Goal: Task Accomplishment & Management: Manage account settings

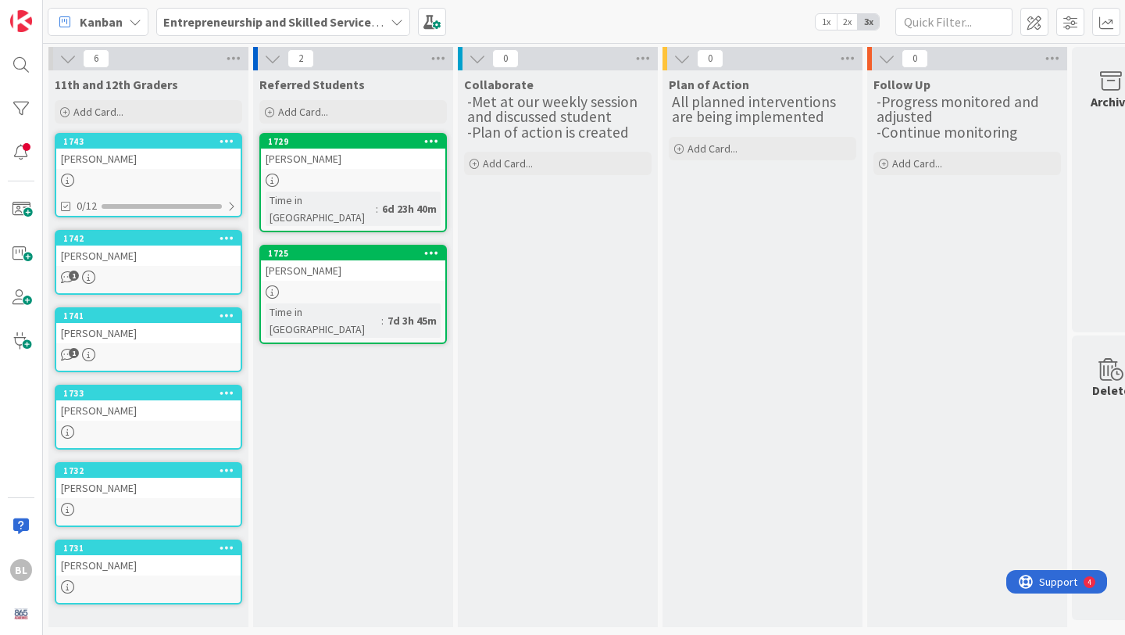
click at [77, 352] on span "1" at bounding box center [74, 353] width 10 height 10
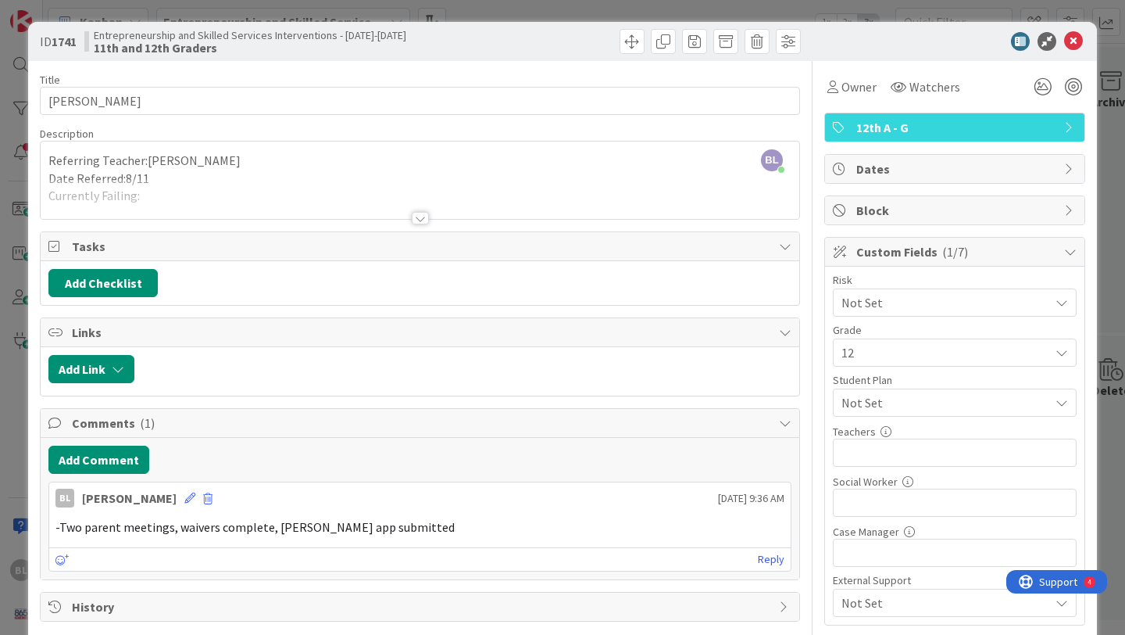
click at [1065, 309] on icon at bounding box center [1062, 302] width 13 height 13
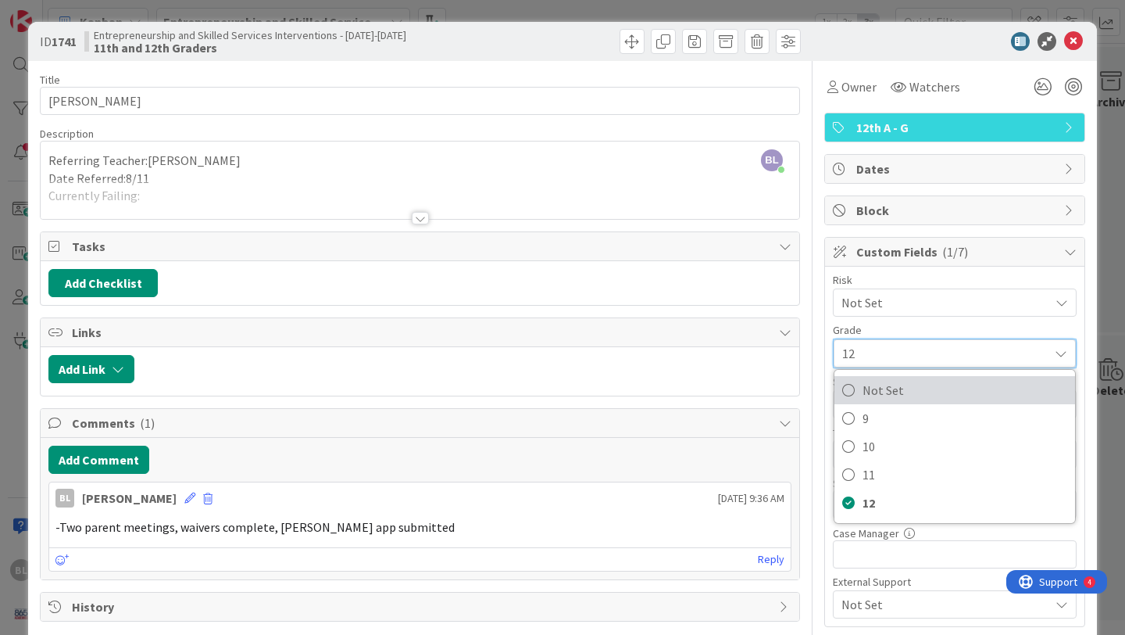
click at [882, 388] on span "Not Set" at bounding box center [965, 389] width 205 height 23
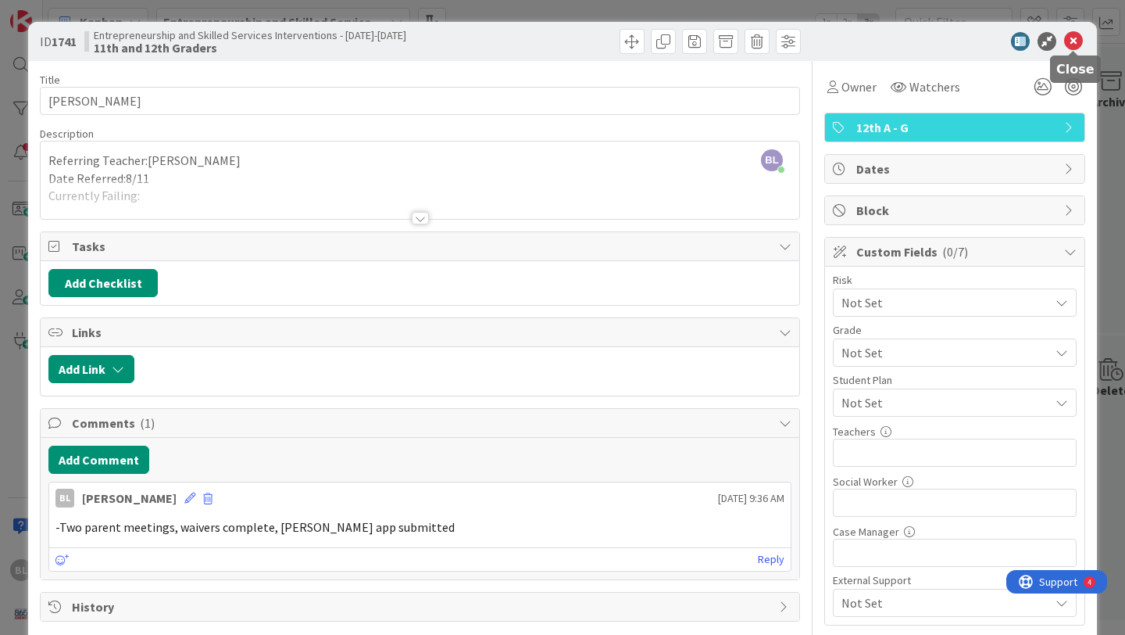
click at [1074, 45] on icon at bounding box center [1073, 41] width 19 height 19
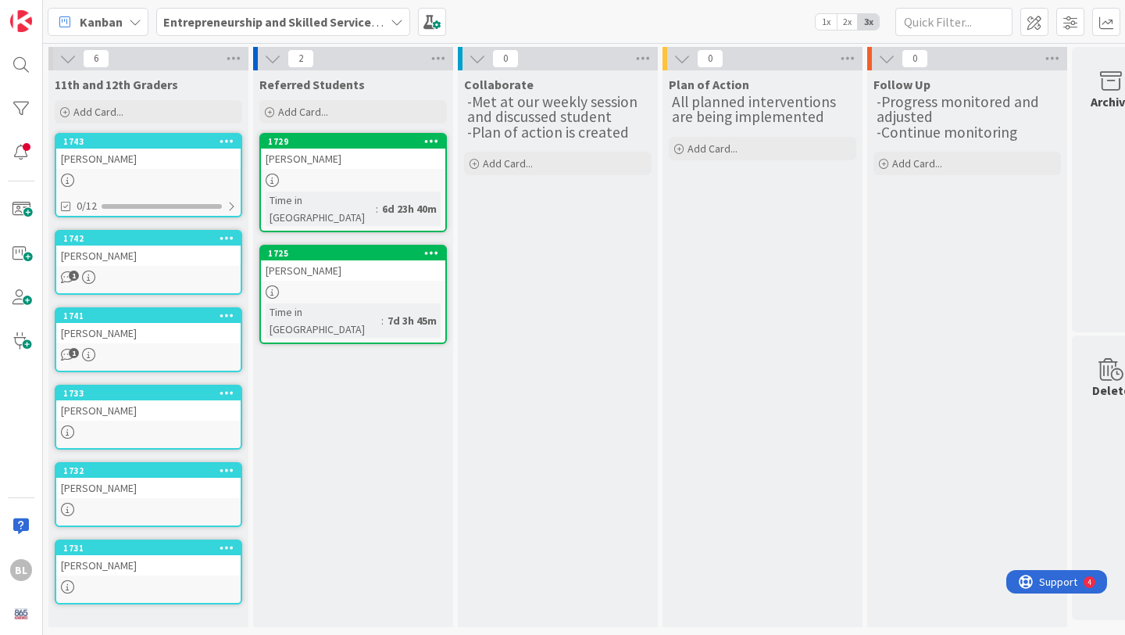
click at [74, 272] on span "1" at bounding box center [74, 275] width 10 height 10
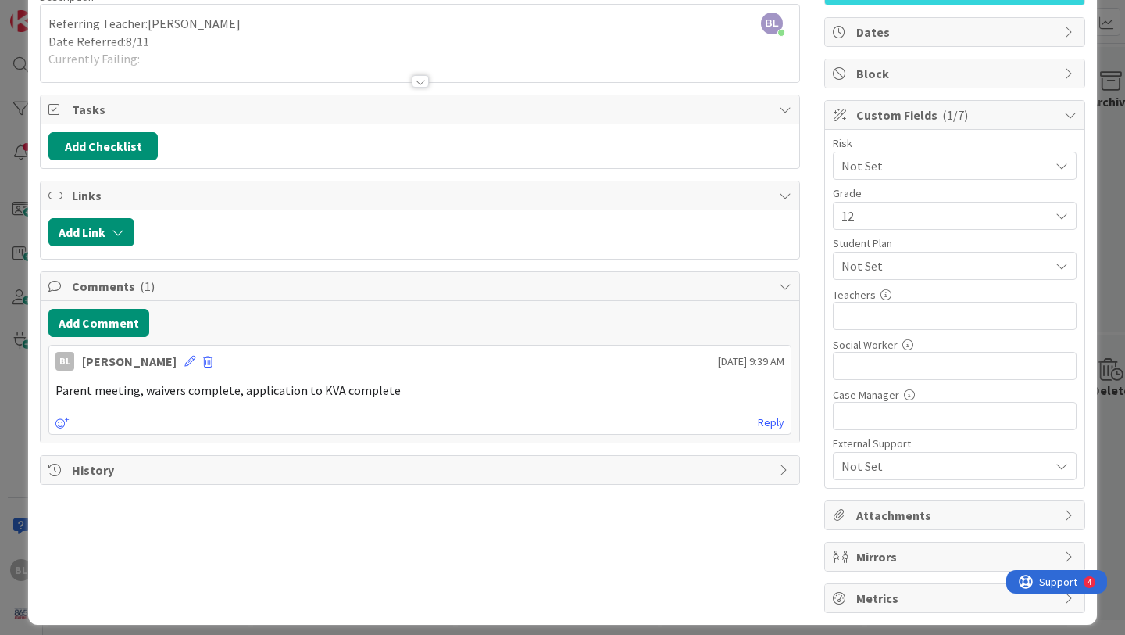
scroll to position [135, 0]
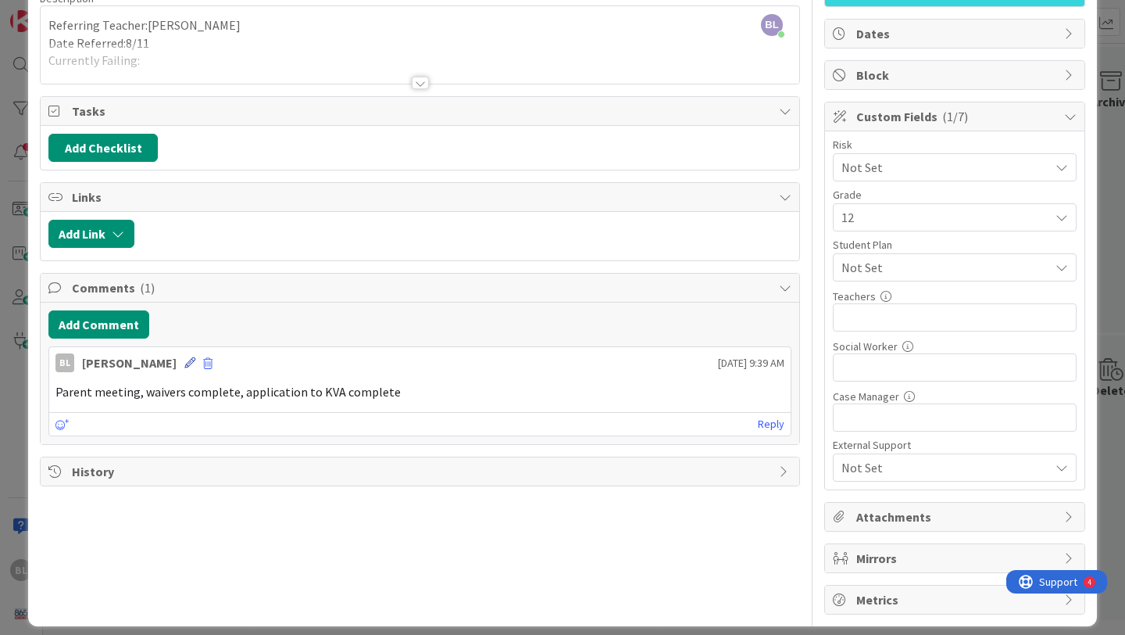
click at [184, 363] on icon at bounding box center [189, 362] width 11 height 11
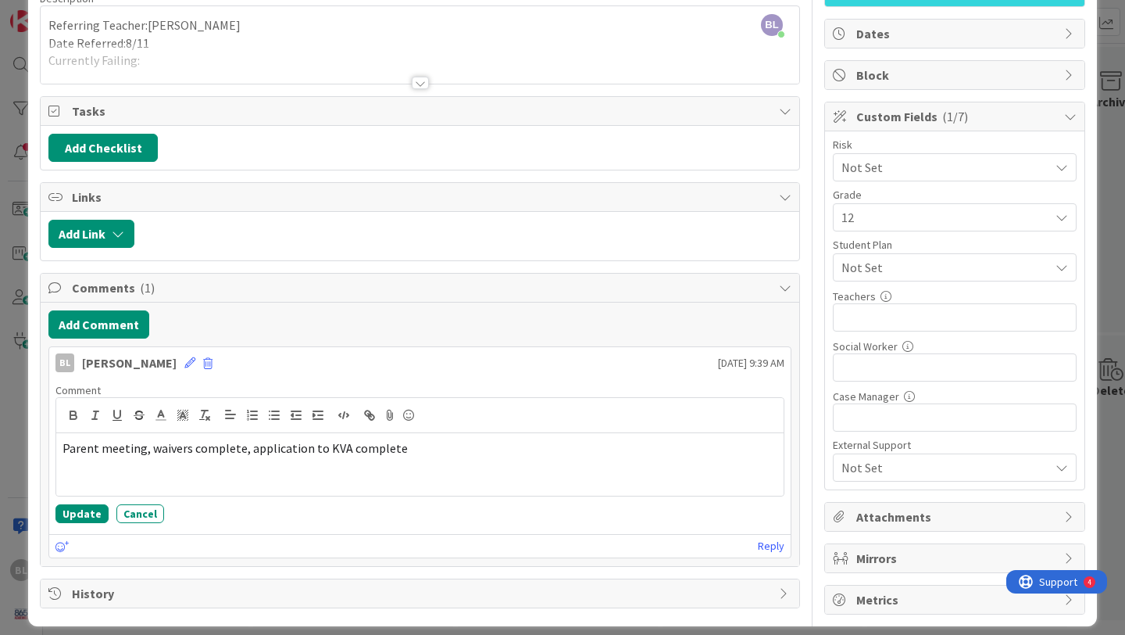
click at [284, 334] on div "Add Comment" at bounding box center [419, 324] width 743 height 28
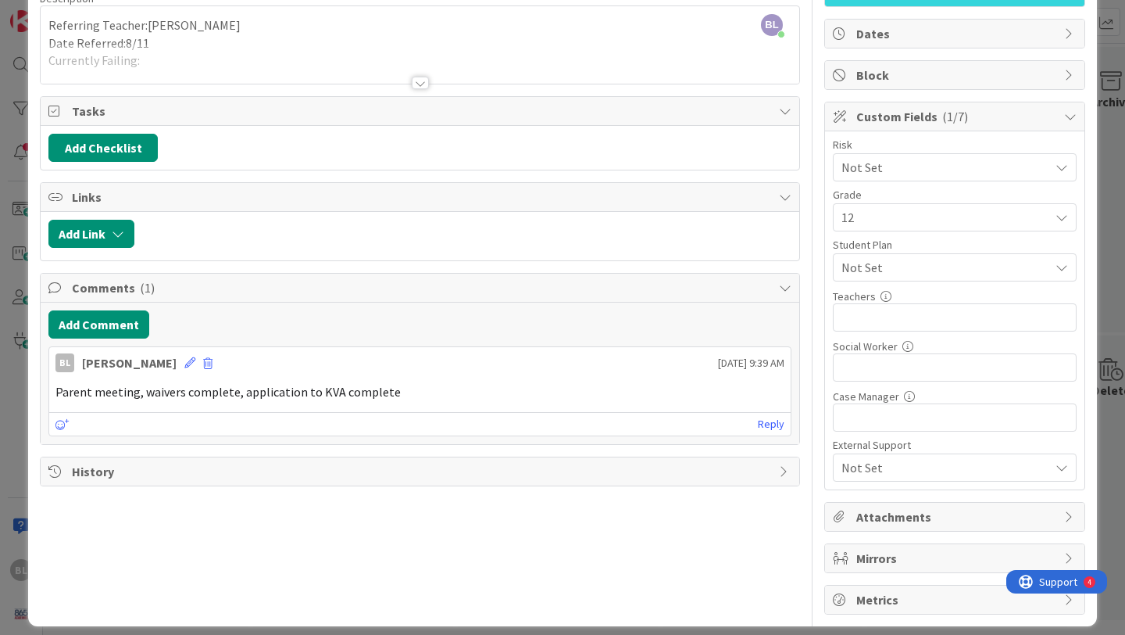
scroll to position [148, 0]
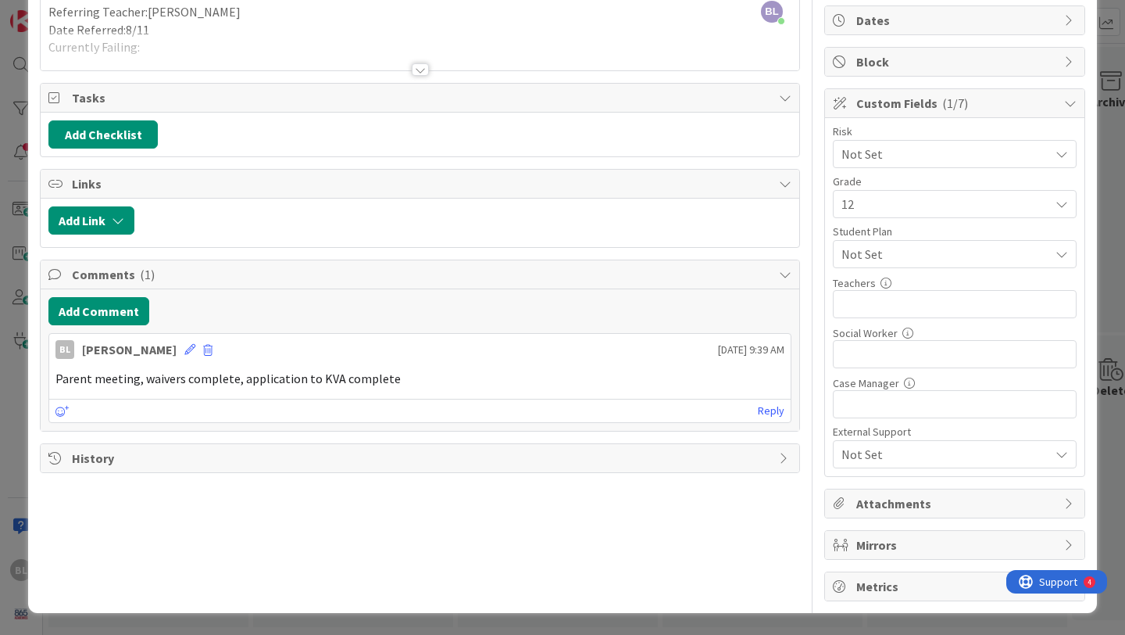
click at [1018, 165] on span "12" at bounding box center [942, 154] width 200 height 22
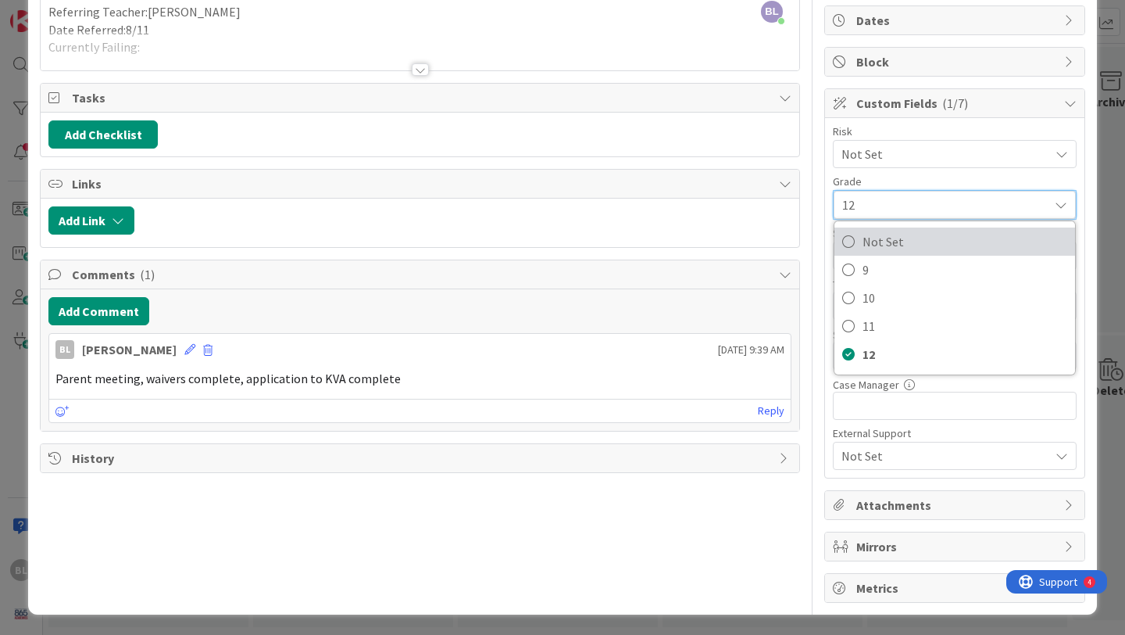
click at [882, 244] on span "Not Set" at bounding box center [965, 241] width 205 height 23
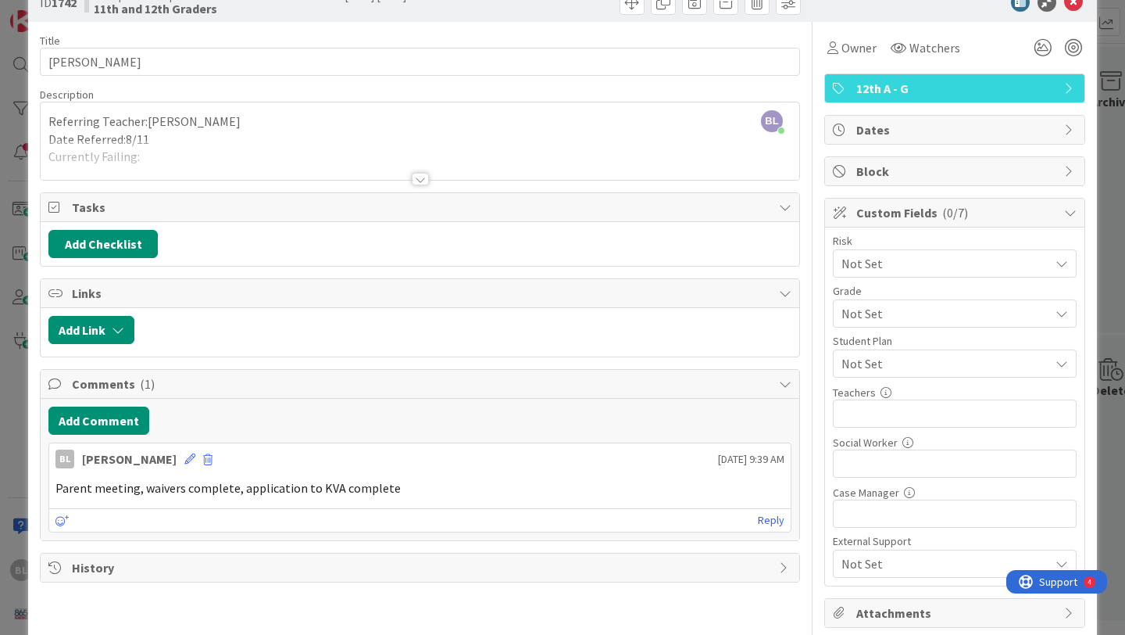
scroll to position [0, 0]
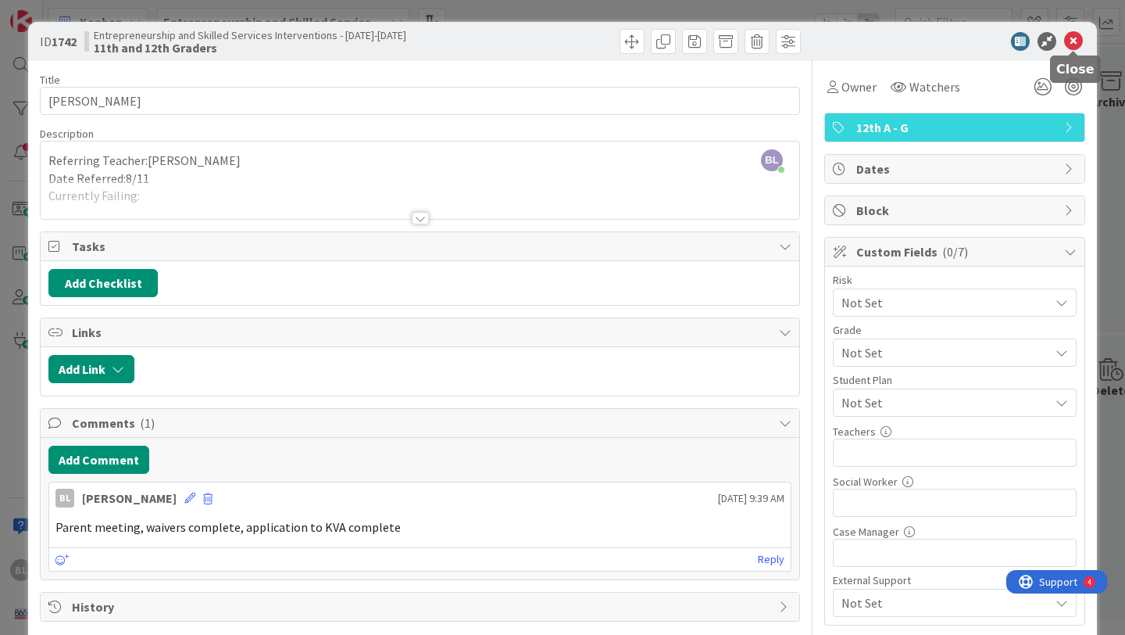
click at [1081, 41] on icon at bounding box center [1073, 41] width 19 height 19
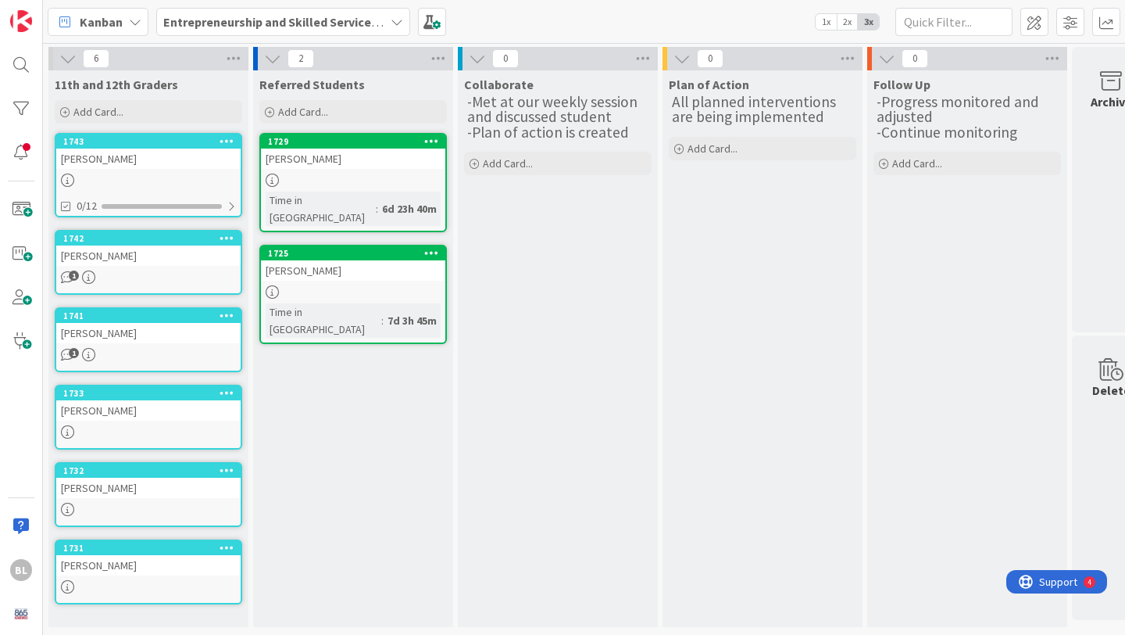
click at [134, 167] on div "[PERSON_NAME]" at bounding box center [148, 158] width 184 height 20
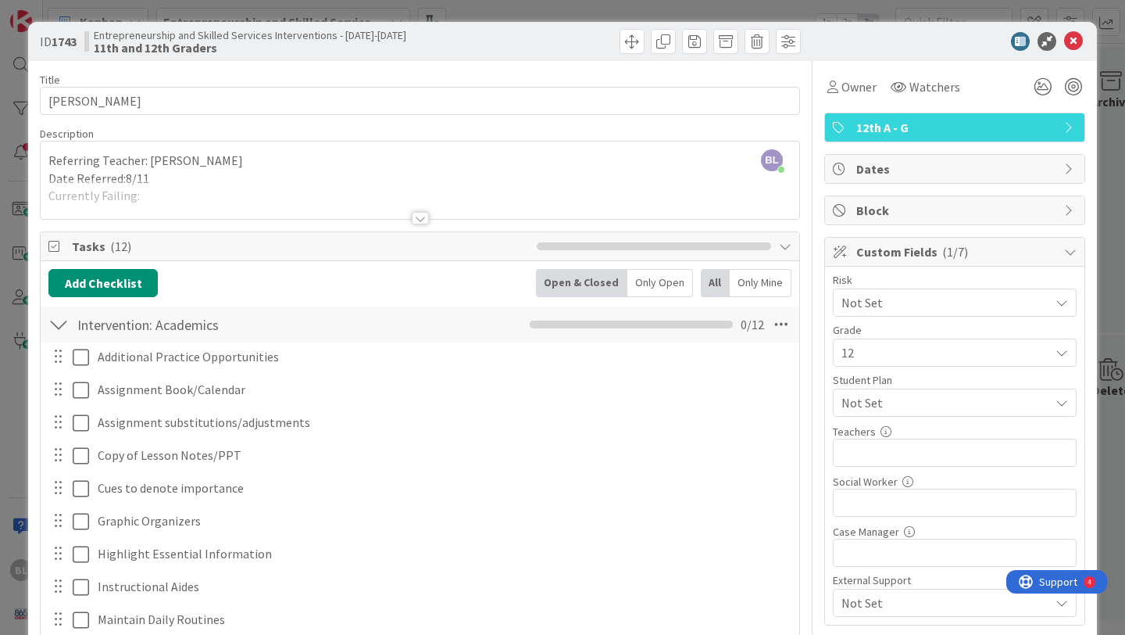
click at [59, 325] on div at bounding box center [58, 324] width 20 height 28
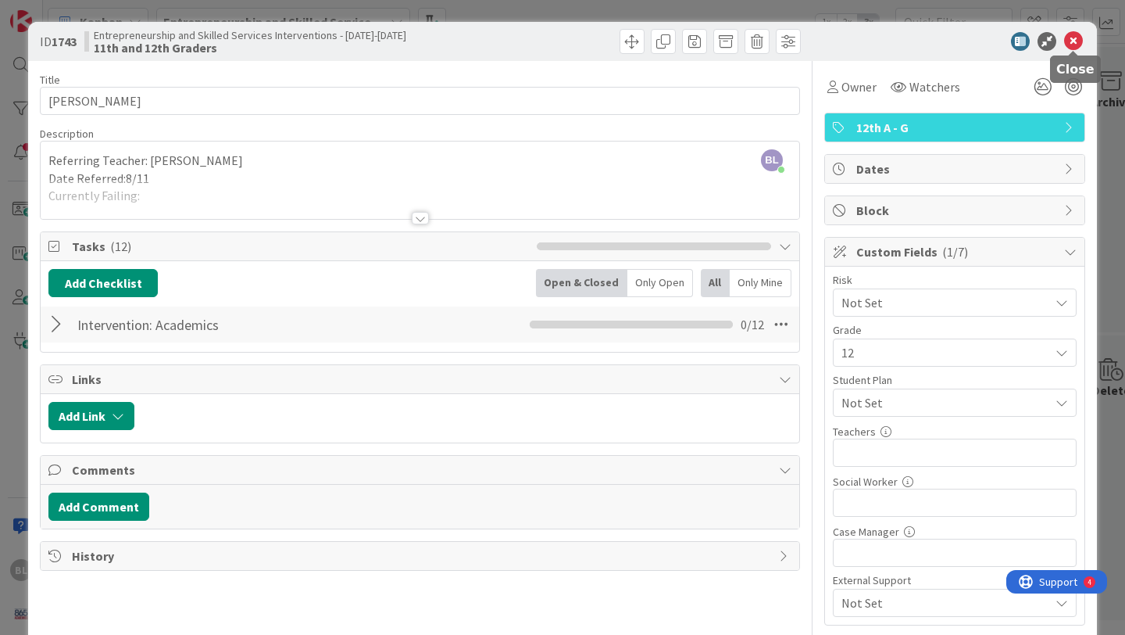
click at [1073, 41] on icon at bounding box center [1073, 41] width 19 height 19
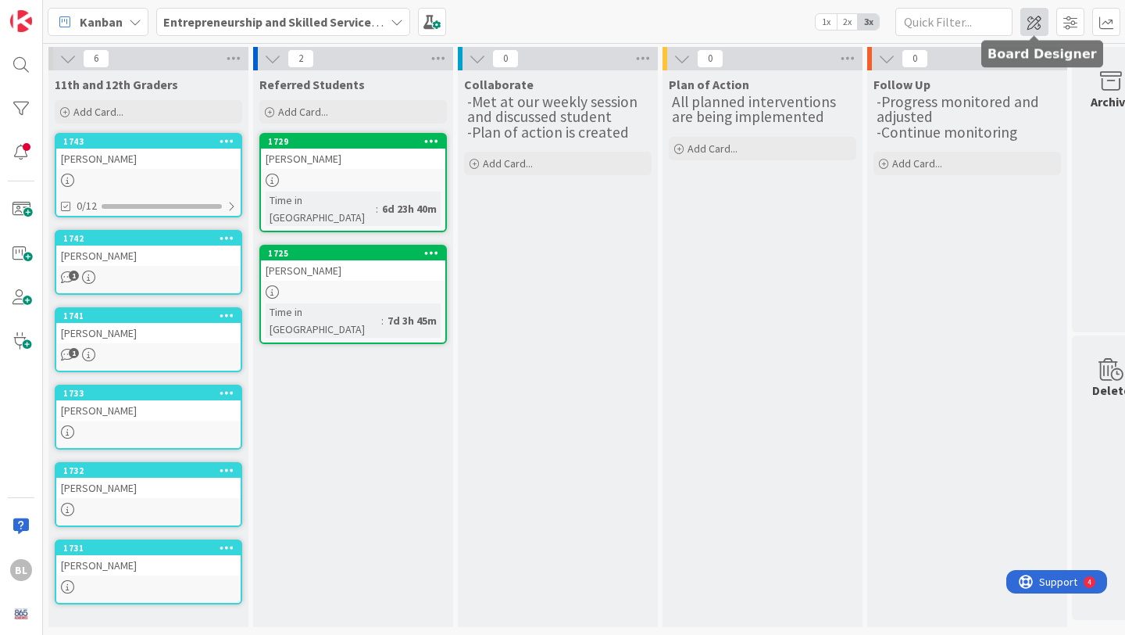
click at [1028, 27] on span at bounding box center [1035, 22] width 28 height 28
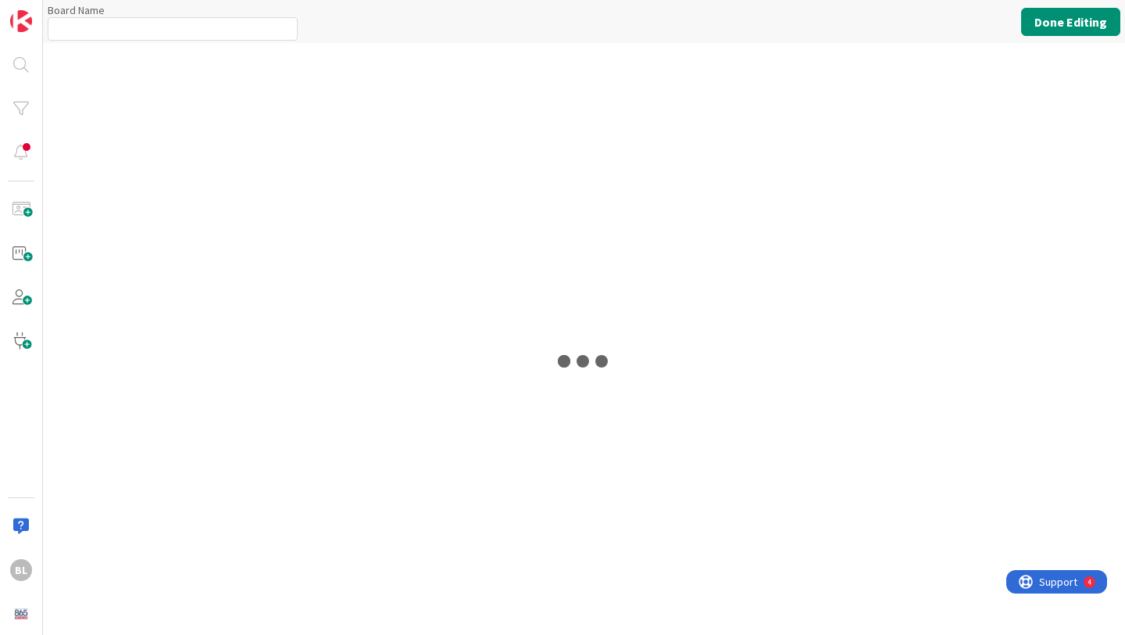
type input "Entrepreneurship and Skilled Services Interventions - [DATE]-[DATE]"
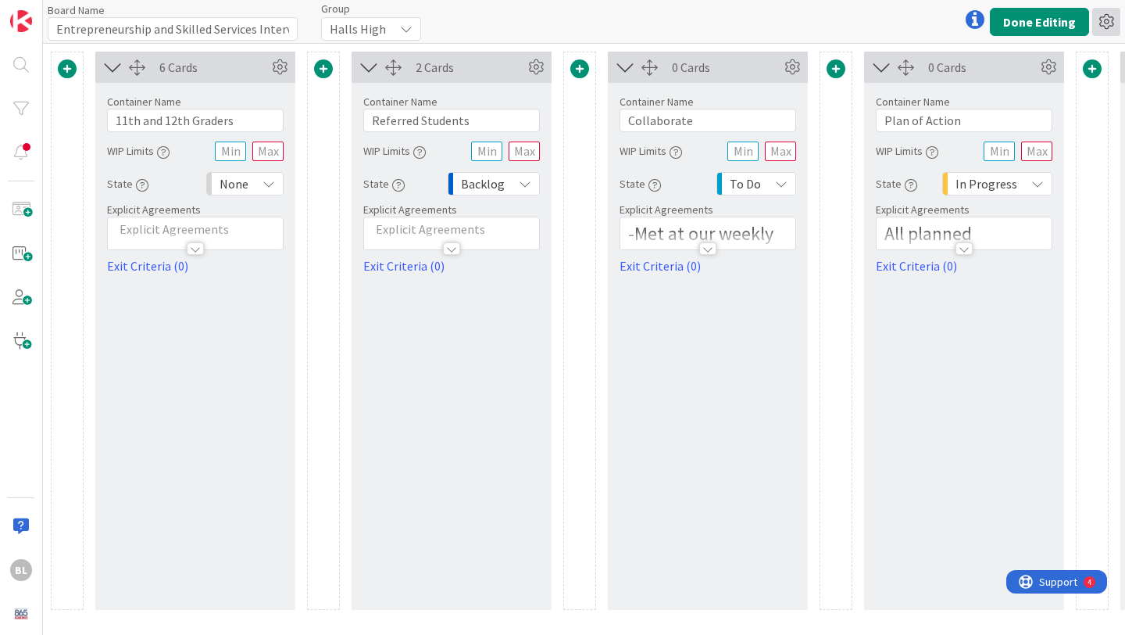
click at [1103, 29] on icon at bounding box center [1107, 22] width 28 height 28
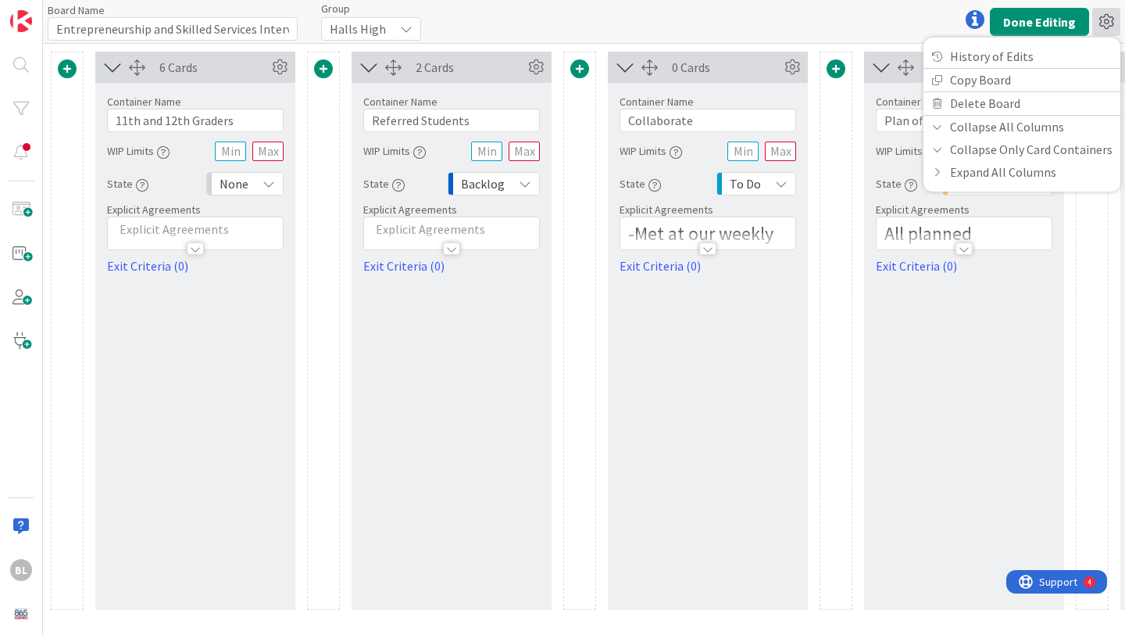
click at [1103, 29] on icon at bounding box center [1107, 22] width 28 height 28
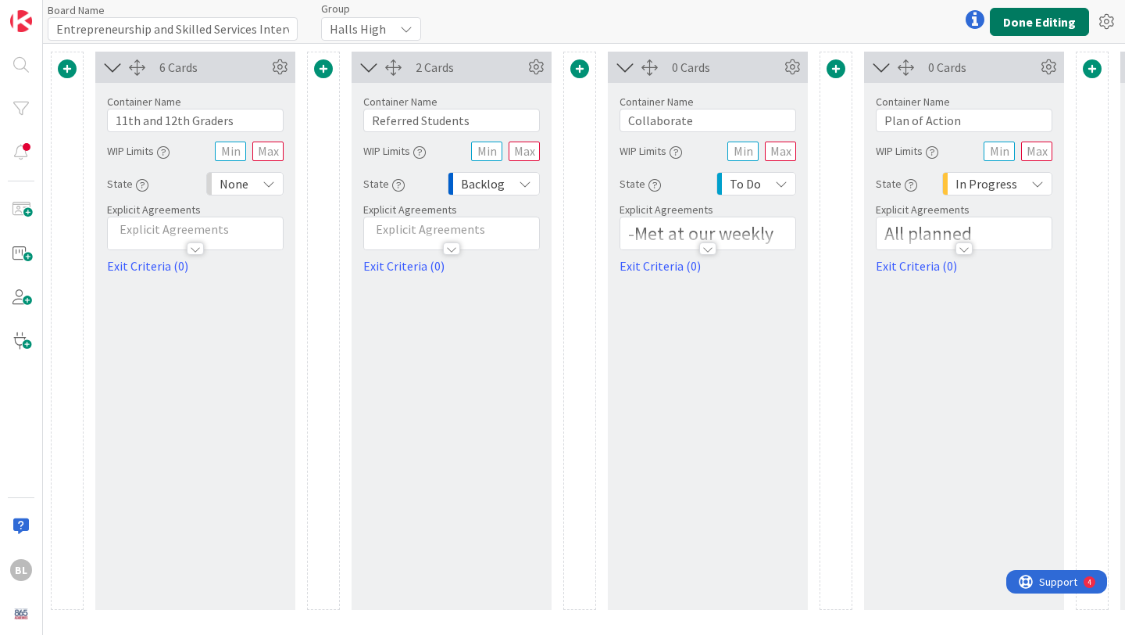
click at [1069, 26] on button "Done Editing" at bounding box center [1039, 22] width 99 height 28
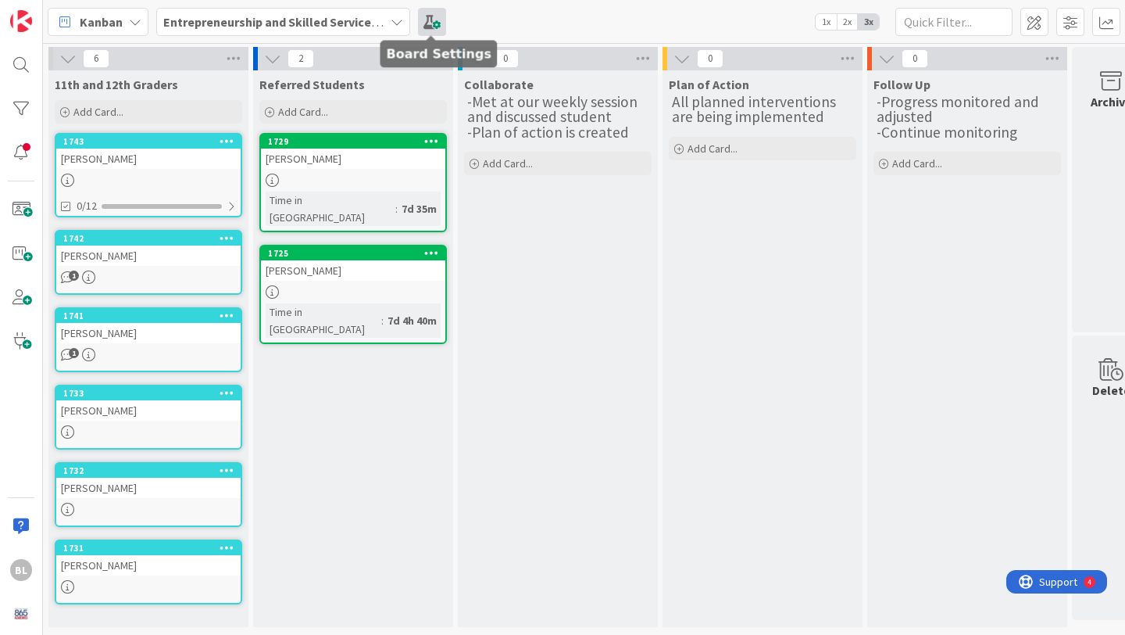
click at [429, 19] on span at bounding box center [432, 22] width 28 height 28
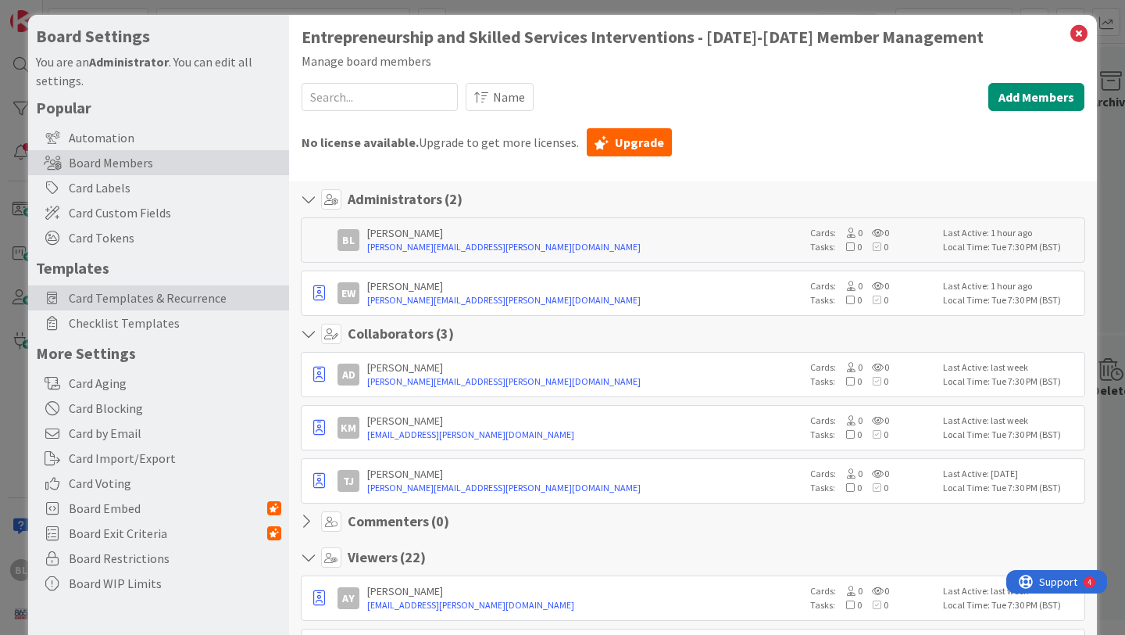
scroll to position [2, 0]
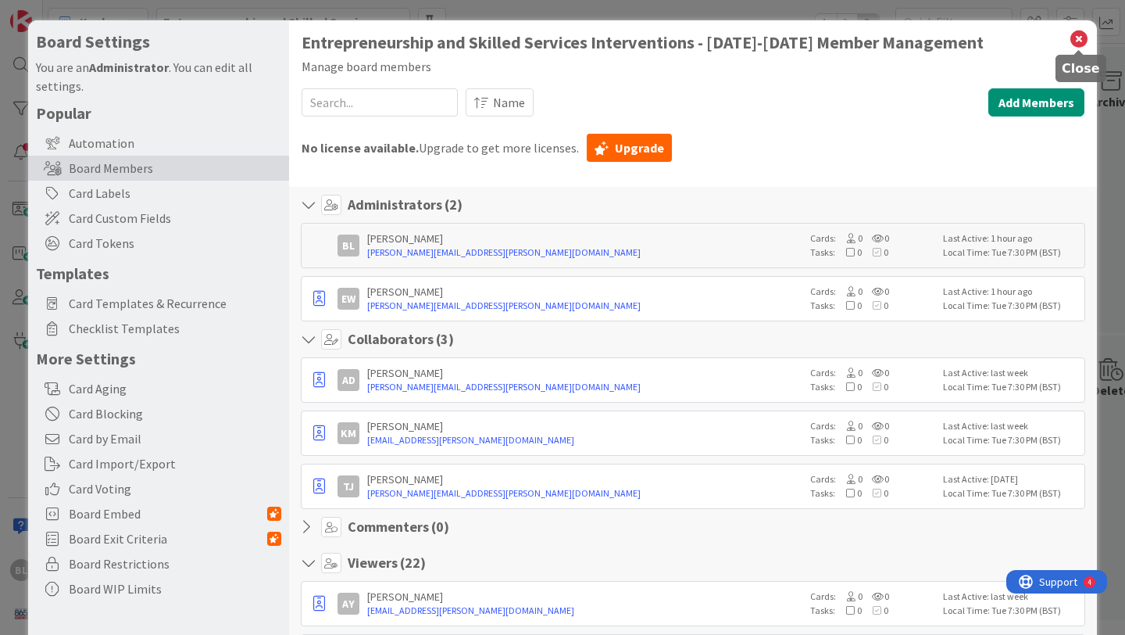
click at [1081, 40] on icon at bounding box center [1079, 39] width 20 height 22
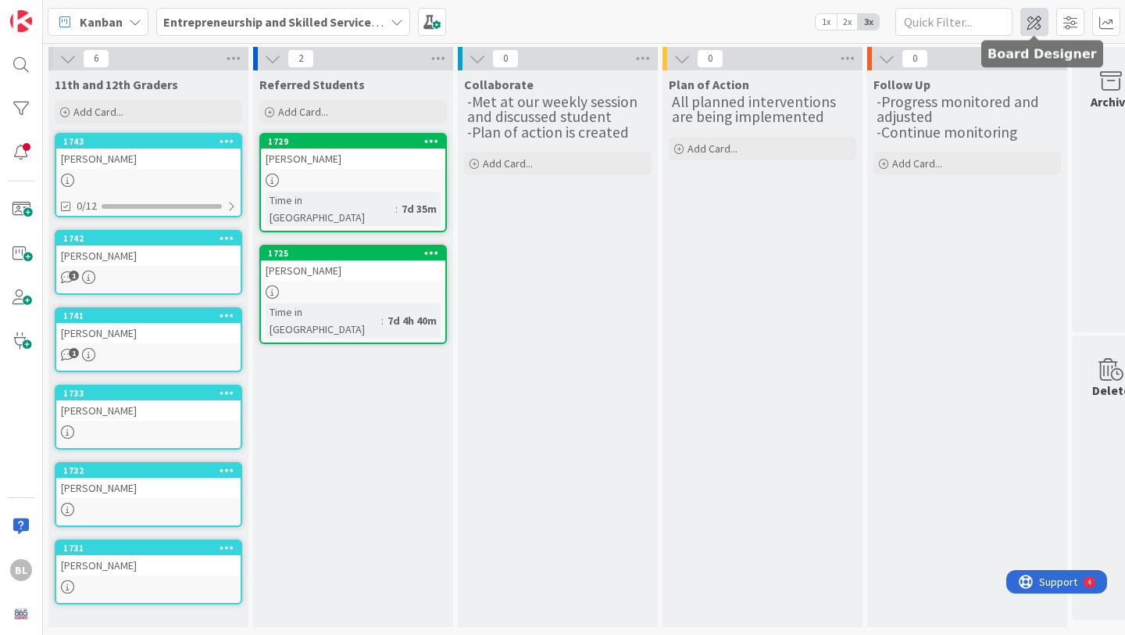
click at [1041, 30] on span at bounding box center [1035, 22] width 28 height 28
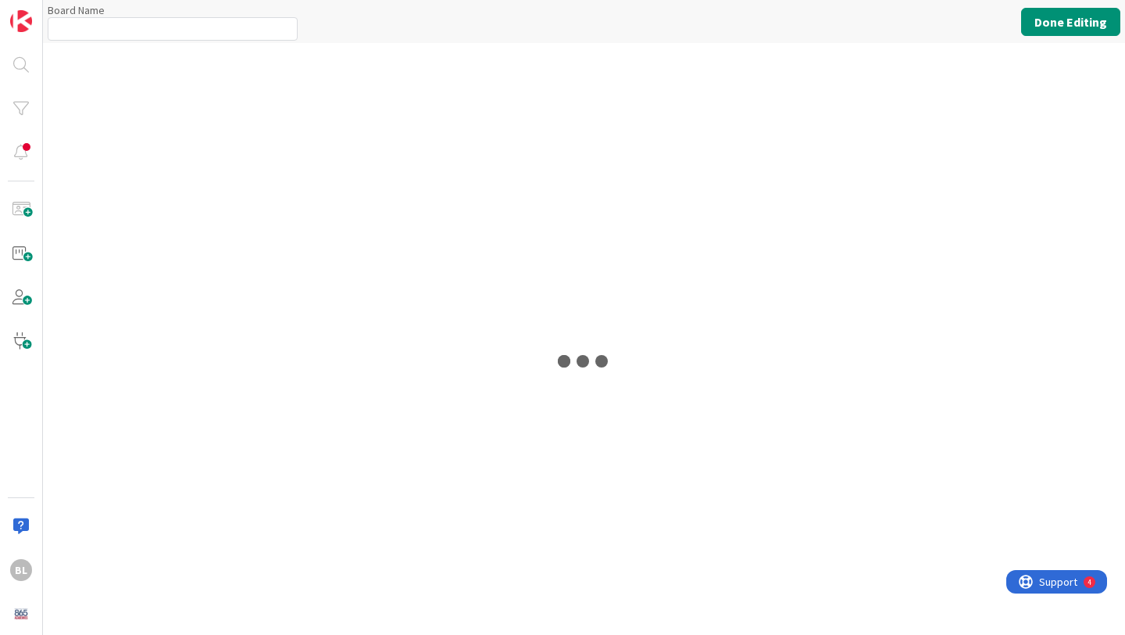
type input "Entrepreneurship and Skilled Services Interventions - [DATE]-[DATE]"
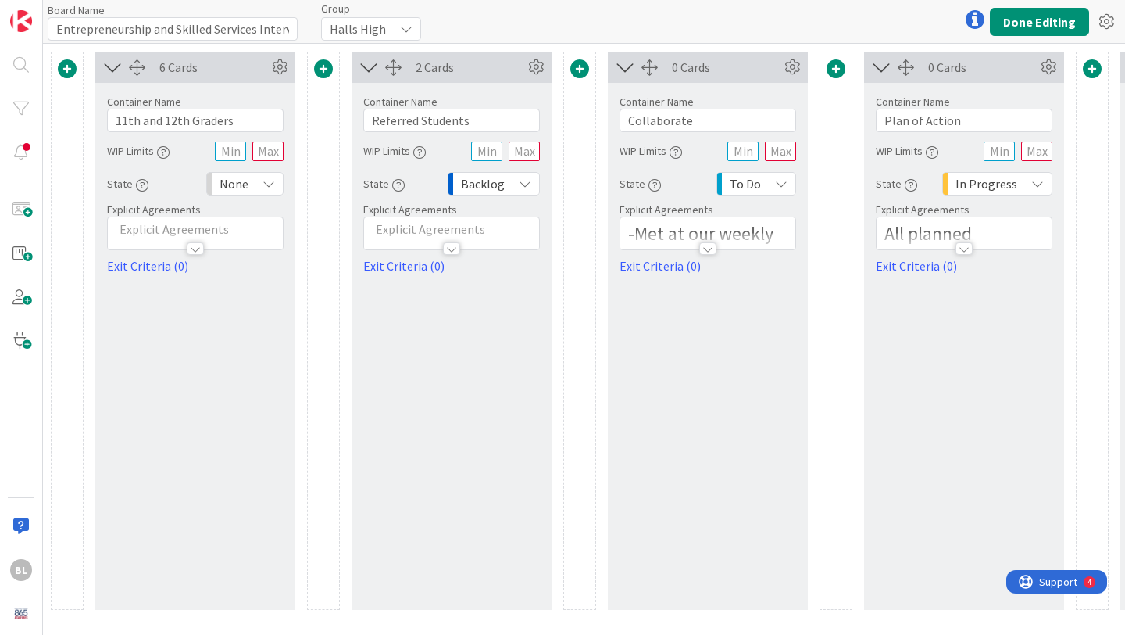
click at [1090, 73] on span at bounding box center [1092, 68] width 19 height 19
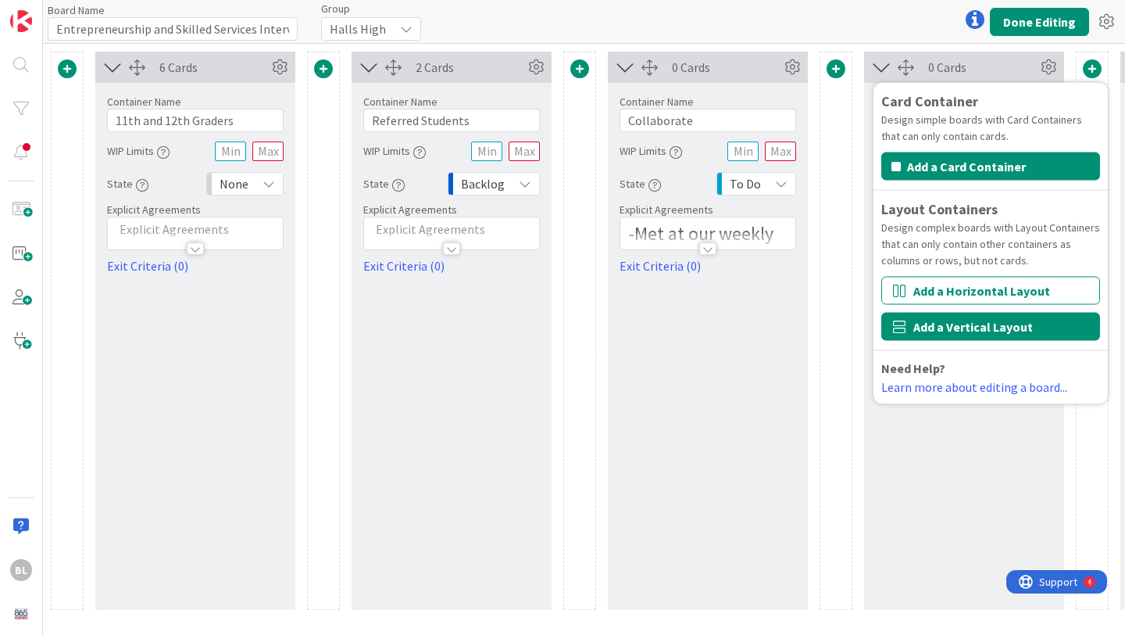
click at [1051, 324] on button "Add a Vertical Layout" at bounding box center [991, 327] width 219 height 28
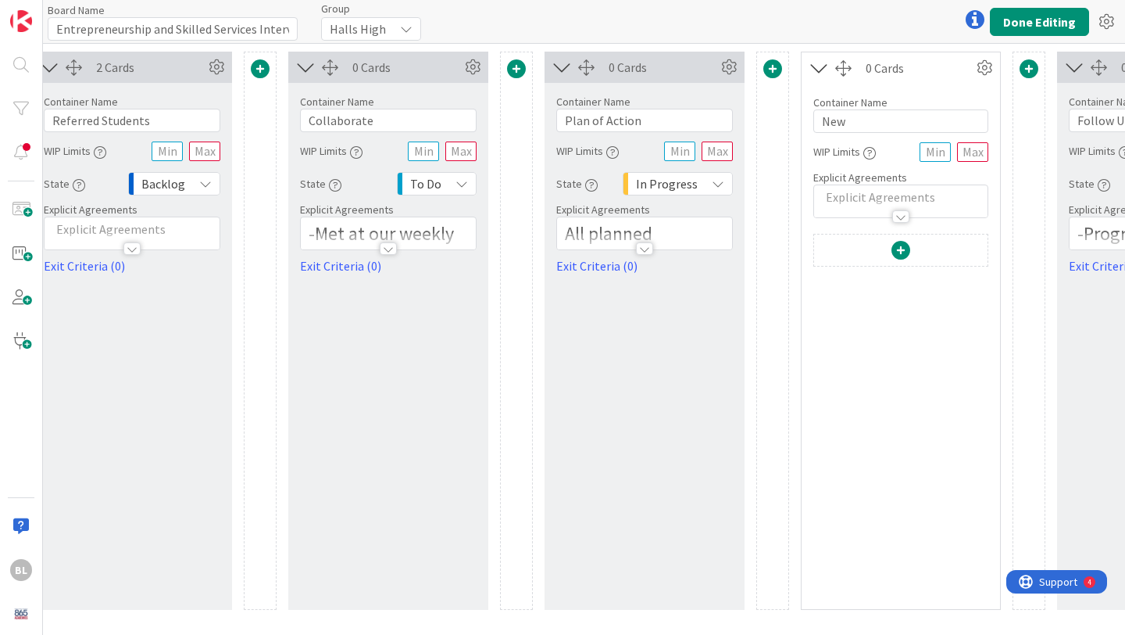
scroll to position [0, 504]
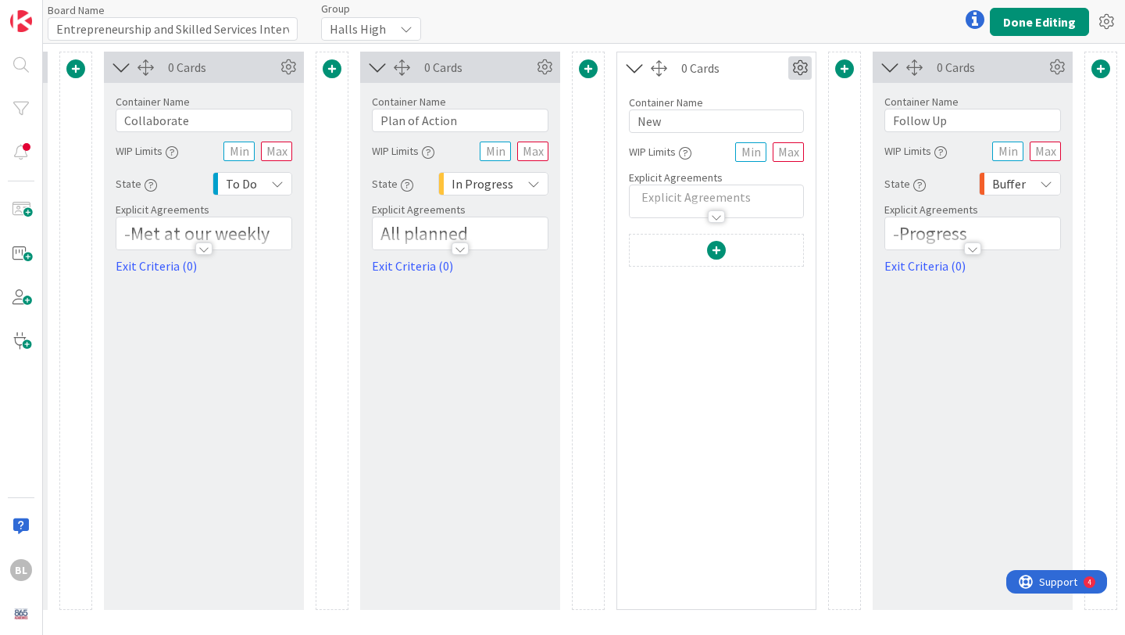
click at [798, 74] on icon at bounding box center [800, 67] width 23 height 23
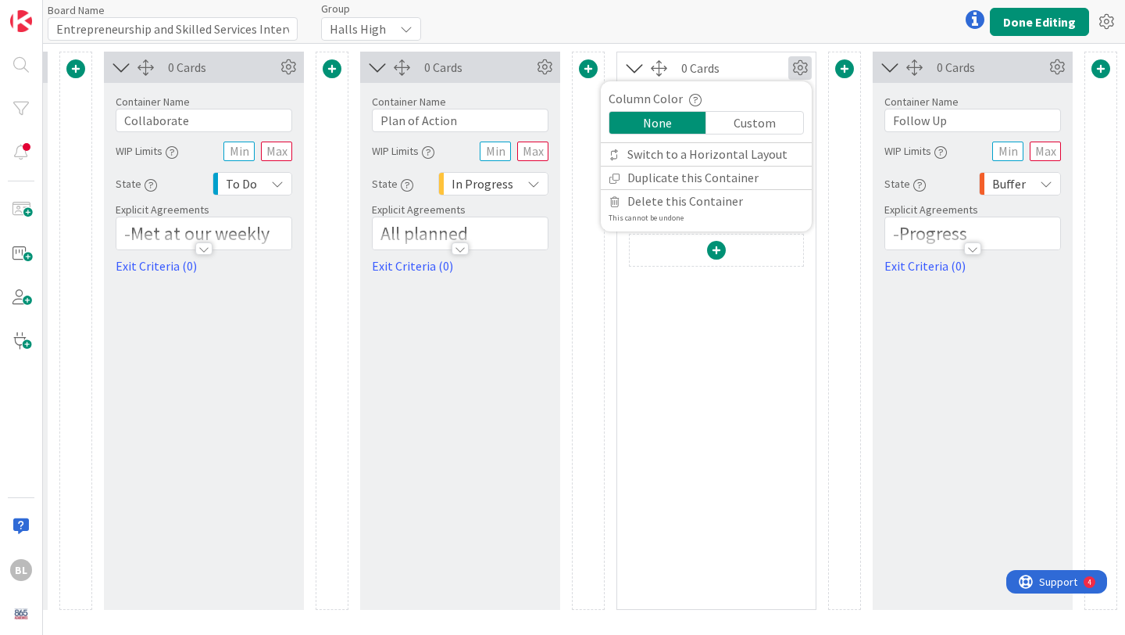
click at [733, 70] on div "0 Cards" at bounding box center [734, 68] width 107 height 19
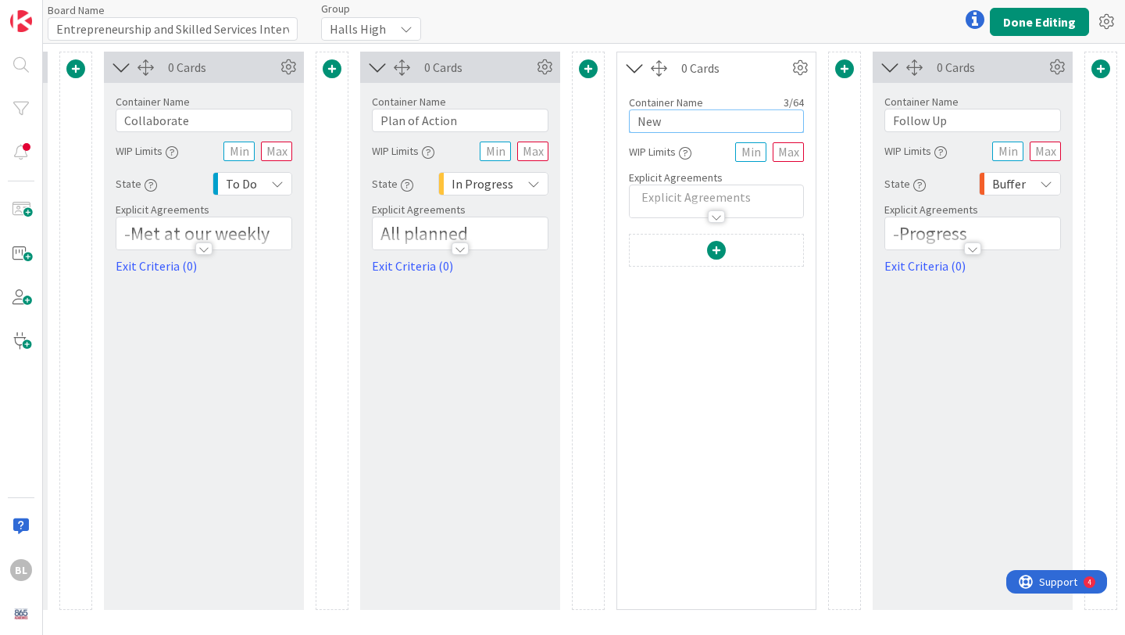
click at [721, 120] on input "New" at bounding box center [716, 120] width 175 height 23
type input "N"
type input "11th and 12th Graders"
click at [723, 247] on span at bounding box center [716, 250] width 19 height 19
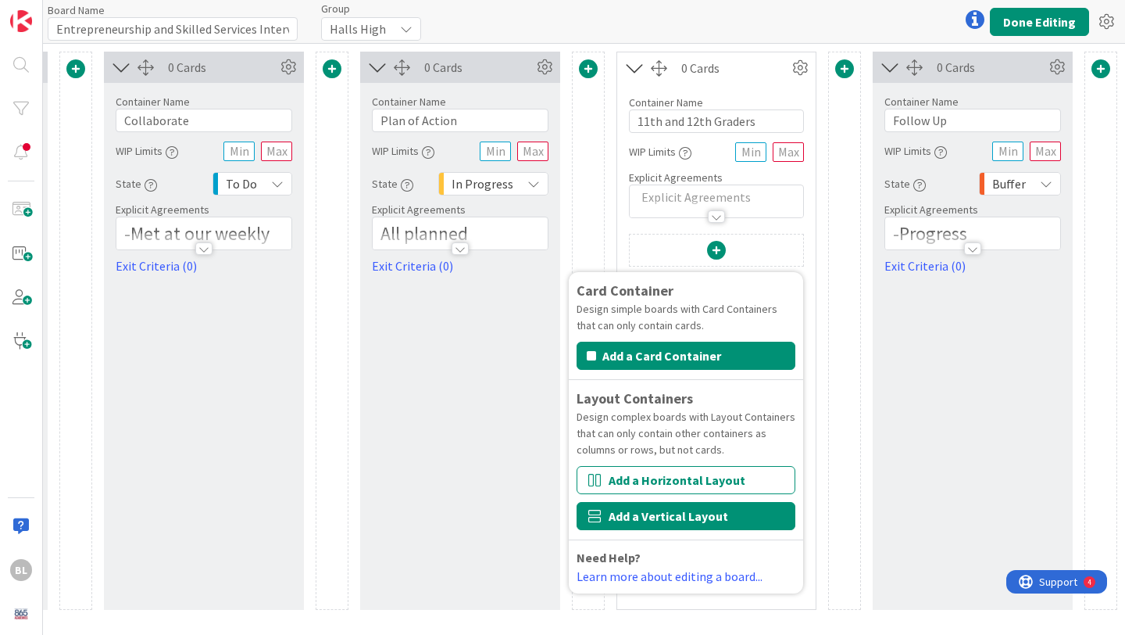
click at [674, 511] on button "Add a Vertical Layout" at bounding box center [686, 516] width 219 height 28
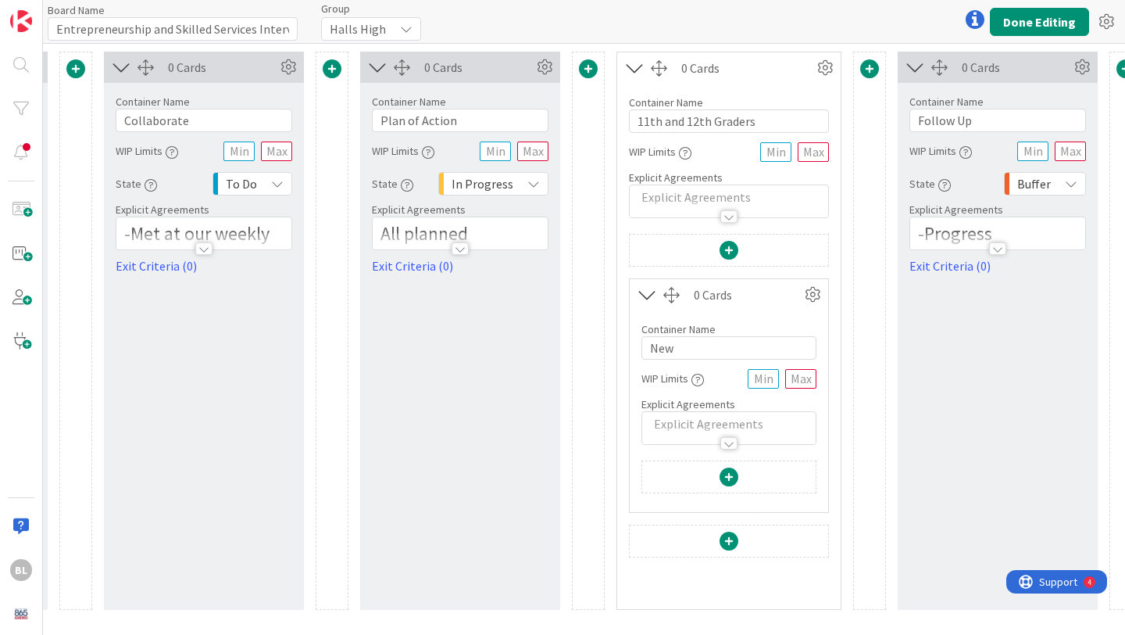
click at [649, 293] on icon at bounding box center [648, 294] width 26 height 20
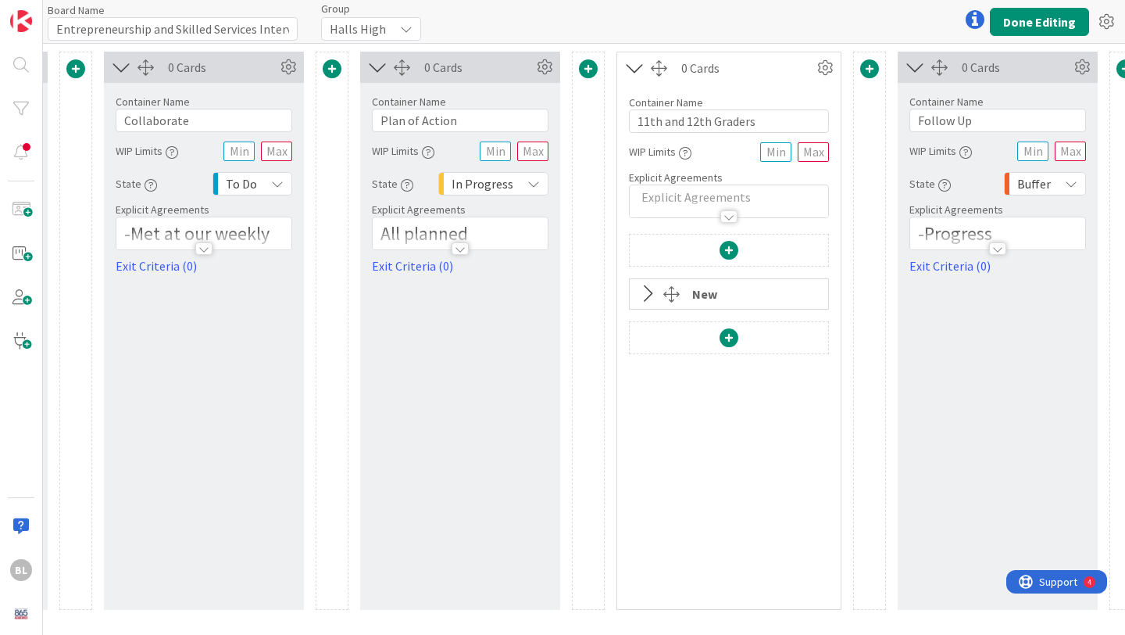
click at [649, 293] on icon at bounding box center [648, 294] width 26 height 20
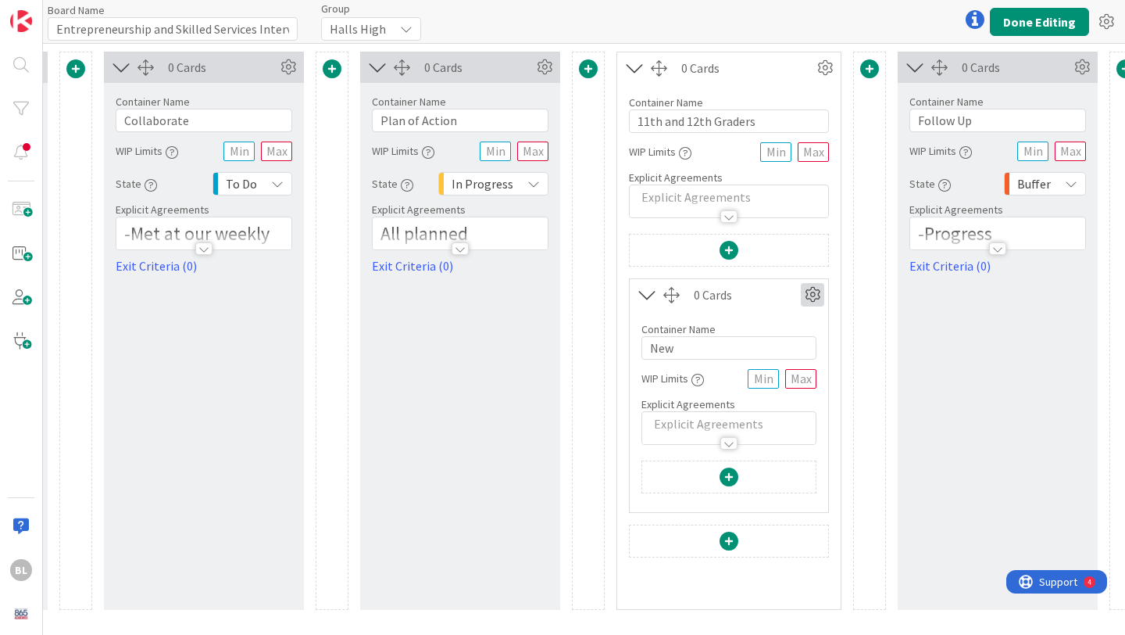
click at [814, 295] on icon at bounding box center [812, 294] width 23 height 23
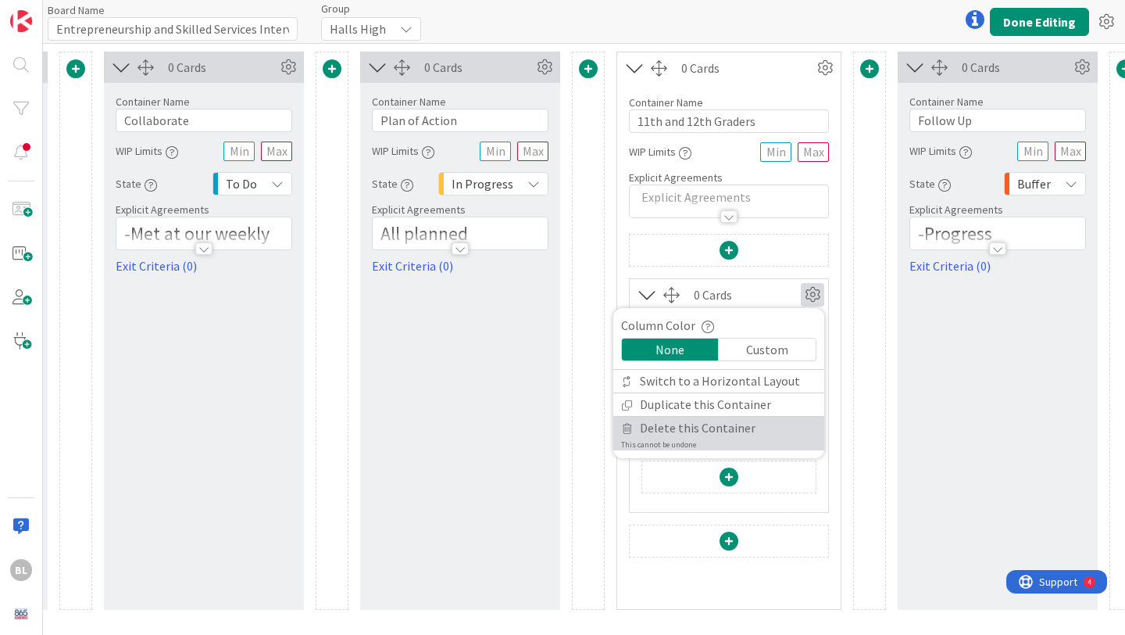
click at [721, 429] on span "Delete this Container" at bounding box center [698, 428] width 116 height 23
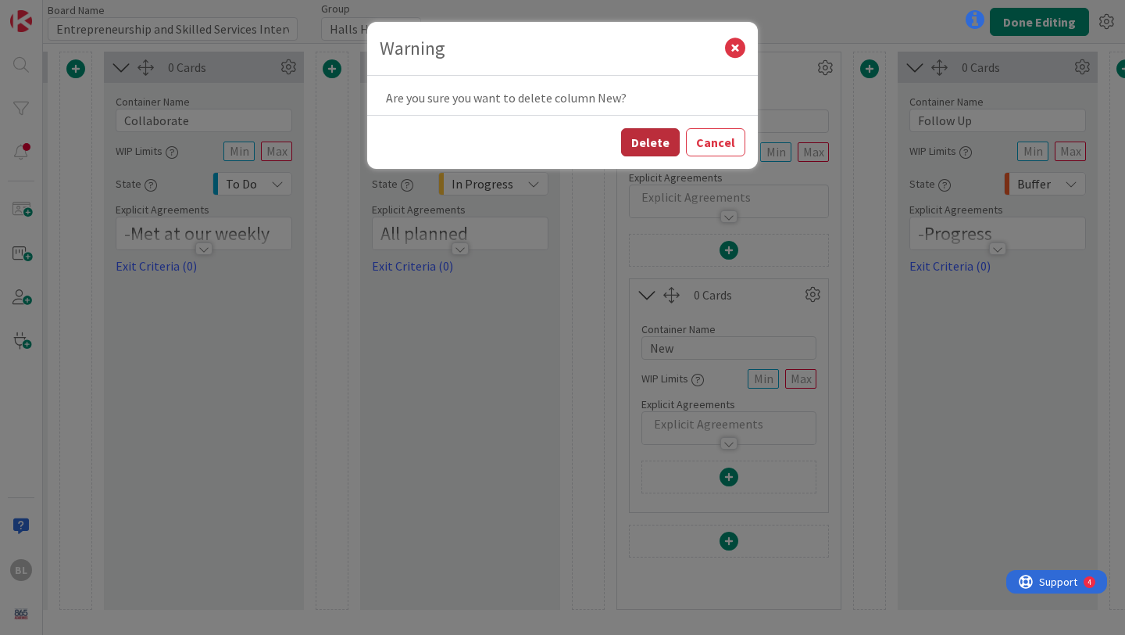
click at [666, 152] on button "Delete" at bounding box center [650, 142] width 59 height 28
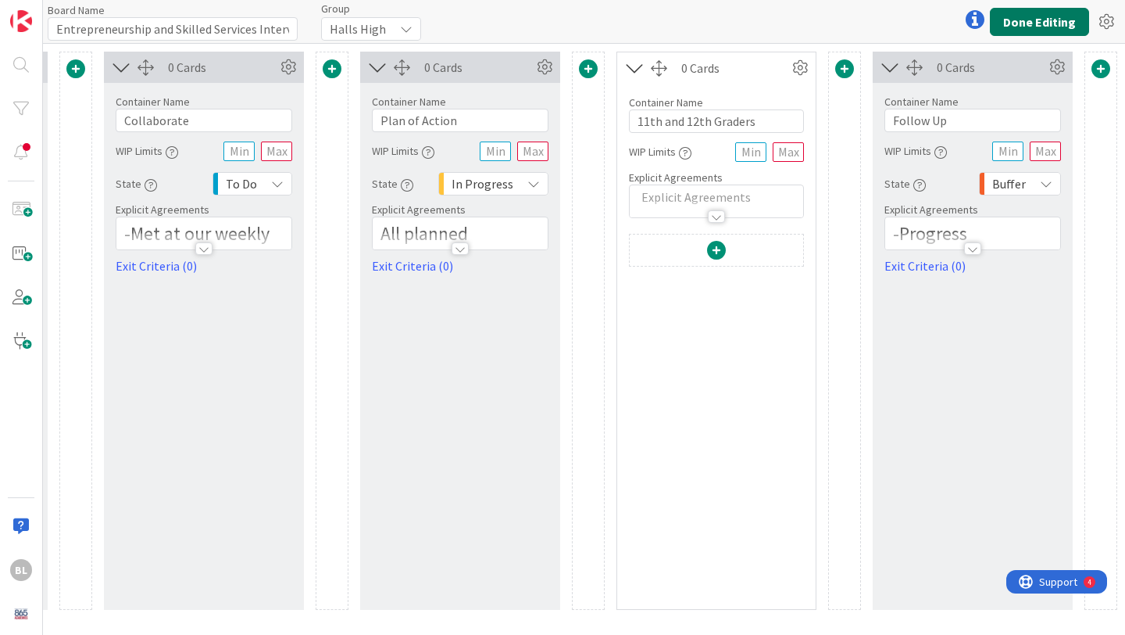
click at [1063, 21] on button "Done Editing" at bounding box center [1039, 22] width 99 height 28
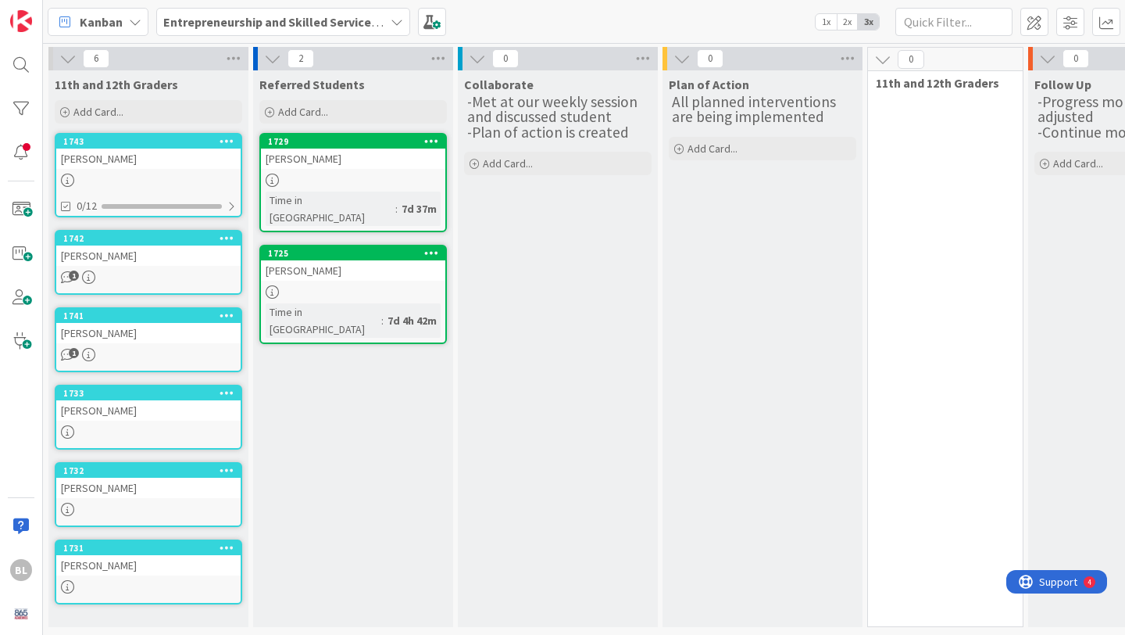
click at [880, 61] on icon at bounding box center [882, 59] width 17 height 17
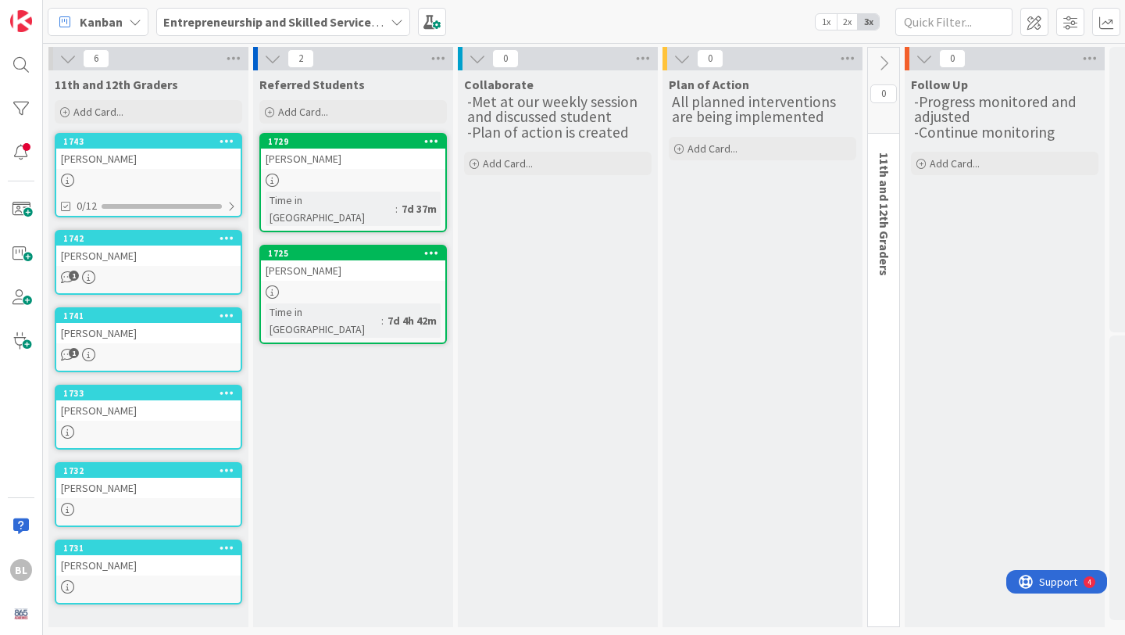
click at [880, 61] on icon at bounding box center [883, 63] width 17 height 17
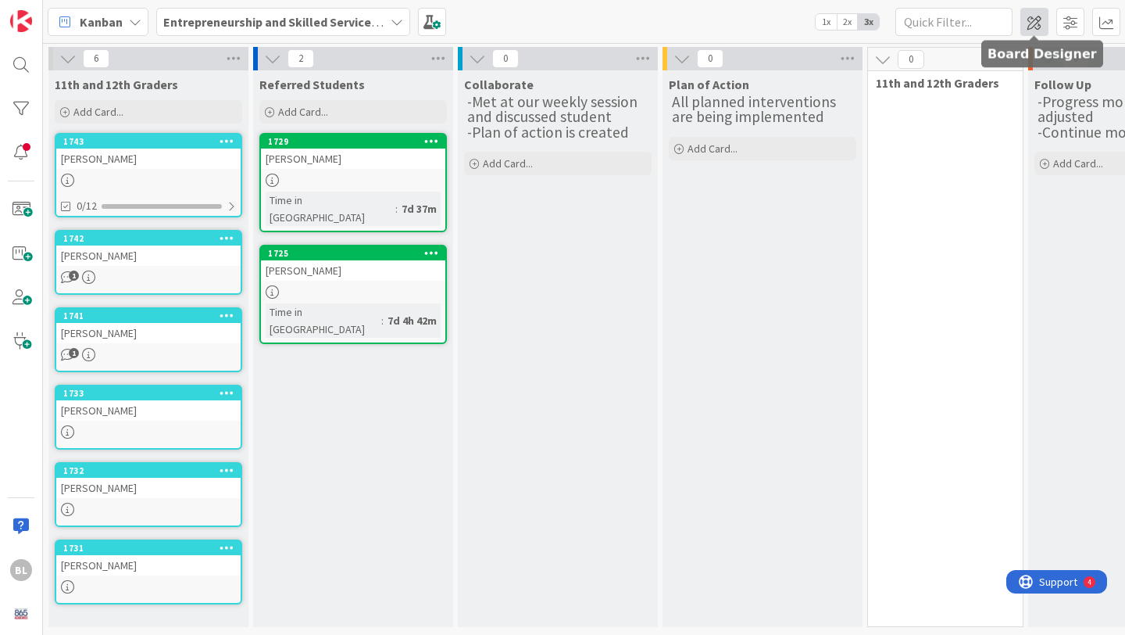
click at [1040, 18] on span at bounding box center [1035, 22] width 28 height 28
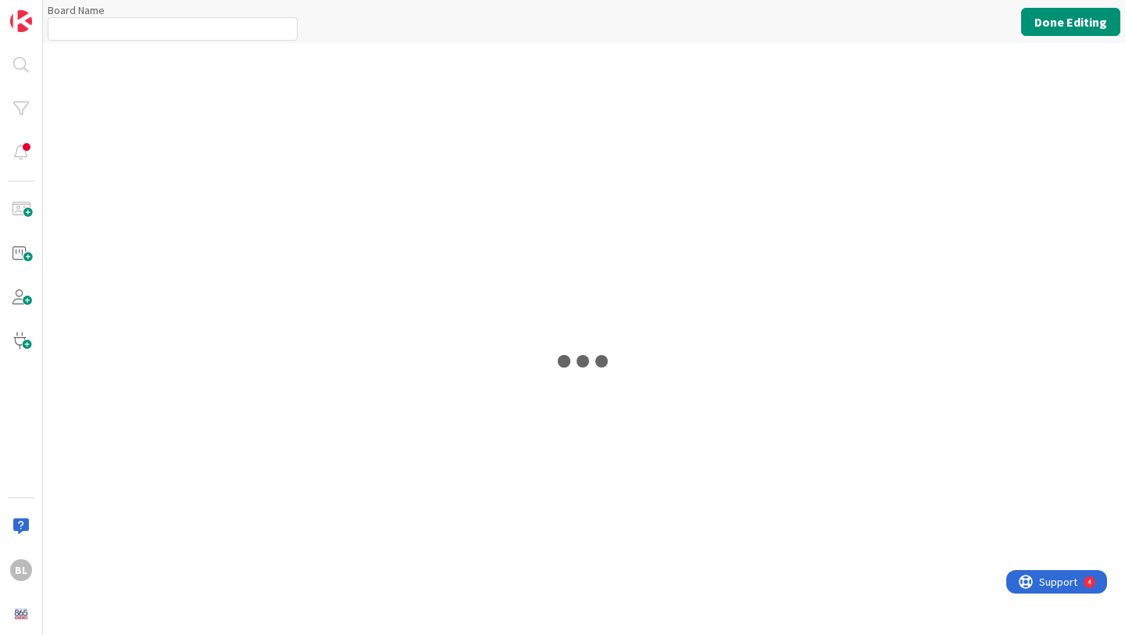
type input "Entrepreneurship and Skilled Services Interventions - [DATE]-[DATE]"
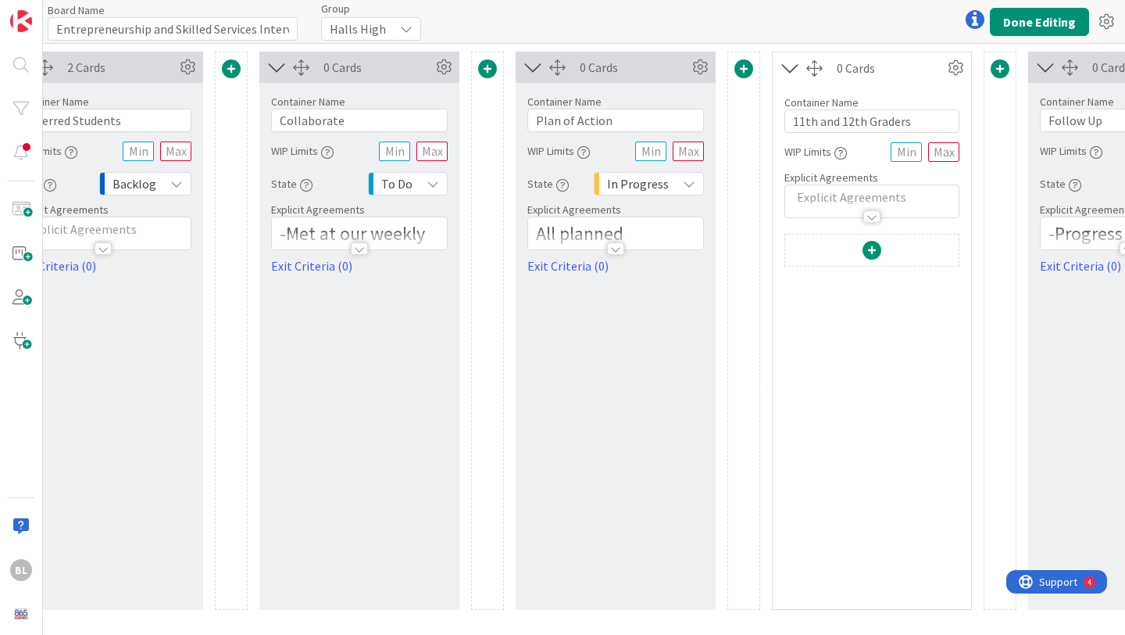
scroll to position [0, 350]
click at [957, 70] on icon at bounding box center [953, 67] width 23 height 23
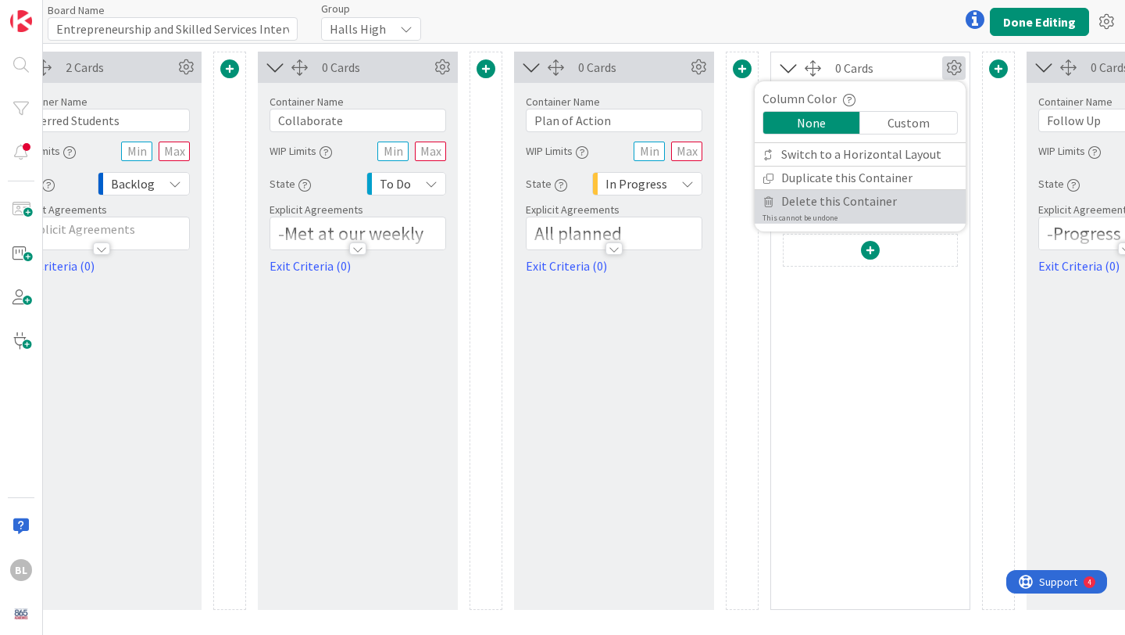
click at [844, 204] on span "Delete this Container" at bounding box center [840, 201] width 116 height 23
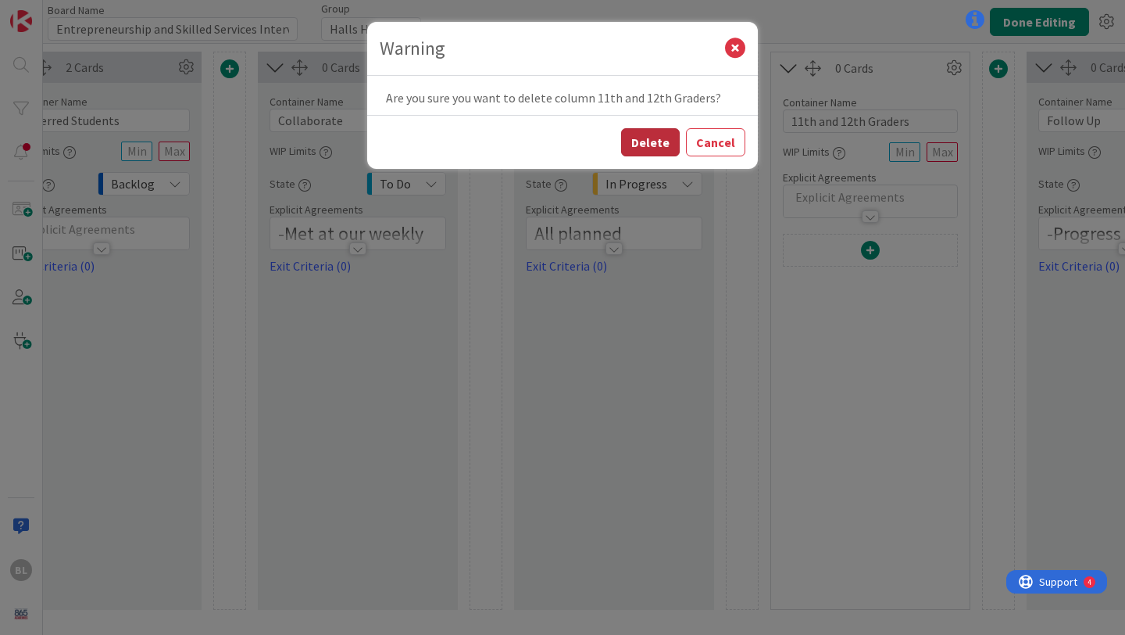
click at [649, 145] on button "Delete" at bounding box center [650, 142] width 59 height 28
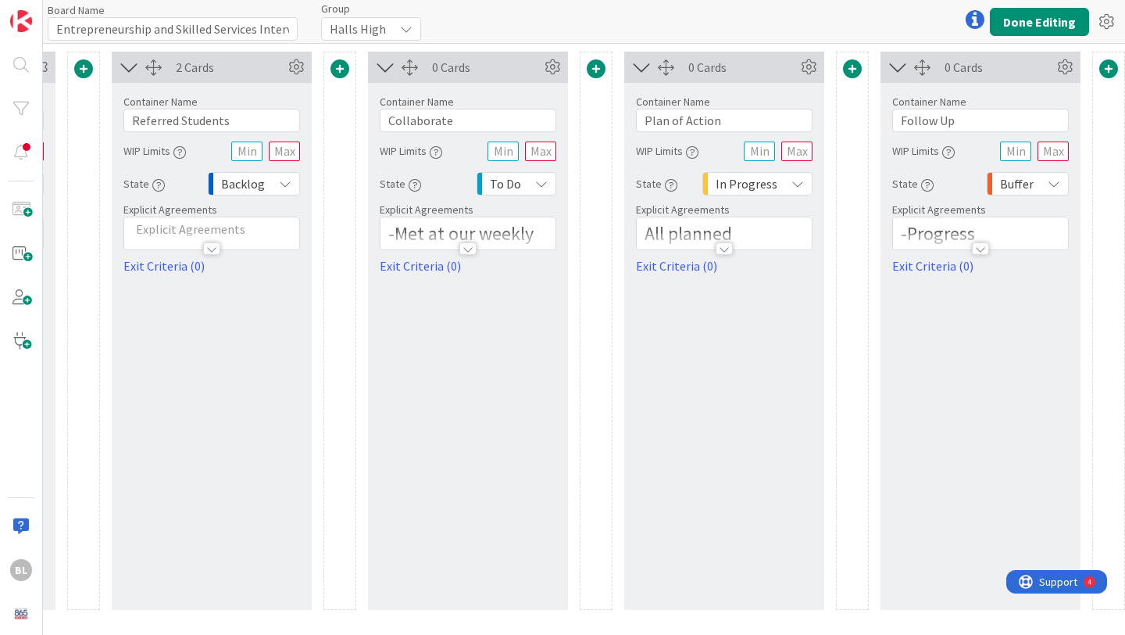
scroll to position [0, 0]
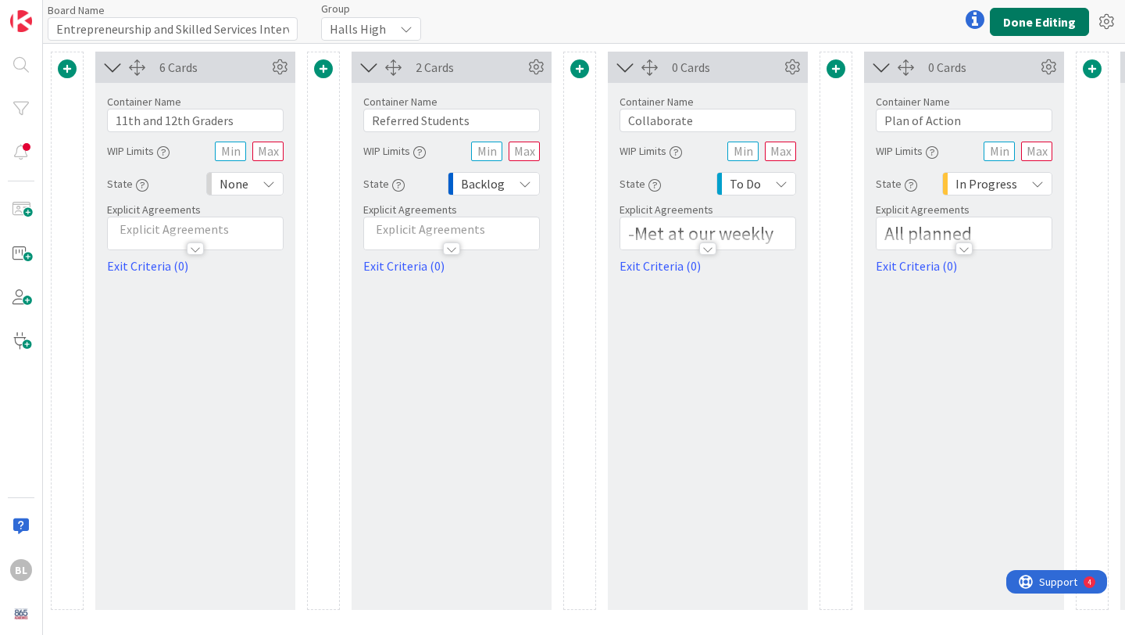
click at [1032, 13] on button "Done Editing" at bounding box center [1039, 22] width 99 height 28
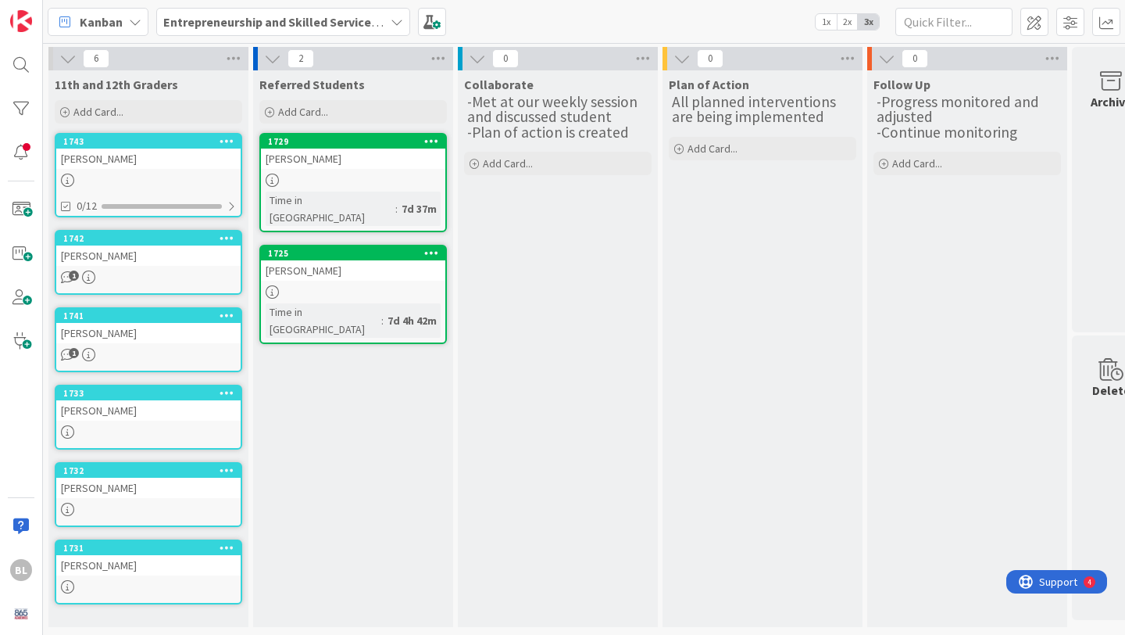
click at [395, 16] on icon at bounding box center [397, 22] width 13 height 13
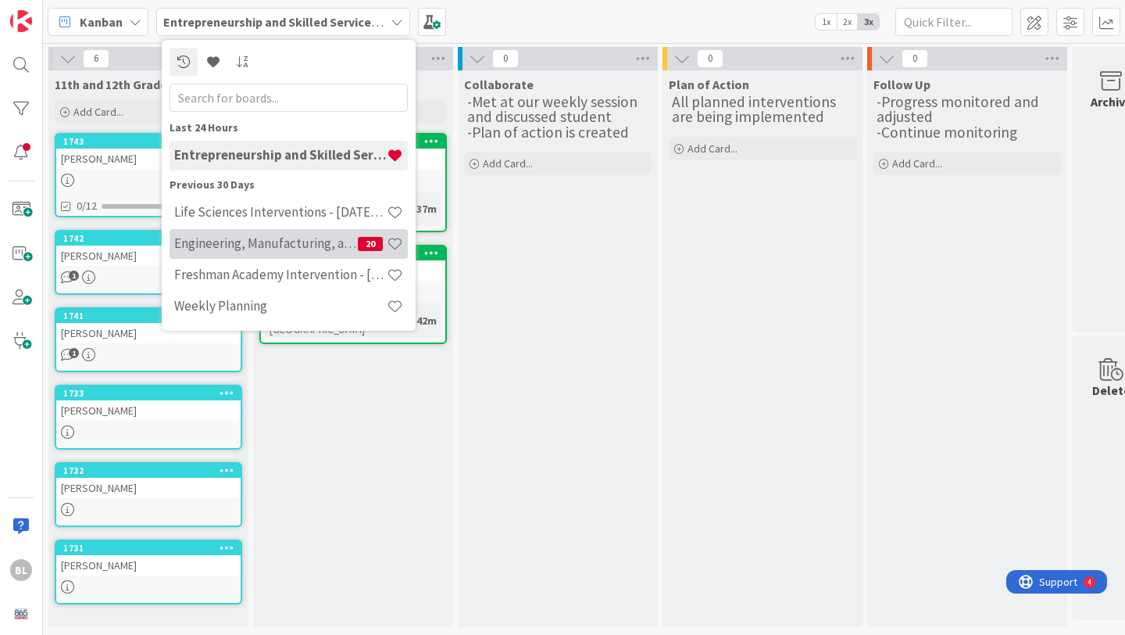
click at [263, 245] on h4 "Engineering, Manufacturing, and Transportation" at bounding box center [266, 243] width 184 height 16
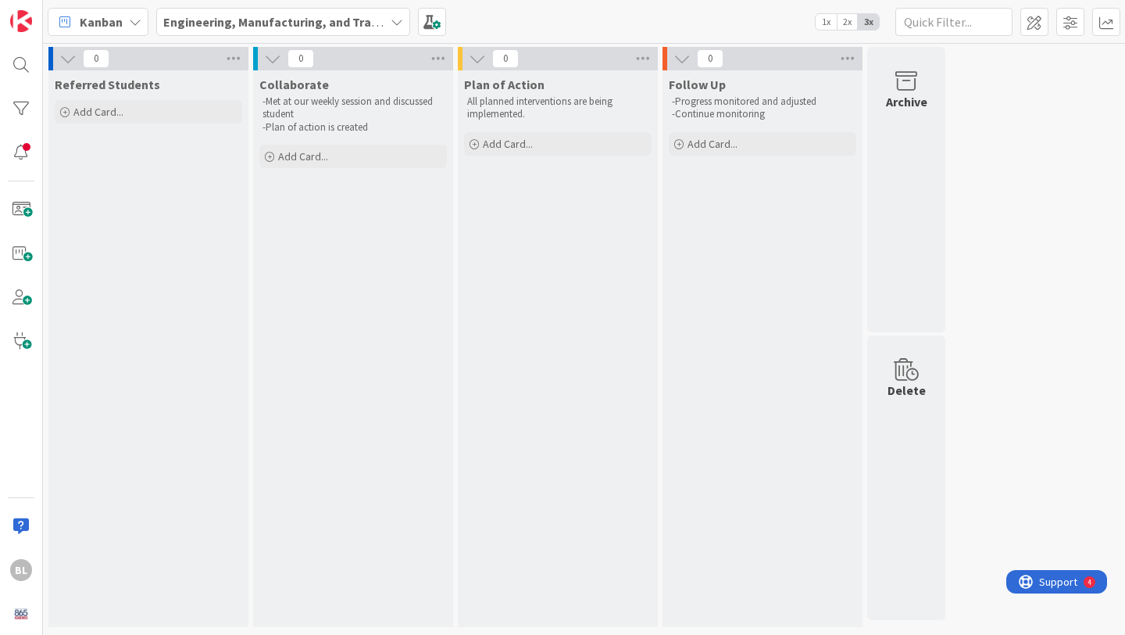
click at [395, 24] on icon at bounding box center [397, 22] width 13 height 13
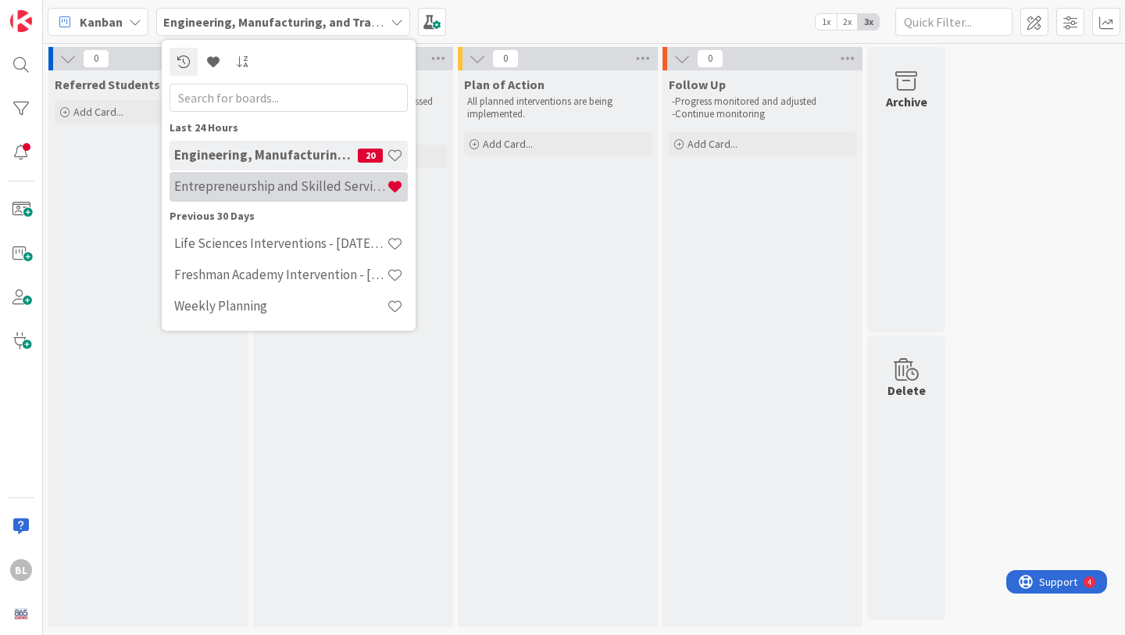
click at [252, 182] on h4 "Entrepreneurship and Skilled Services Interventions - [DATE]-[DATE]" at bounding box center [280, 186] width 213 height 16
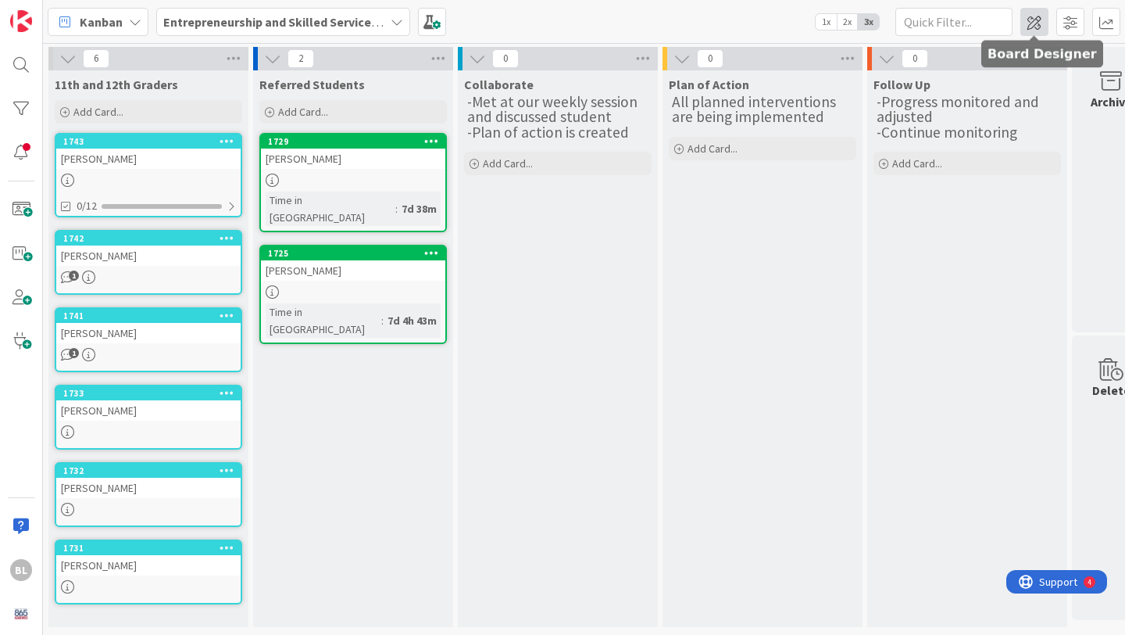
click at [1029, 30] on span at bounding box center [1035, 22] width 28 height 28
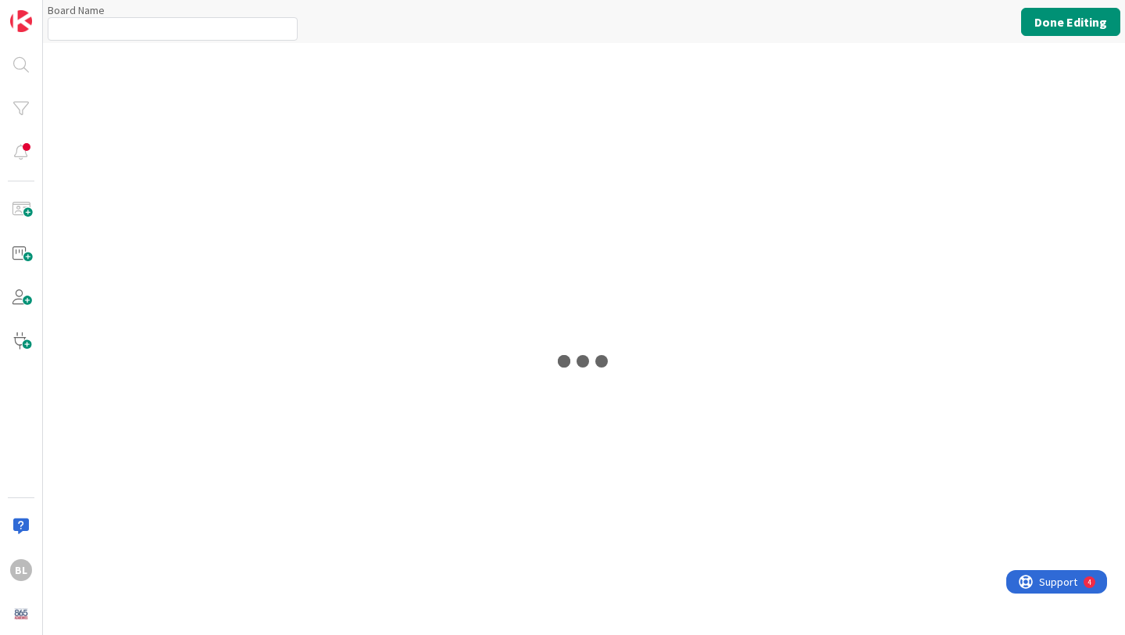
type input "Entrepreneurship and Skilled Services Interventions - [DATE]-[DATE]"
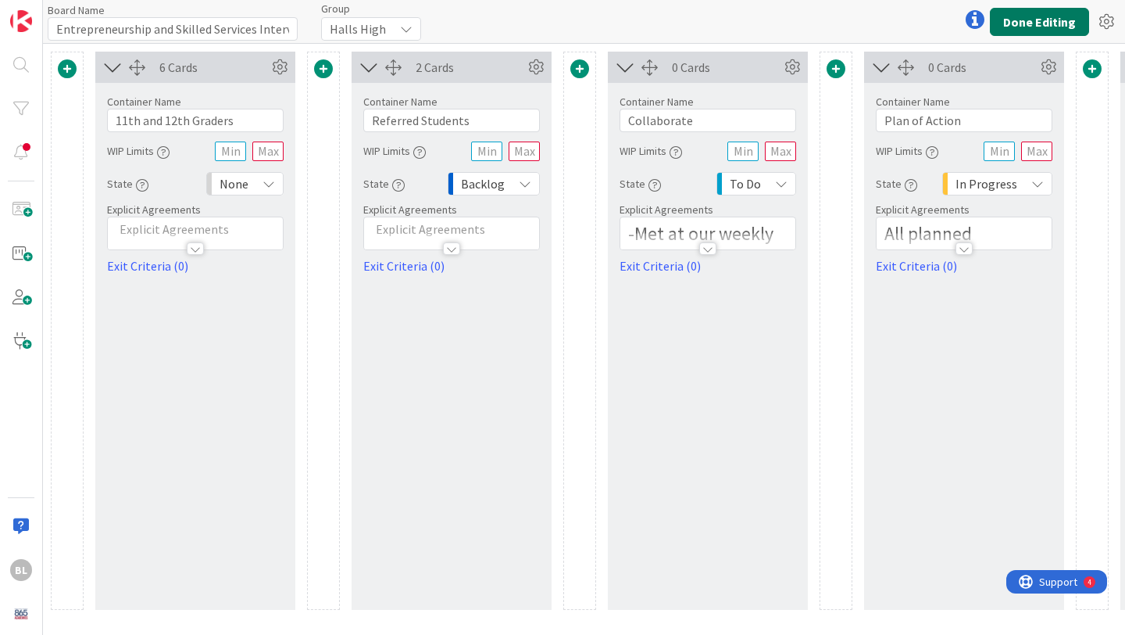
click at [1014, 21] on button "Done Editing" at bounding box center [1039, 22] width 99 height 28
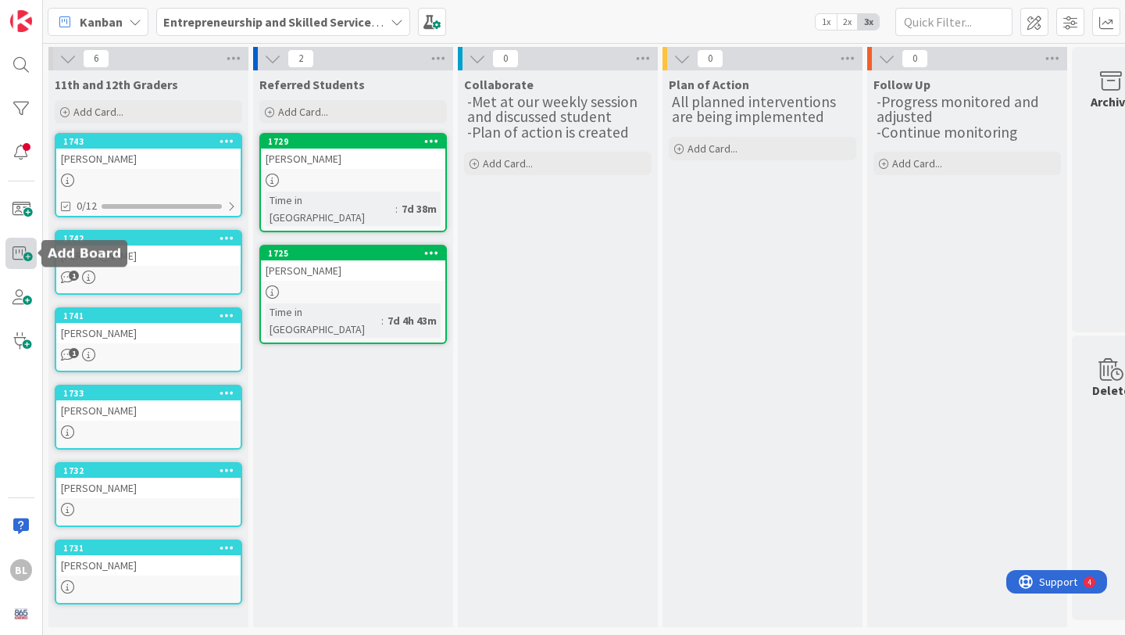
click at [23, 254] on span at bounding box center [20, 253] width 31 height 31
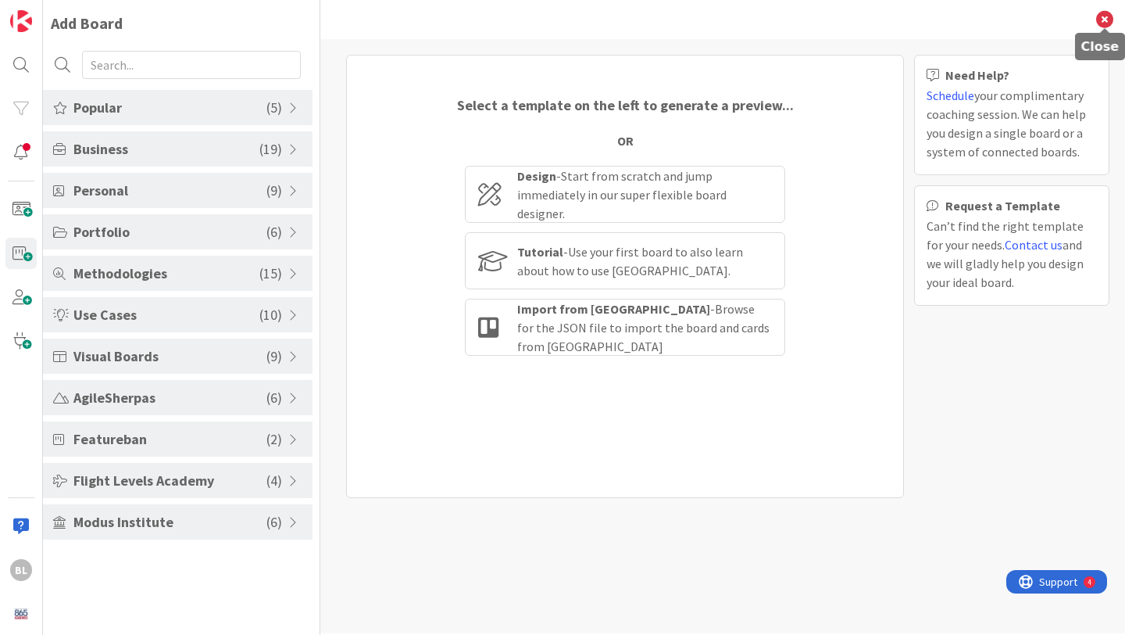
click at [1107, 19] on icon at bounding box center [1104, 19] width 17 height 17
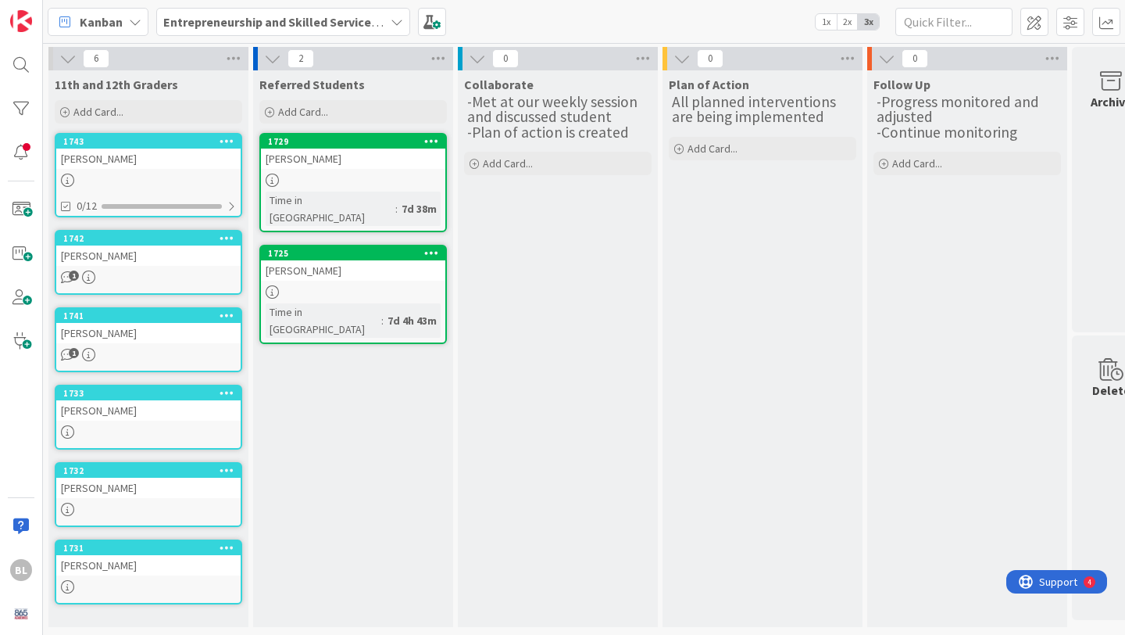
click at [827, 19] on span "1x" at bounding box center [826, 22] width 21 height 16
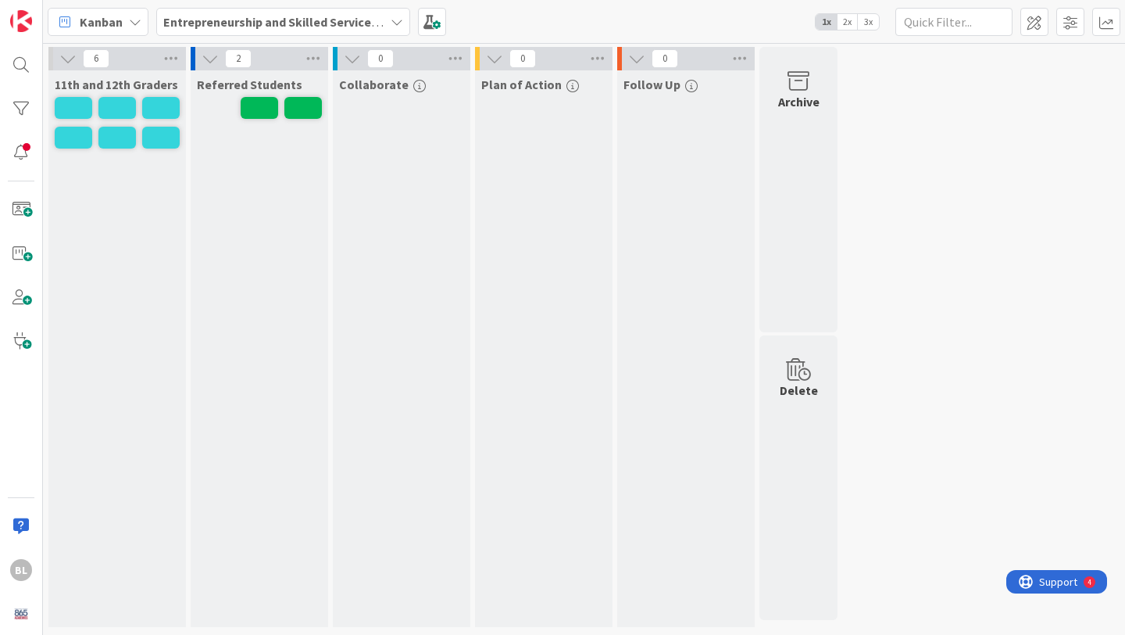
click at [848, 20] on span "2x" at bounding box center [847, 22] width 21 height 16
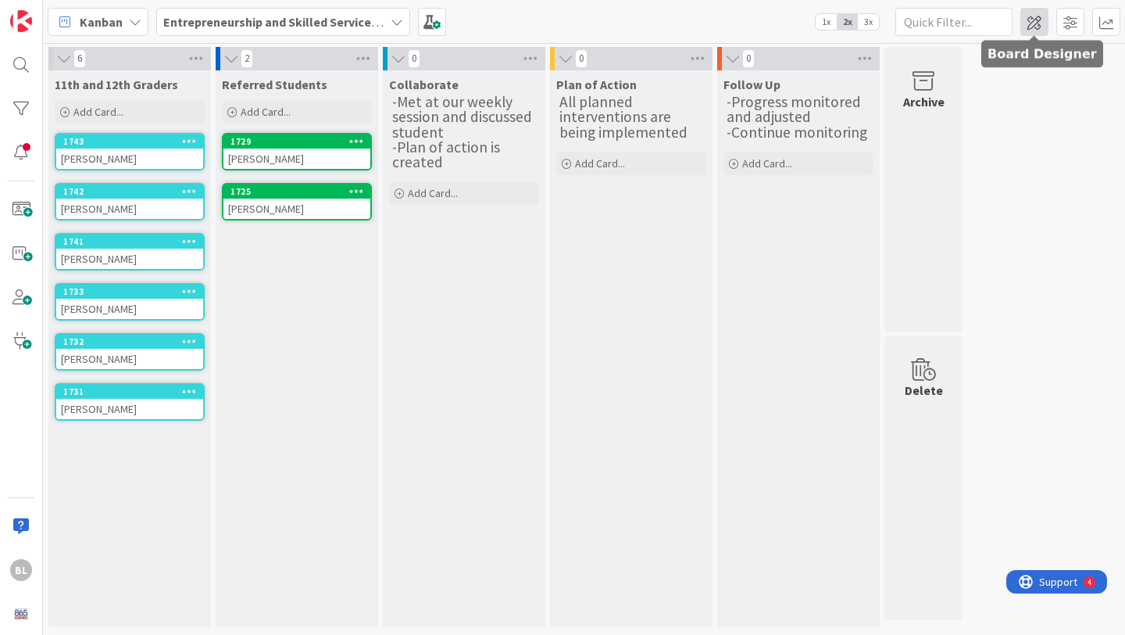
click at [1032, 27] on span at bounding box center [1035, 22] width 28 height 28
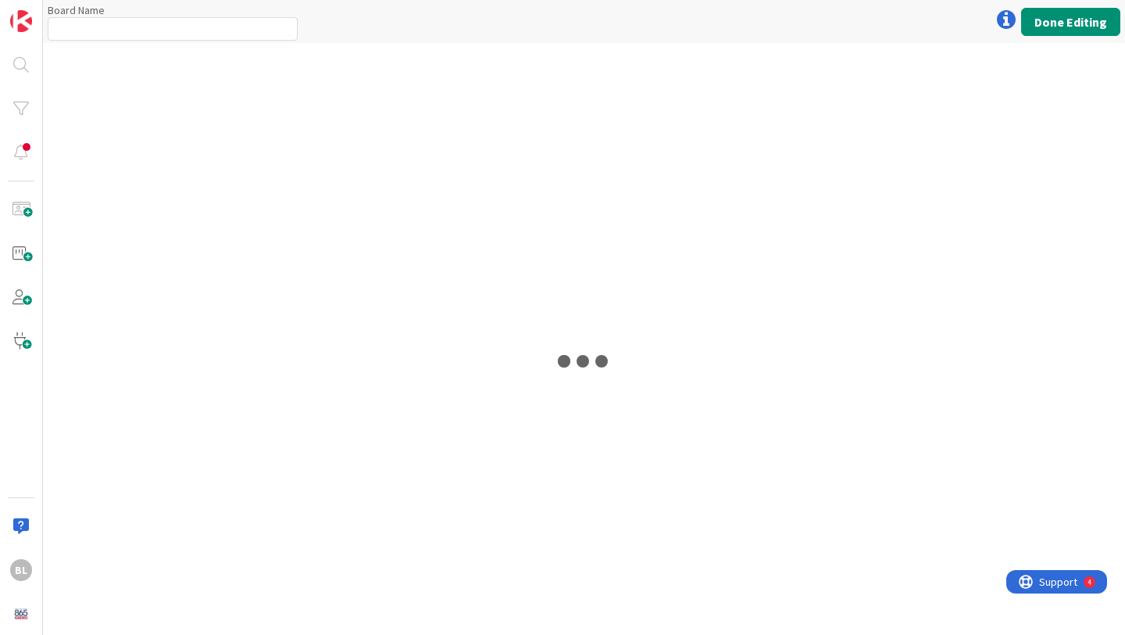
type input "Entrepreneurship and Skilled Services Interventions - [DATE]-[DATE]"
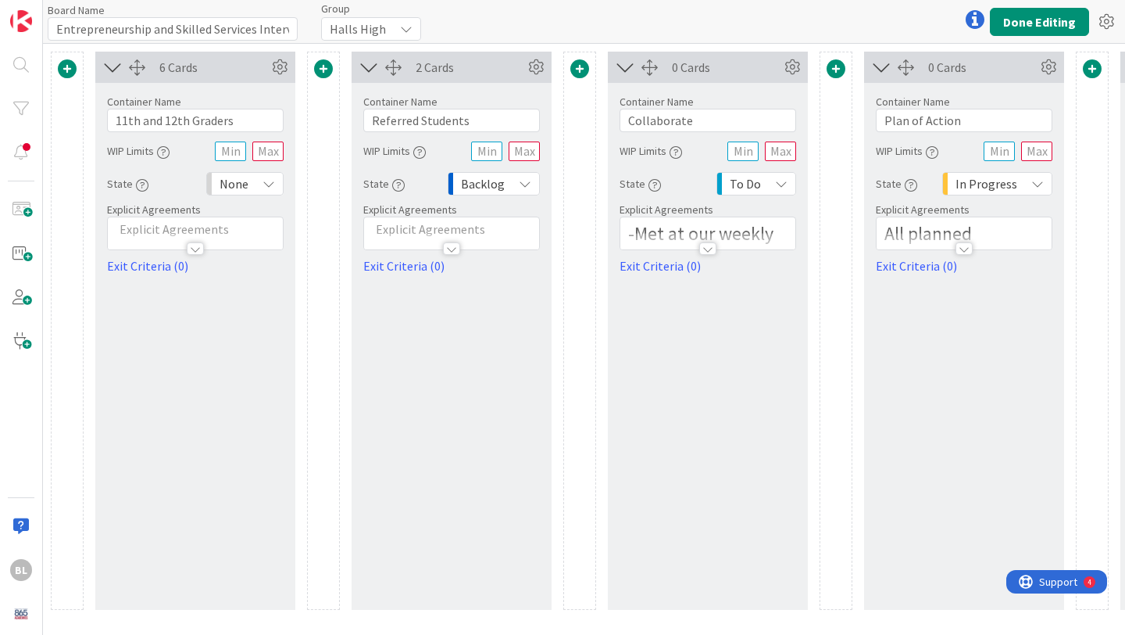
click at [63, 67] on span at bounding box center [67, 68] width 19 height 19
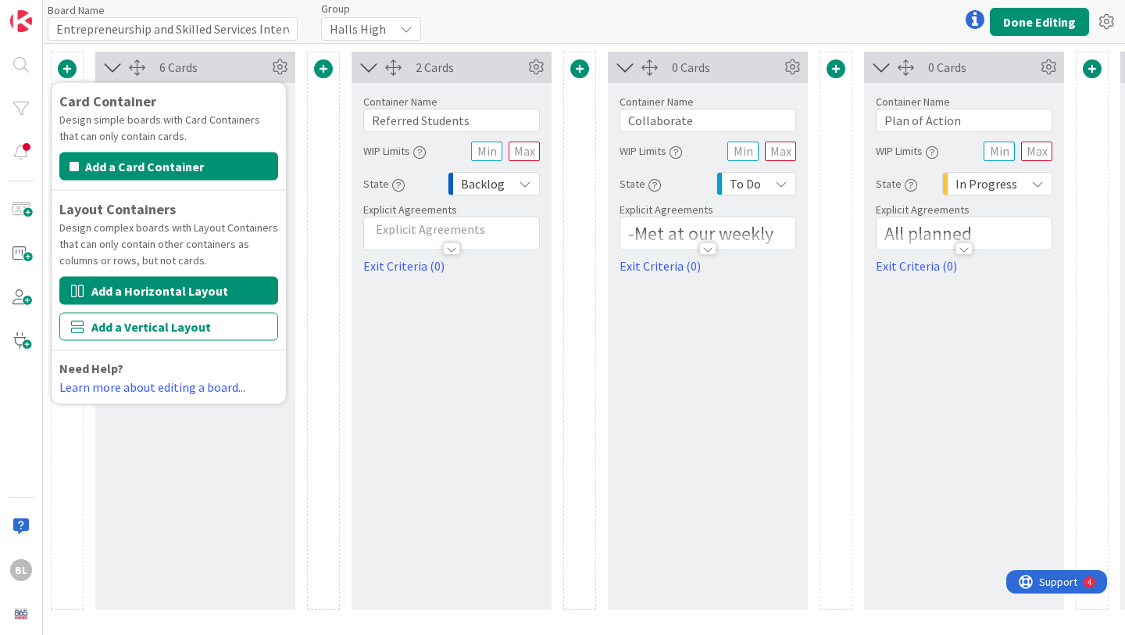
click at [144, 290] on button "Add a Horizontal Layout" at bounding box center [168, 291] width 219 height 28
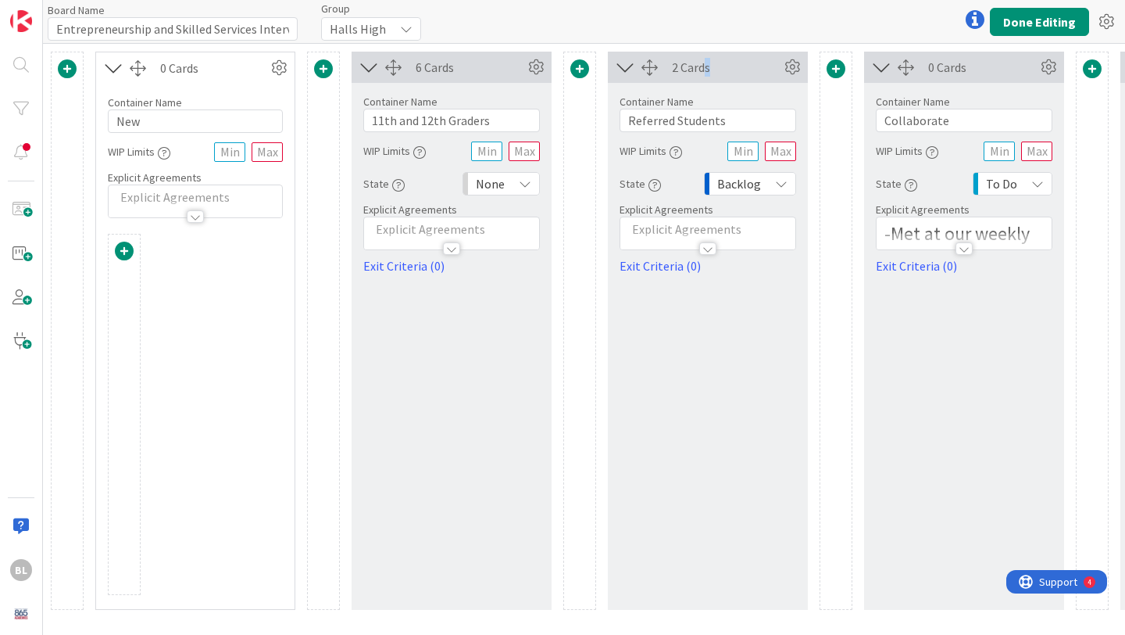
drag, startPoint x: 706, startPoint y: 68, endPoint x: 732, endPoint y: 75, distance: 26.7
click at [732, 76] on div "2 Cards" at bounding box center [726, 67] width 109 height 19
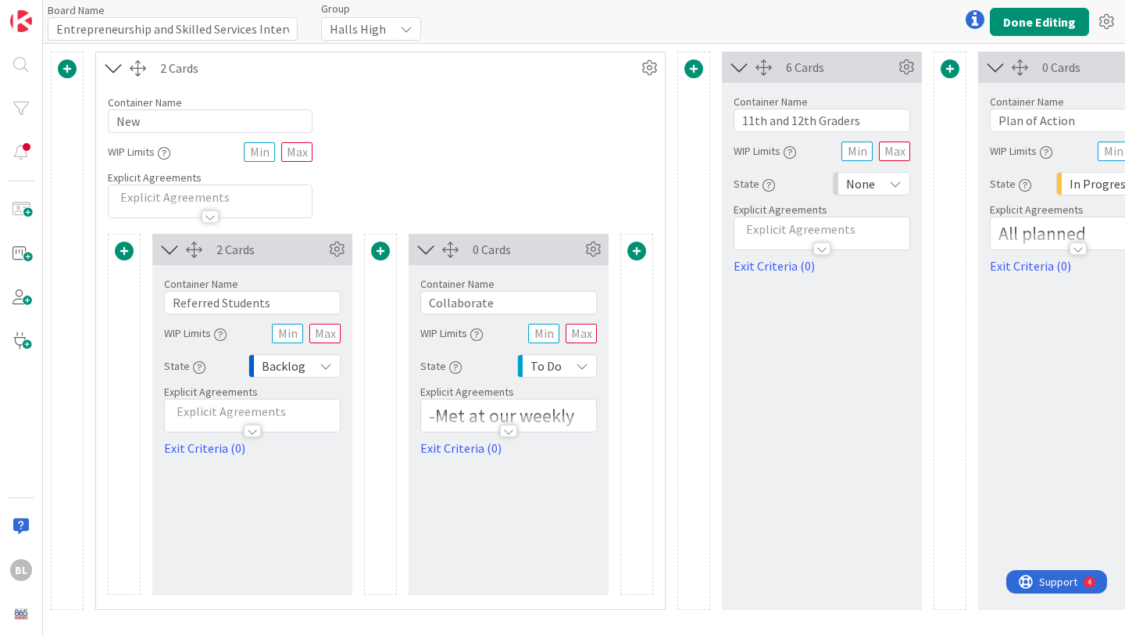
click at [1067, 67] on div "0 Cards" at bounding box center [1097, 67] width 109 height 19
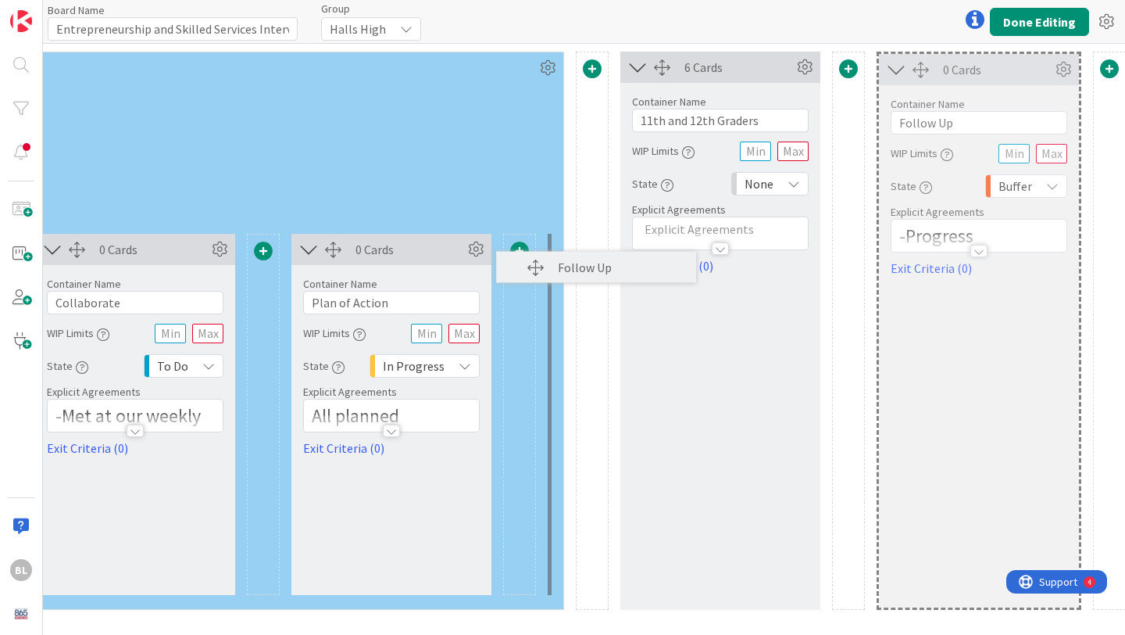
scroll to position [0, 362]
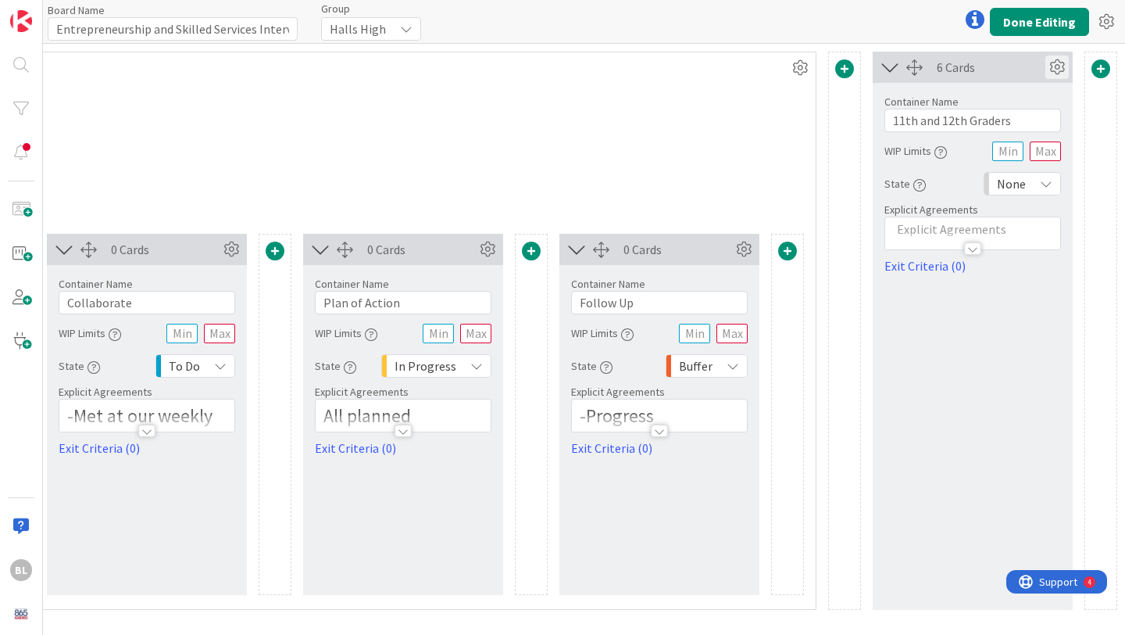
click at [1051, 71] on icon at bounding box center [1057, 66] width 23 height 23
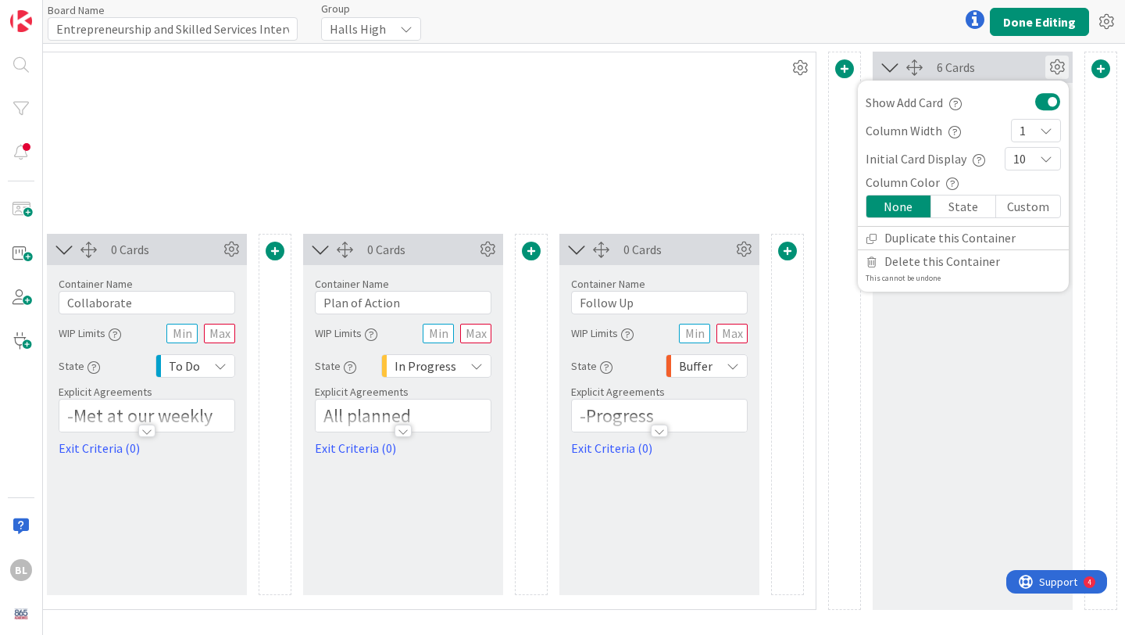
click at [1086, 106] on div at bounding box center [1101, 331] width 33 height 558
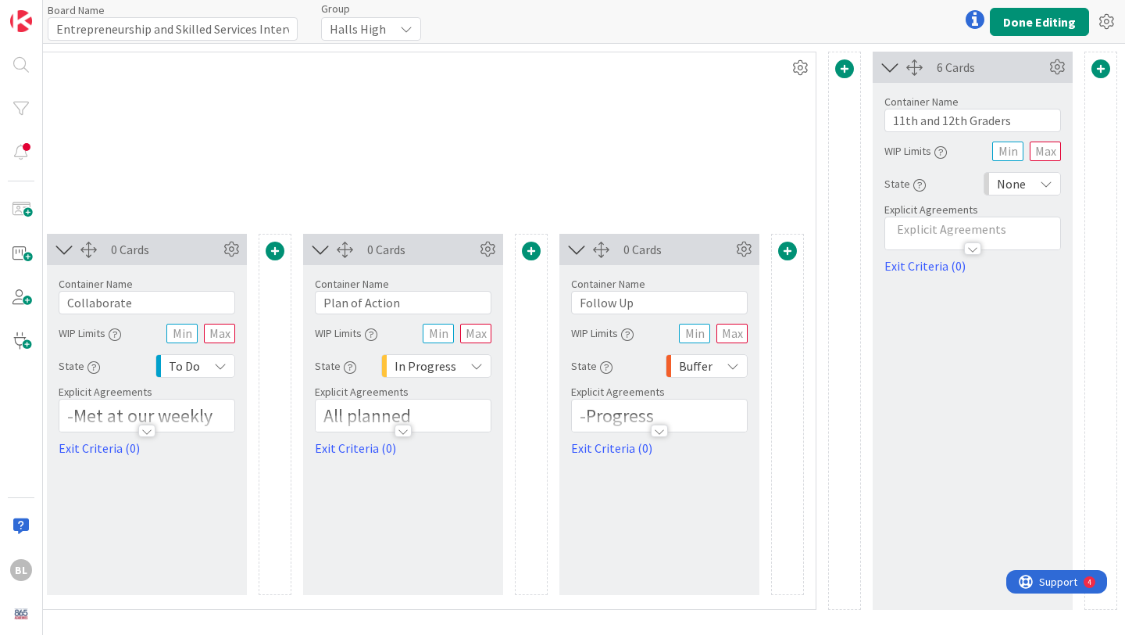
click at [1103, 70] on span at bounding box center [1101, 68] width 19 height 19
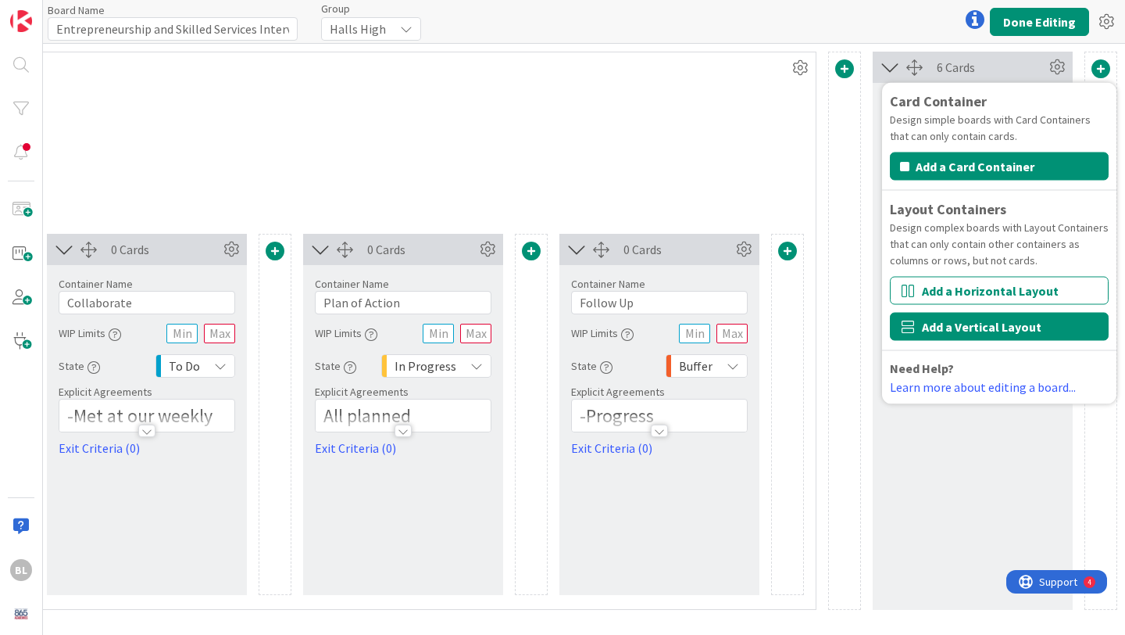
click at [975, 326] on button "Add a Vertical Layout" at bounding box center [999, 327] width 219 height 28
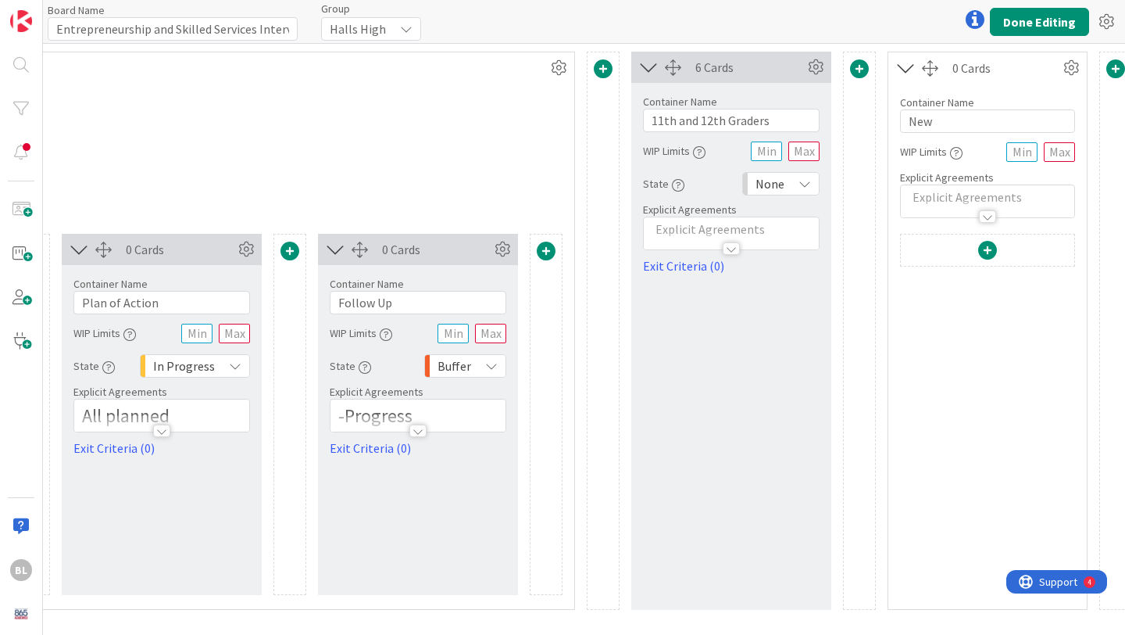
scroll to position [0, 606]
click at [950, 120] on input "New" at bounding box center [985, 120] width 175 height 23
type input "N"
type input "Upperclassmen Concerns"
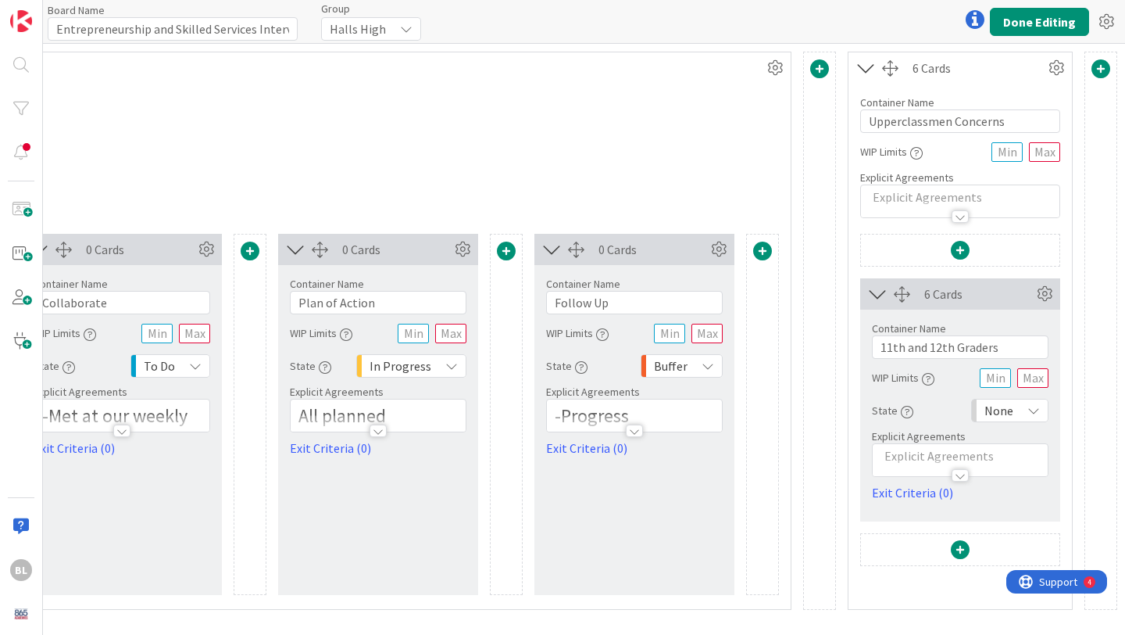
scroll to position [0, 387]
click at [861, 67] on icon at bounding box center [866, 68] width 26 height 20
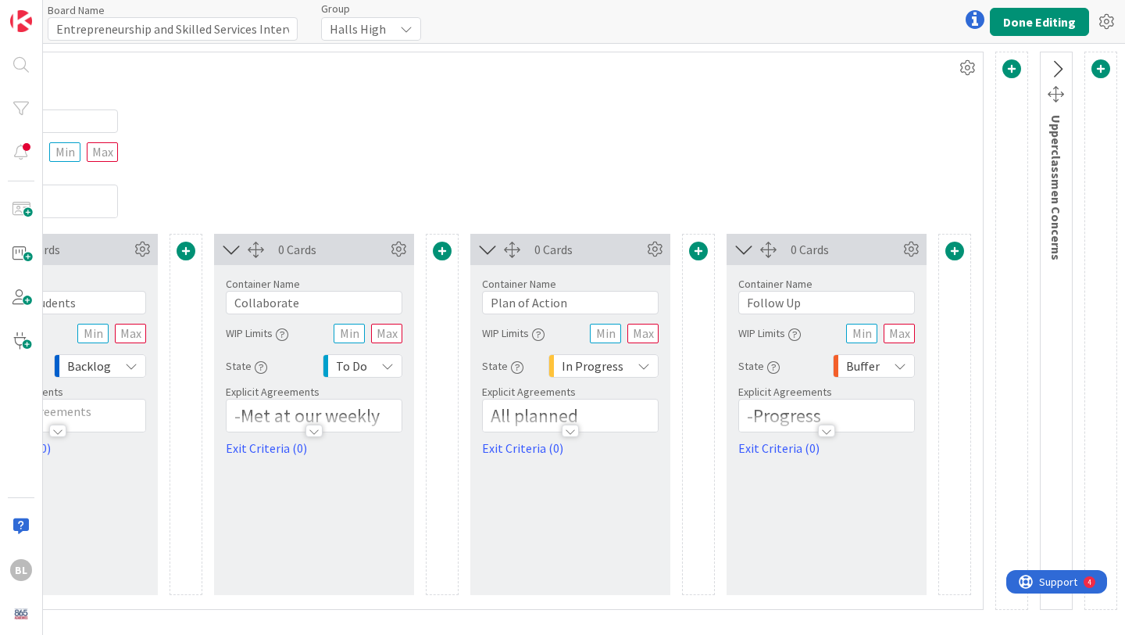
click at [1061, 64] on icon at bounding box center [1057, 69] width 26 height 20
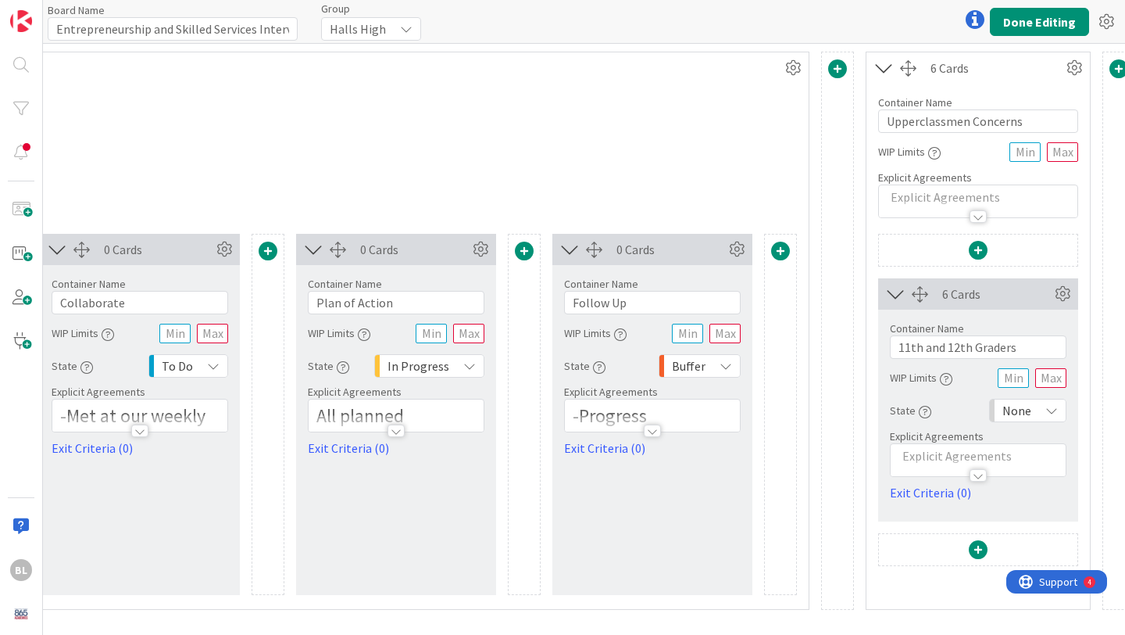
scroll to position [0, 387]
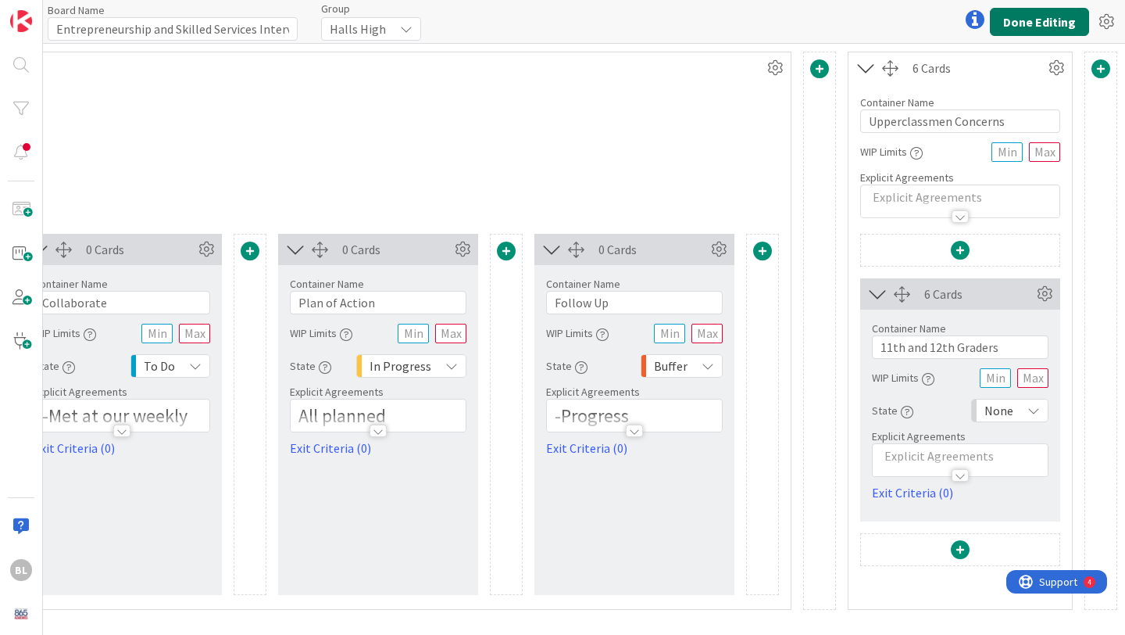
click at [1064, 16] on button "Done Editing" at bounding box center [1039, 22] width 99 height 28
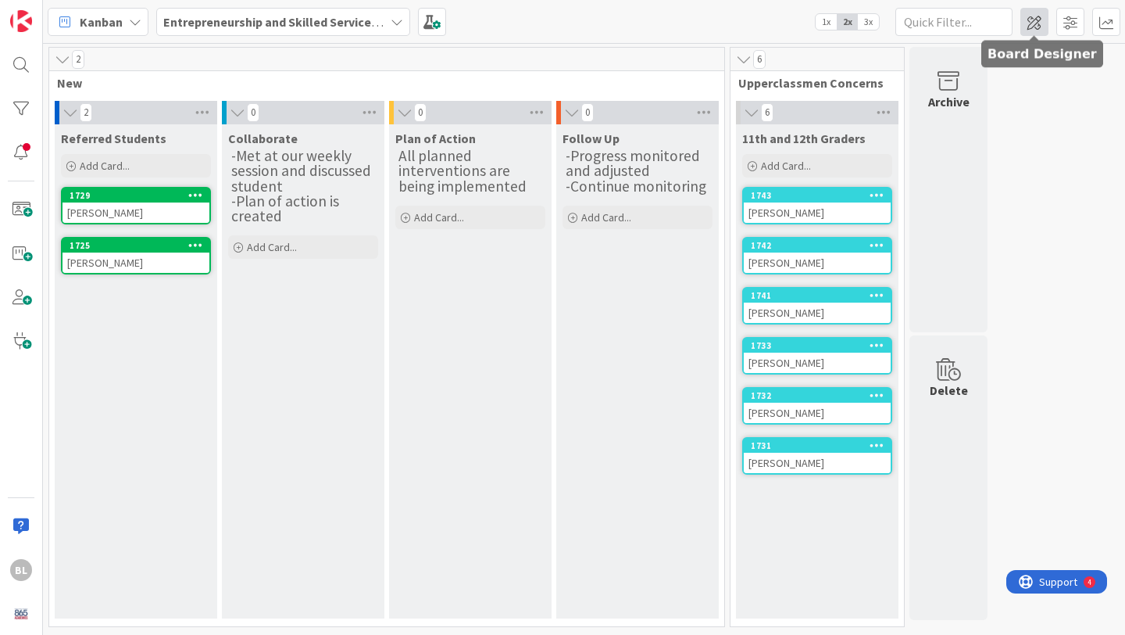
click at [1032, 27] on span at bounding box center [1035, 22] width 28 height 28
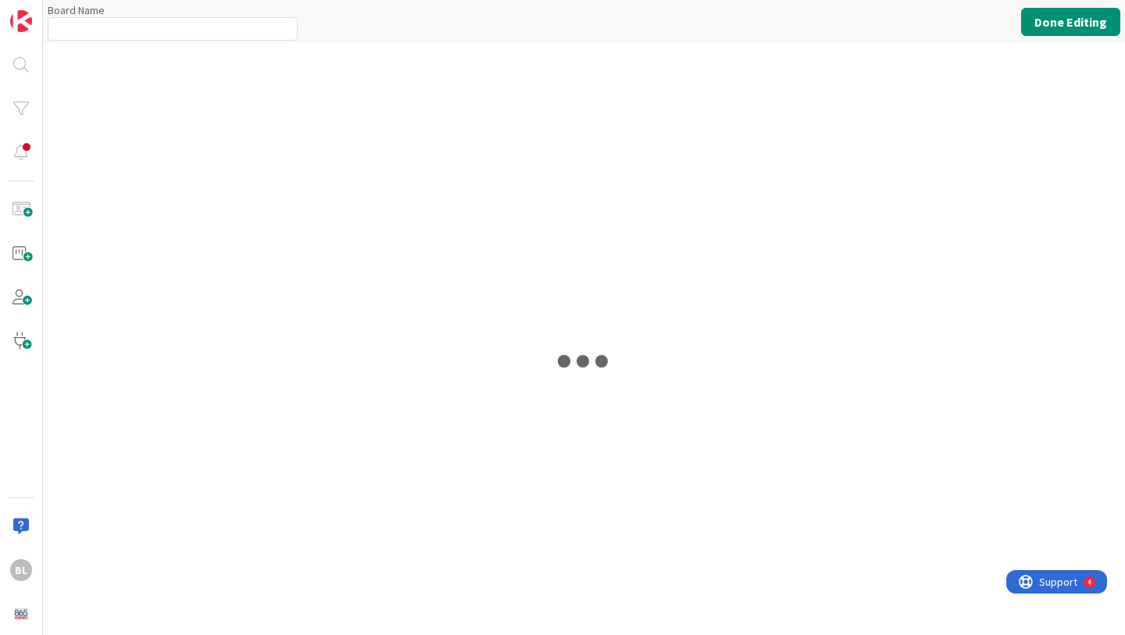
type input "Entrepreneurship and Skilled Services Interventions - [DATE]-[DATE]"
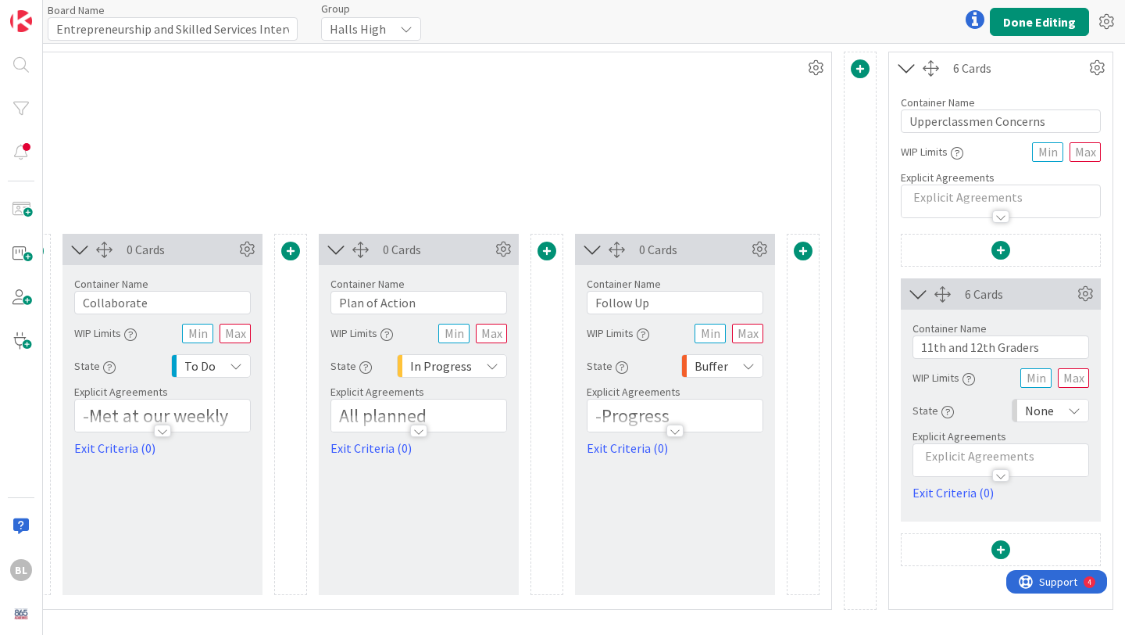
scroll to position [0, 387]
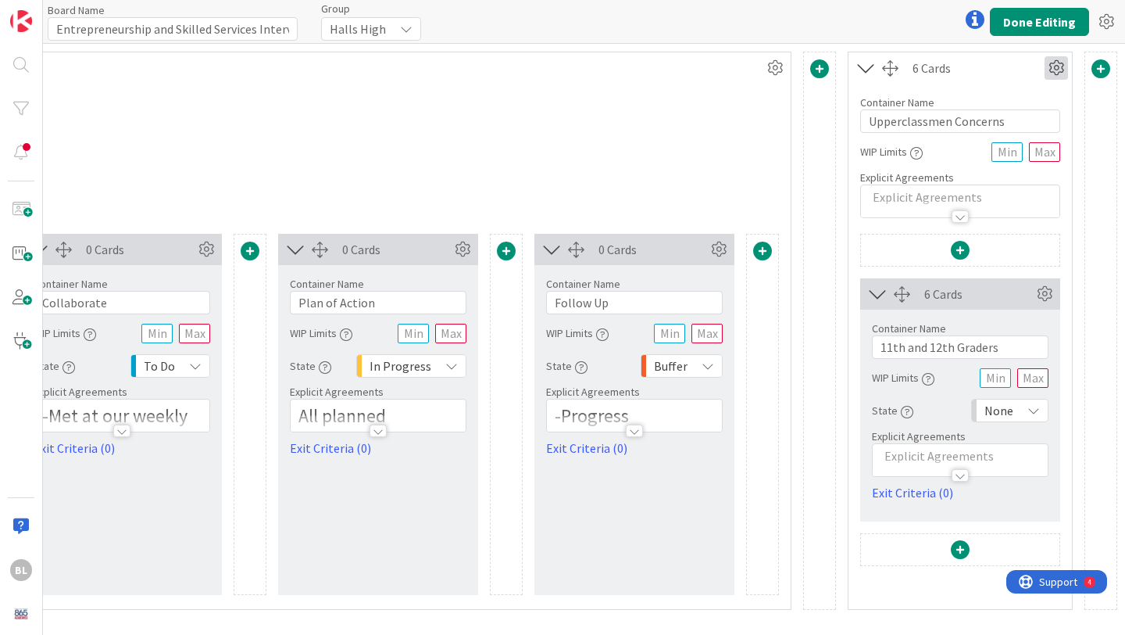
click at [1060, 67] on icon at bounding box center [1056, 67] width 23 height 23
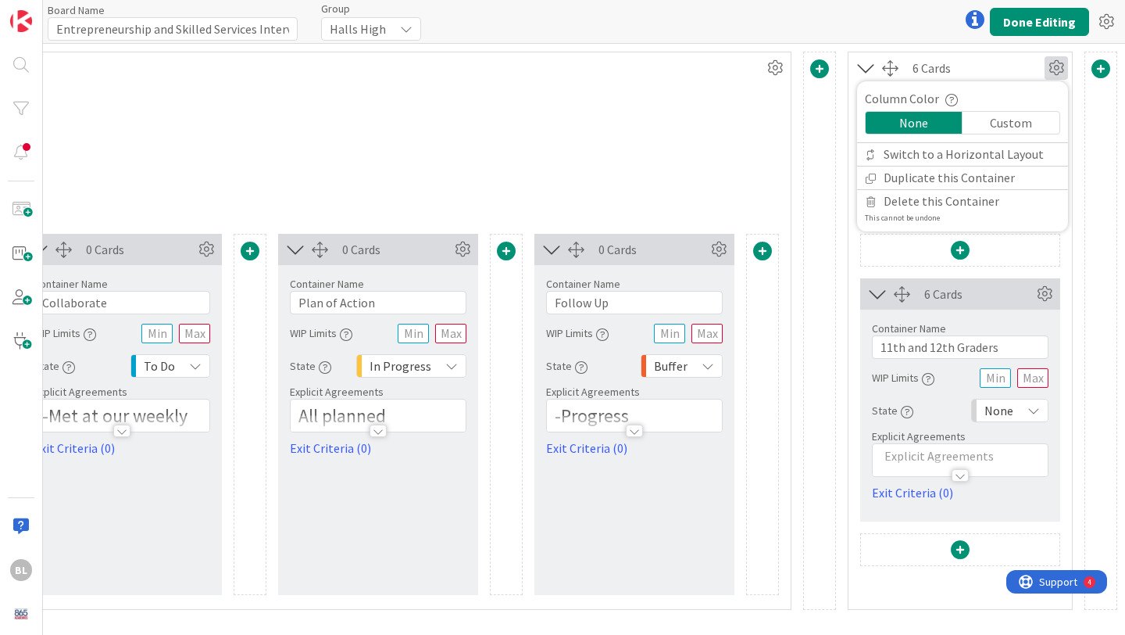
click at [644, 77] on div "2 Cards" at bounding box center [250, 67] width 1082 height 31
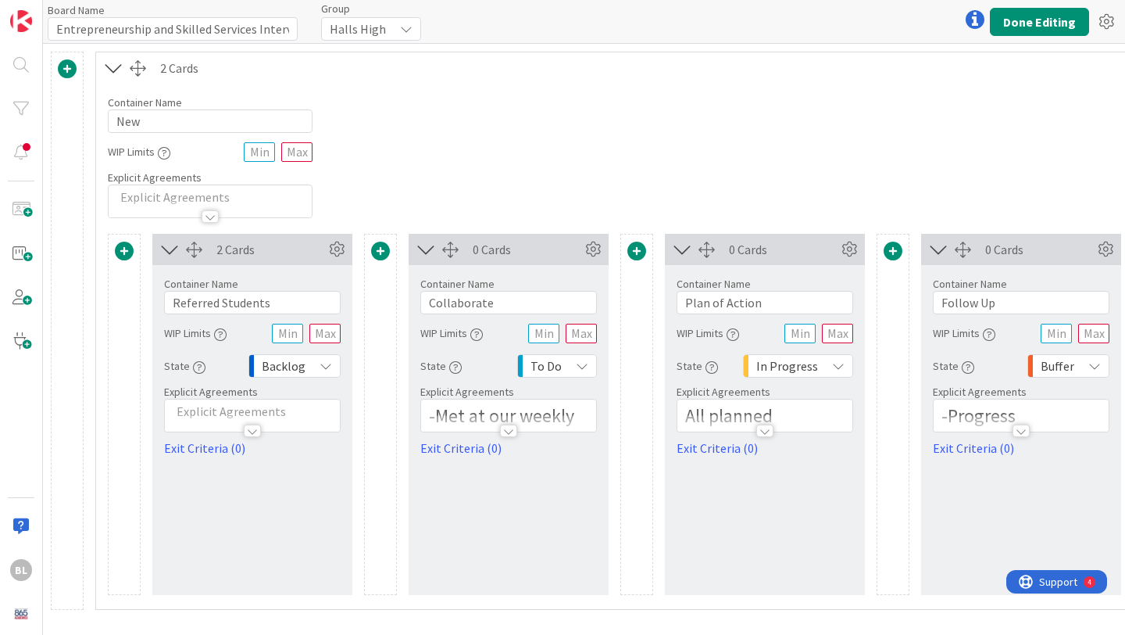
scroll to position [0, 64]
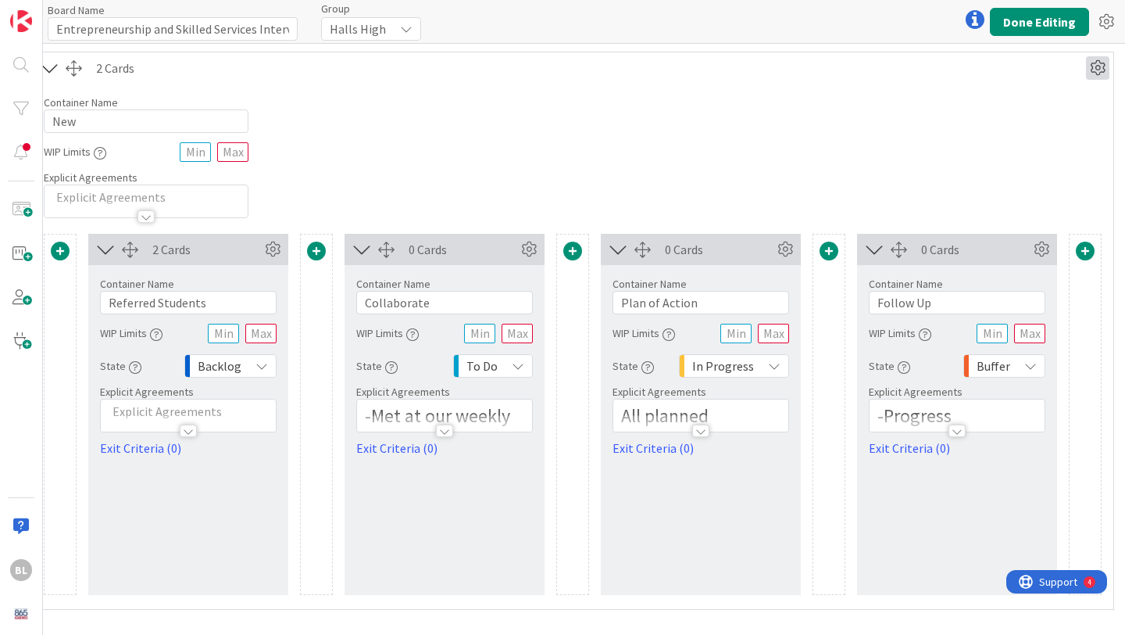
click at [1094, 70] on icon at bounding box center [1097, 67] width 23 height 23
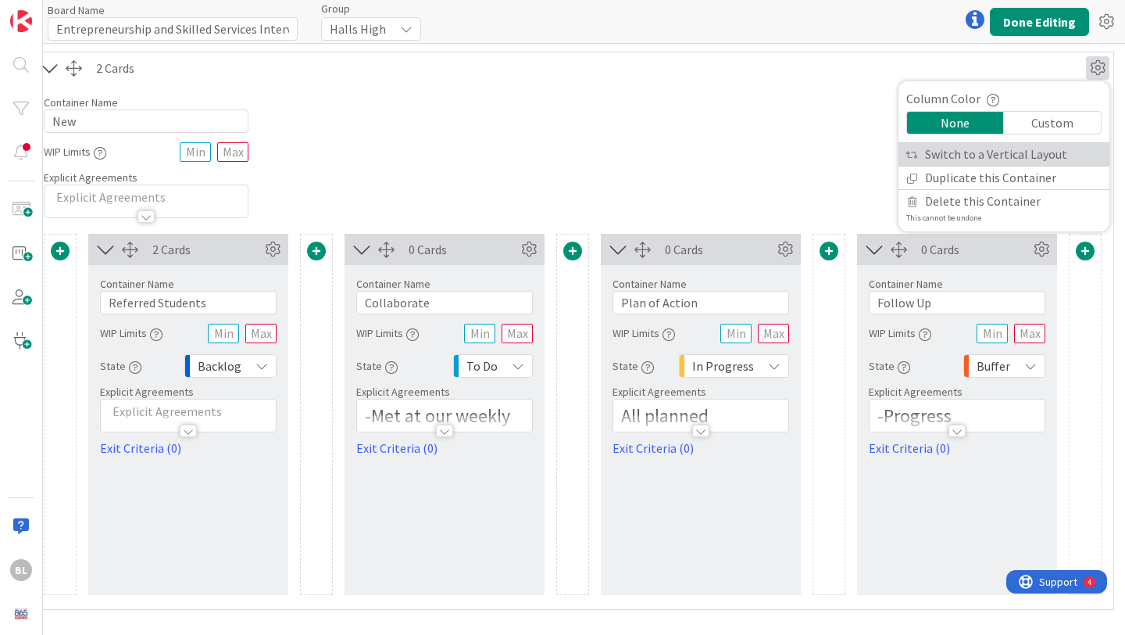
click at [1028, 154] on link "Switch to a Vertical Layout" at bounding box center [1004, 154] width 211 height 23
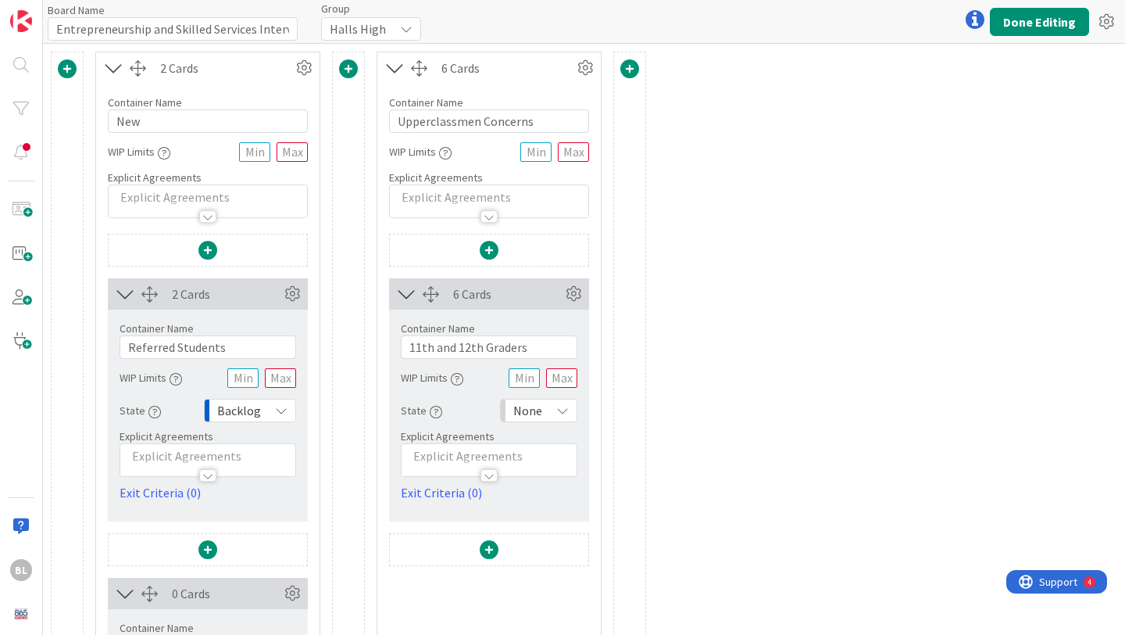
scroll to position [0, 0]
click at [1050, 20] on button "Done Editing" at bounding box center [1039, 22] width 99 height 28
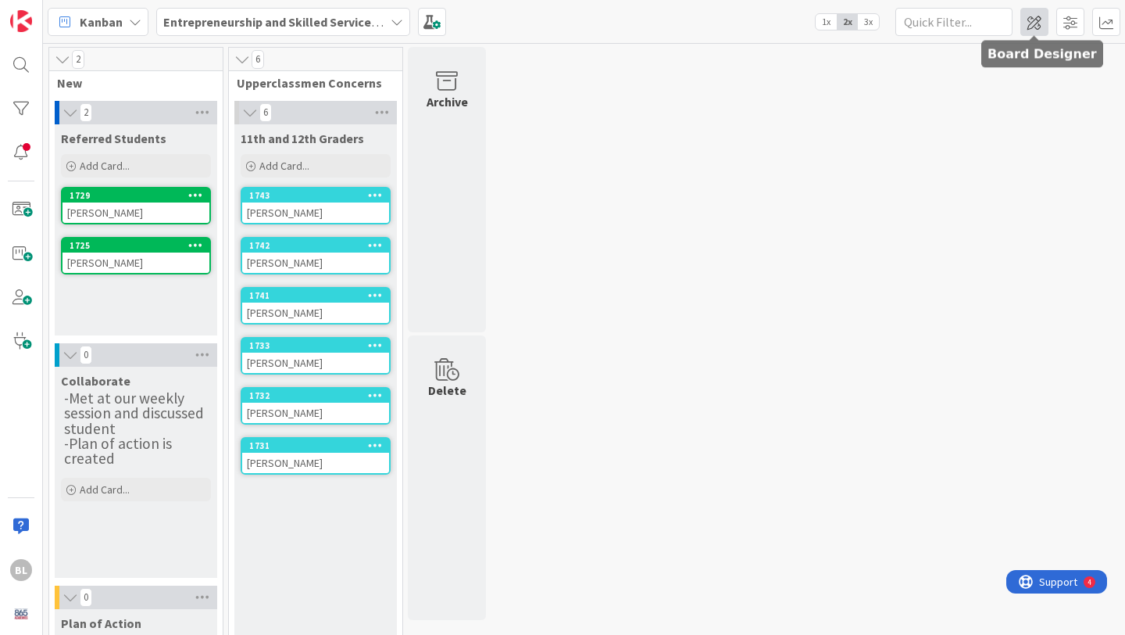
click at [1029, 21] on span at bounding box center [1035, 22] width 28 height 28
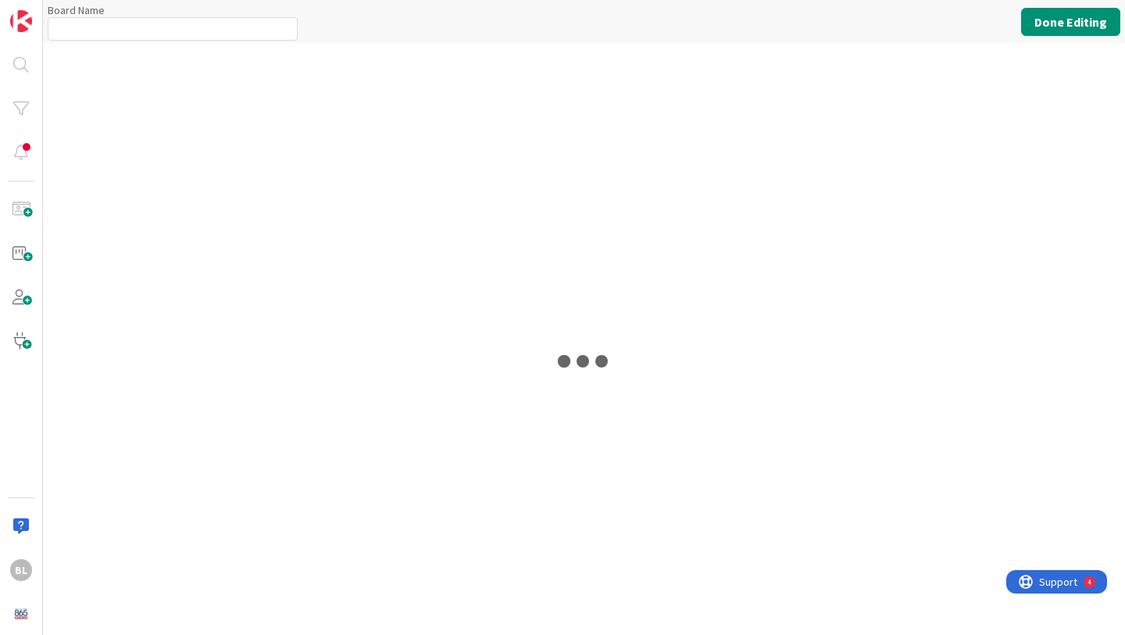
type input "Entrepreneurship and Skilled Services Interventions - [DATE]-[DATE]"
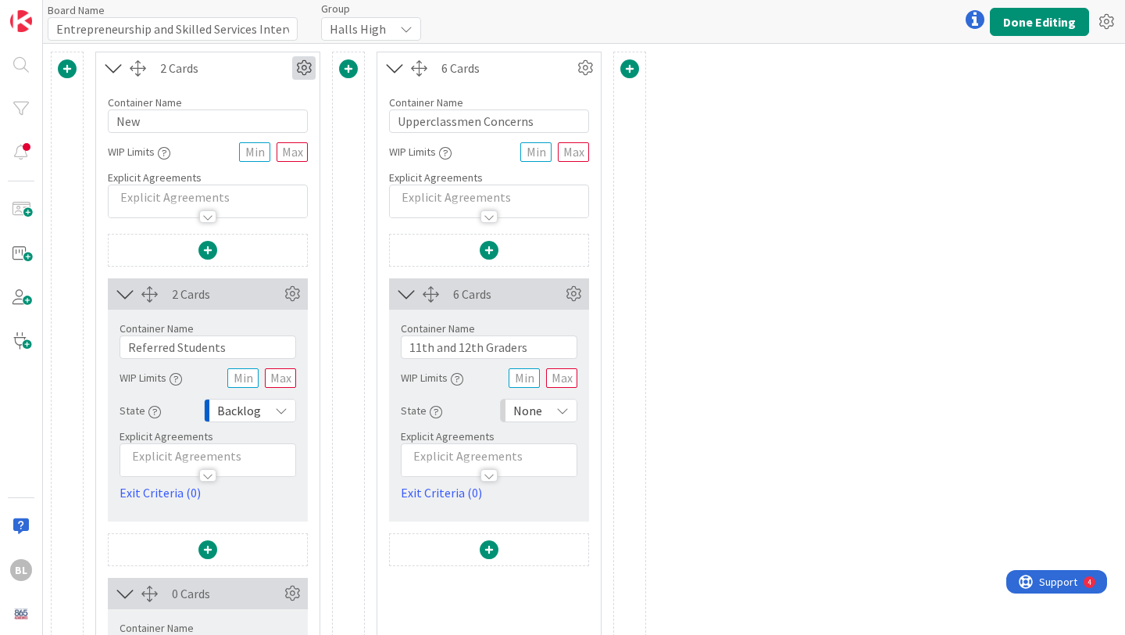
click at [298, 70] on icon at bounding box center [303, 67] width 23 height 23
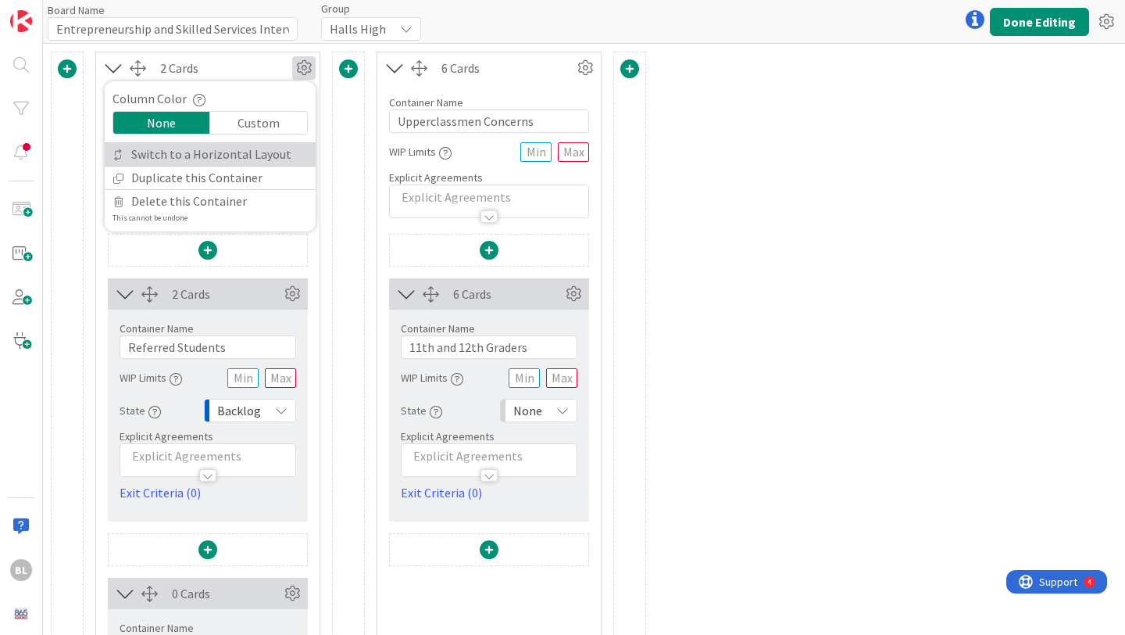
click at [268, 153] on link "Switch to a Horizontal Layout" at bounding box center [210, 154] width 211 height 23
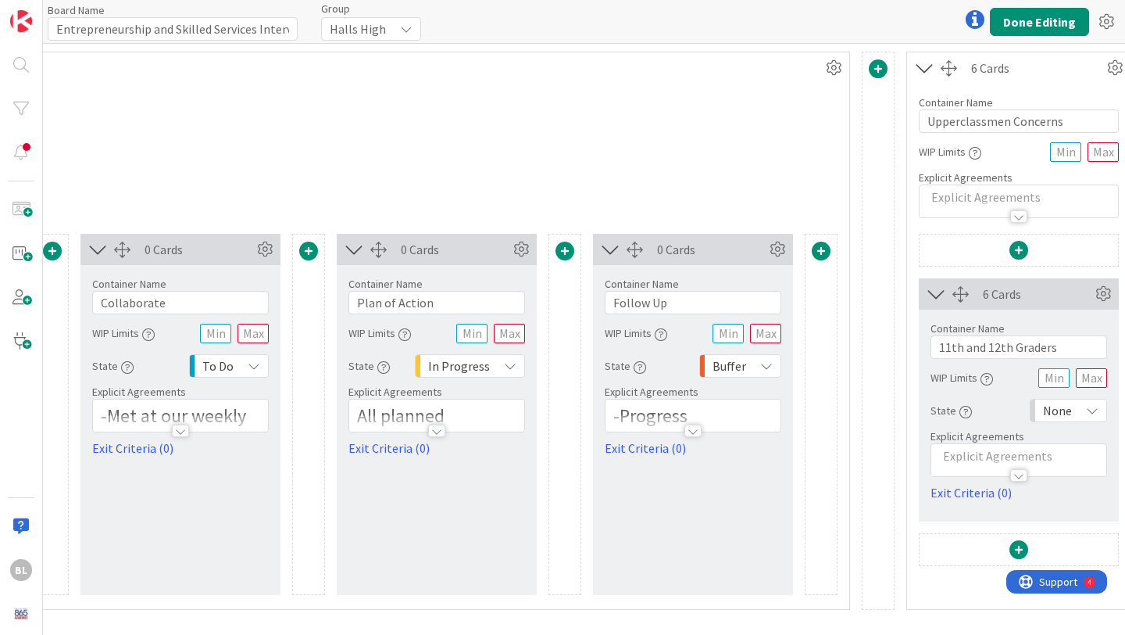
scroll to position [0, 387]
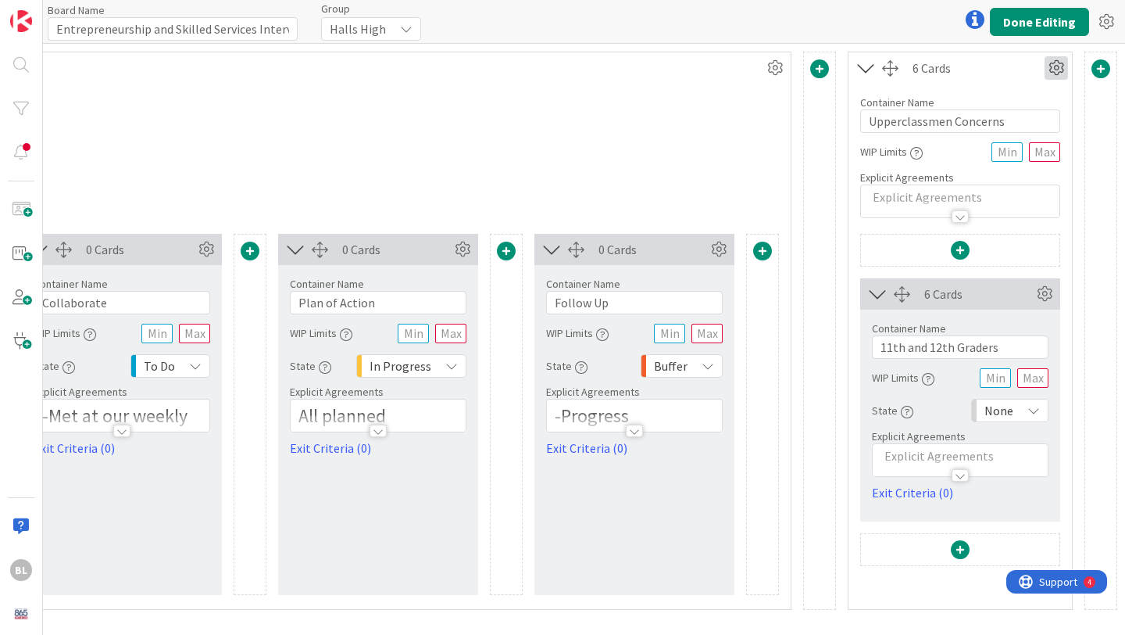
click at [1057, 72] on icon at bounding box center [1056, 67] width 23 height 23
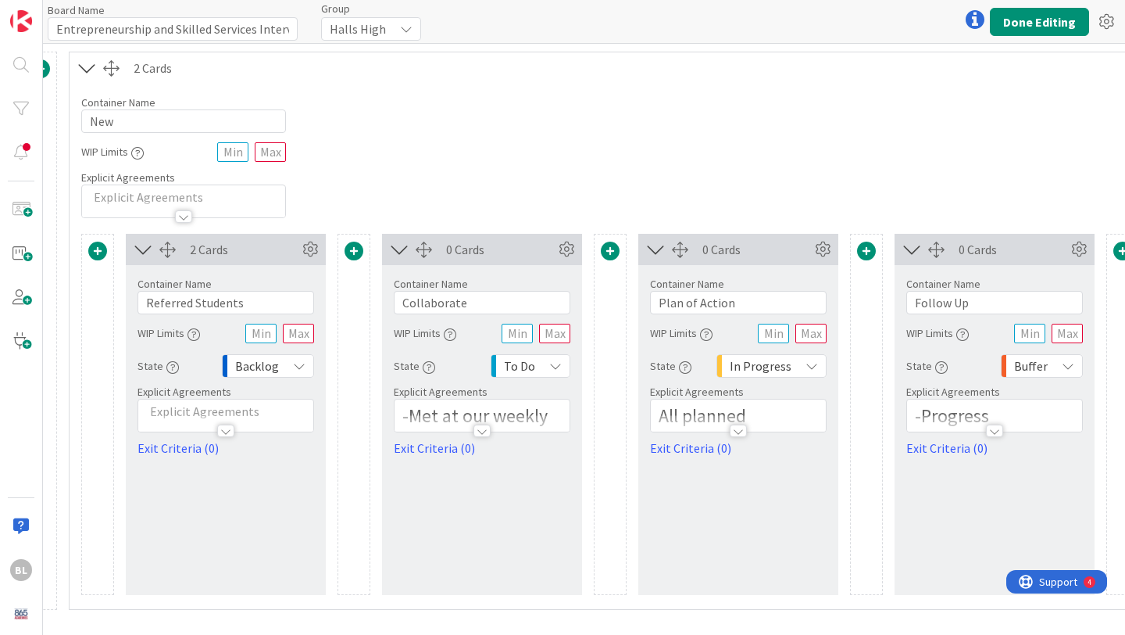
scroll to position [0, 0]
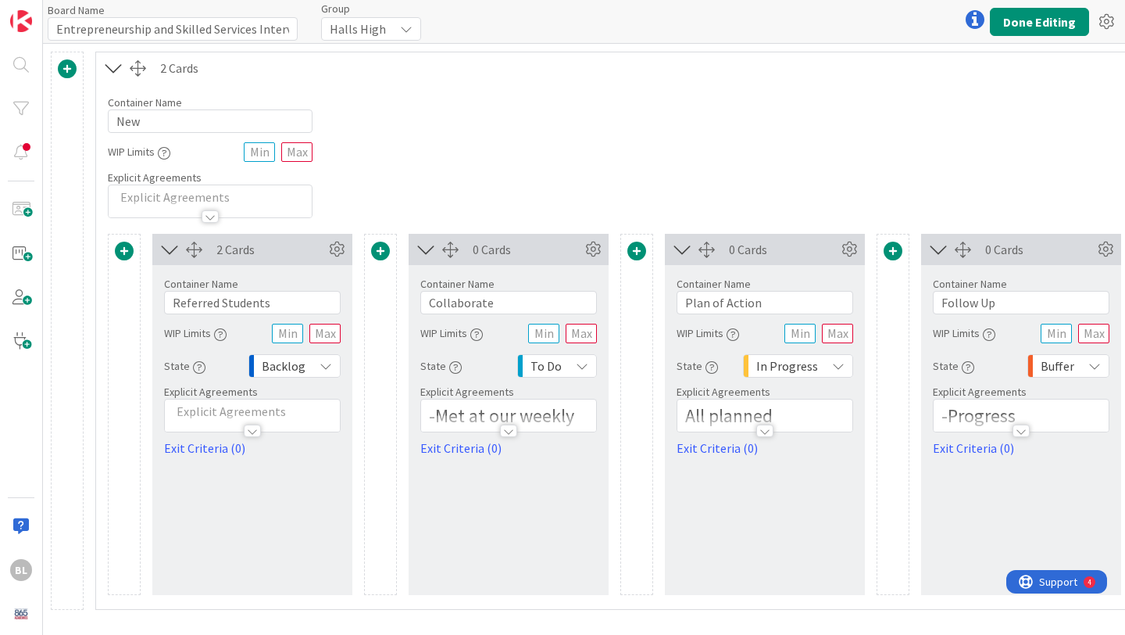
click at [67, 68] on span at bounding box center [67, 68] width 19 height 19
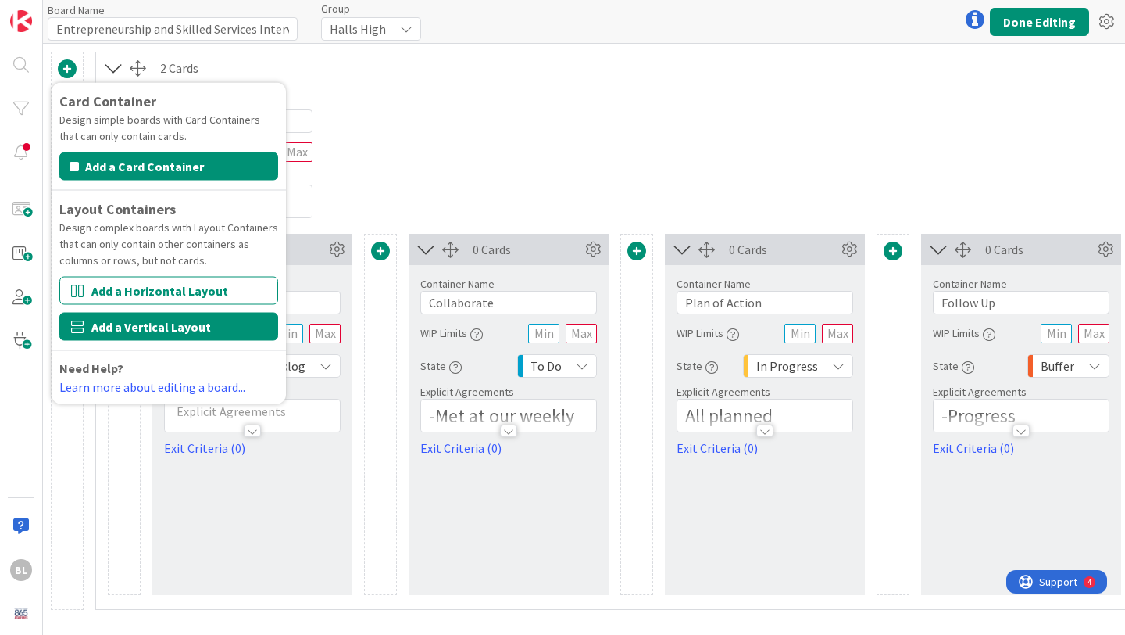
click at [109, 317] on button "Add a Vertical Layout" at bounding box center [168, 327] width 219 height 28
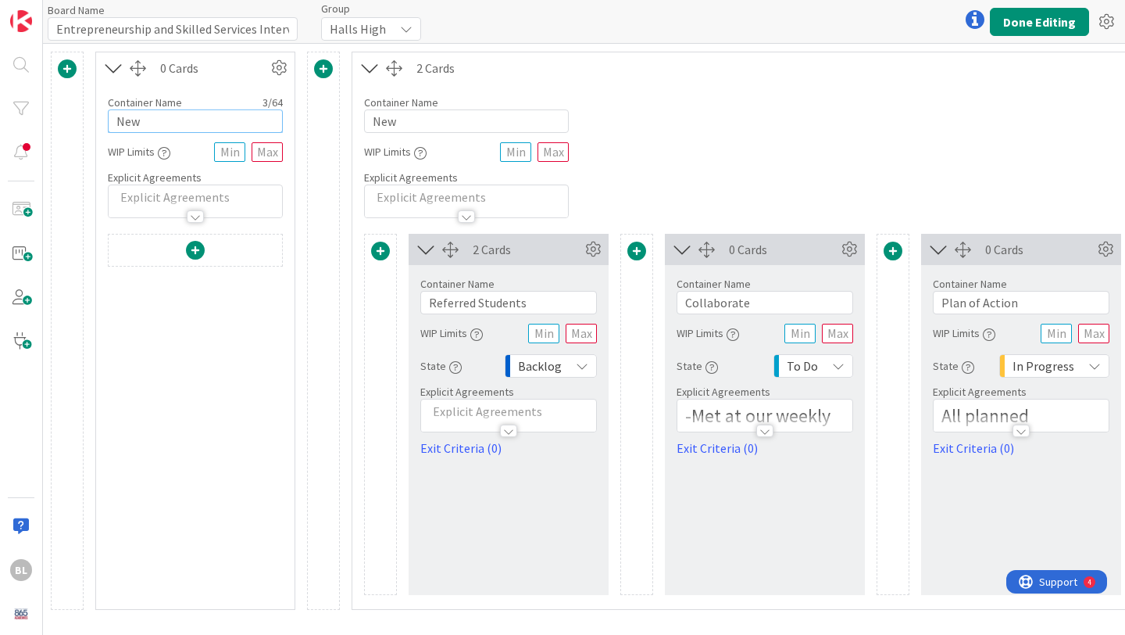
click at [152, 125] on input "New" at bounding box center [195, 120] width 175 height 23
type input "Newkgig"
click at [199, 252] on span at bounding box center [195, 250] width 19 height 19
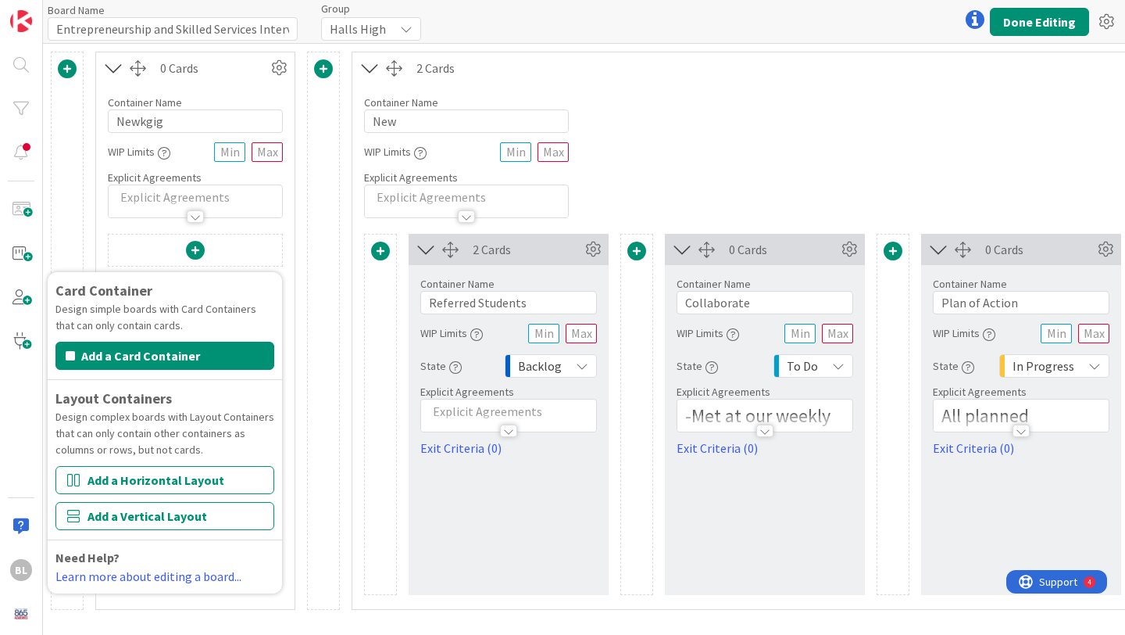
click at [267, 225] on div "0 Cards Container Name 7 / 64 Newkgig WIP Limits Explicit Agreements Card Conta…" at bounding box center [195, 331] width 200 height 558
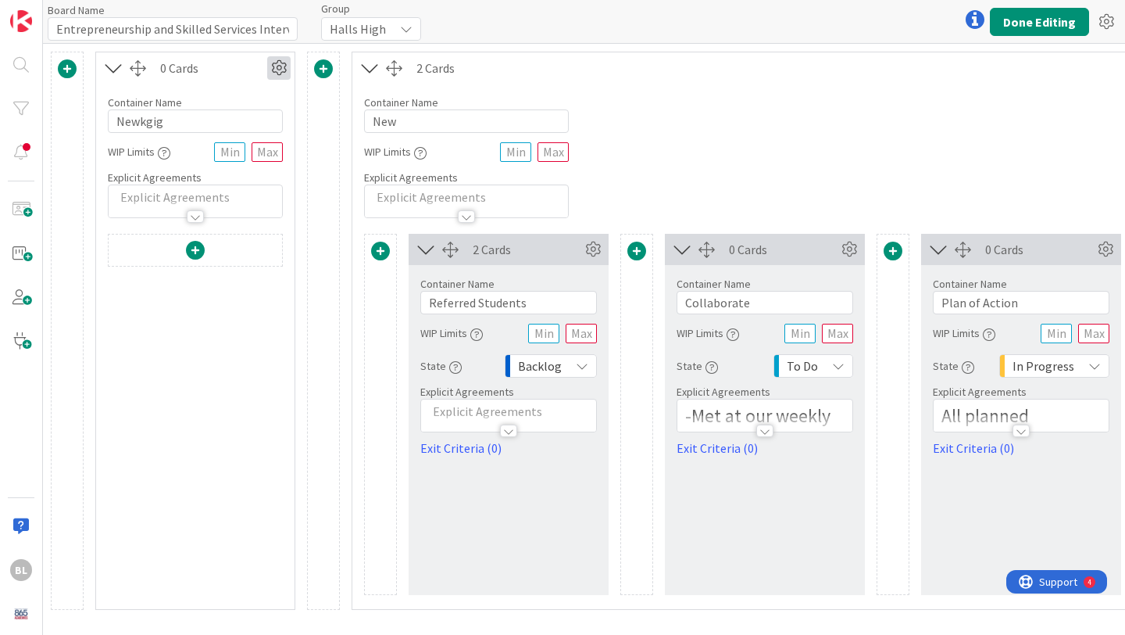
click at [278, 68] on icon at bounding box center [278, 67] width 23 height 23
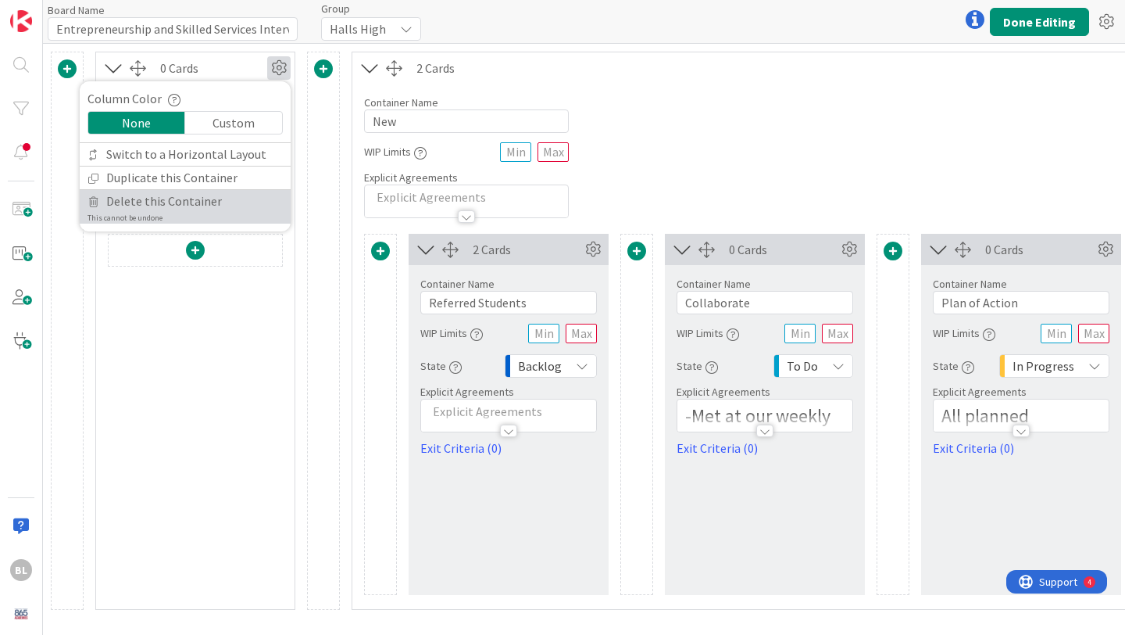
click at [181, 195] on span "Delete this Container" at bounding box center [164, 201] width 116 height 23
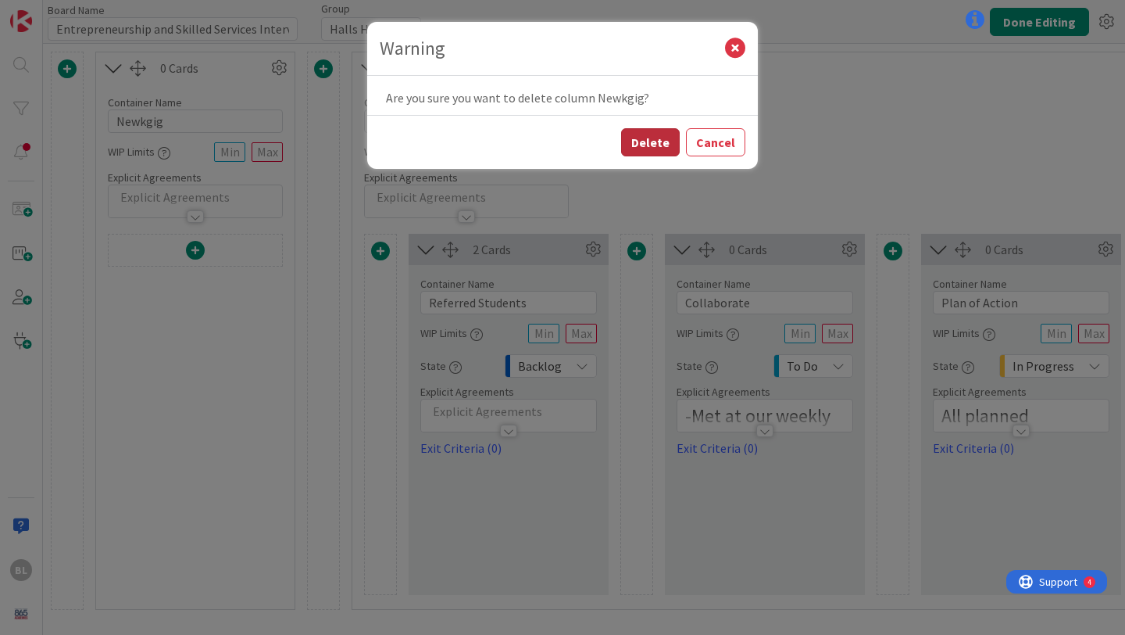
click at [657, 141] on button "Delete" at bounding box center [650, 142] width 59 height 28
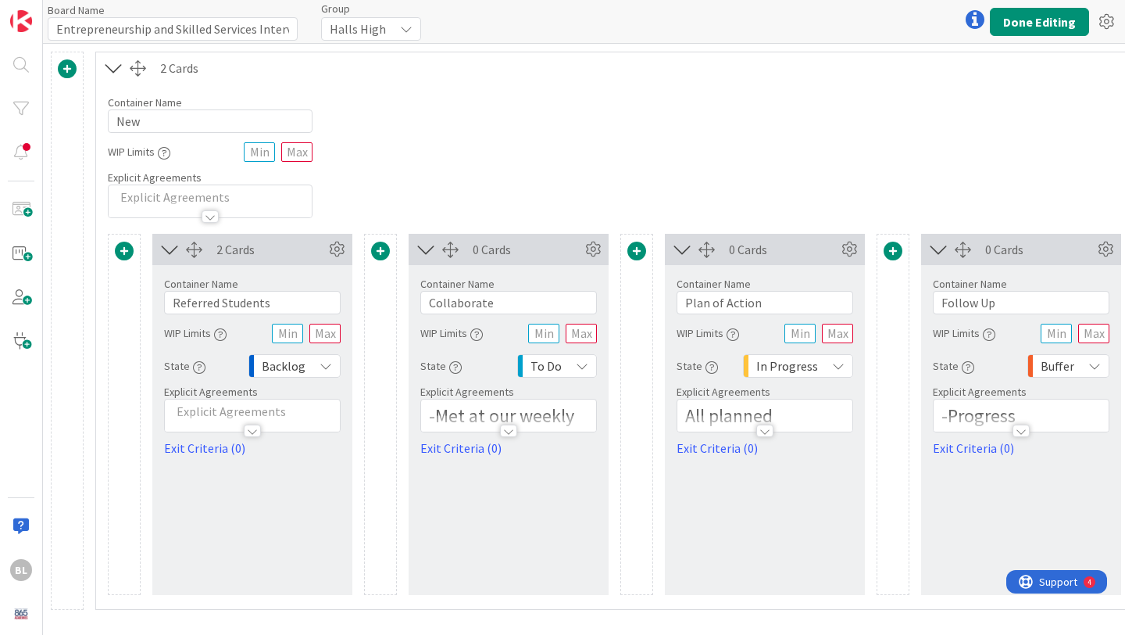
click at [119, 254] on span at bounding box center [124, 250] width 19 height 19
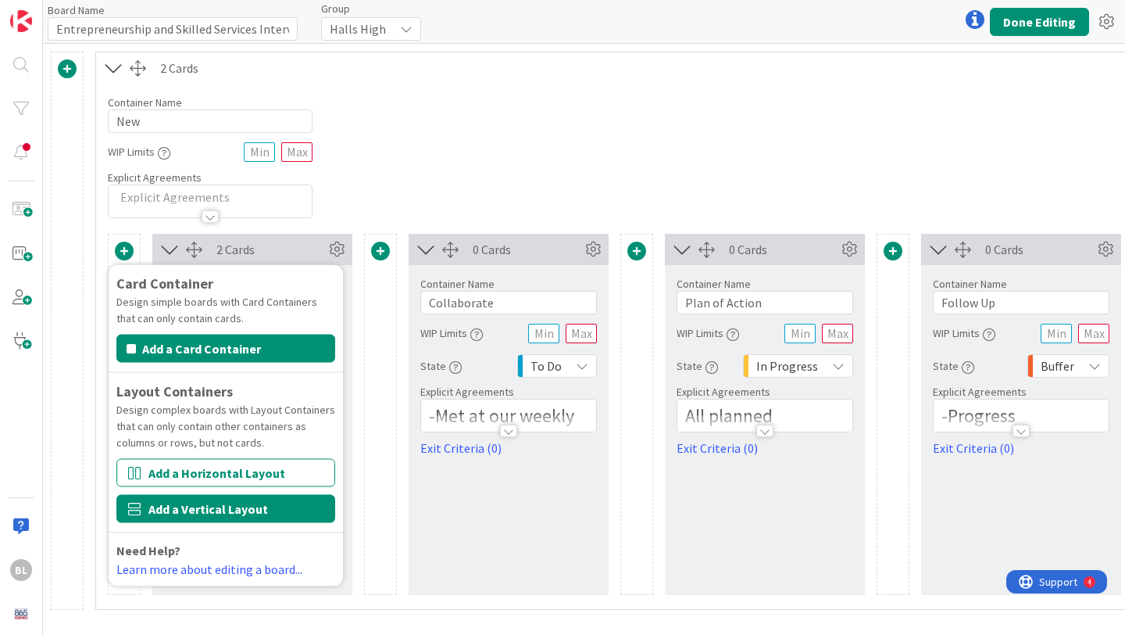
click at [174, 510] on button "Add a Vertical Layout" at bounding box center [225, 509] width 219 height 28
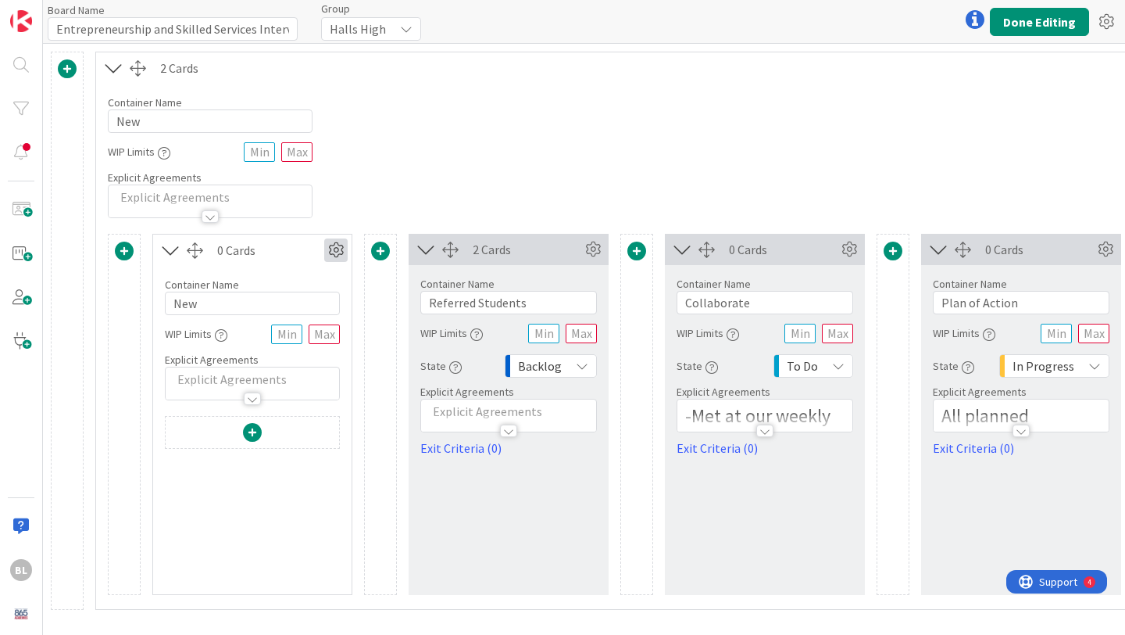
click at [338, 252] on icon at bounding box center [335, 249] width 23 height 23
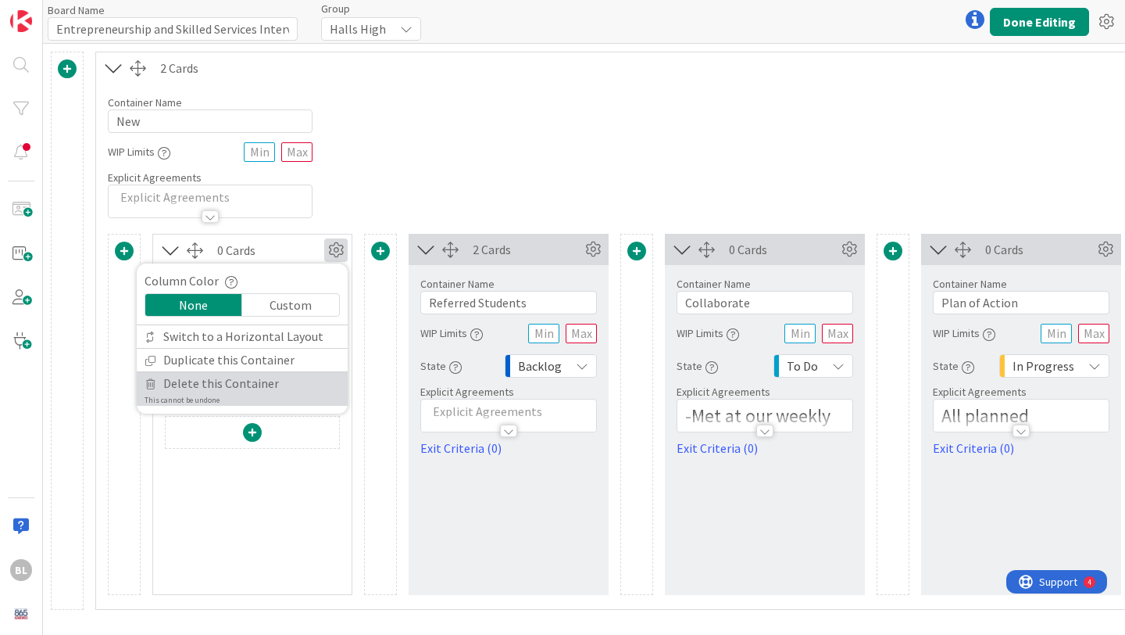
click at [251, 381] on span "Delete this Container" at bounding box center [221, 383] width 116 height 23
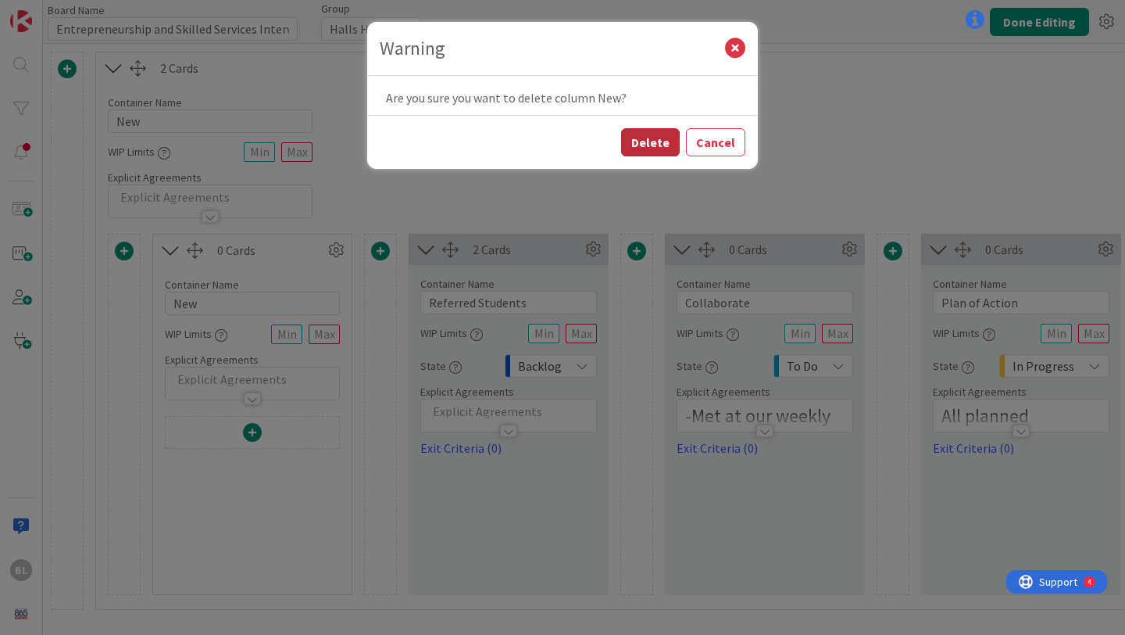
click at [656, 149] on button "Delete" at bounding box center [650, 142] width 59 height 28
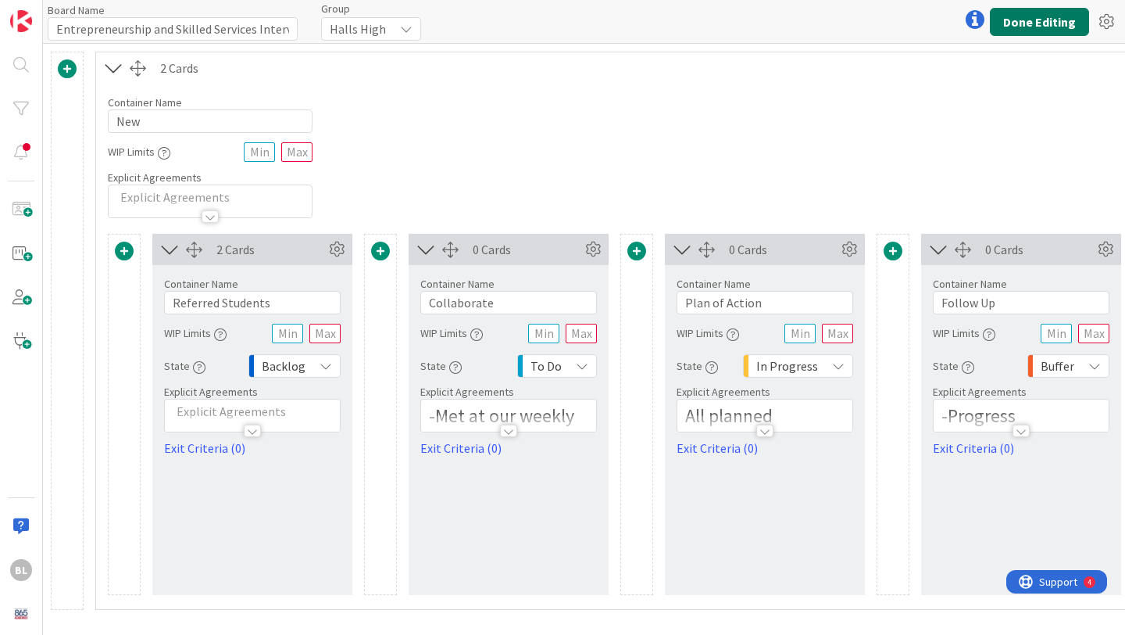
click at [1009, 20] on button "Done Editing" at bounding box center [1039, 22] width 99 height 28
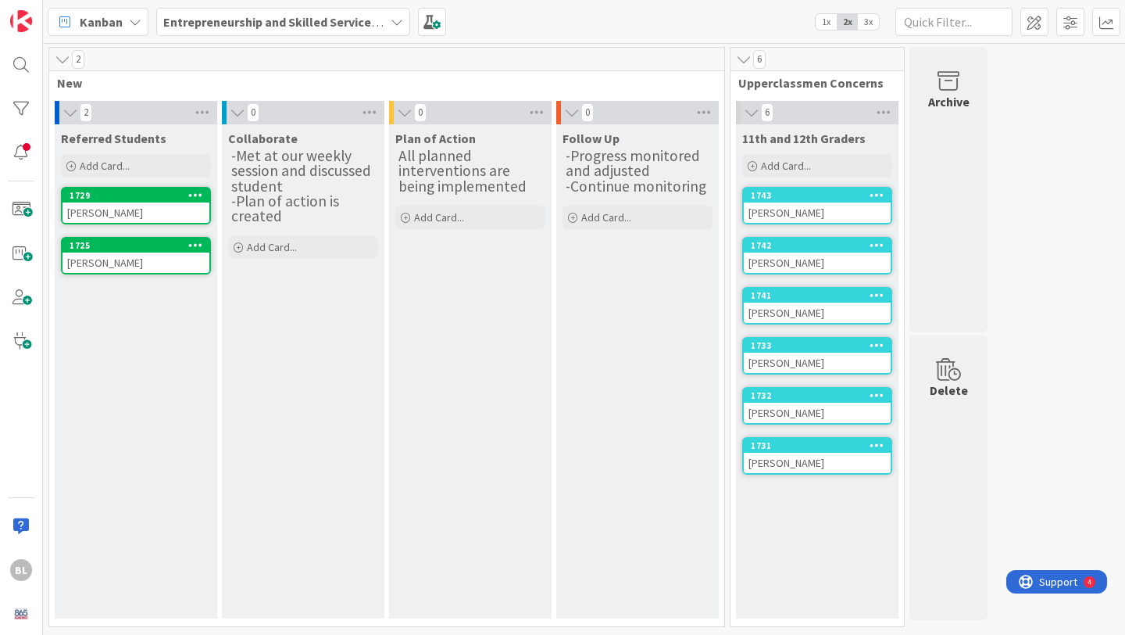
click at [746, 58] on icon at bounding box center [743, 60] width 17 height 16
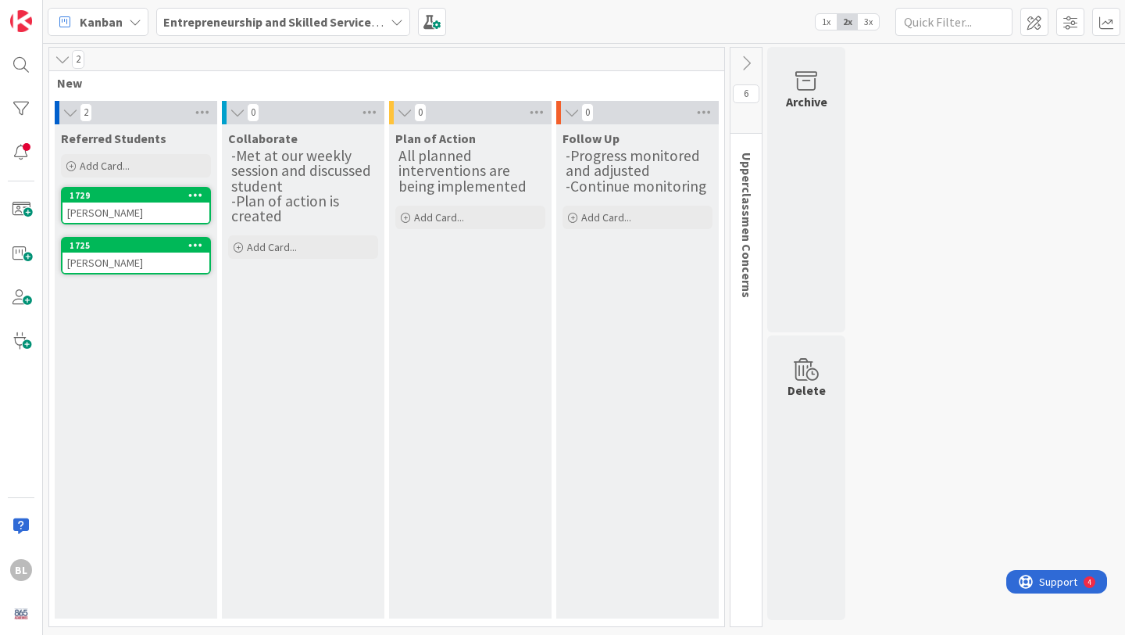
click at [746, 58] on icon at bounding box center [746, 63] width 17 height 17
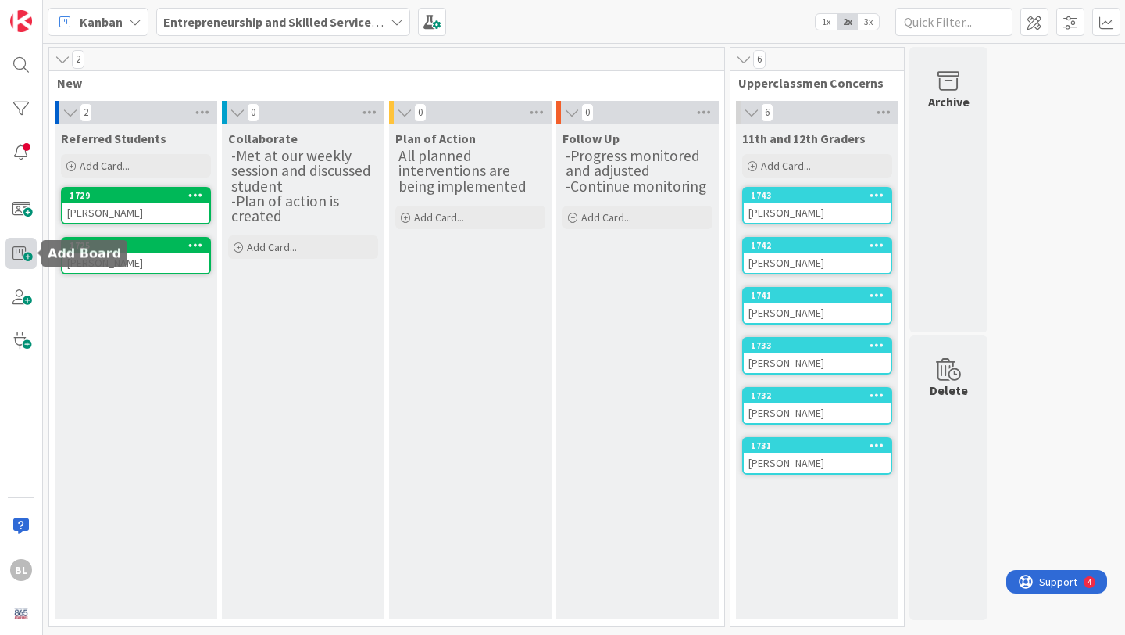
click at [21, 249] on span at bounding box center [20, 253] width 31 height 31
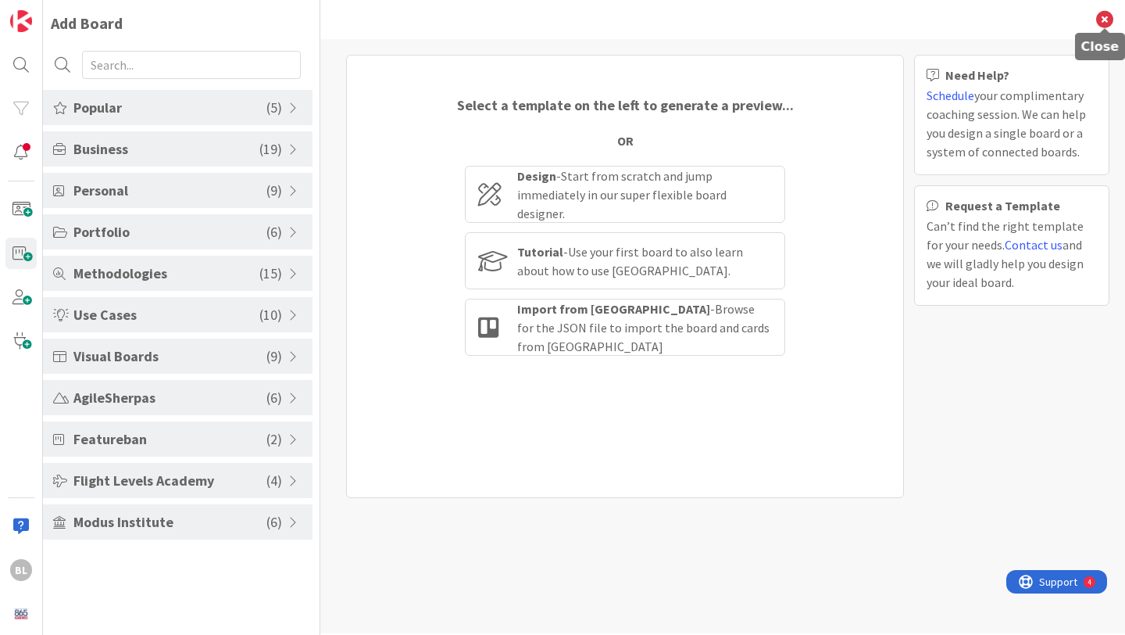
click at [1107, 14] on icon at bounding box center [1104, 19] width 17 height 17
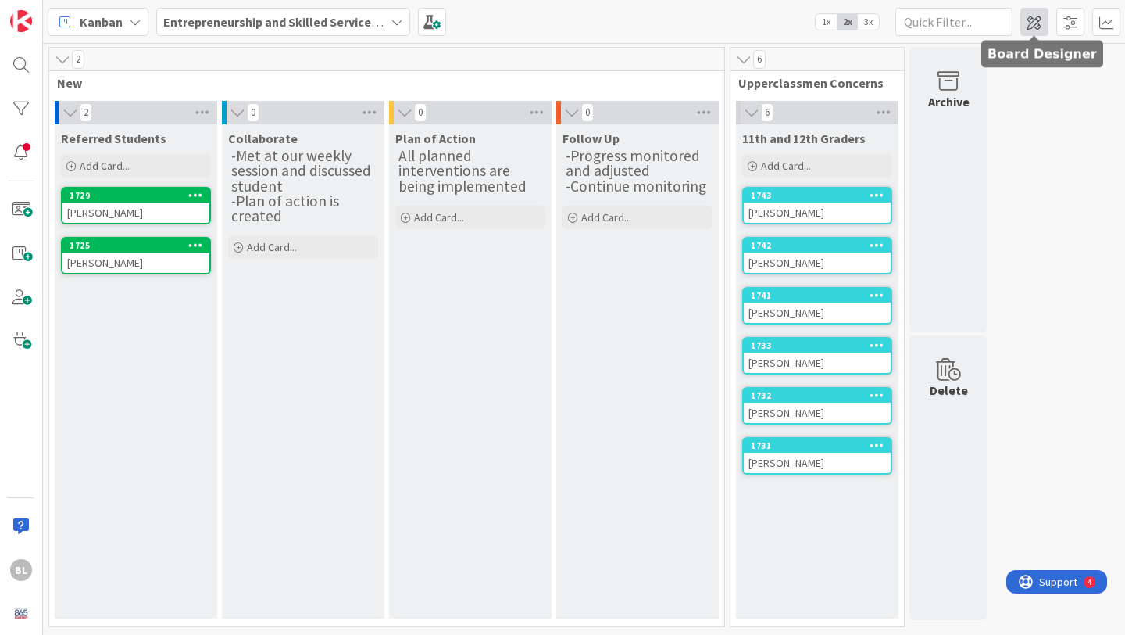
click at [1037, 20] on span at bounding box center [1035, 22] width 28 height 28
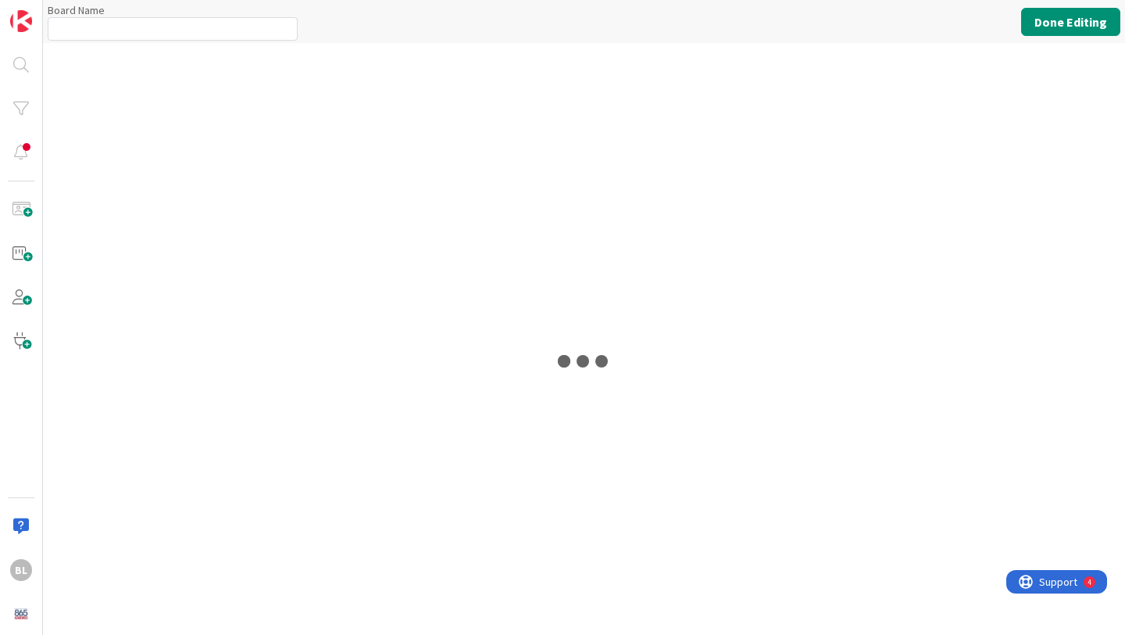
type input "Entrepreneurship and Skilled Services Interventions - [DATE]-[DATE]"
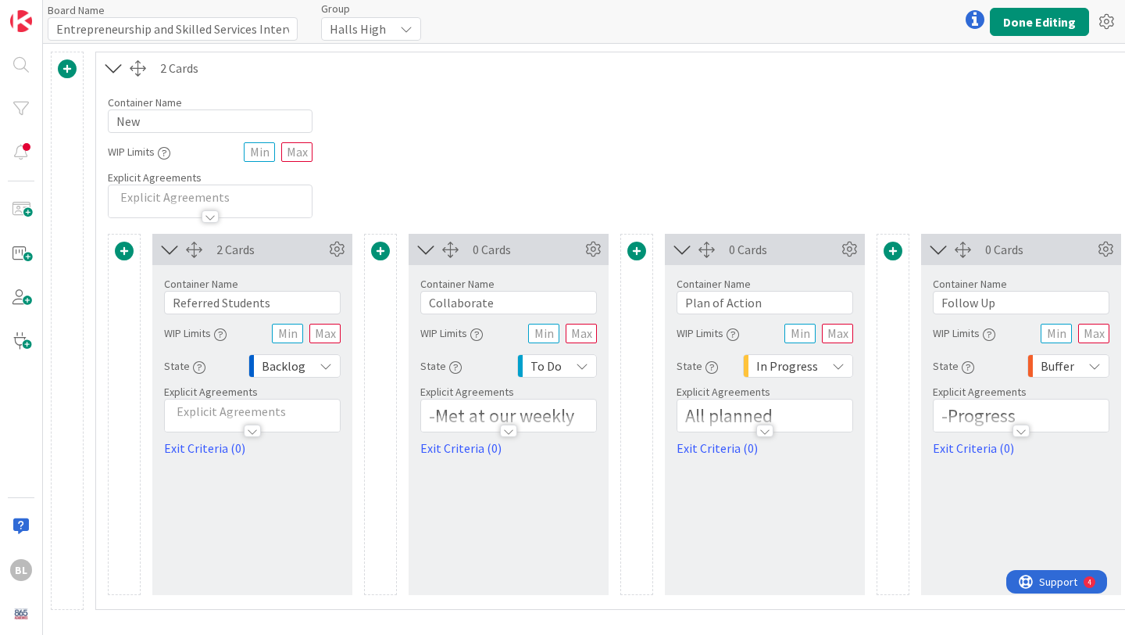
click at [67, 65] on span at bounding box center [67, 68] width 19 height 19
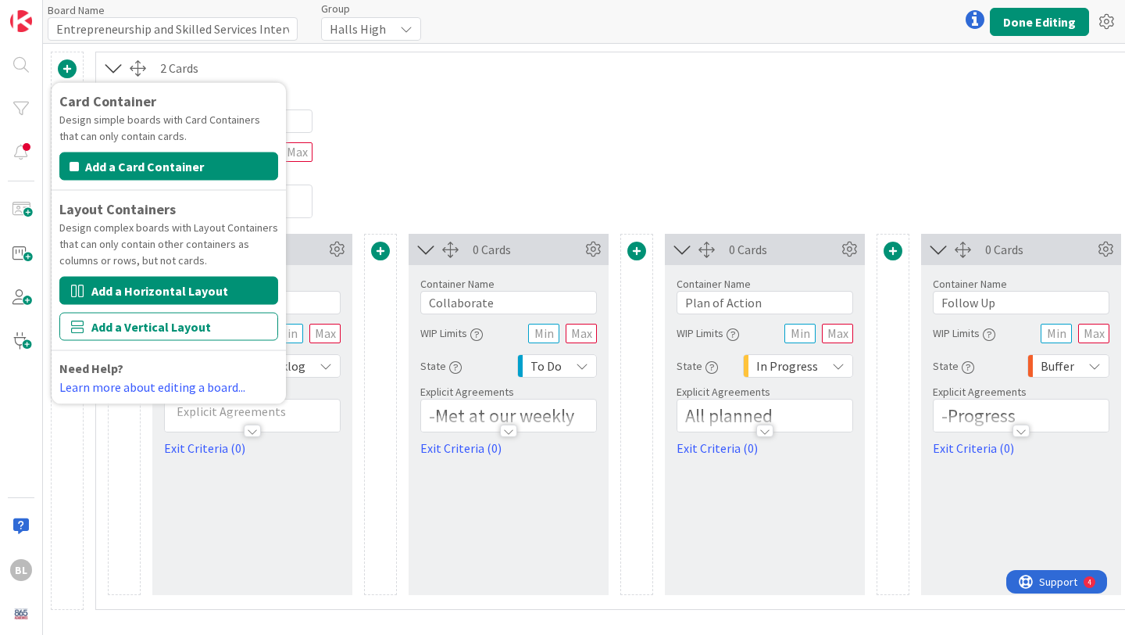
click at [161, 288] on button "Add a Horizontal Layout" at bounding box center [168, 291] width 219 height 28
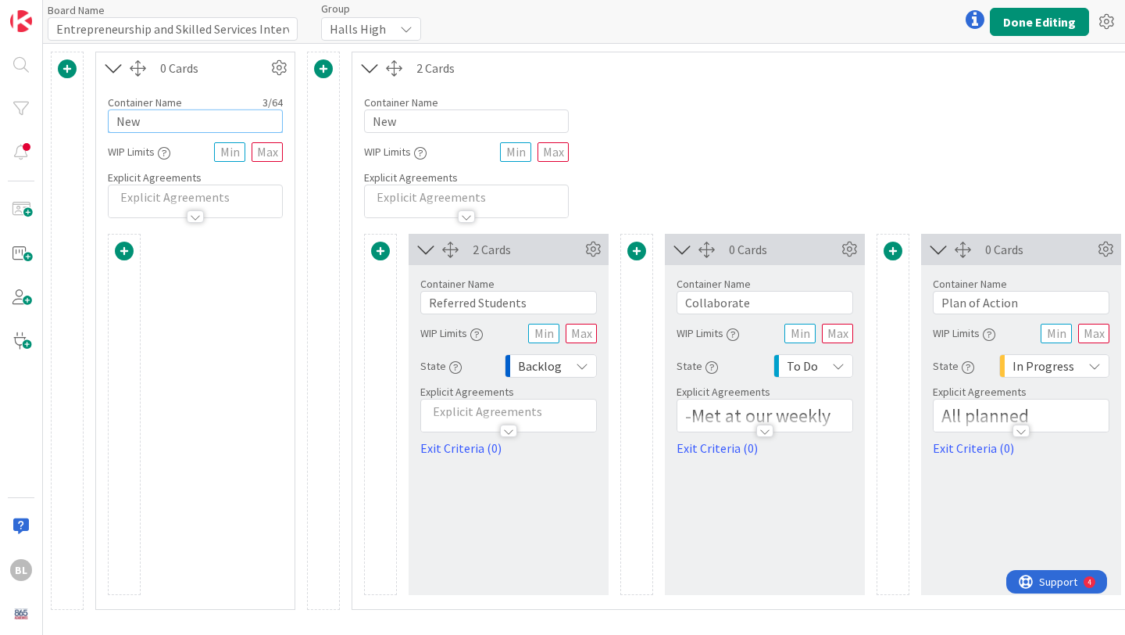
click at [199, 123] on input "New" at bounding box center [195, 120] width 175 height 23
type input "ESS"
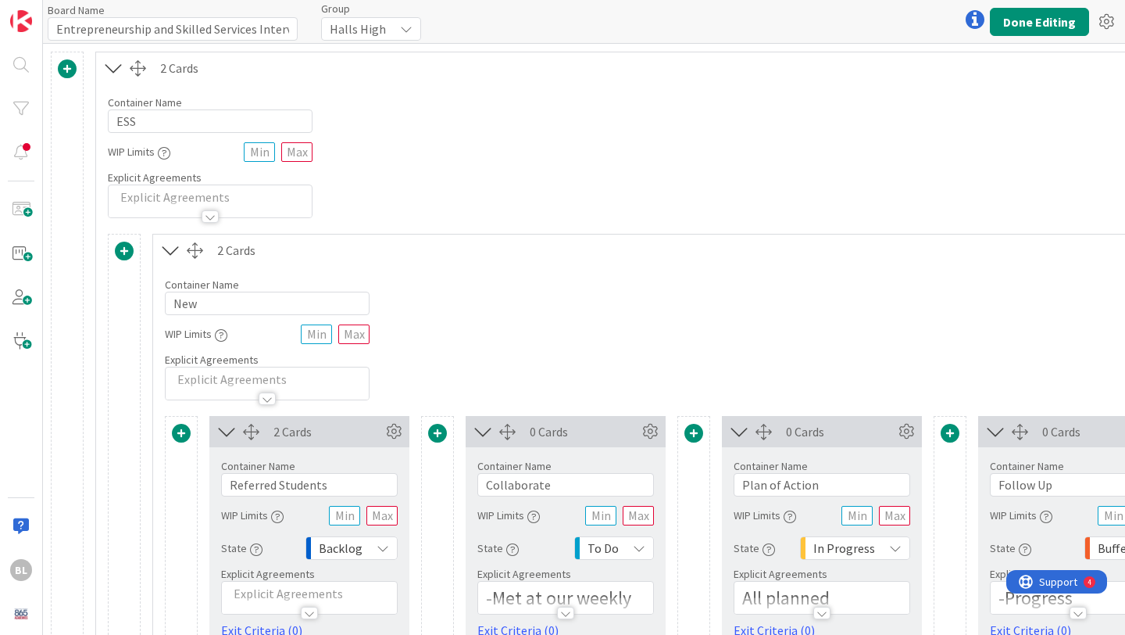
scroll to position [62, 0]
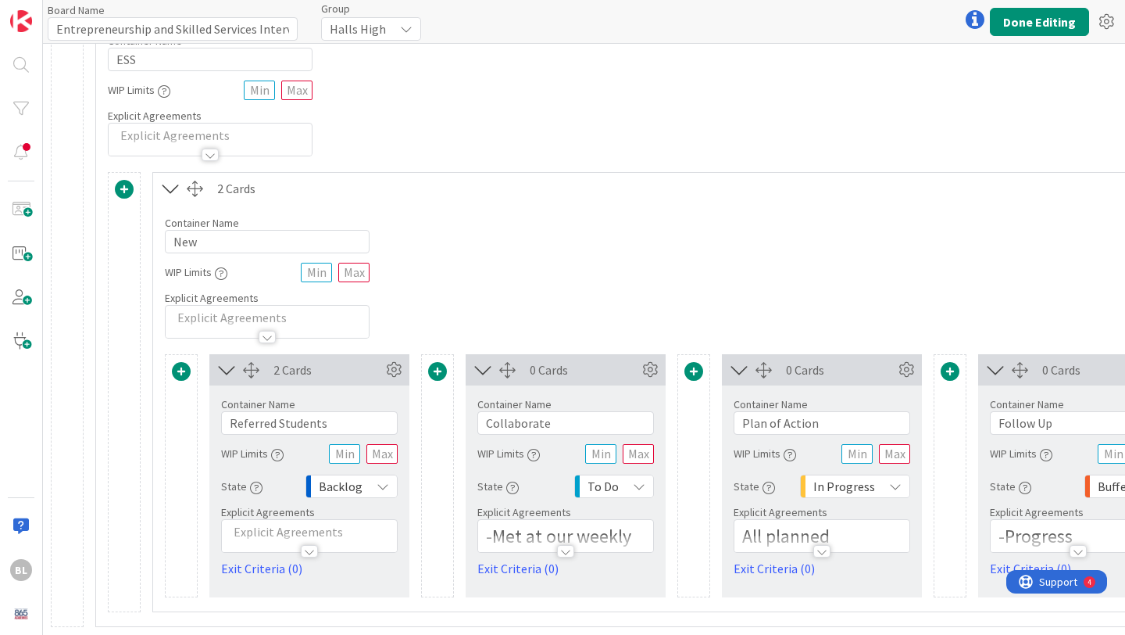
click at [128, 191] on span at bounding box center [124, 189] width 19 height 19
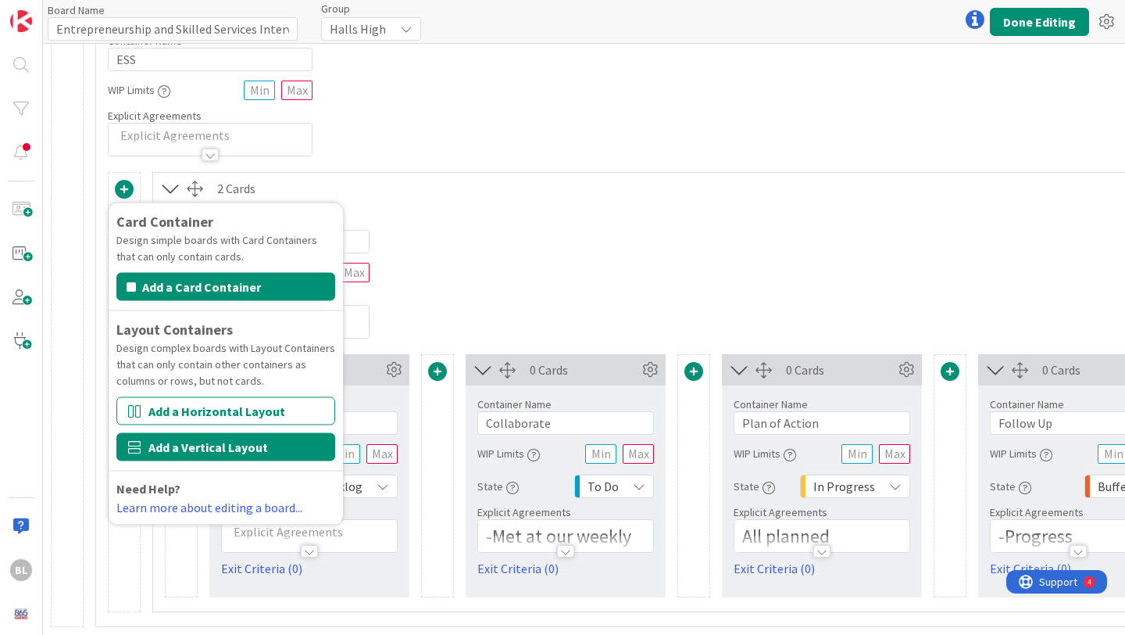
click at [170, 453] on button "Add a Vertical Layout" at bounding box center [225, 447] width 219 height 28
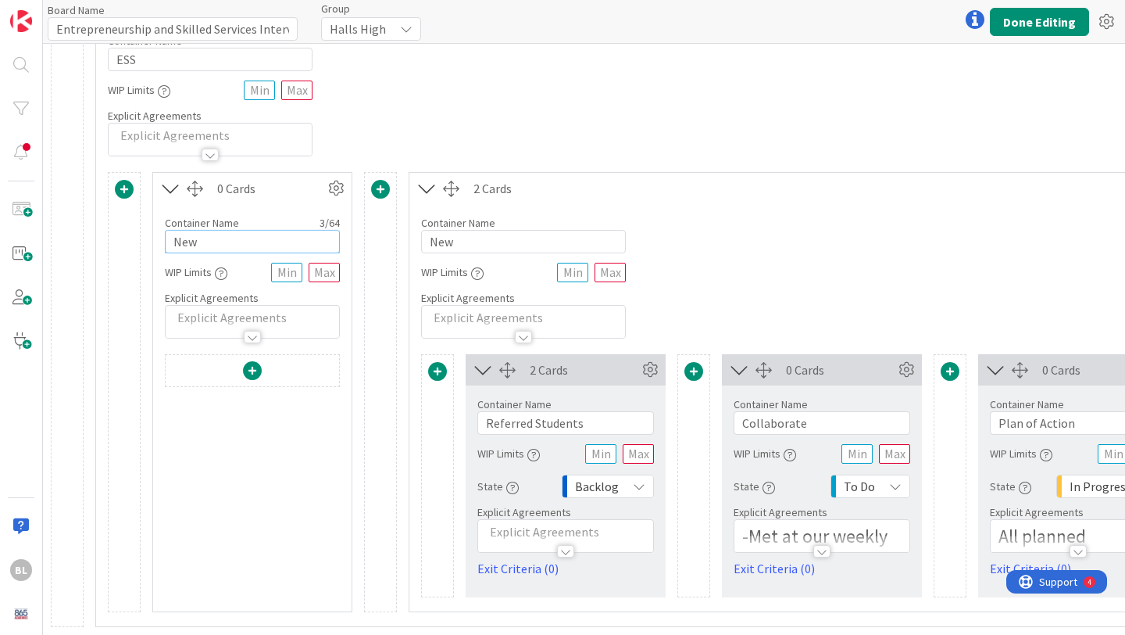
drag, startPoint x: 222, startPoint y: 240, endPoint x: 155, endPoint y: 241, distance: 67.2
click at [155, 240] on div "Container Name 3 / 64 New WIP Limits Explicit Agreements" at bounding box center [252, 271] width 199 height 134
type input "Upperclass"
click at [388, 149] on div "Container Name 4 / 64 ESS WIP Limits Explicit Agreements" at bounding box center [822, 89] width 1452 height 134
click at [252, 372] on span at bounding box center [252, 370] width 19 height 19
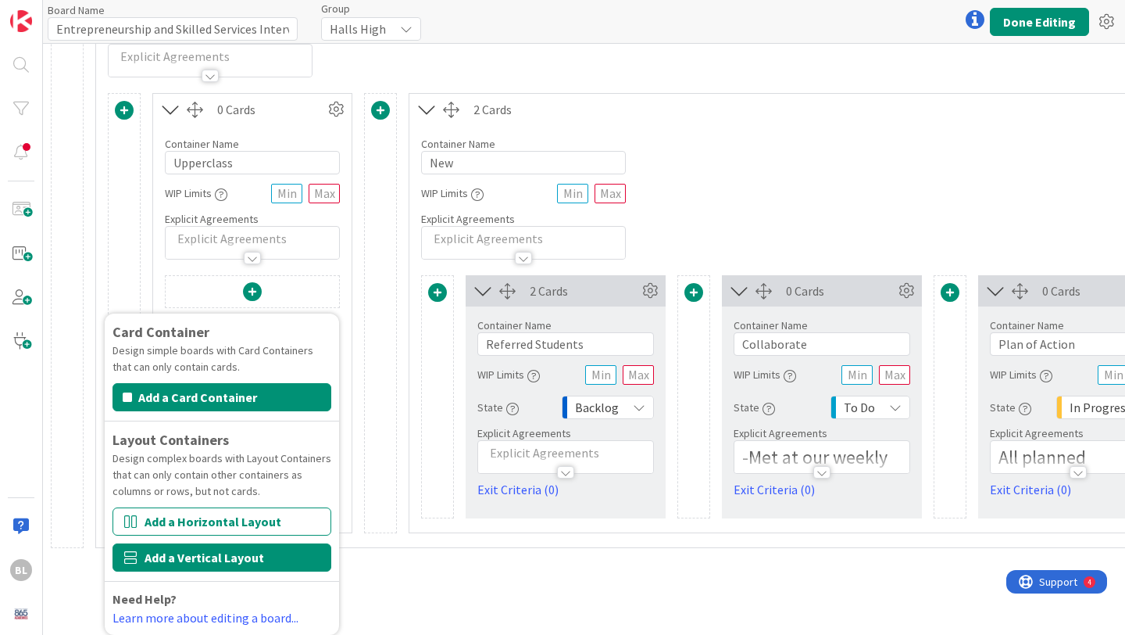
click at [220, 556] on button "Add a Vertical Layout" at bounding box center [222, 557] width 219 height 28
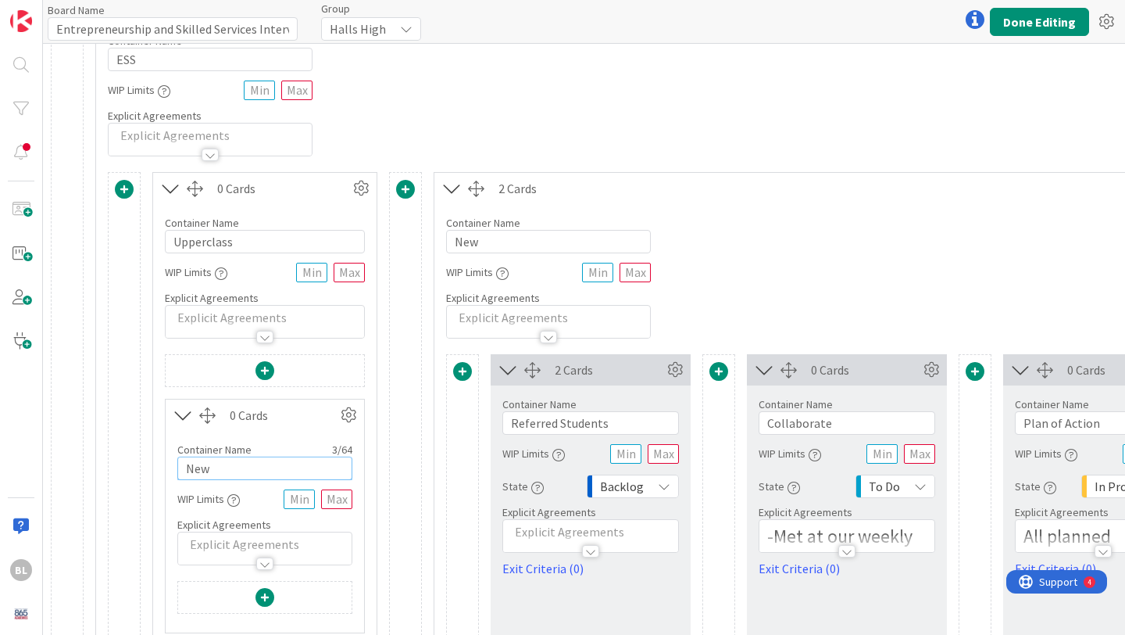
click at [236, 460] on input "New" at bounding box center [264, 467] width 175 height 23
type input "Upperclassmen Concerns"
click at [481, 187] on div at bounding box center [476, 189] width 16 height 16
click at [299, 245] on input "Upperclass" at bounding box center [265, 241] width 200 height 23
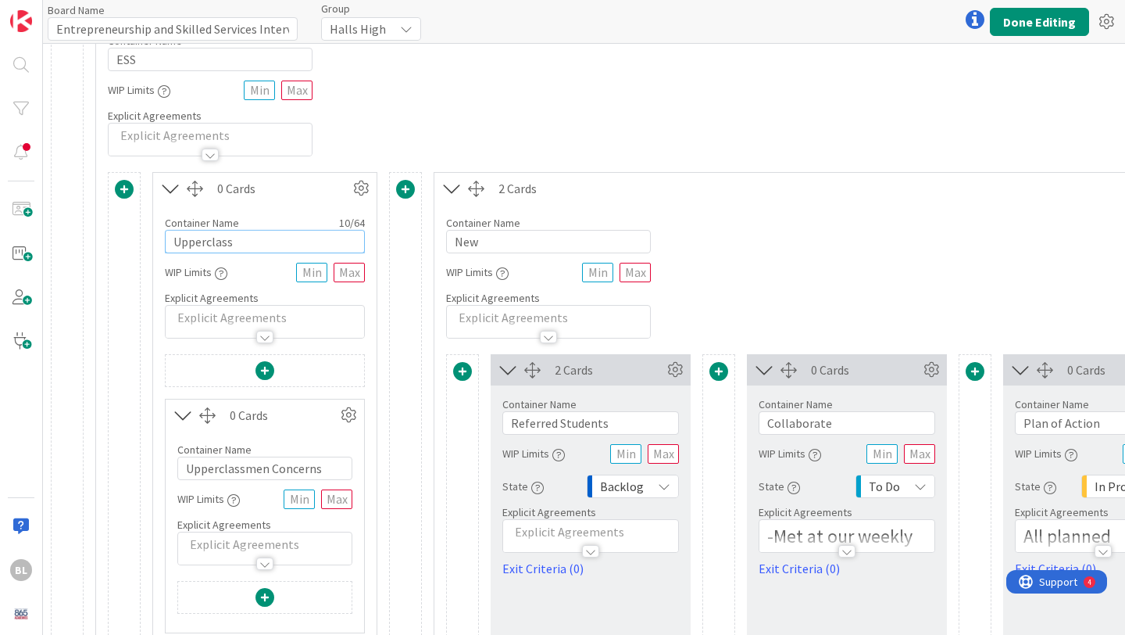
click at [299, 245] on input "Upperclass" at bounding box center [265, 241] width 200 height 23
type input "1"
type input "Students"
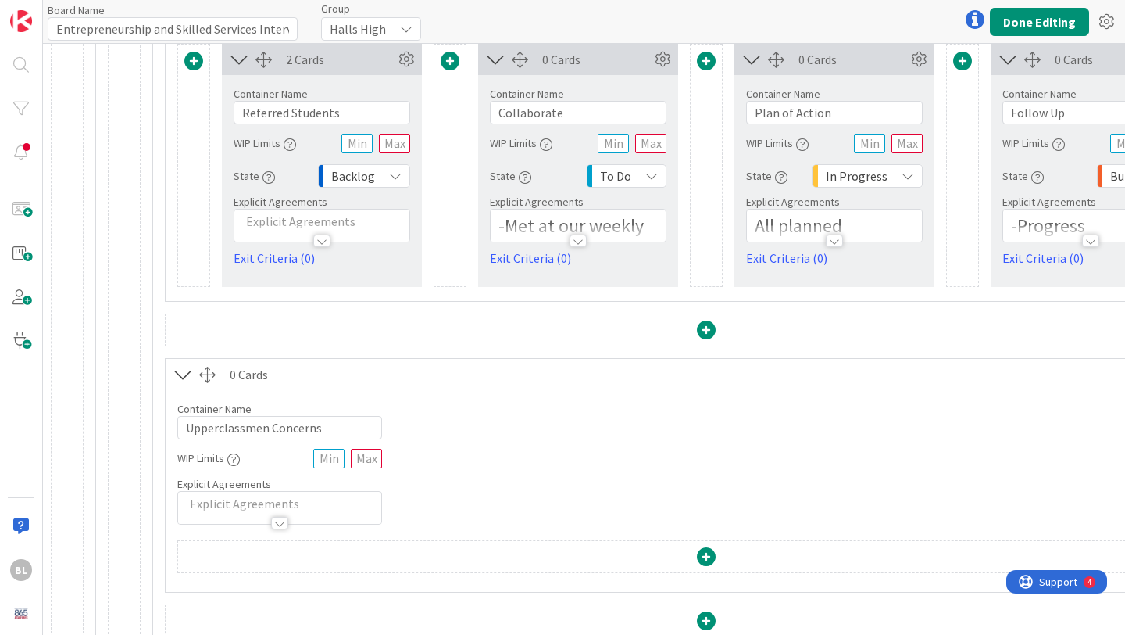
scroll to position [624, 0]
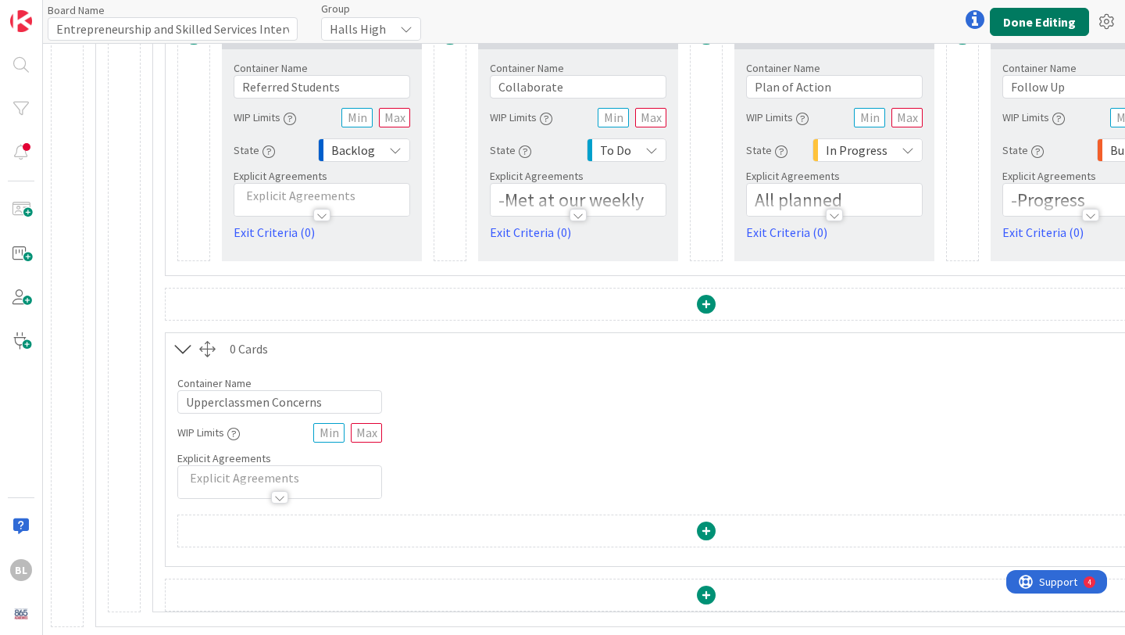
click at [1040, 23] on button "Done Editing" at bounding box center [1039, 22] width 99 height 28
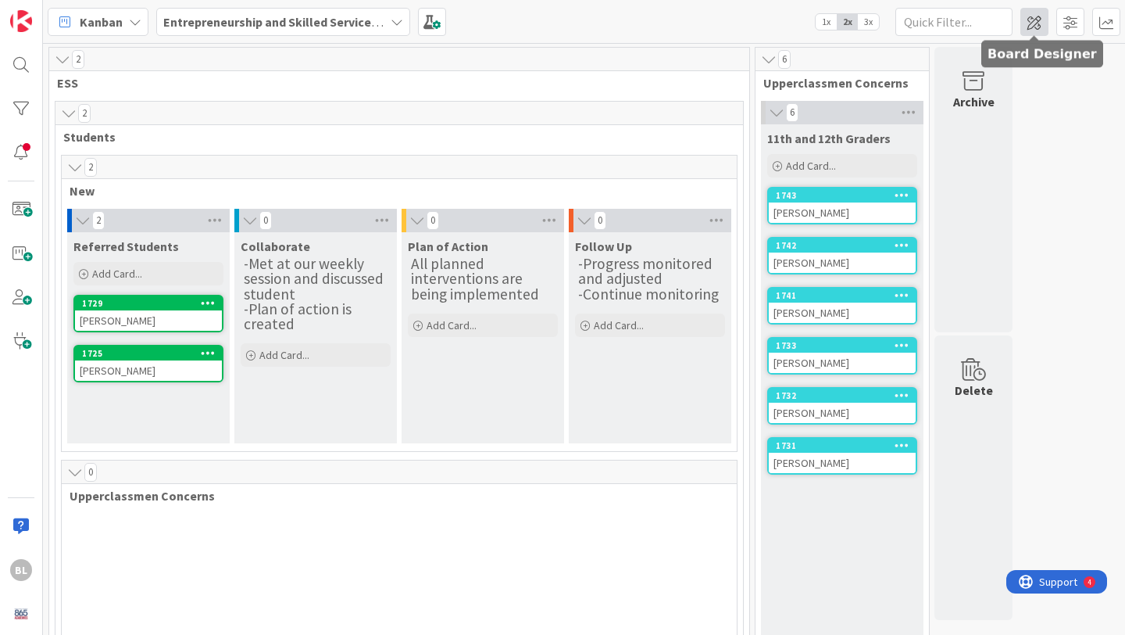
click at [1034, 15] on span at bounding box center [1035, 22] width 28 height 28
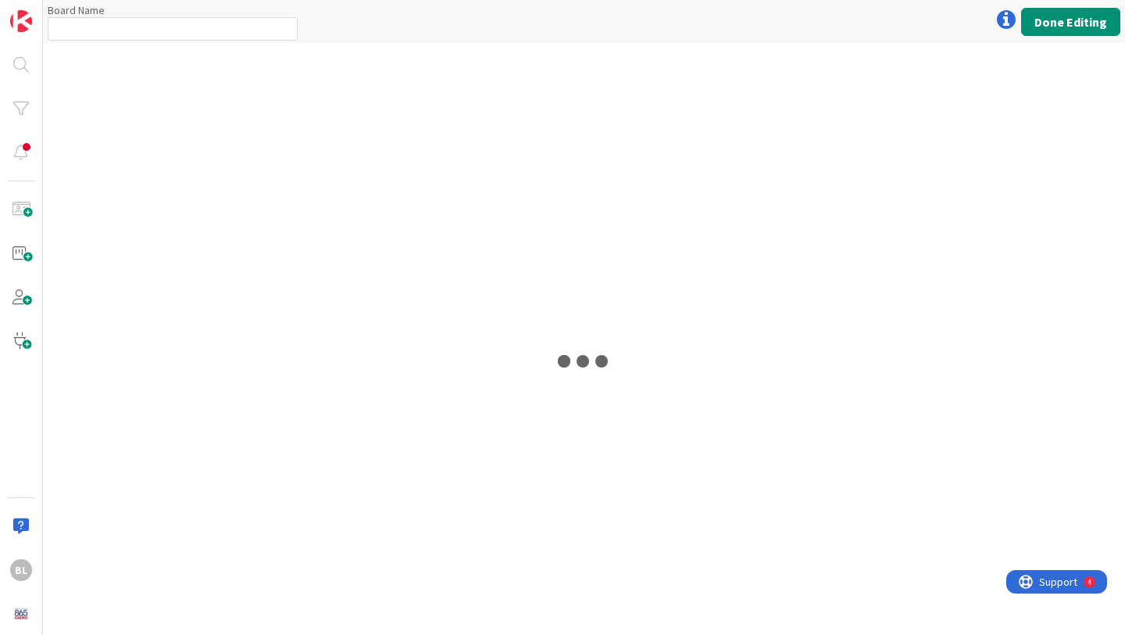
type input "Entrepreneurship and Skilled Services Interventions - [DATE]-[DATE]"
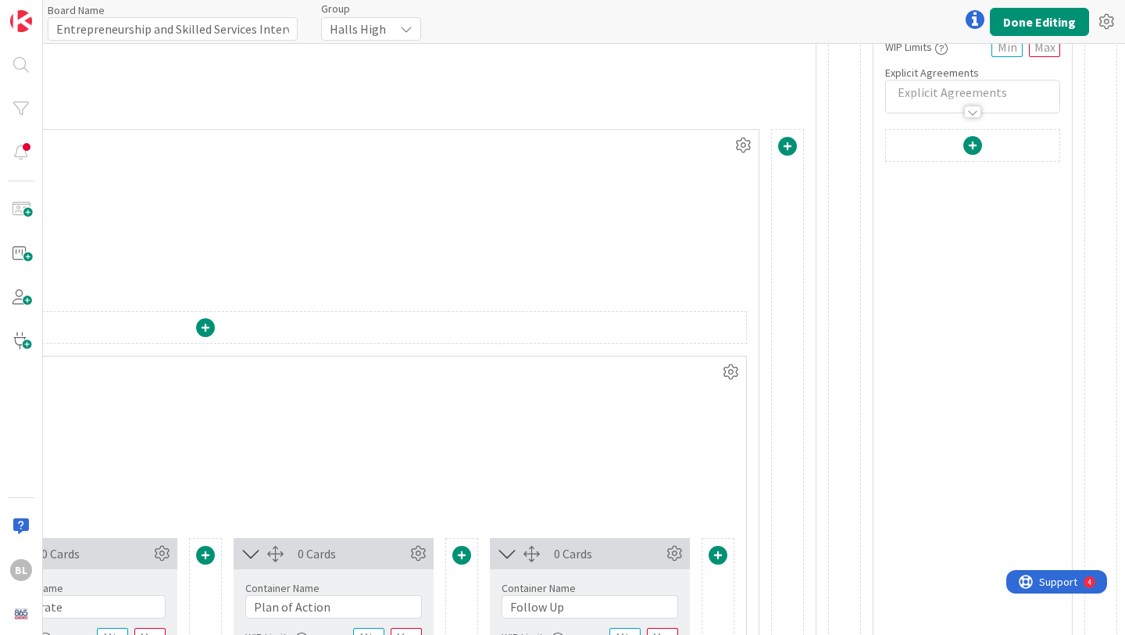
scroll to position [0, 501]
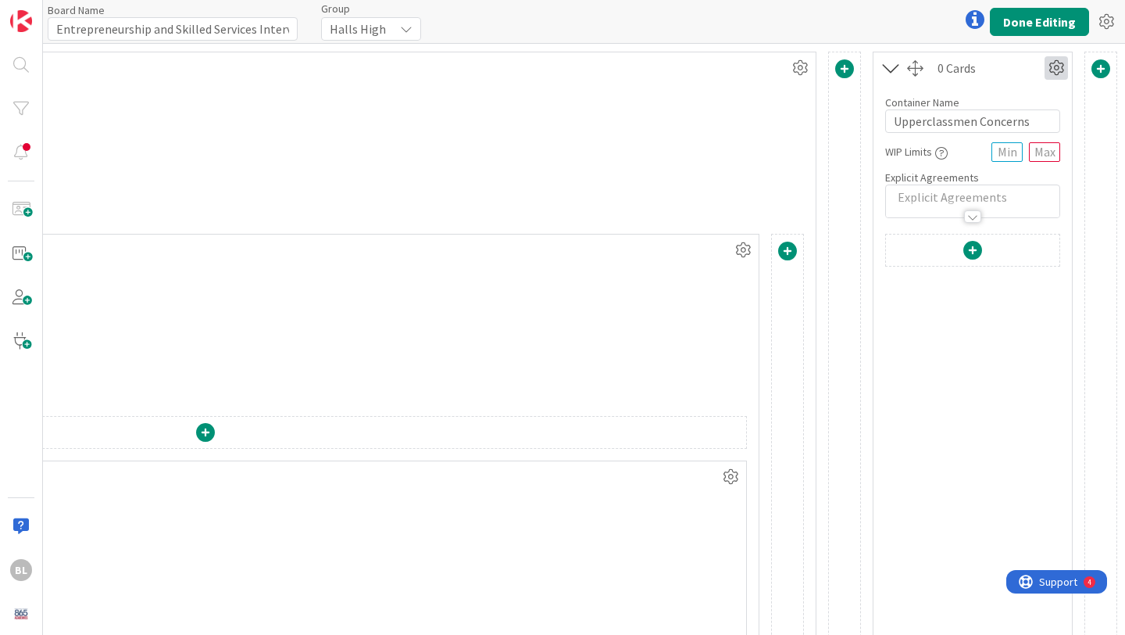
click at [1068, 69] on icon at bounding box center [1056, 67] width 23 height 23
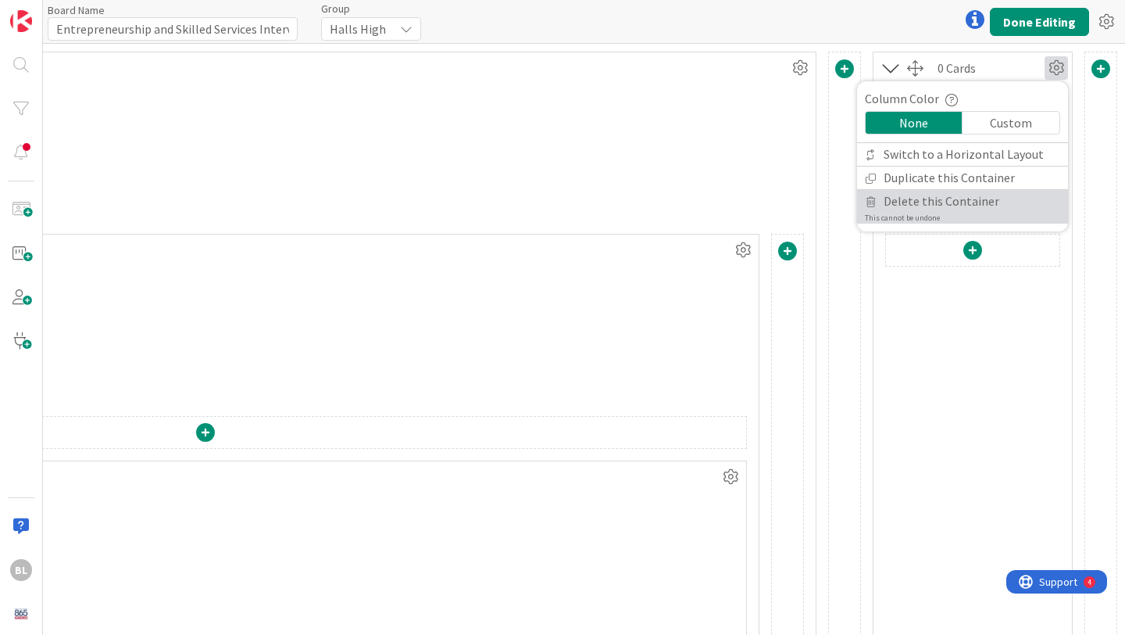
click at [978, 205] on span "Delete this Container" at bounding box center [942, 201] width 116 height 23
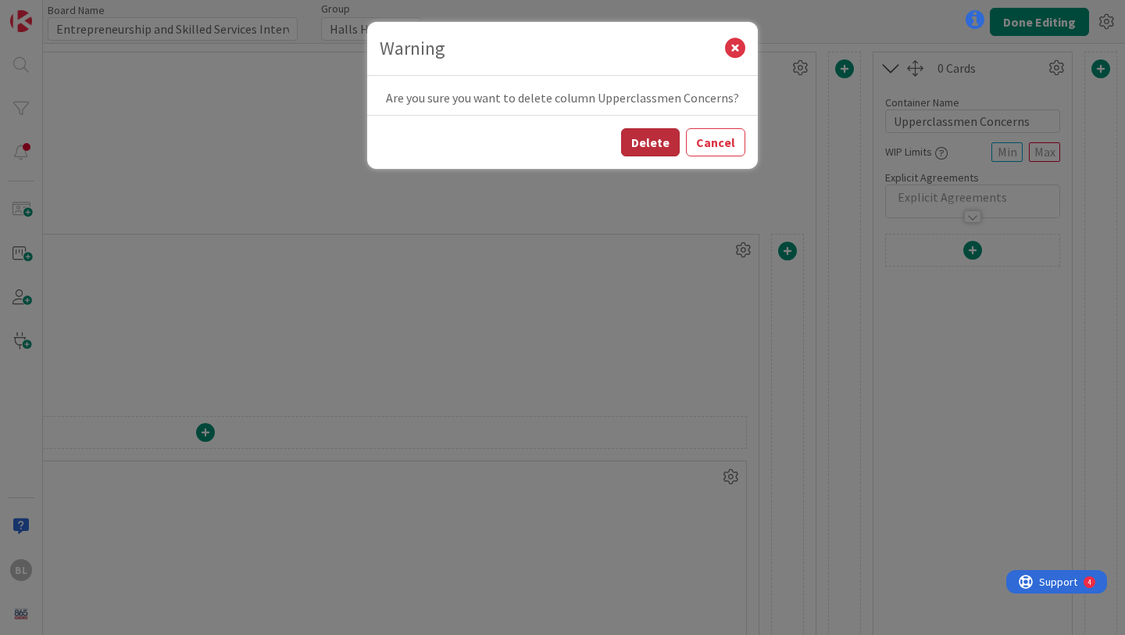
click at [651, 148] on button "Delete" at bounding box center [650, 142] width 59 height 28
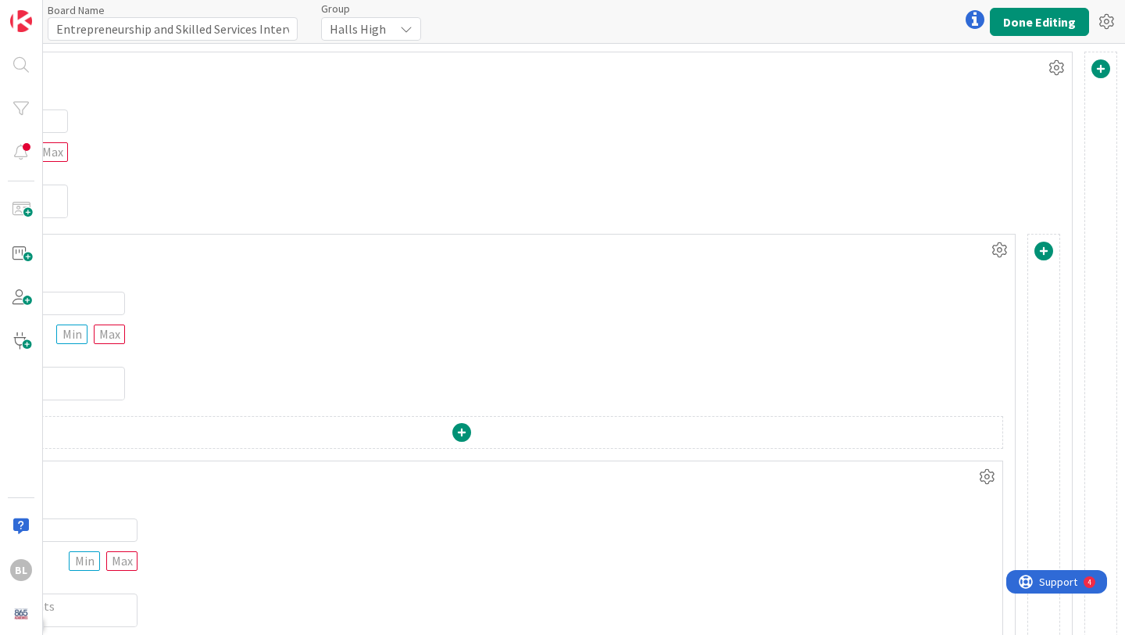
scroll to position [0, 245]
click at [1024, 23] on button "Done Editing" at bounding box center [1039, 22] width 99 height 28
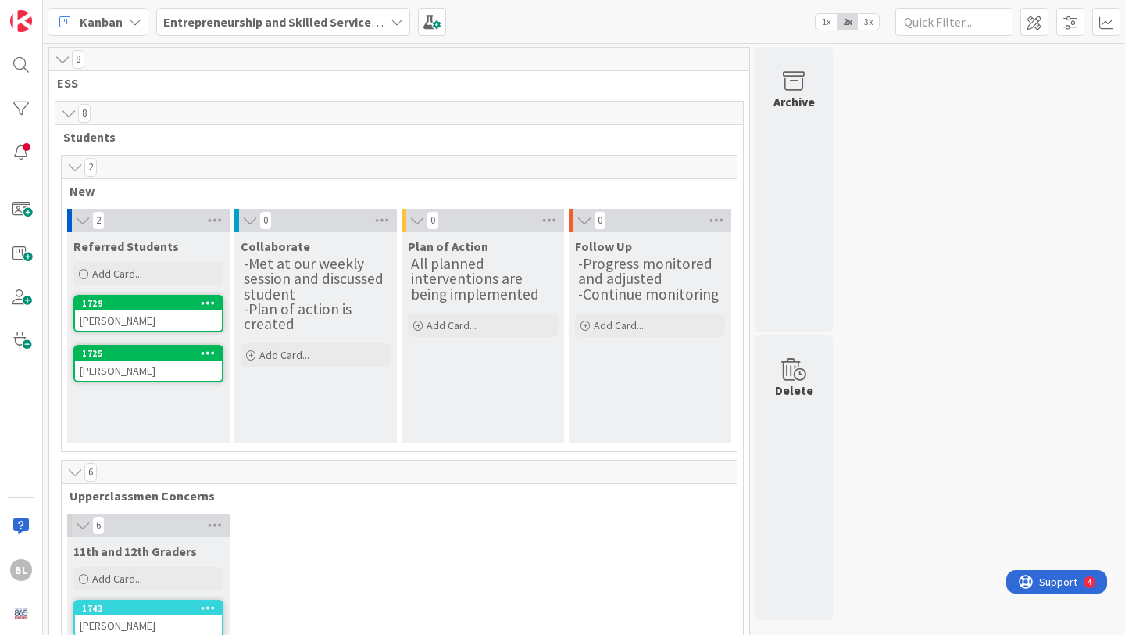
click at [64, 62] on icon at bounding box center [62, 60] width 17 height 16
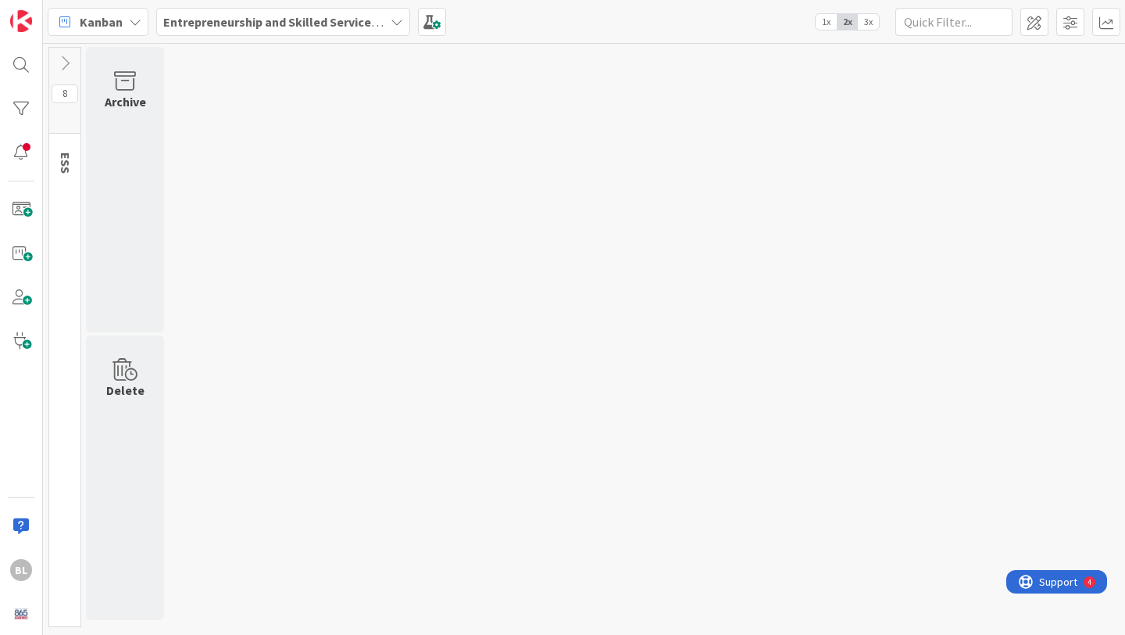
click at [64, 62] on icon at bounding box center [64, 63] width 17 height 17
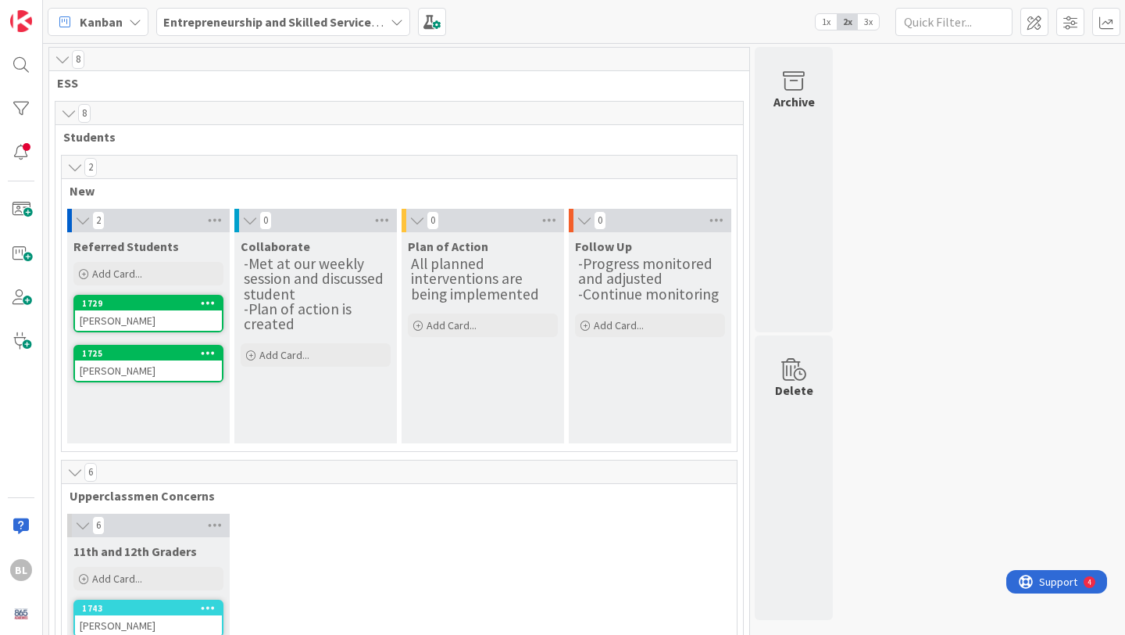
click at [73, 165] on icon at bounding box center [74, 167] width 17 height 16
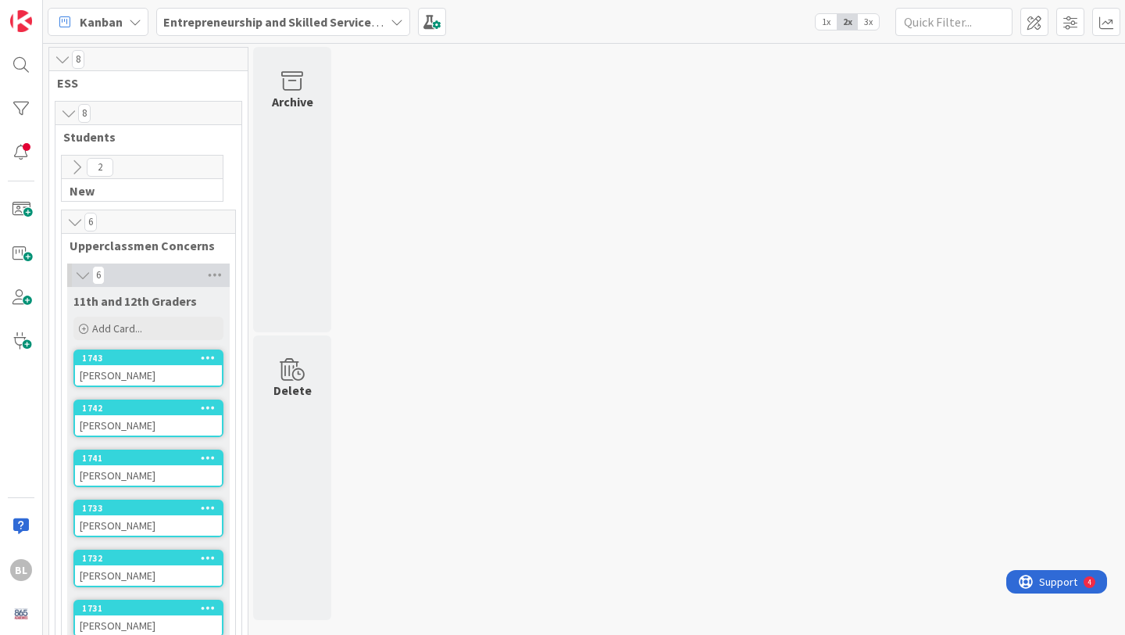
click at [73, 165] on icon at bounding box center [76, 167] width 17 height 17
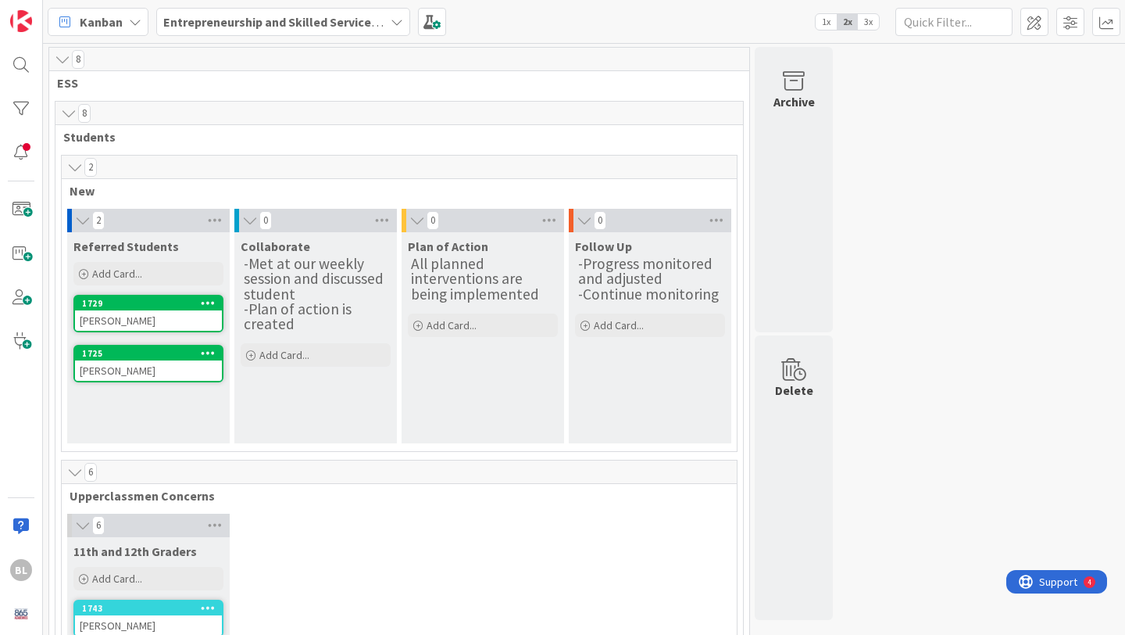
click at [73, 165] on icon at bounding box center [74, 167] width 17 height 16
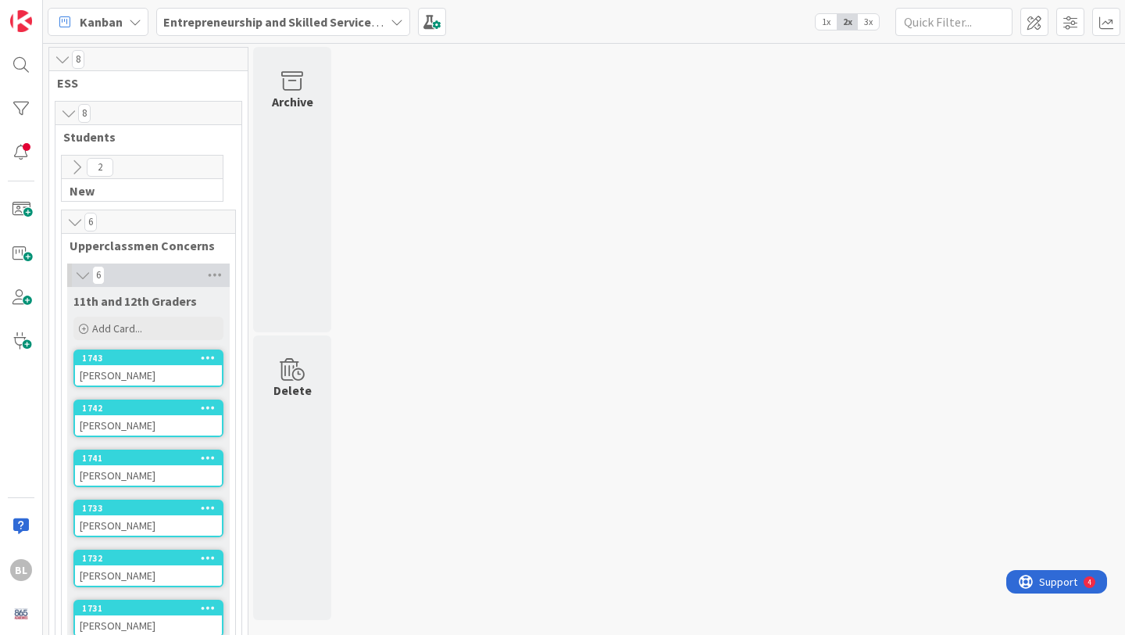
click at [80, 166] on icon at bounding box center [76, 167] width 17 height 17
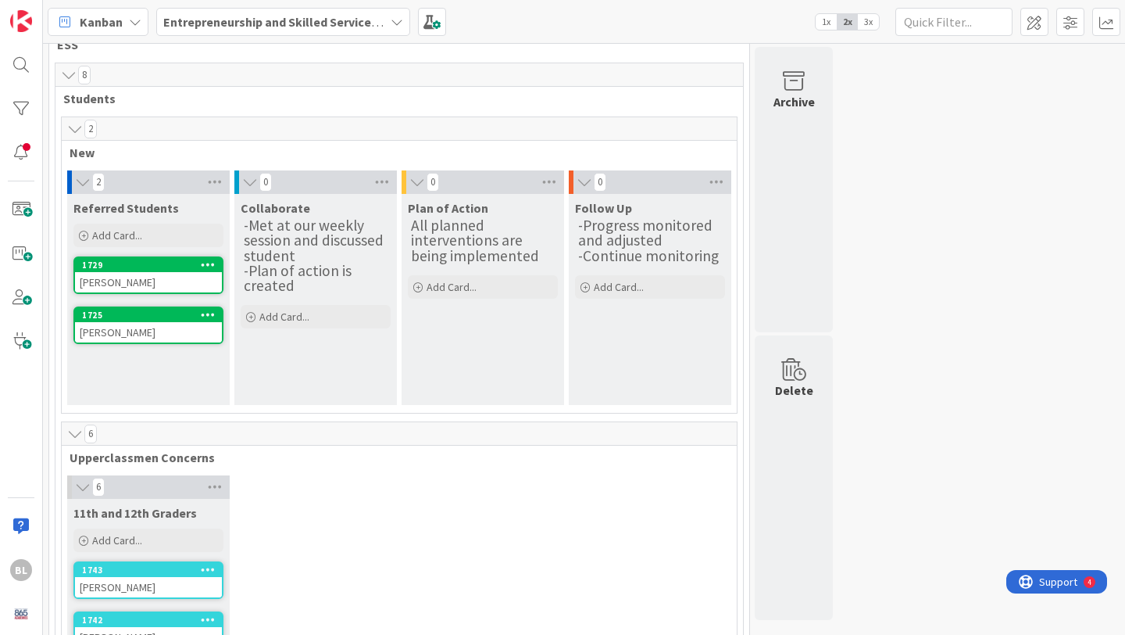
scroll to position [38, 0]
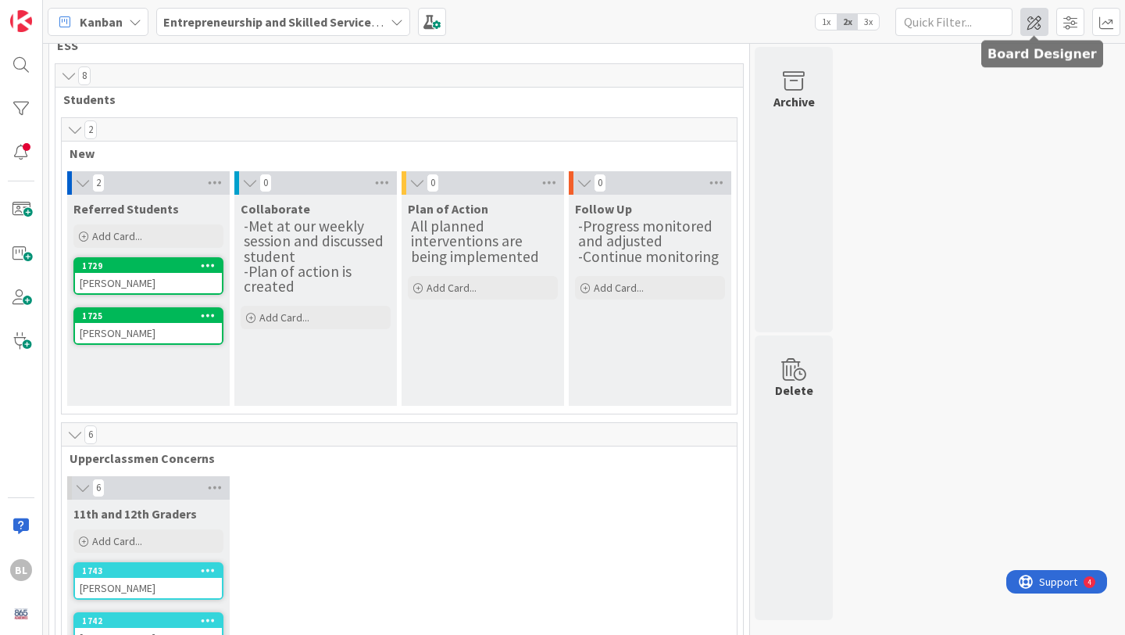
click at [1038, 23] on span at bounding box center [1035, 22] width 28 height 28
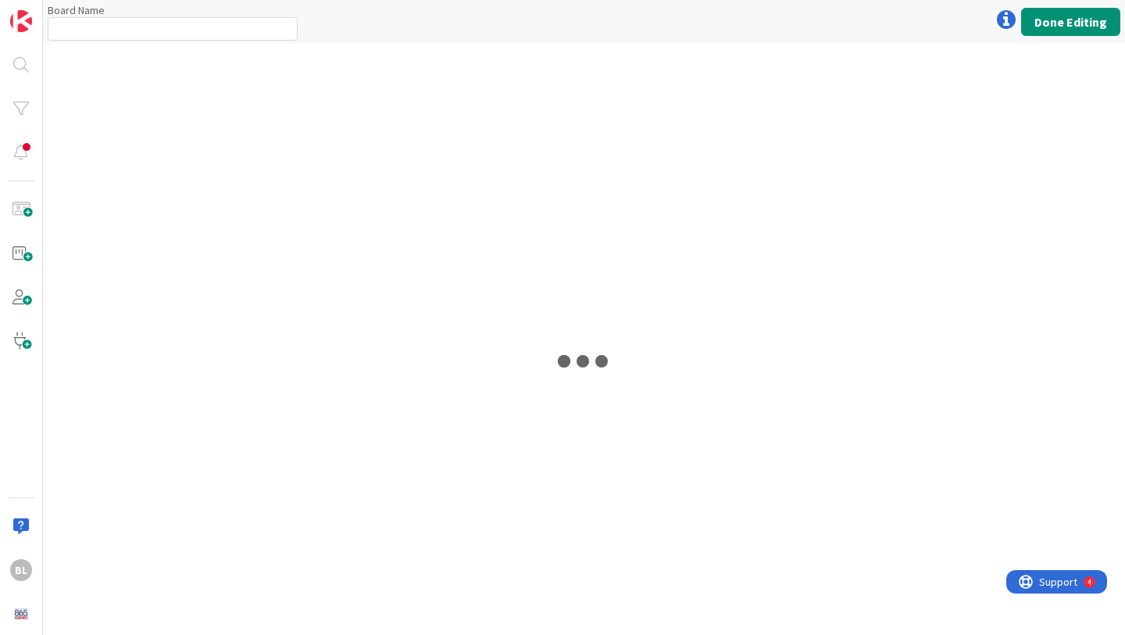
type input "Entrepreneurship and Skilled Services Interventions - [DATE]-[DATE]"
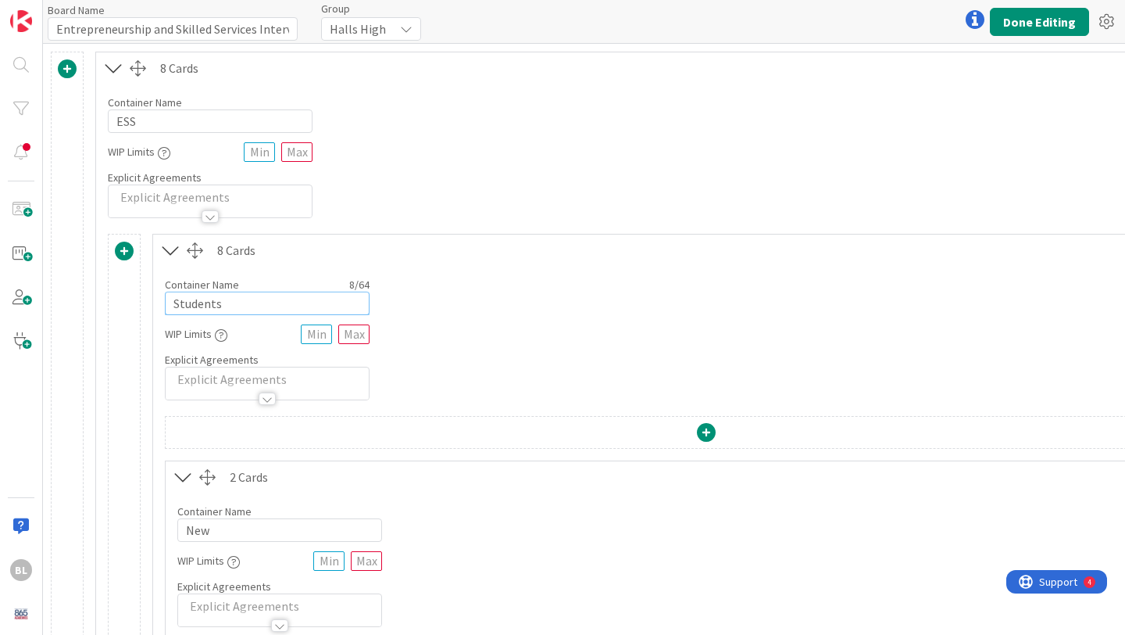
click at [174, 300] on input "Students" at bounding box center [267, 302] width 205 height 23
click at [281, 308] on input "Academy Students" at bounding box center [267, 302] width 205 height 23
click at [282, 306] on input "Academy Students" at bounding box center [267, 302] width 205 height 23
type input "Academy Students (10th Grade)"
click at [1014, 16] on button "Done Editing" at bounding box center [1039, 22] width 99 height 28
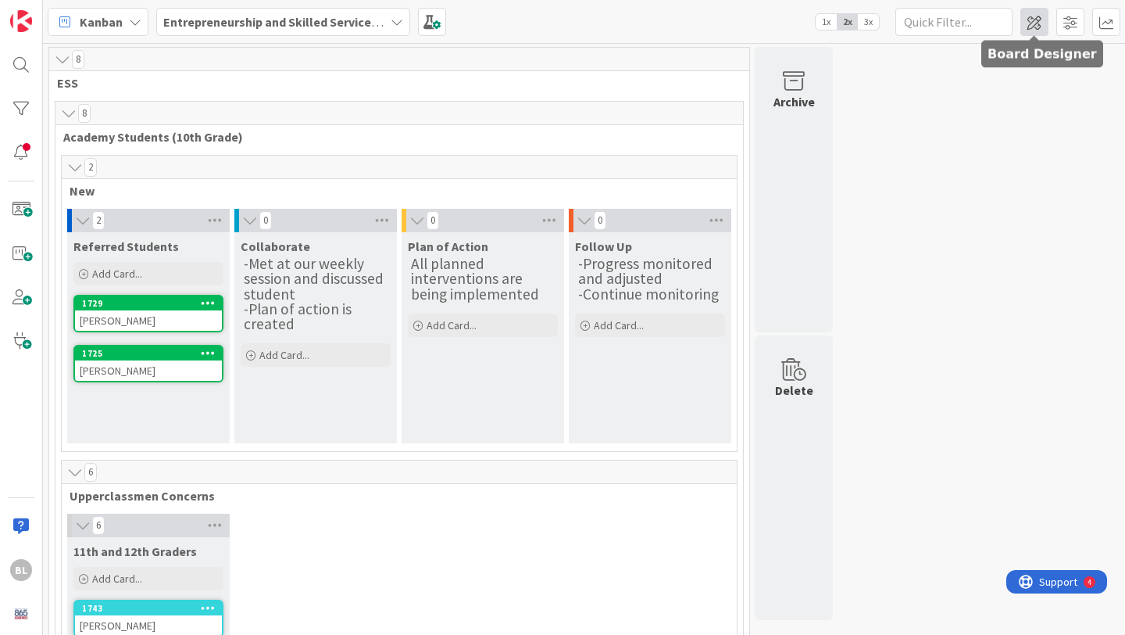
click at [1030, 26] on span at bounding box center [1035, 22] width 28 height 28
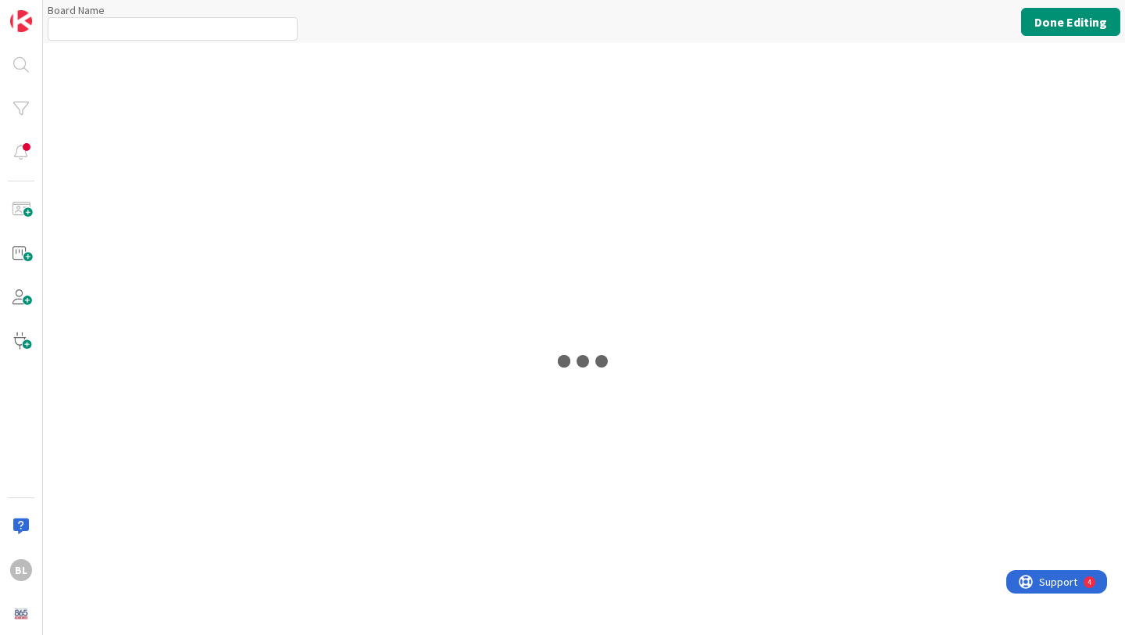
type input "Entrepreneurship and Skilled Services Interventions - [DATE]-[DATE]"
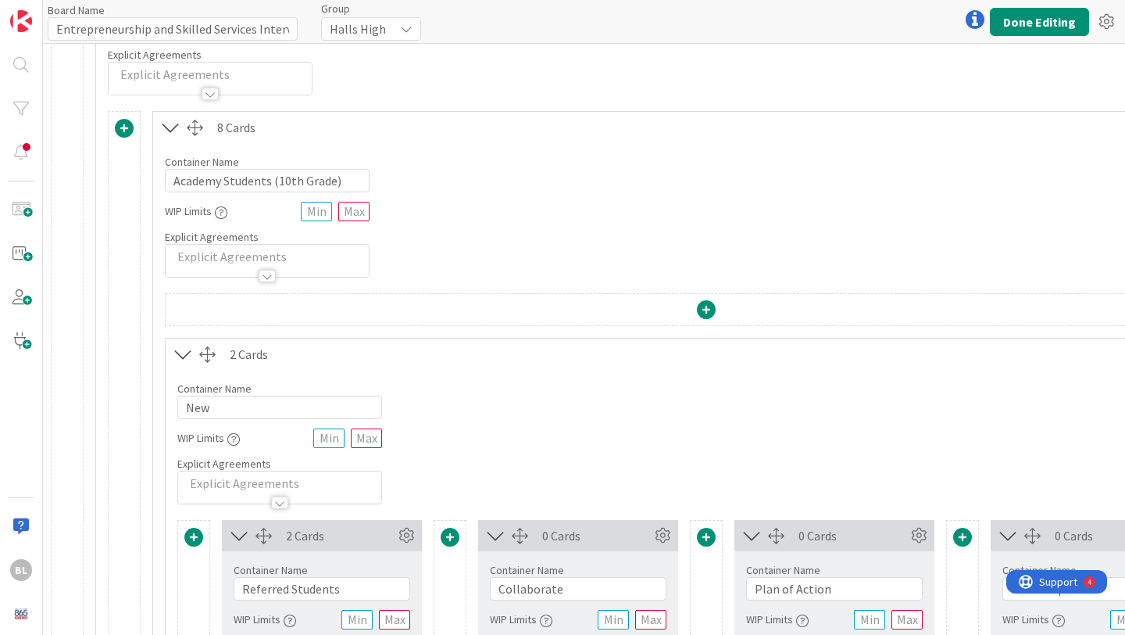
scroll to position [117, 0]
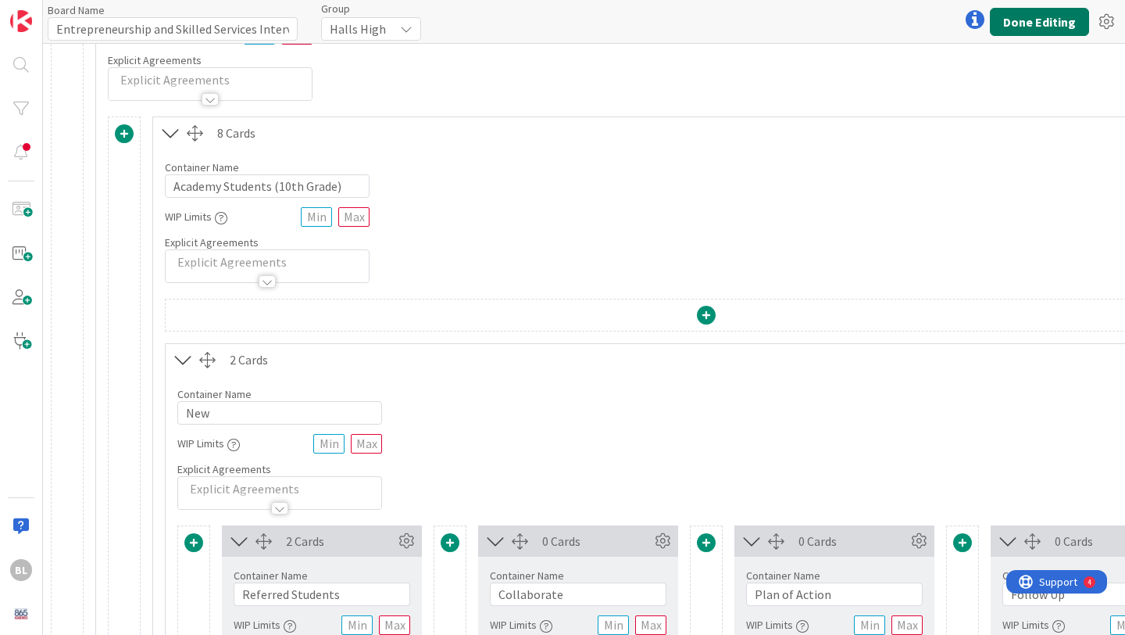
click at [1055, 28] on button "Done Editing" at bounding box center [1039, 22] width 99 height 28
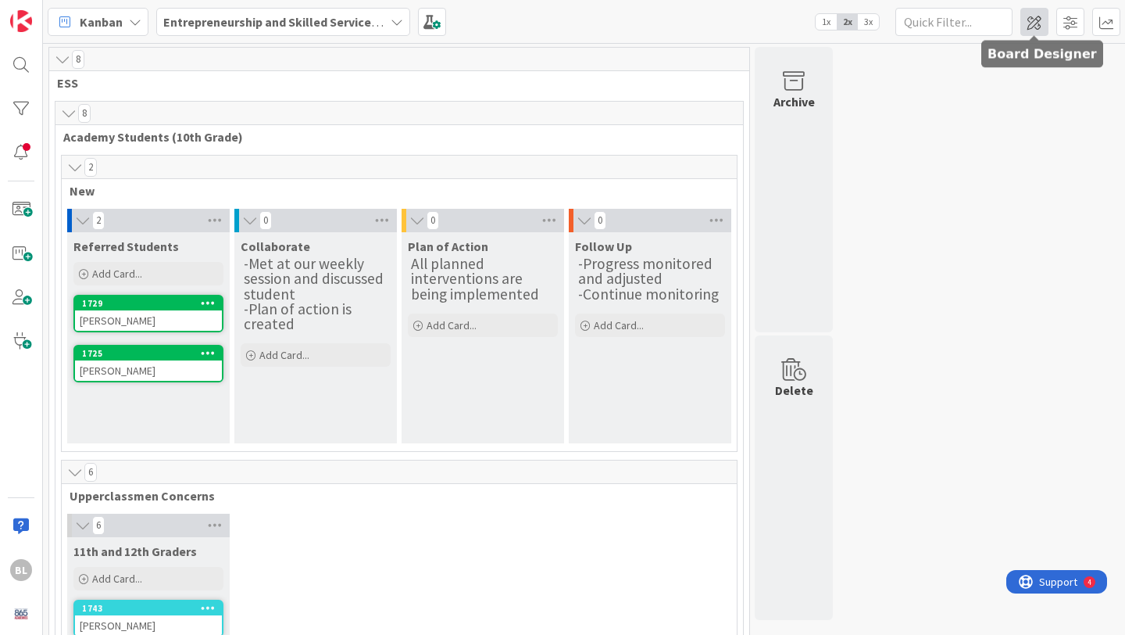
click at [1036, 23] on span at bounding box center [1035, 22] width 28 height 28
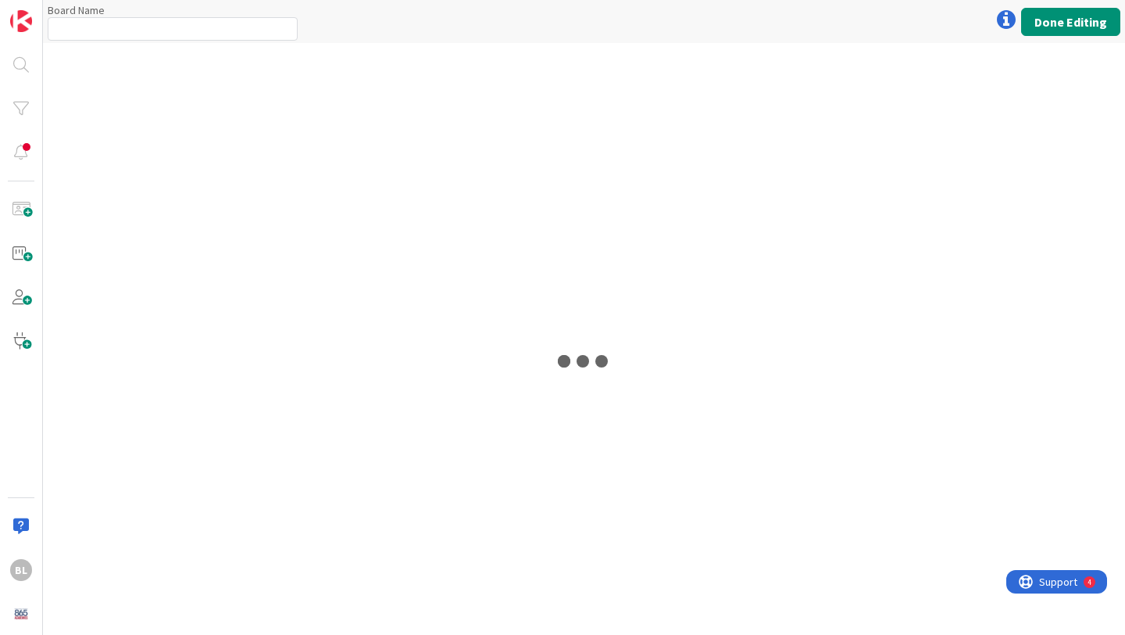
type input "Entrepreneurship and Skilled Services Interventions - [DATE]-[DATE]"
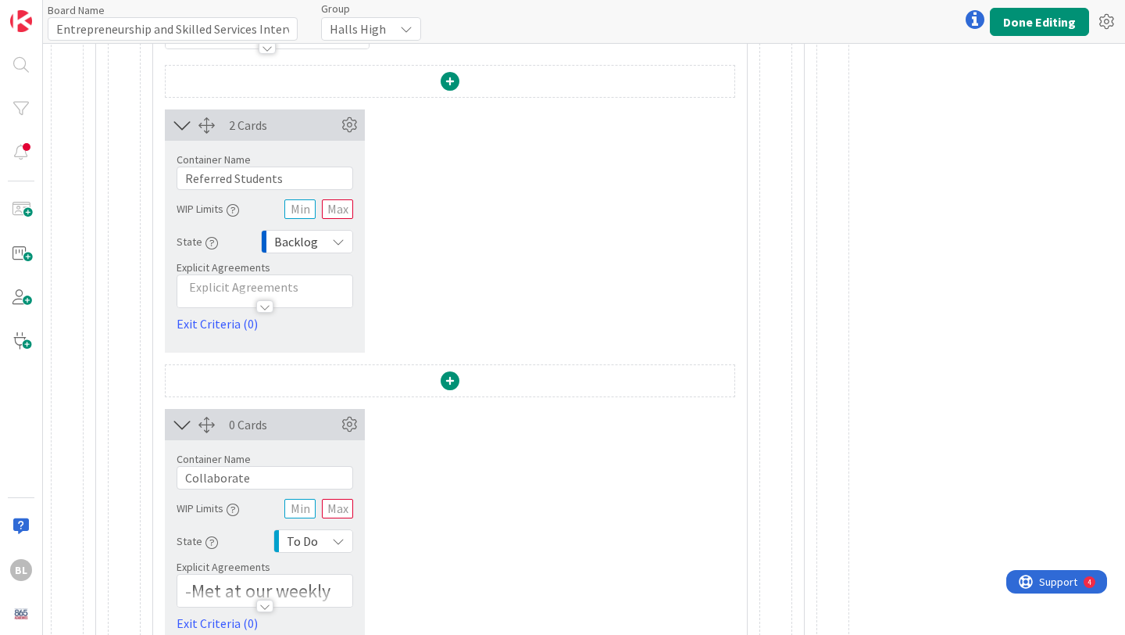
scroll to position [290, 0]
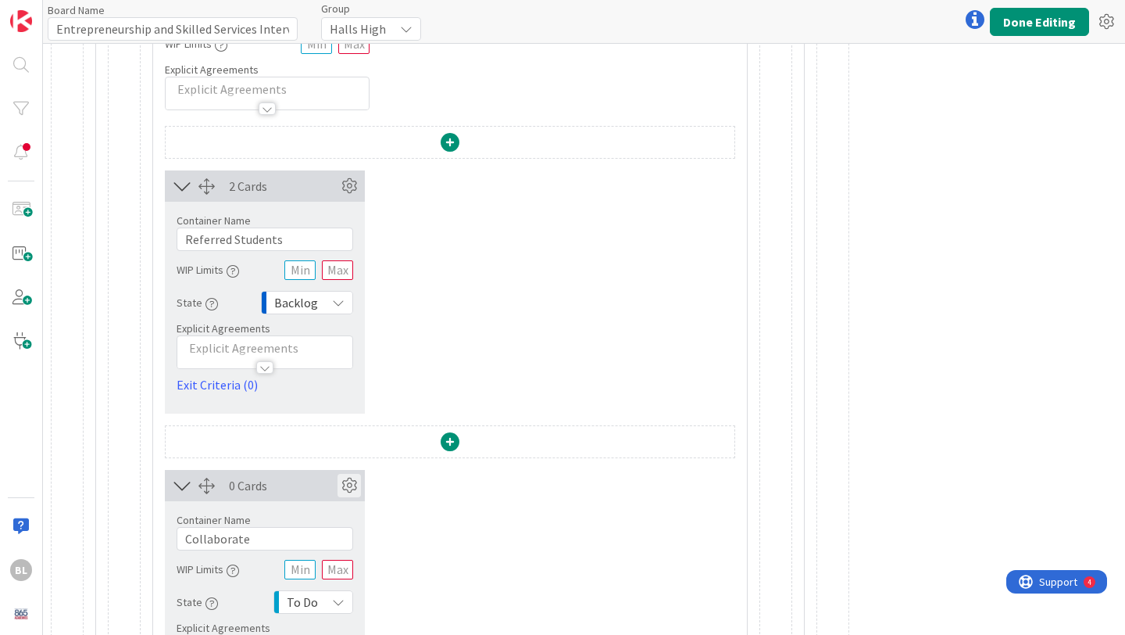
click at [349, 493] on icon at bounding box center [349, 485] width 23 height 23
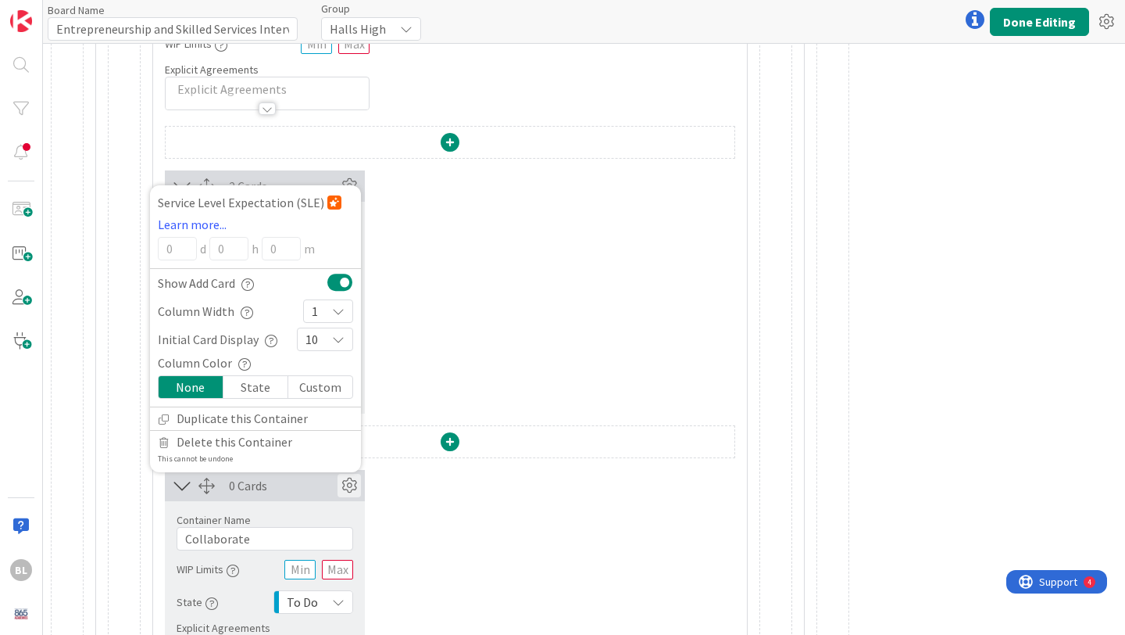
click at [517, 293] on div "2 Cards Container Name 17 / 64 Referred Students WIP Limits State Backlog Expli…" at bounding box center [450, 291] width 570 height 243
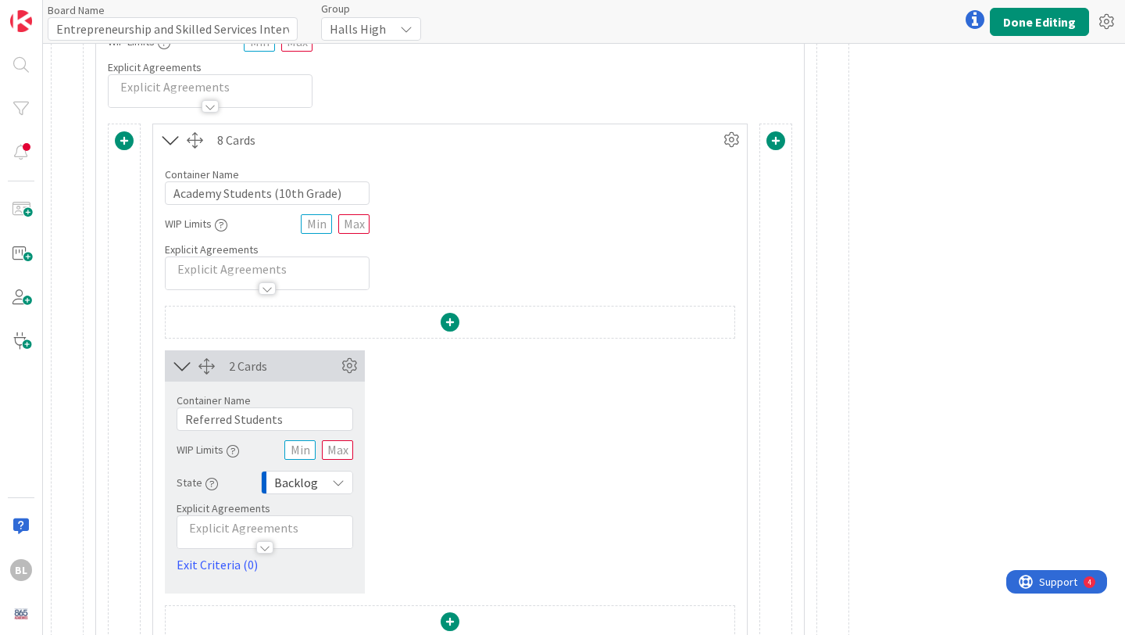
scroll to position [65, 0]
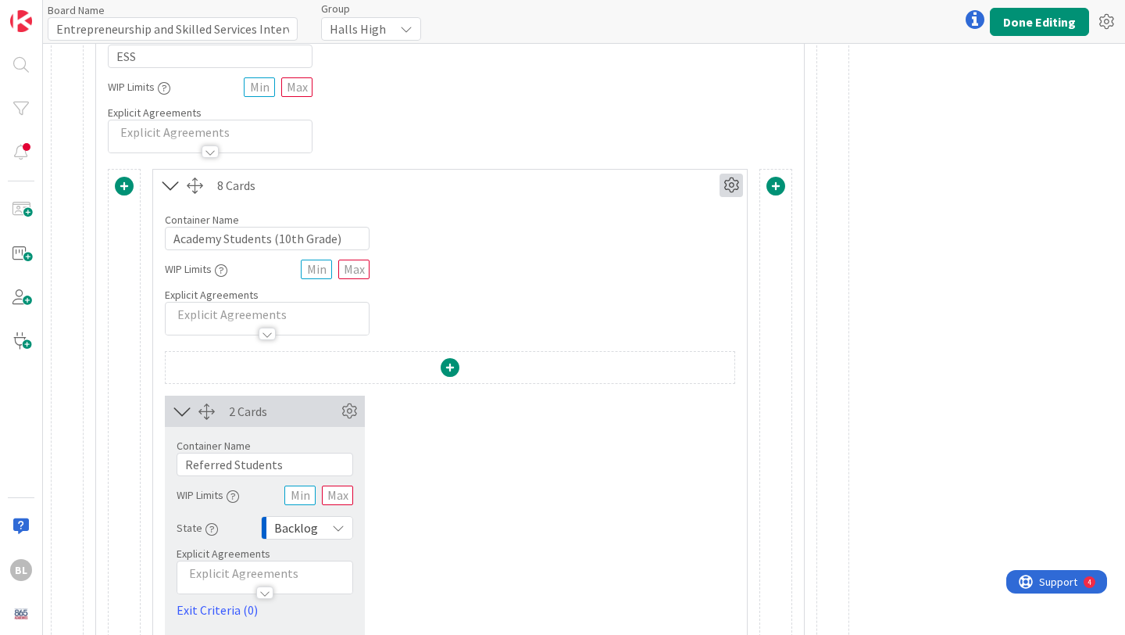
click at [734, 181] on icon at bounding box center [731, 184] width 23 height 23
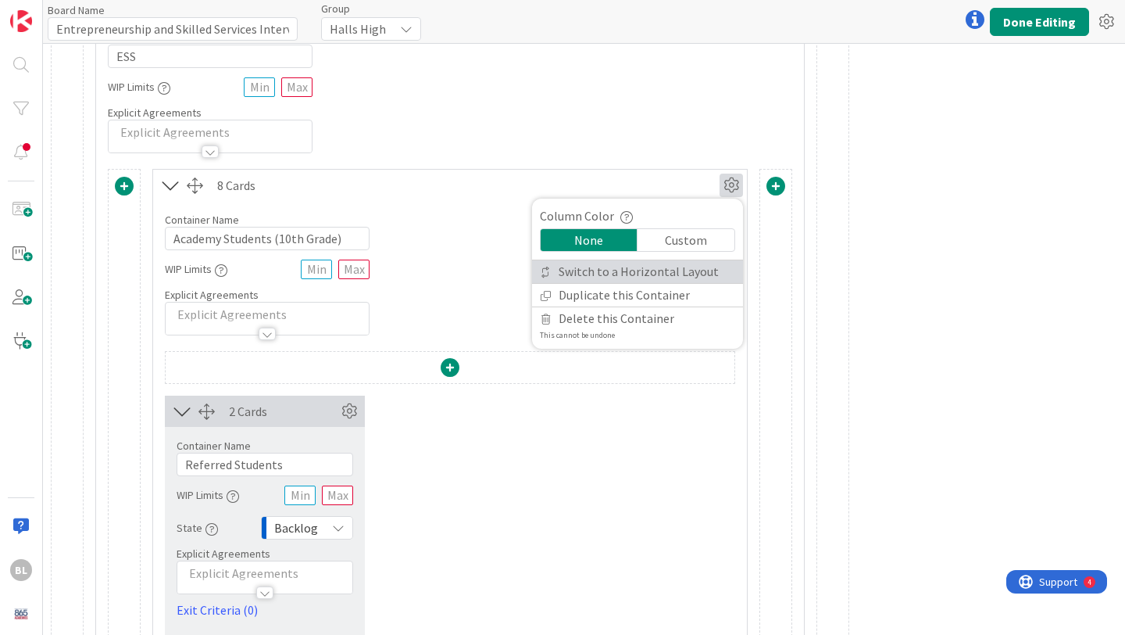
click at [706, 269] on link "Switch to a Horizontal Layout" at bounding box center [637, 271] width 211 height 23
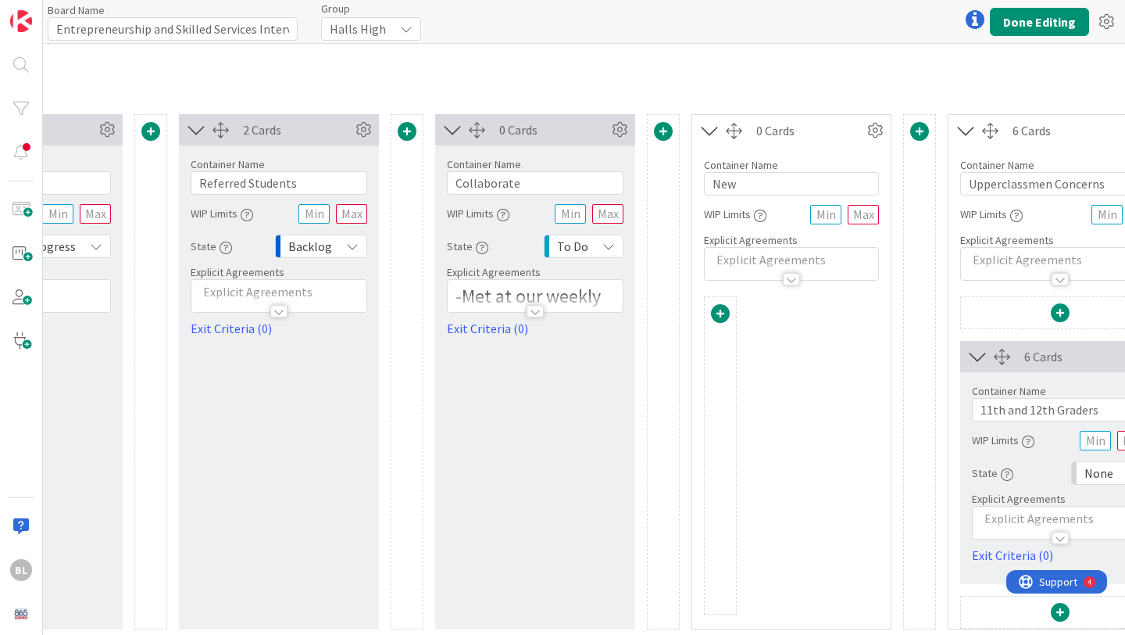
scroll to position [302, 612]
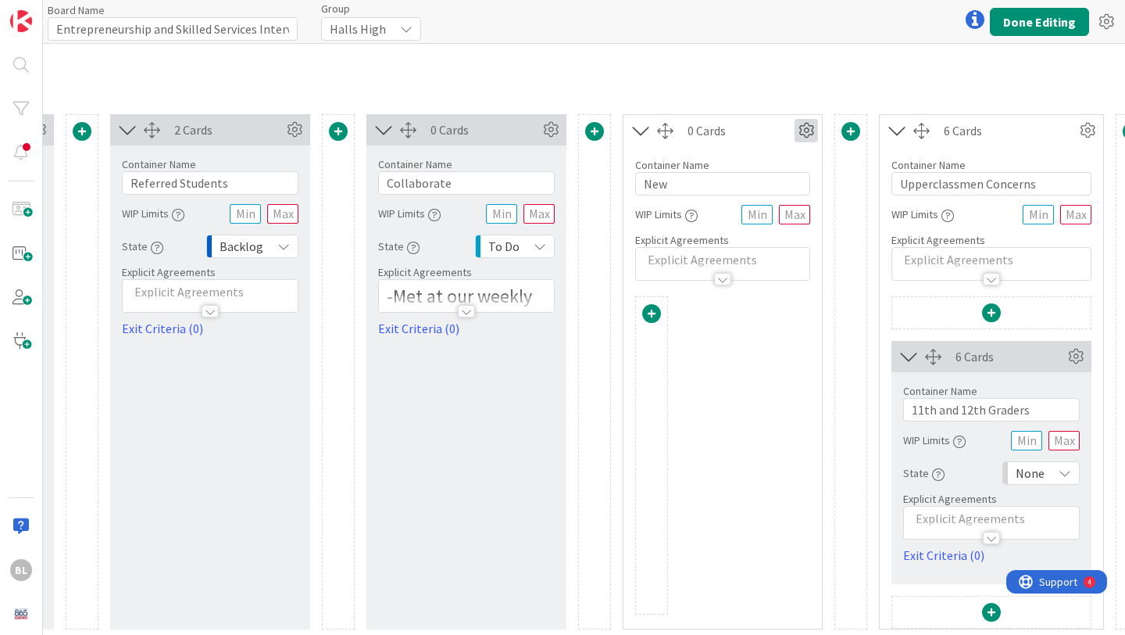
click at [808, 137] on icon at bounding box center [806, 130] width 23 height 23
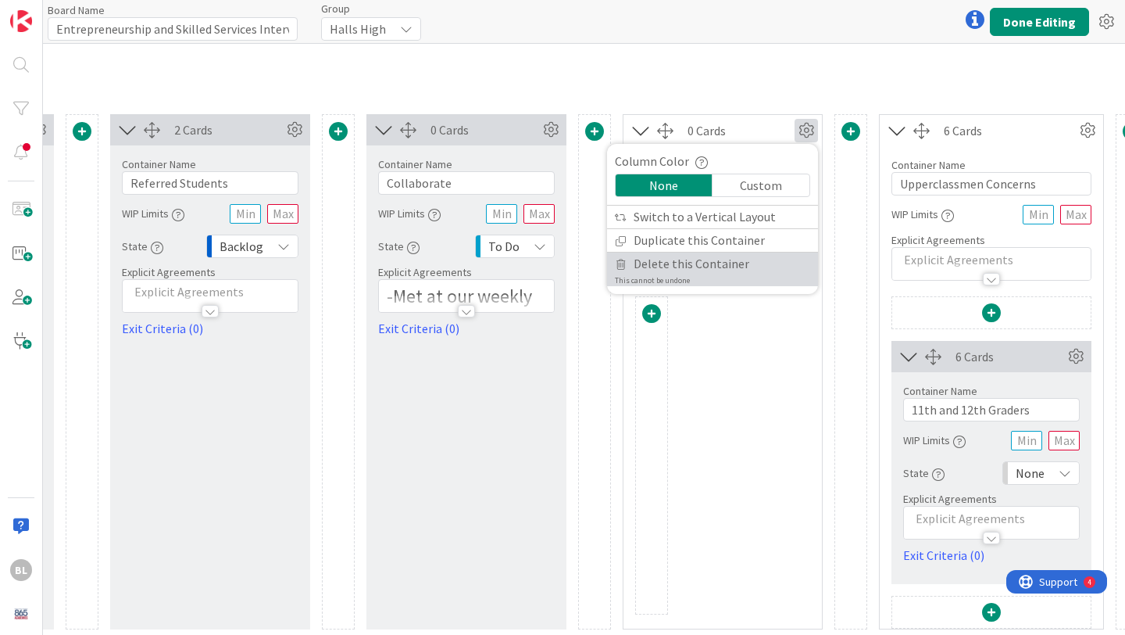
click at [730, 270] on span "Delete this Container" at bounding box center [692, 263] width 116 height 23
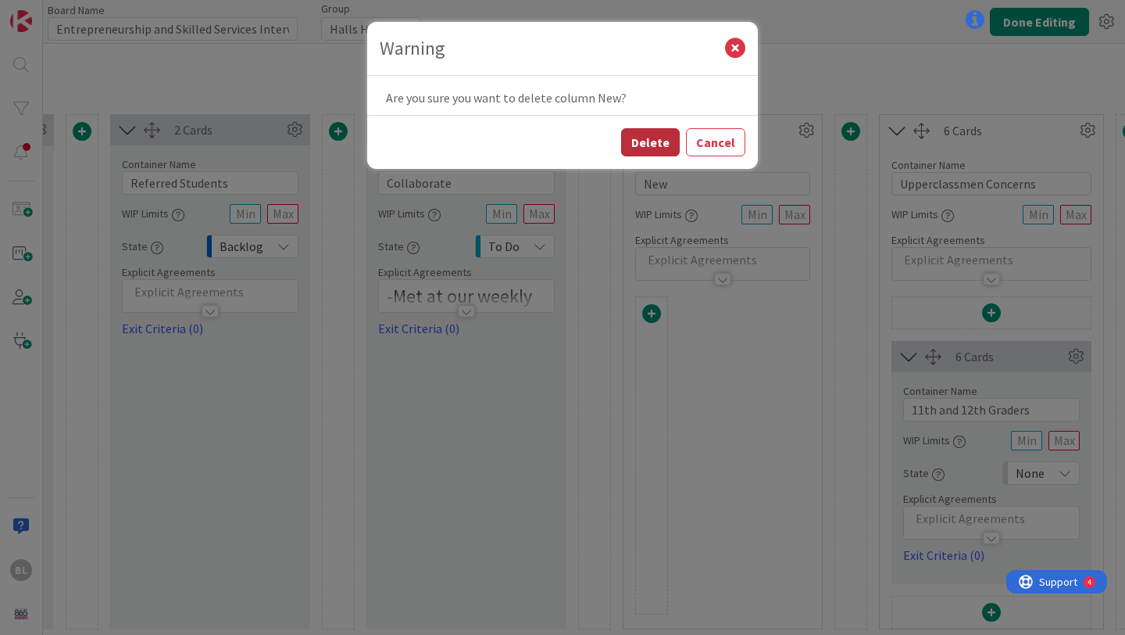
click at [657, 134] on button "Delete" at bounding box center [650, 142] width 59 height 28
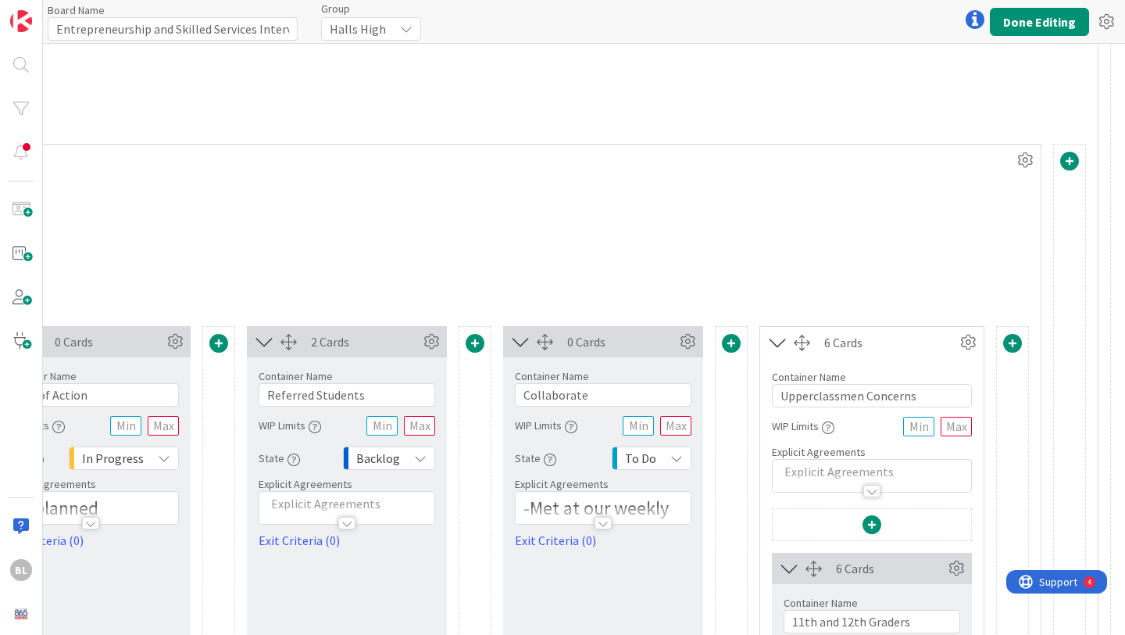
scroll to position [90, 501]
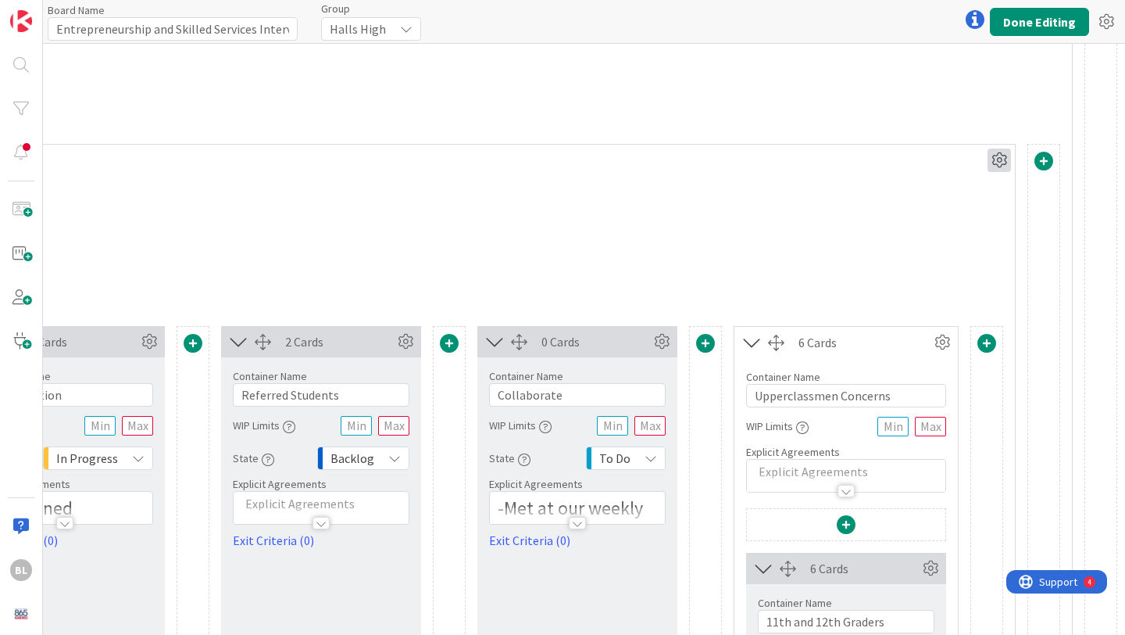
click at [993, 163] on icon at bounding box center [999, 159] width 23 height 23
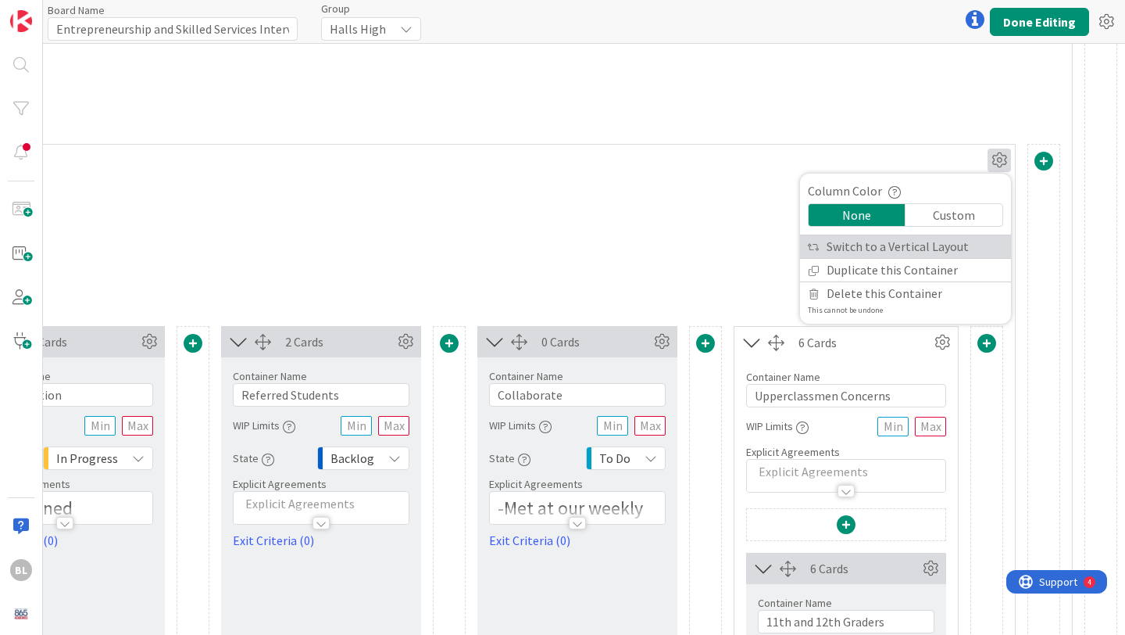
click at [977, 252] on link "Switch to a Vertical Layout" at bounding box center [905, 246] width 211 height 23
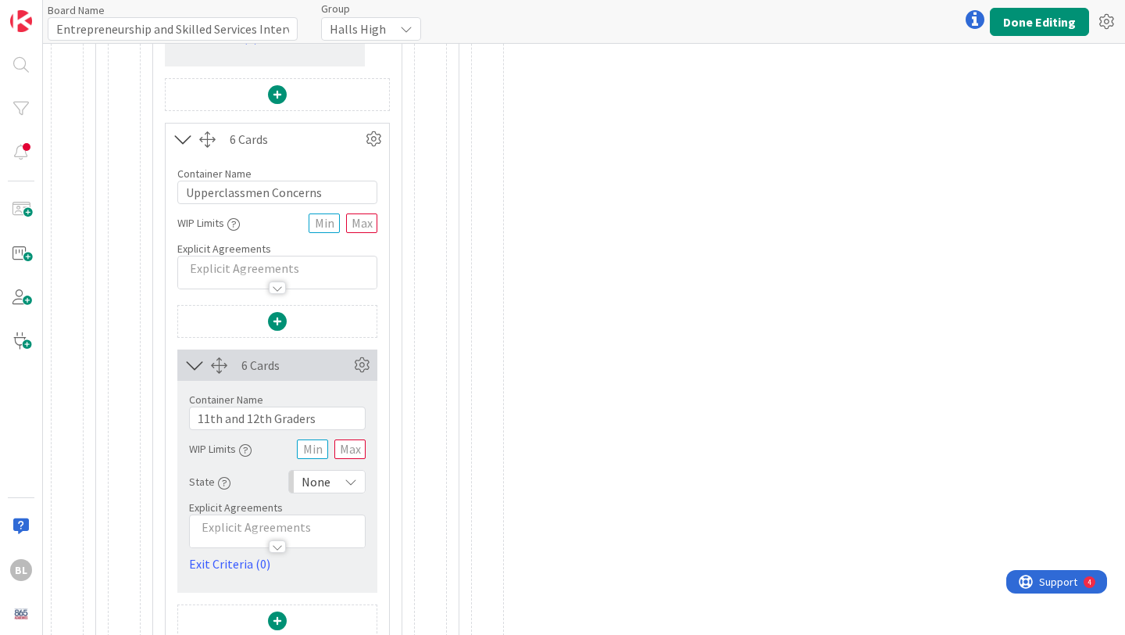
scroll to position [1606, 0]
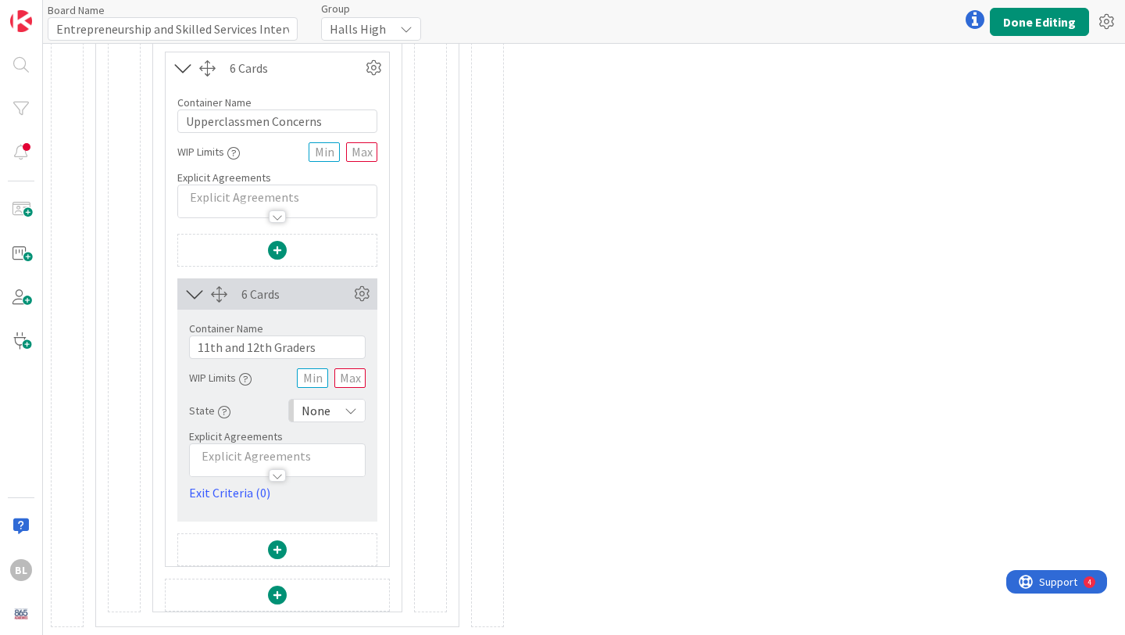
click at [278, 593] on span at bounding box center [277, 594] width 19 height 19
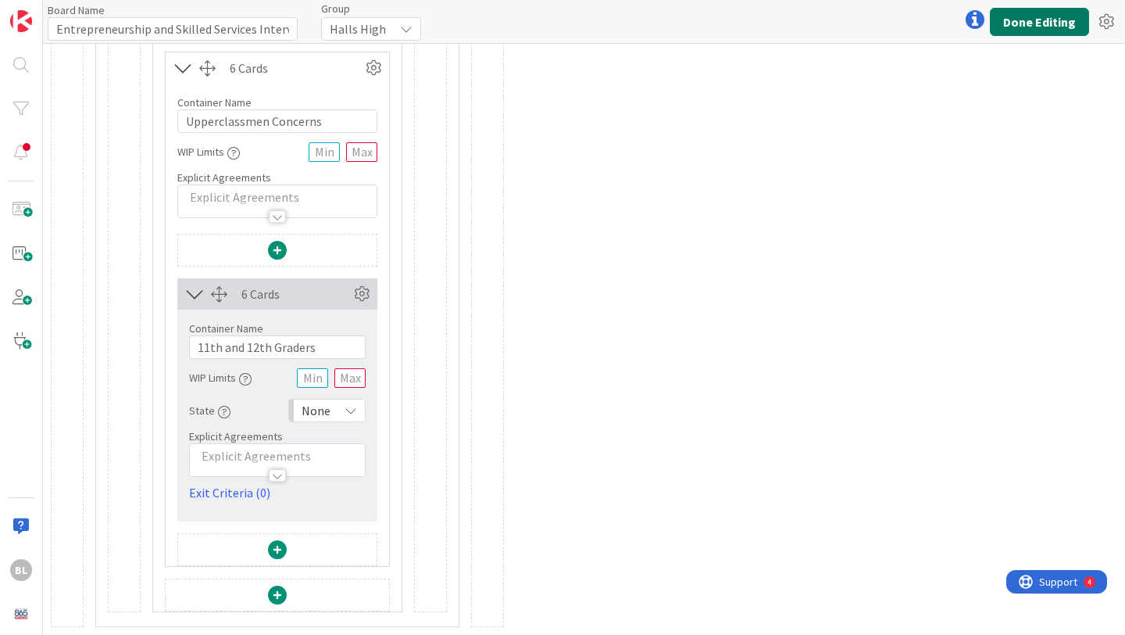
click at [1066, 19] on button "Done Editing" at bounding box center [1039, 22] width 99 height 28
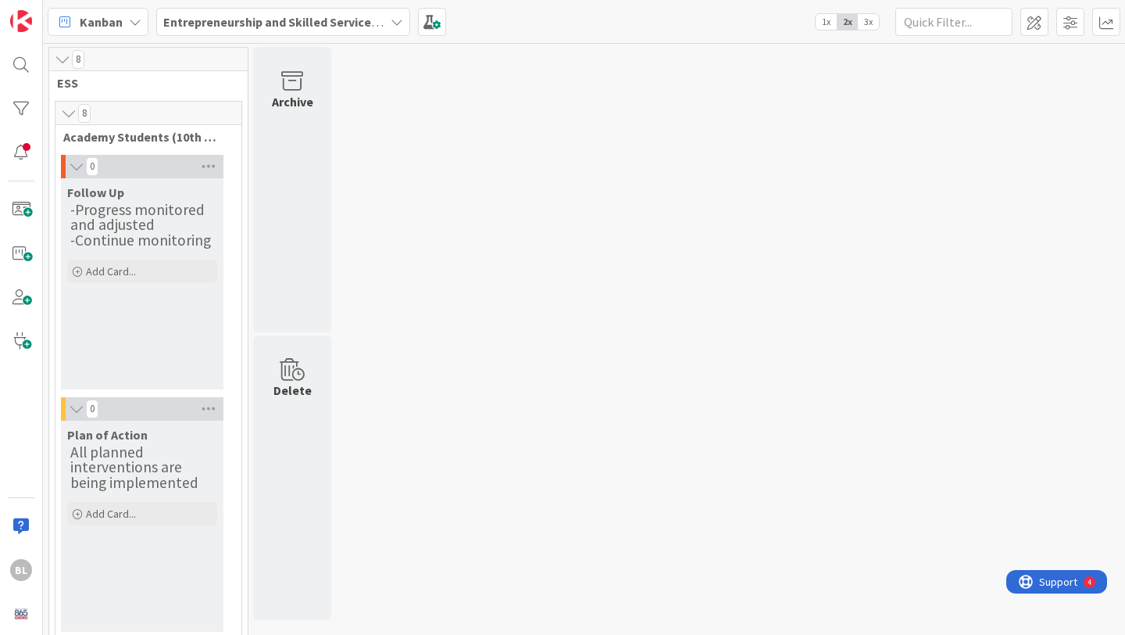
click at [1049, 29] on div at bounding box center [1071, 22] width 100 height 28
click at [1043, 29] on span at bounding box center [1035, 22] width 28 height 28
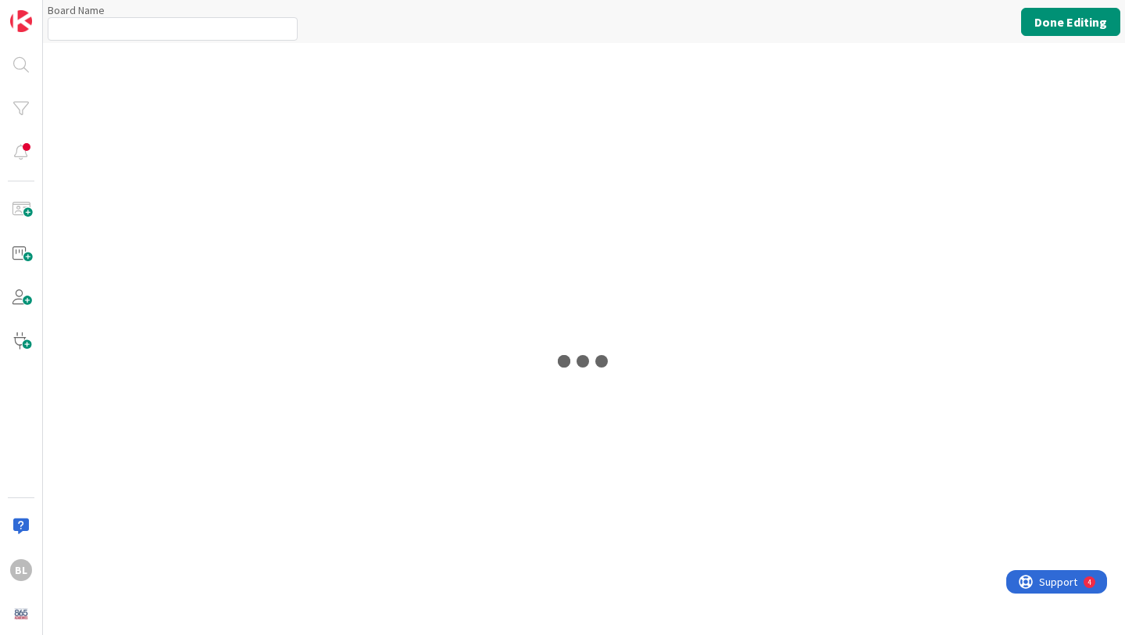
type input "Entrepreneurship and Skilled Services Interventions - [DATE]-[DATE]"
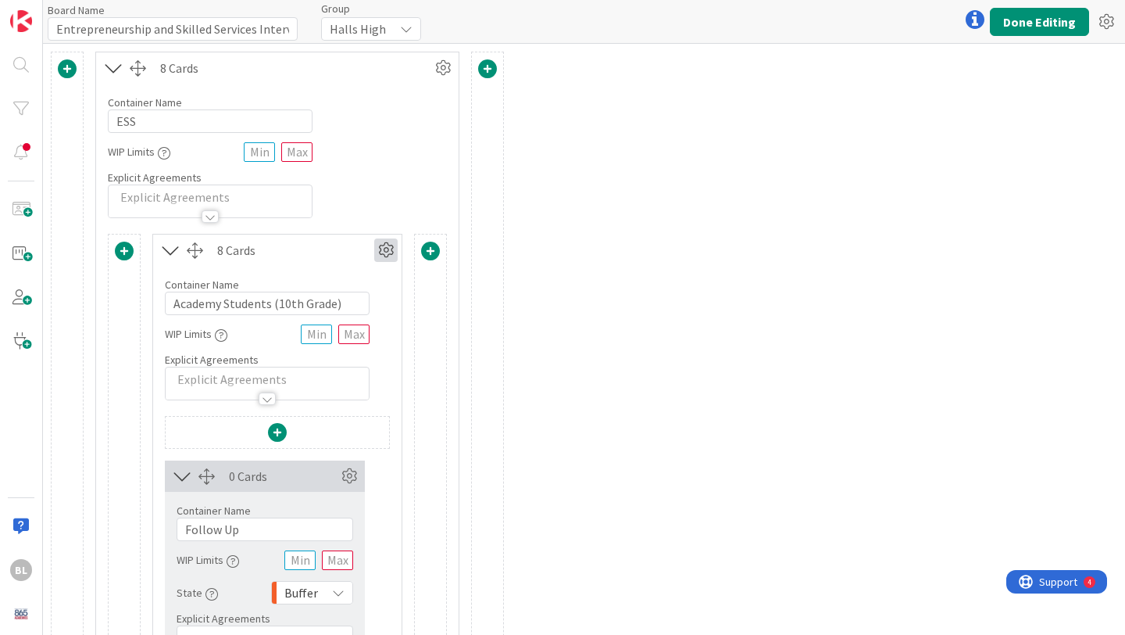
click at [384, 249] on icon at bounding box center [385, 249] width 23 height 23
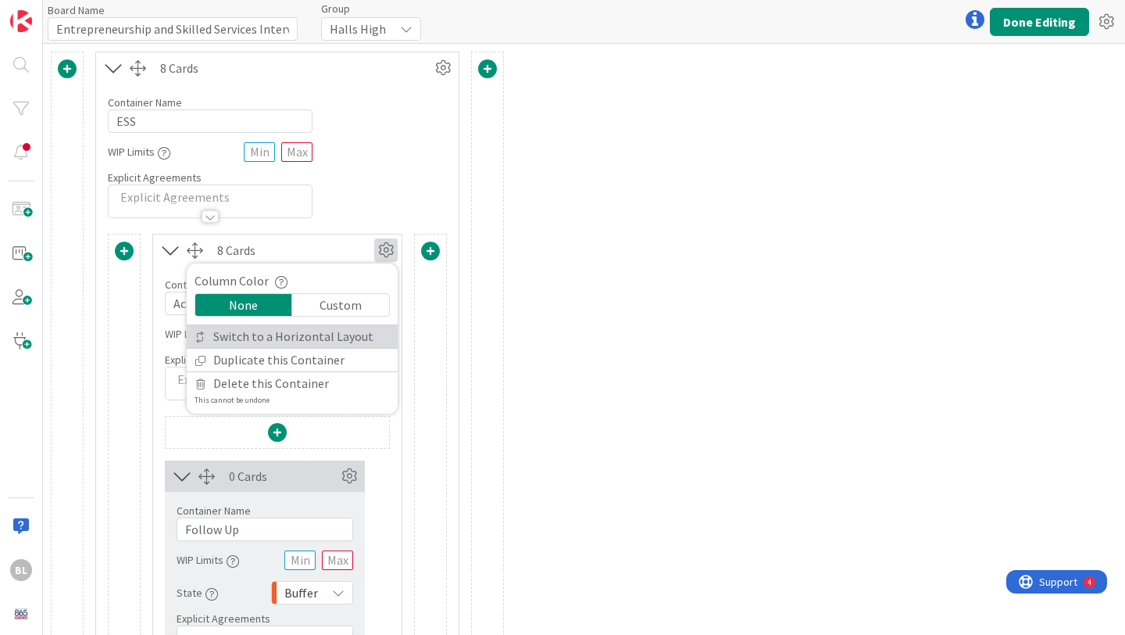
click at [340, 335] on link "Switch to a Horizontal Layout" at bounding box center [292, 336] width 211 height 23
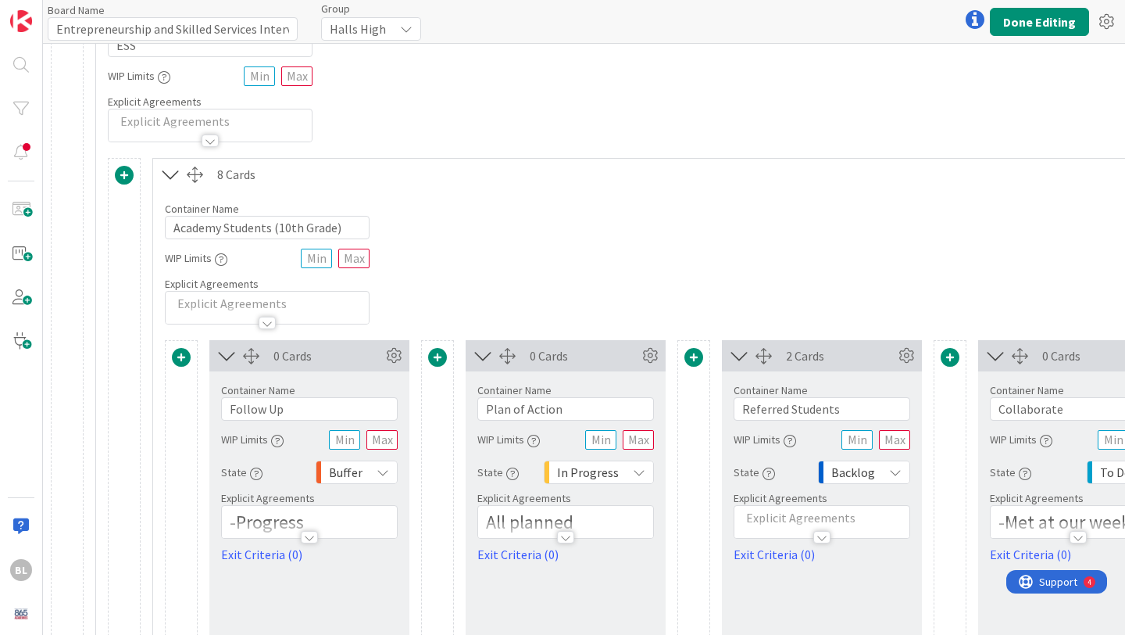
scroll to position [54, 0]
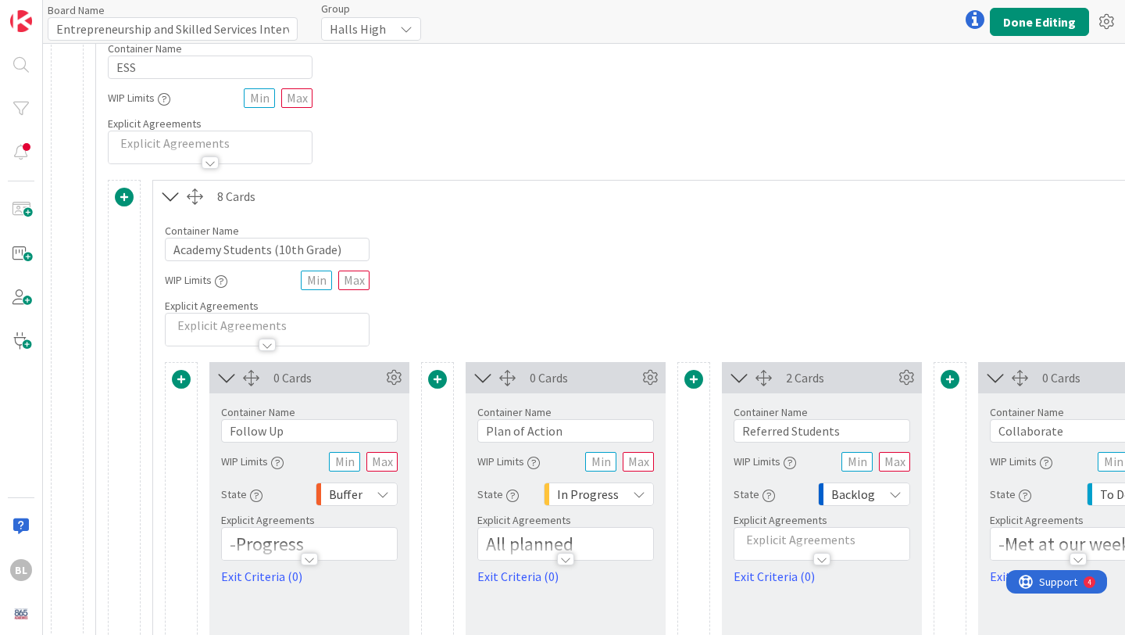
click at [127, 195] on span at bounding box center [124, 197] width 19 height 19
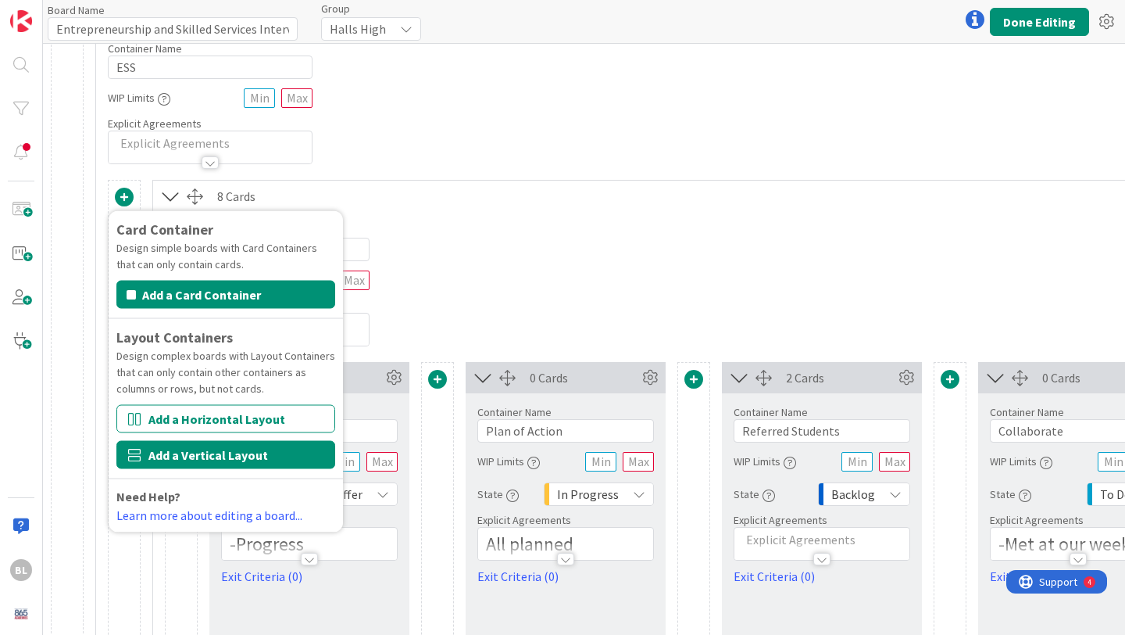
click at [221, 455] on button "Add a Vertical Layout" at bounding box center [225, 455] width 219 height 28
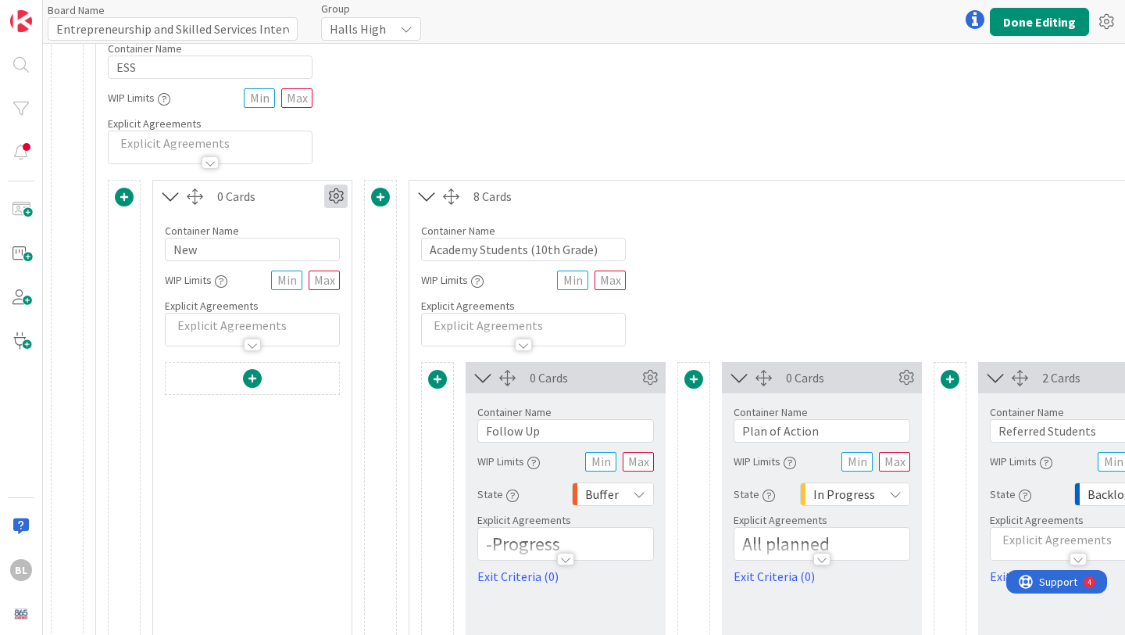
click at [334, 200] on icon at bounding box center [335, 195] width 23 height 23
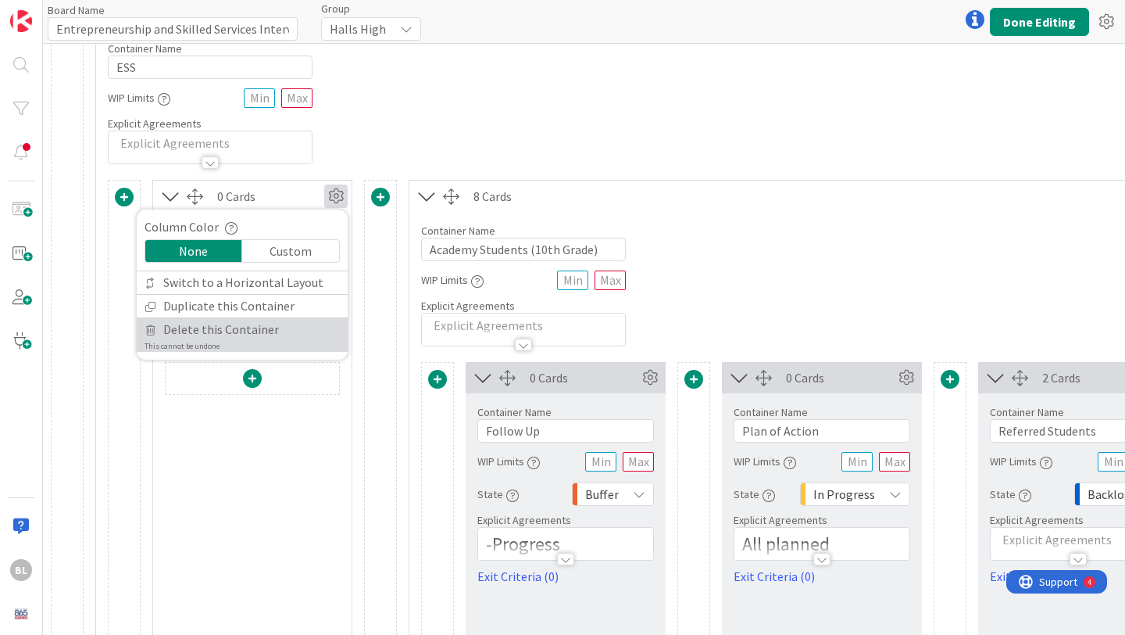
click at [266, 330] on span "Delete this Container" at bounding box center [221, 329] width 116 height 23
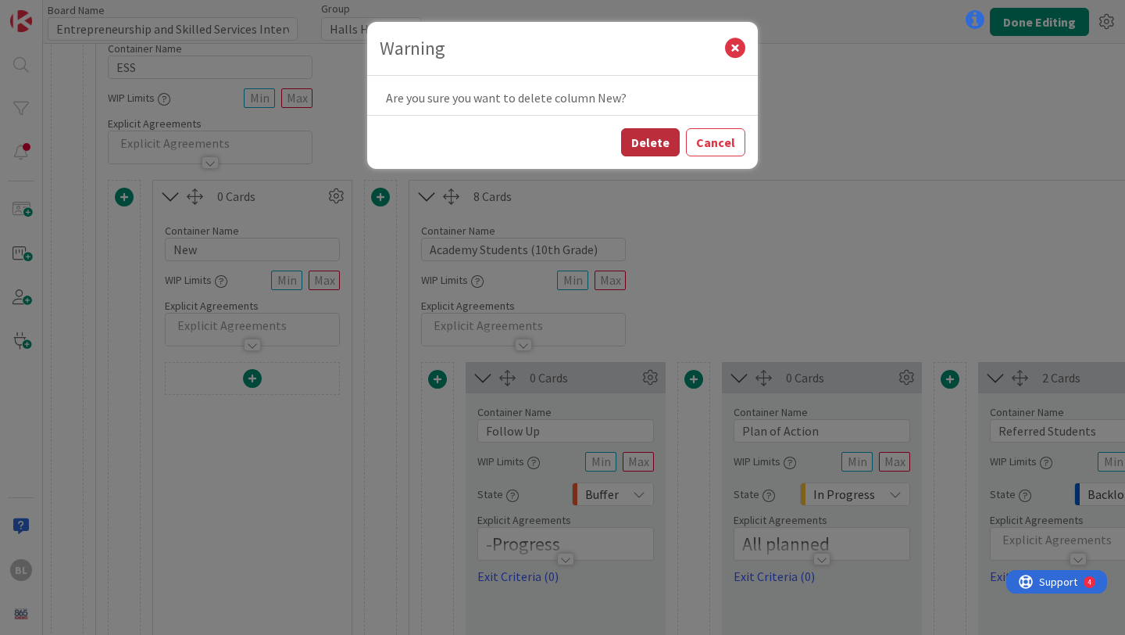
click at [661, 146] on button "Delete" at bounding box center [650, 142] width 59 height 28
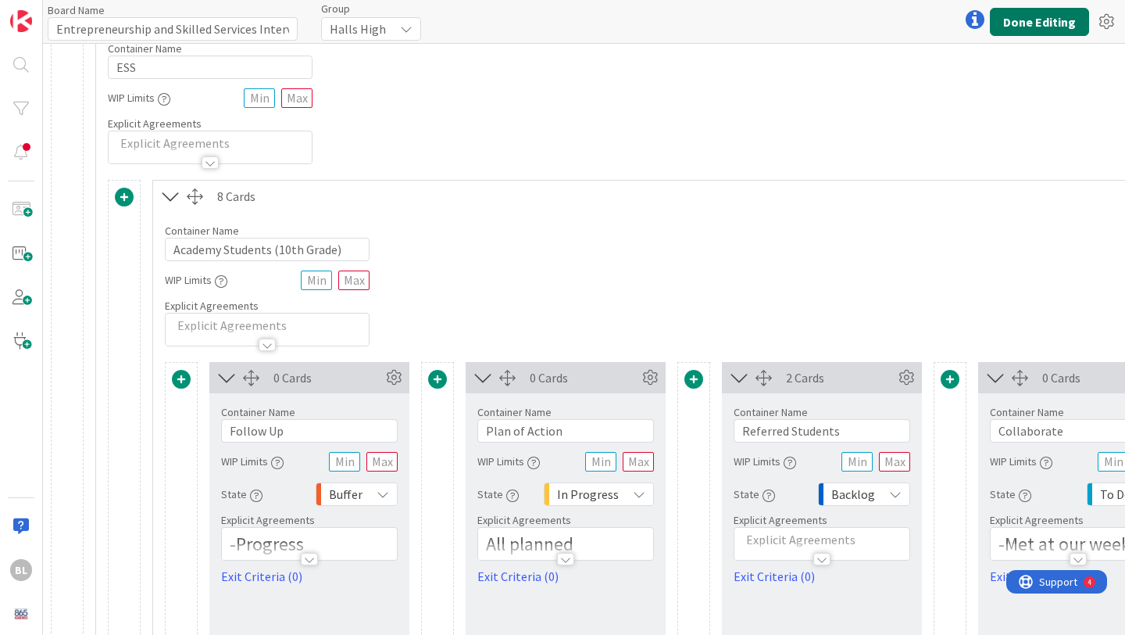
click at [1046, 28] on button "Done Editing" at bounding box center [1039, 22] width 99 height 28
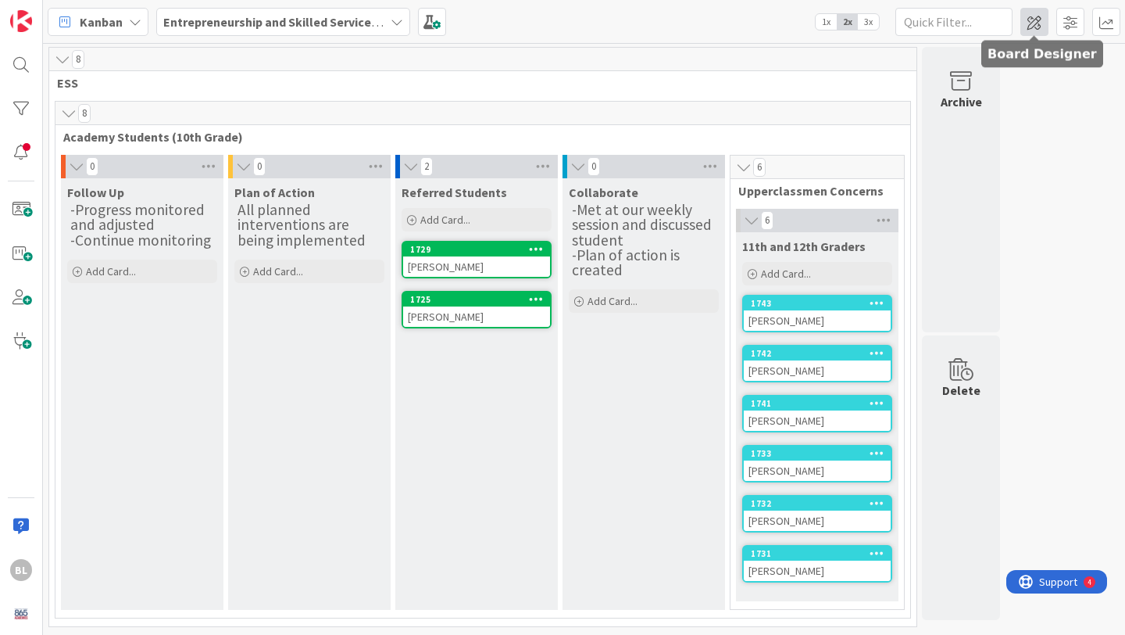
click at [1032, 12] on span at bounding box center [1035, 22] width 28 height 28
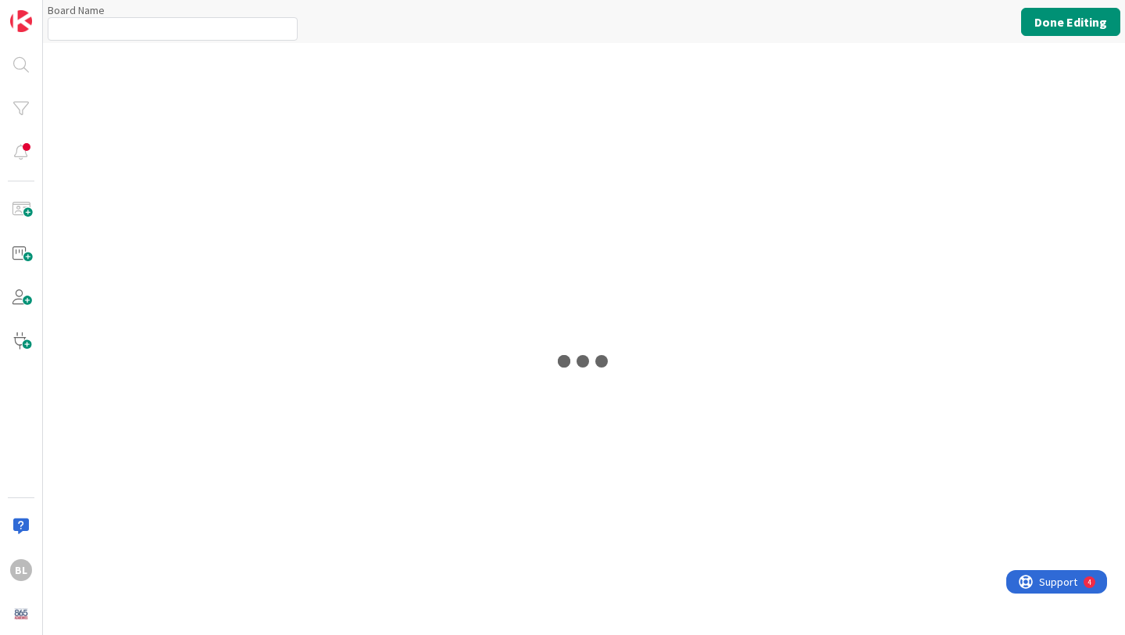
type input "Entrepreneurship and Skilled Services Interventions - [DATE]-[DATE]"
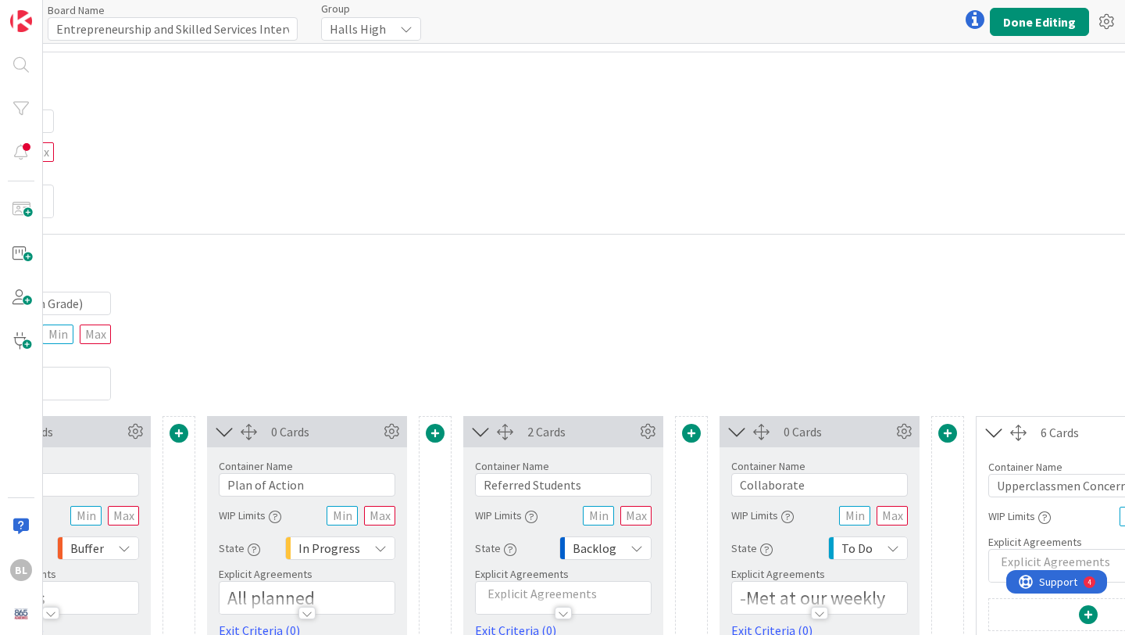
scroll to position [0, 501]
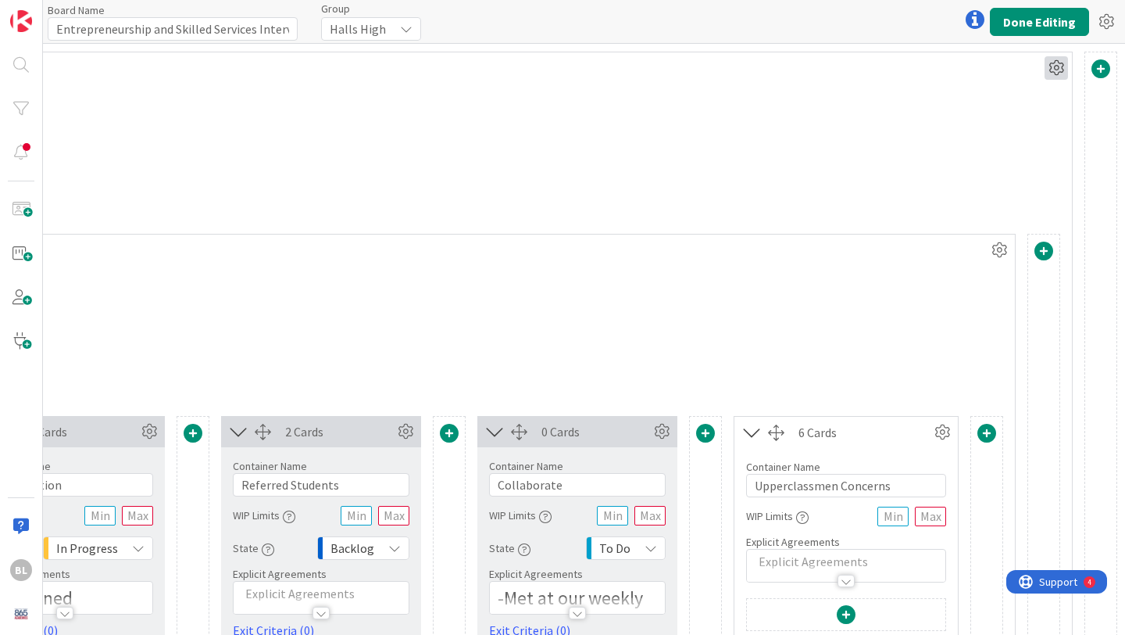
click at [1063, 67] on icon at bounding box center [1056, 67] width 23 height 23
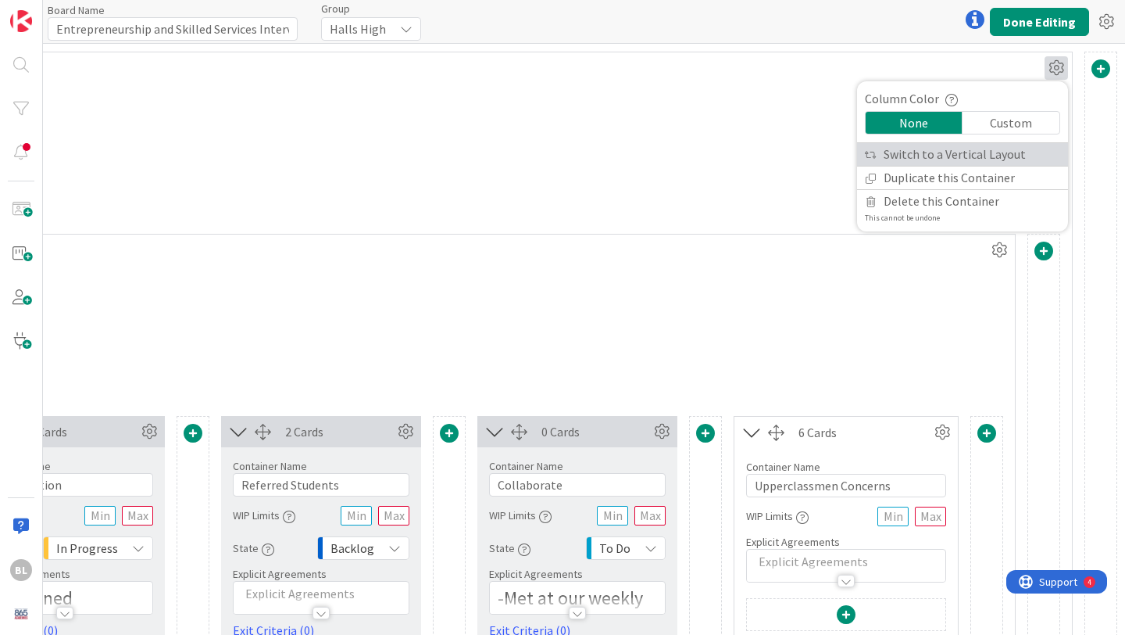
click at [1010, 162] on link "Switch to a Vertical Layout" at bounding box center [962, 154] width 211 height 23
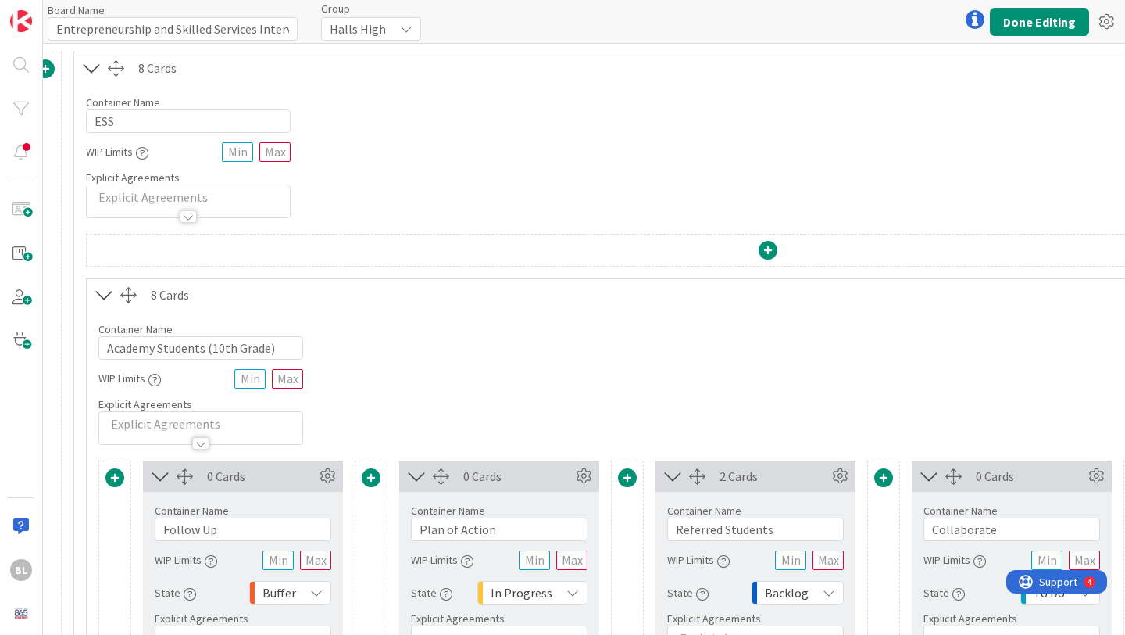
scroll to position [0, 0]
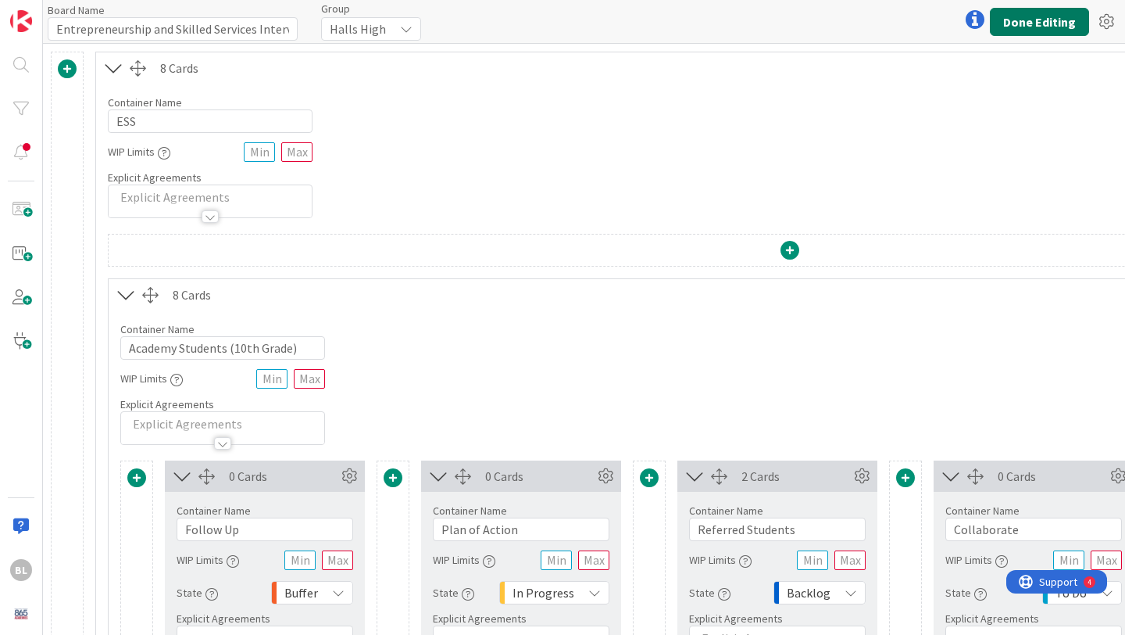
click at [1054, 22] on button "Done Editing" at bounding box center [1039, 22] width 99 height 28
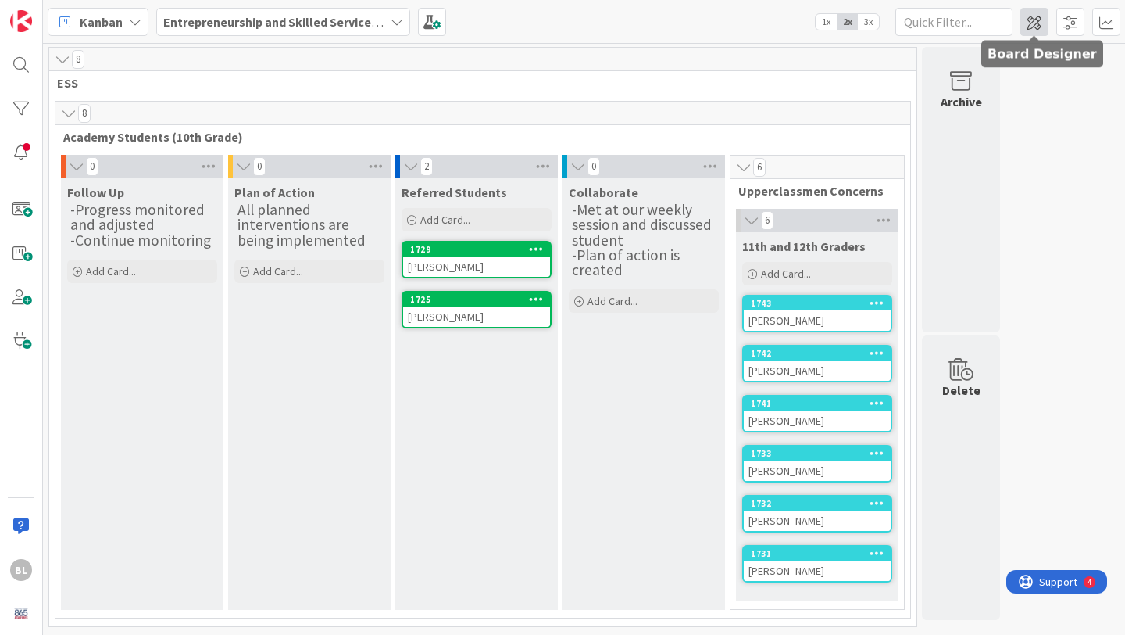
click at [1035, 17] on span at bounding box center [1035, 22] width 28 height 28
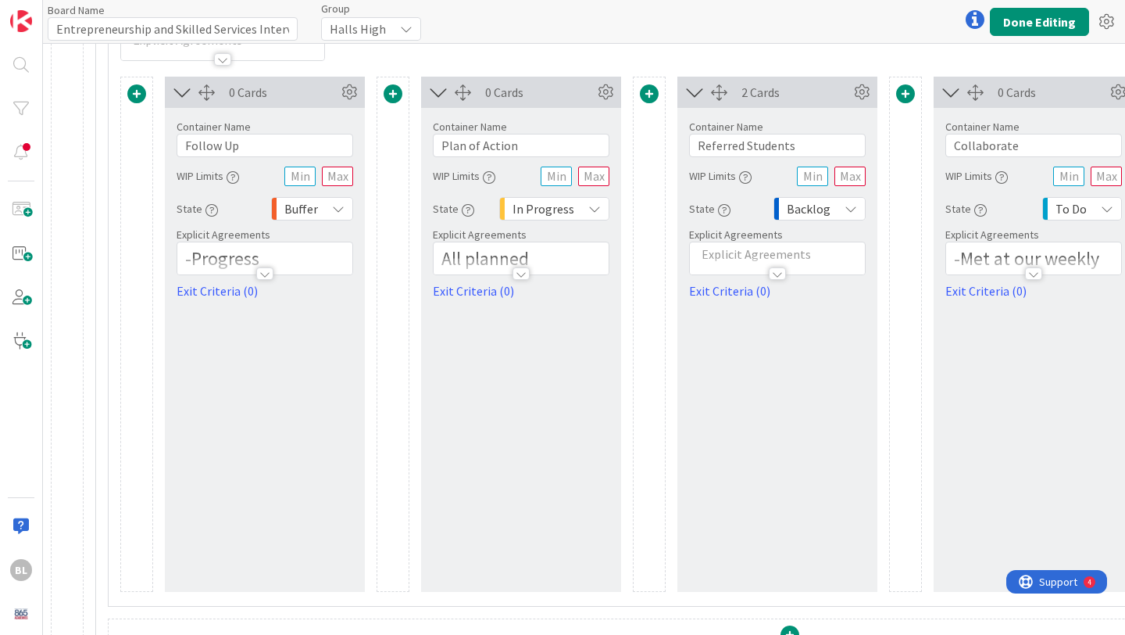
scroll to position [409, 0]
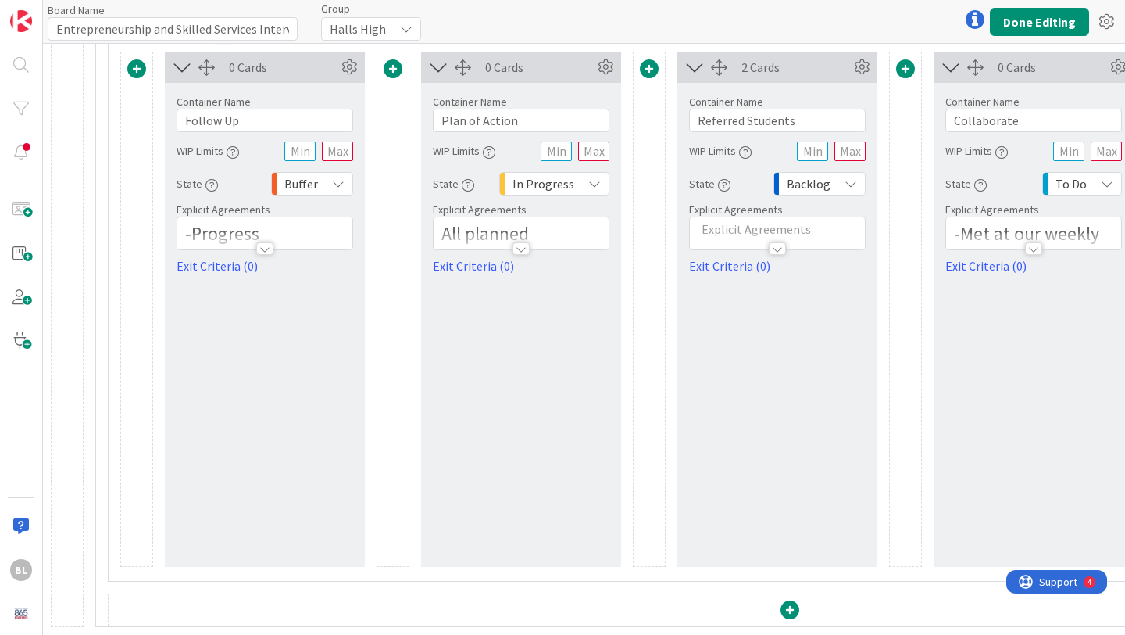
click at [788, 607] on span at bounding box center [790, 609] width 19 height 19
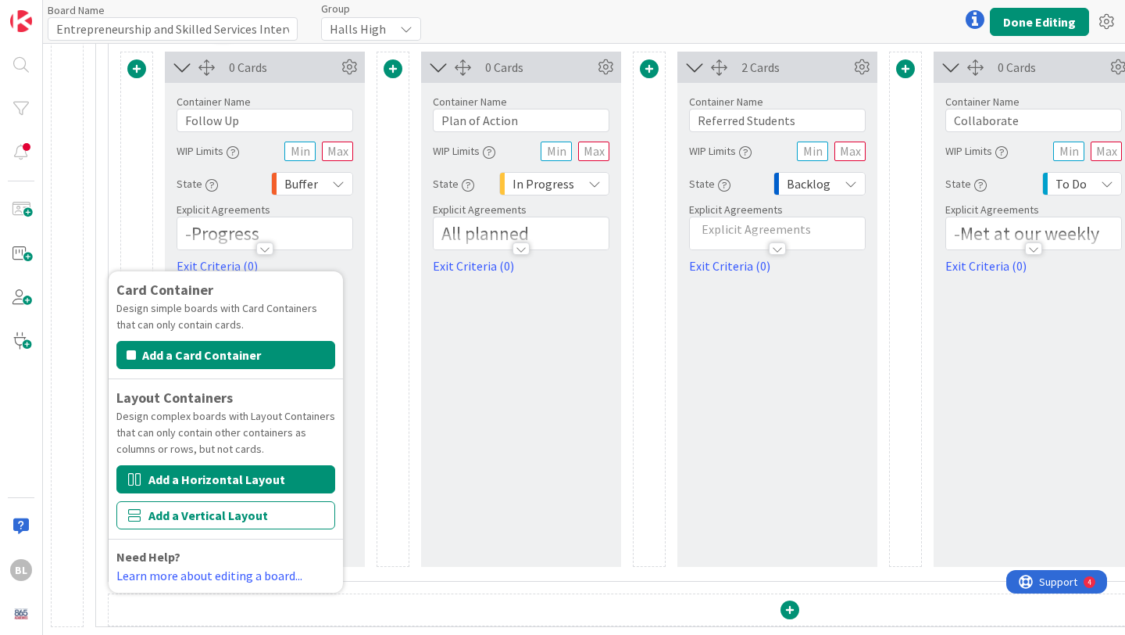
click at [250, 488] on button "Add a Horizontal Layout" at bounding box center [225, 479] width 219 height 28
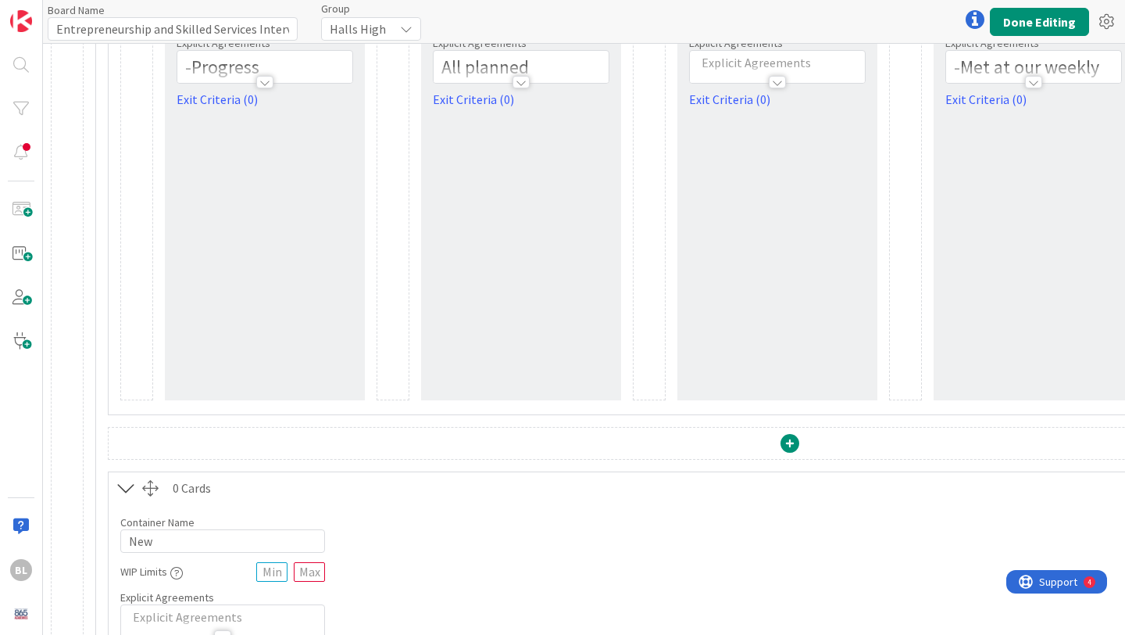
scroll to position [679, 0]
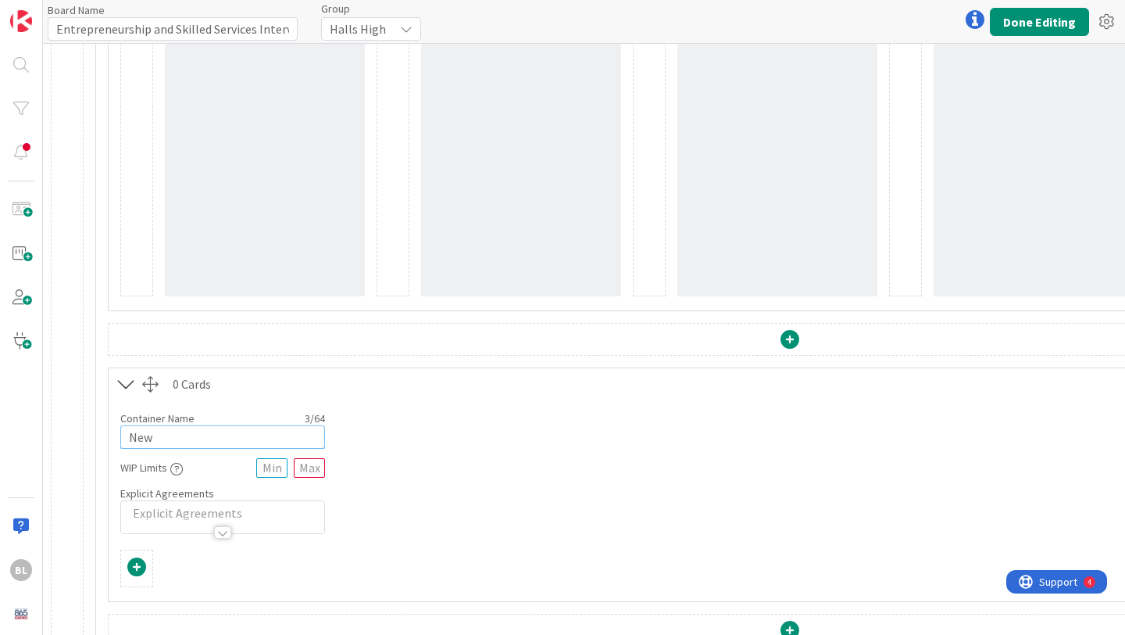
click at [208, 432] on input "New" at bounding box center [222, 436] width 205 height 23
type input "N"
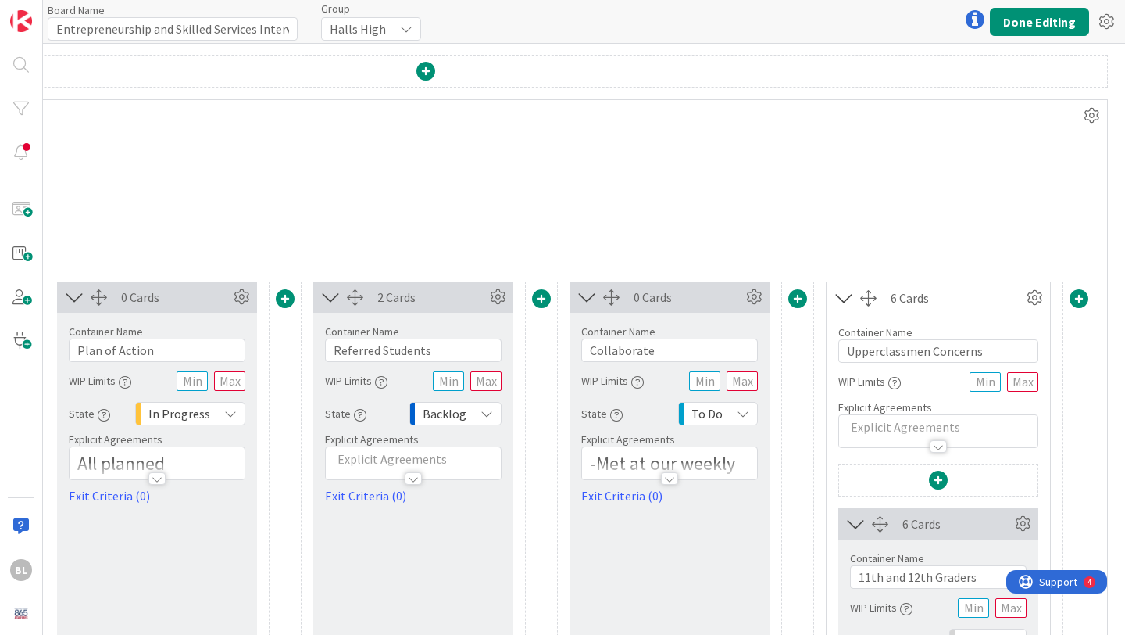
scroll to position [179, 412]
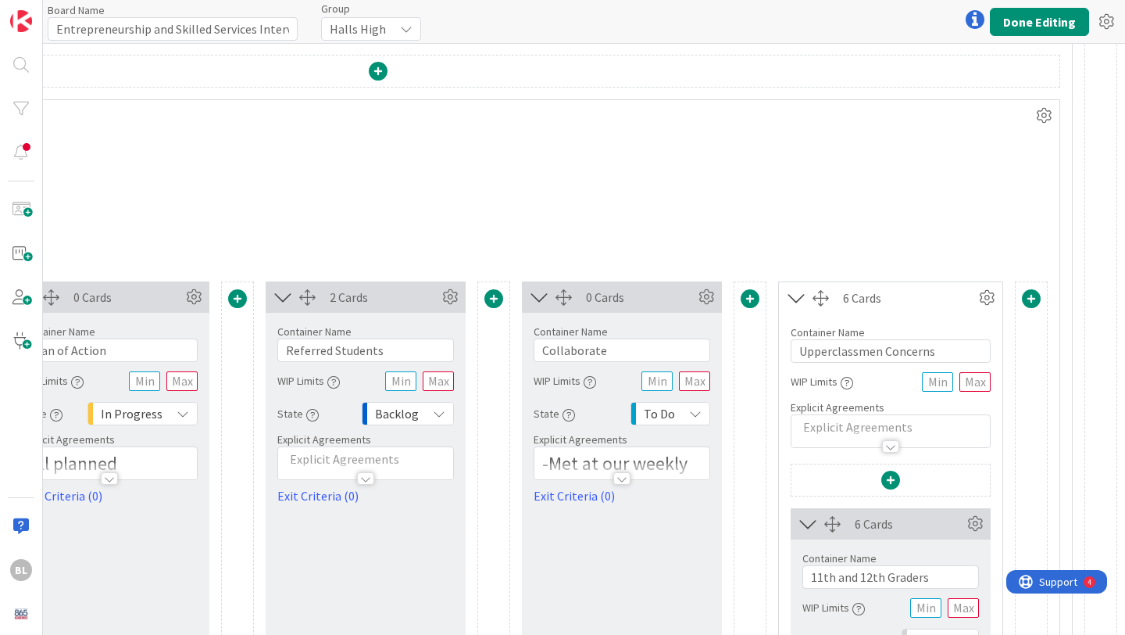
type input "Upperclassmen Concerns"
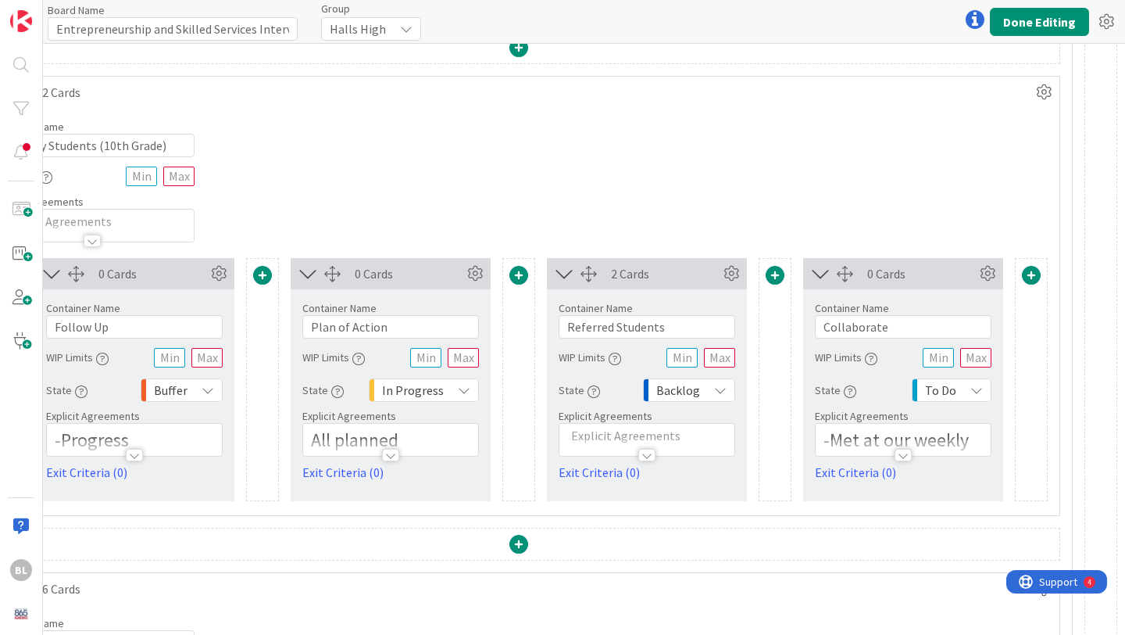
scroll to position [0, 131]
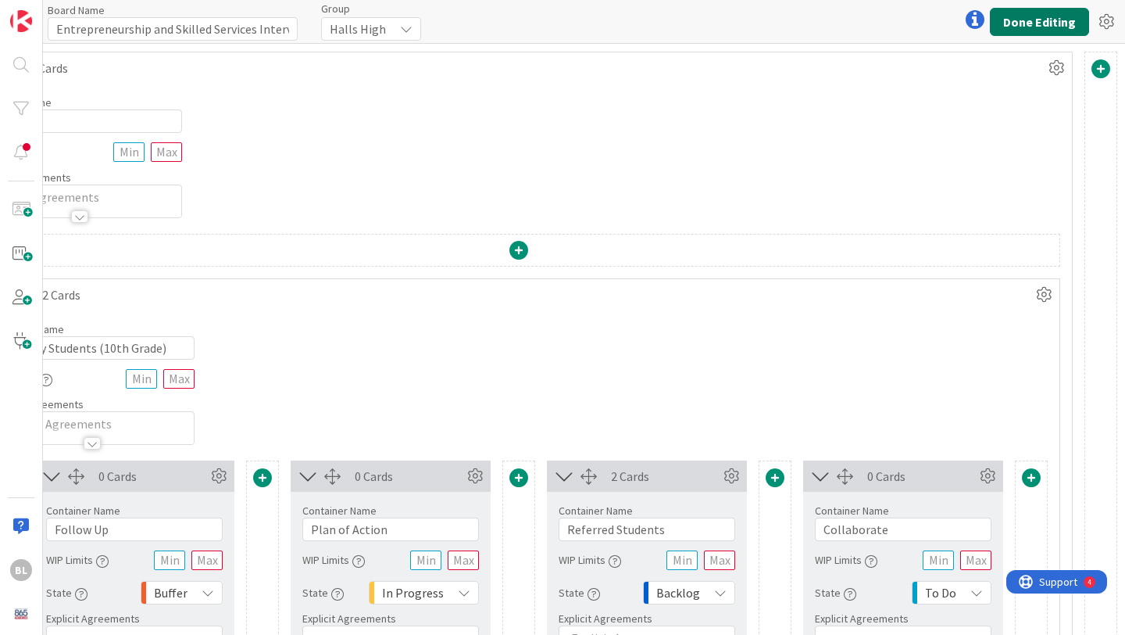
click at [1040, 28] on button "Done Editing" at bounding box center [1039, 22] width 99 height 28
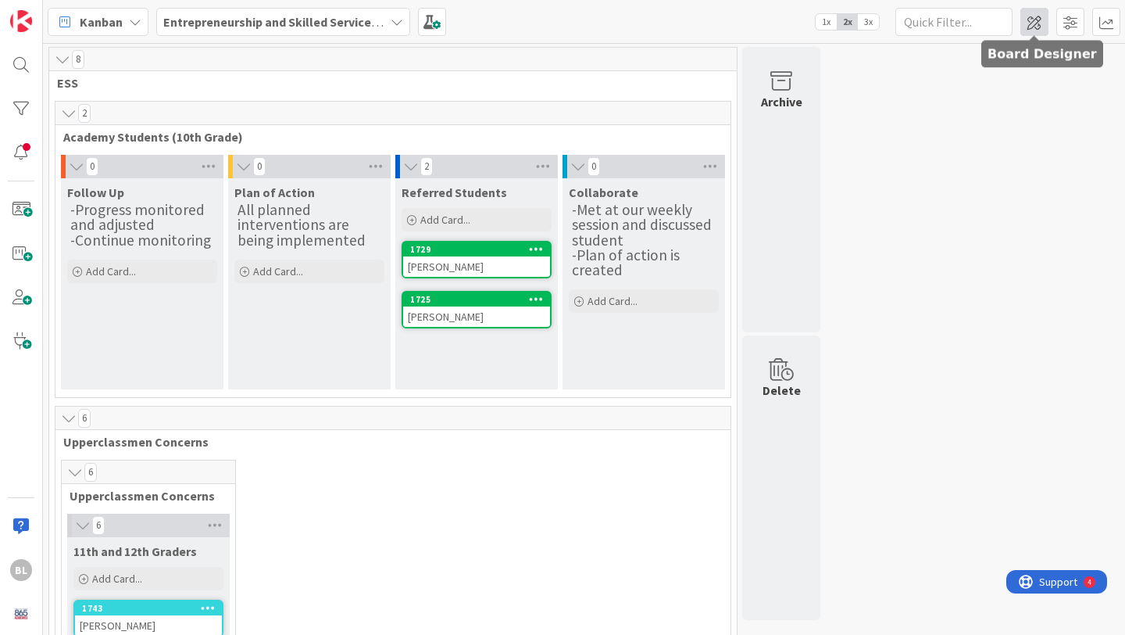
click at [1044, 23] on span at bounding box center [1035, 22] width 28 height 28
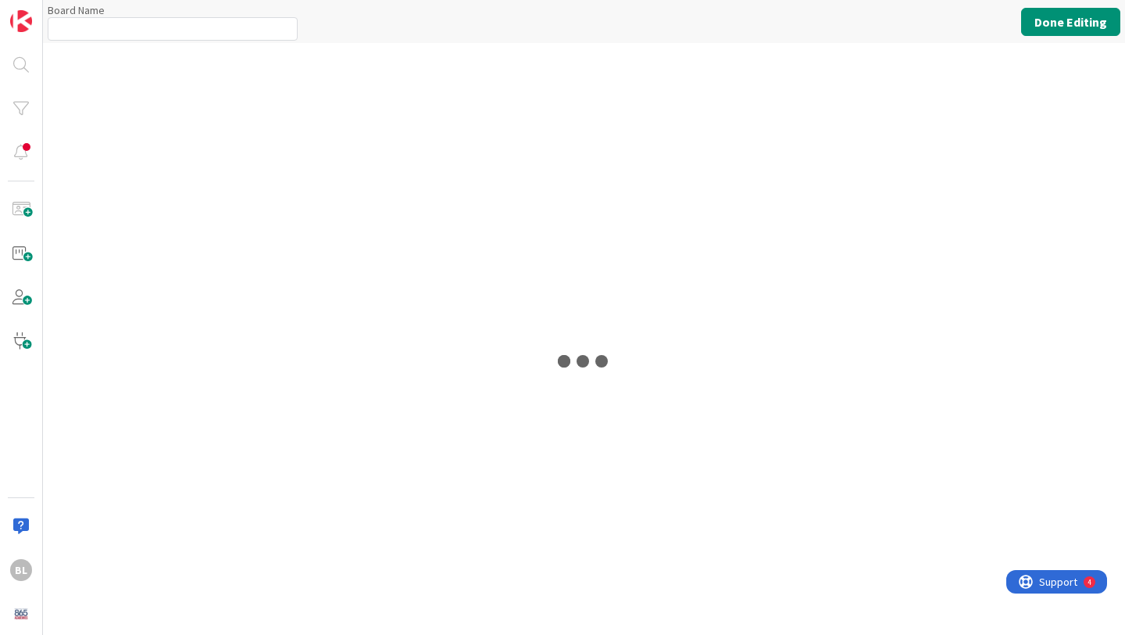
type input "Entrepreneurship and Skilled Services Interventions - [DATE]-[DATE]"
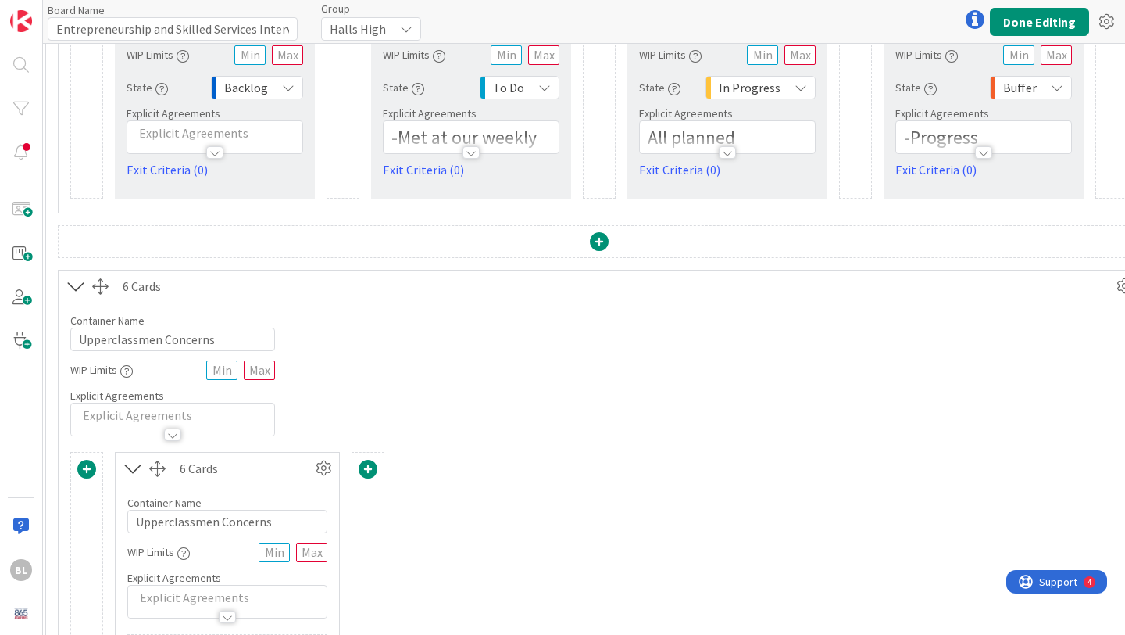
scroll to position [512, 50]
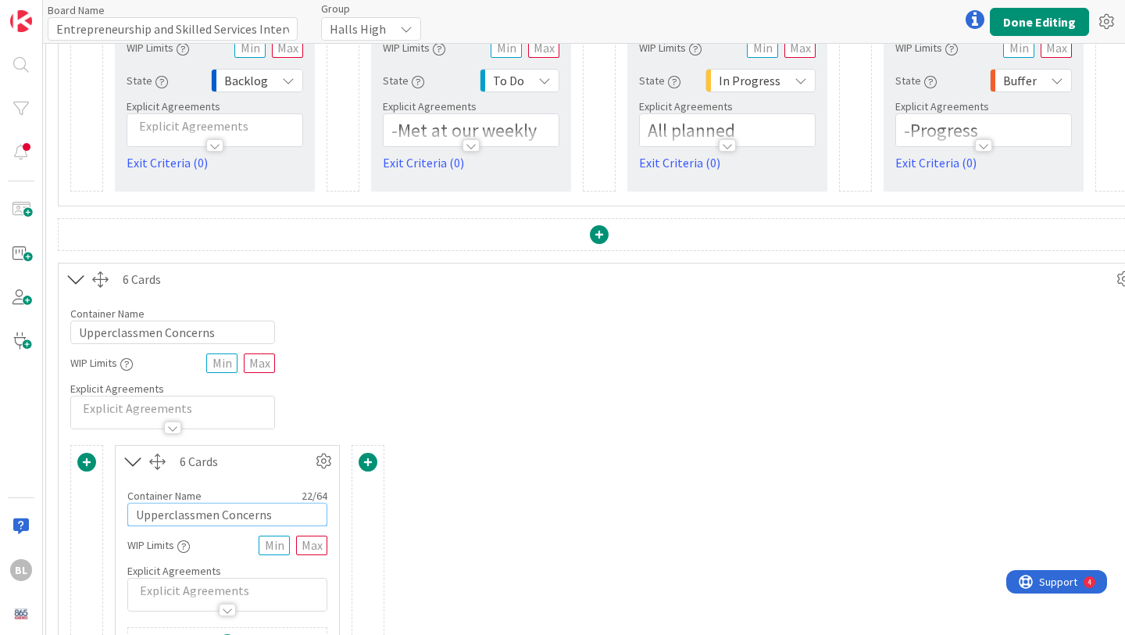
click at [206, 518] on input "Upperclassmen Concerns" at bounding box center [227, 514] width 200 height 23
type input "Students"
click at [1068, 23] on button "Done Editing" at bounding box center [1039, 22] width 99 height 28
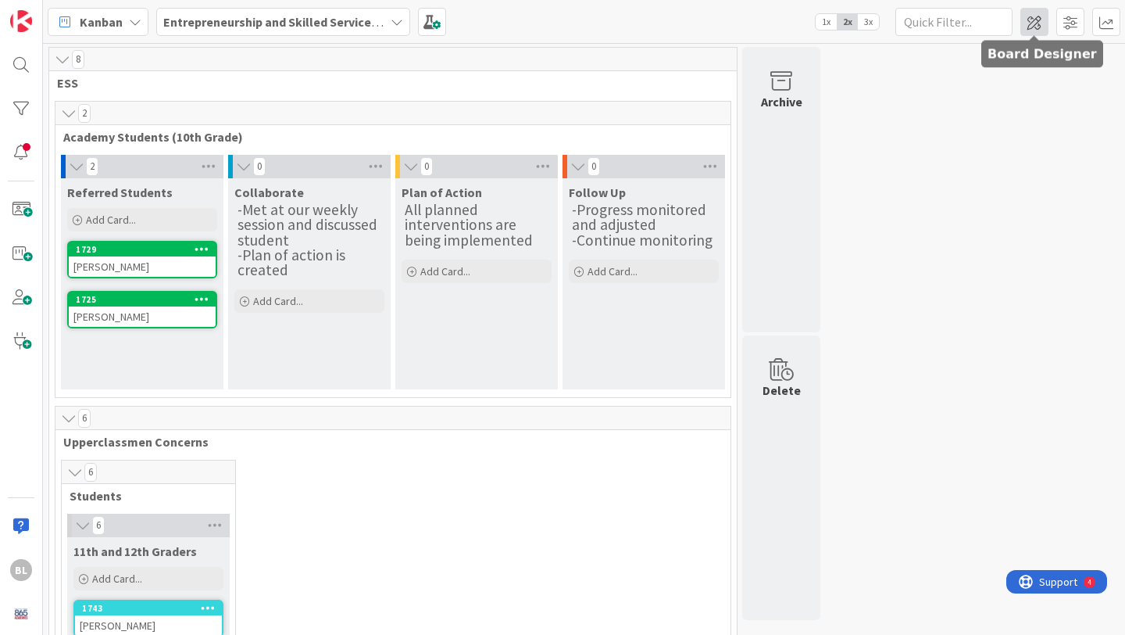
click at [1028, 21] on span at bounding box center [1035, 22] width 28 height 28
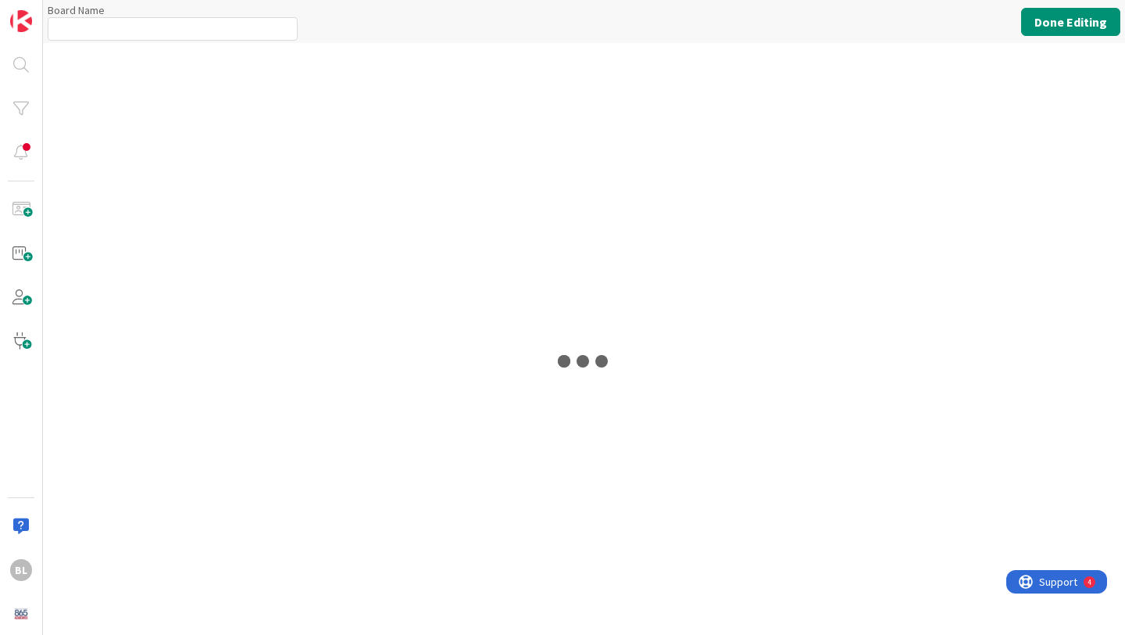
type input "Entrepreneurship and Skilled Services Interventions - [DATE]-[DATE]"
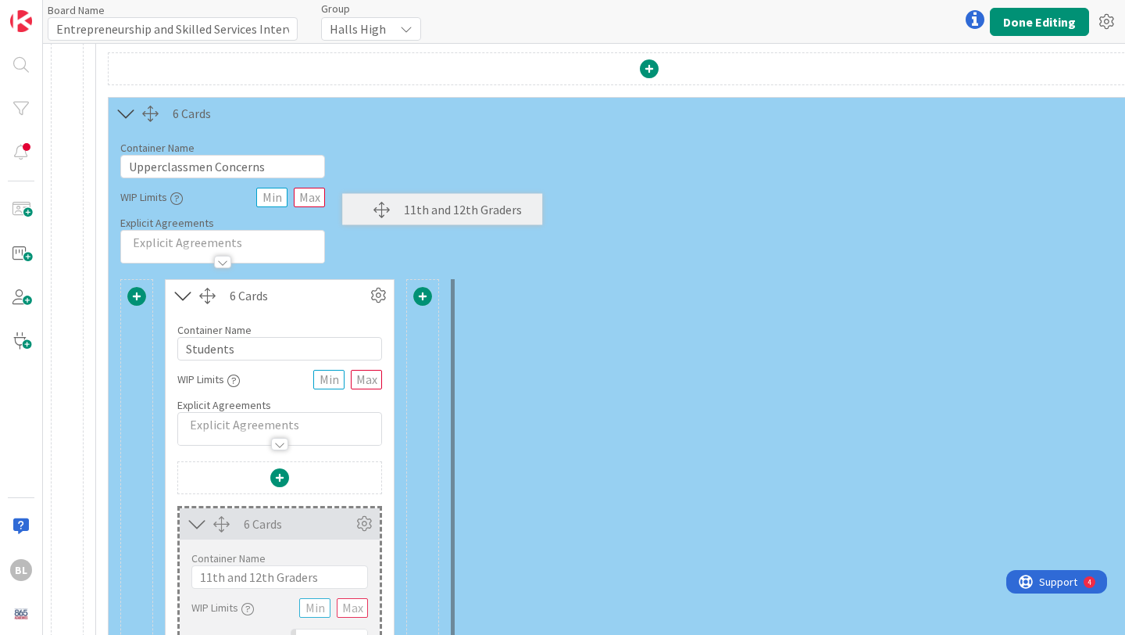
scroll to position [633, 0]
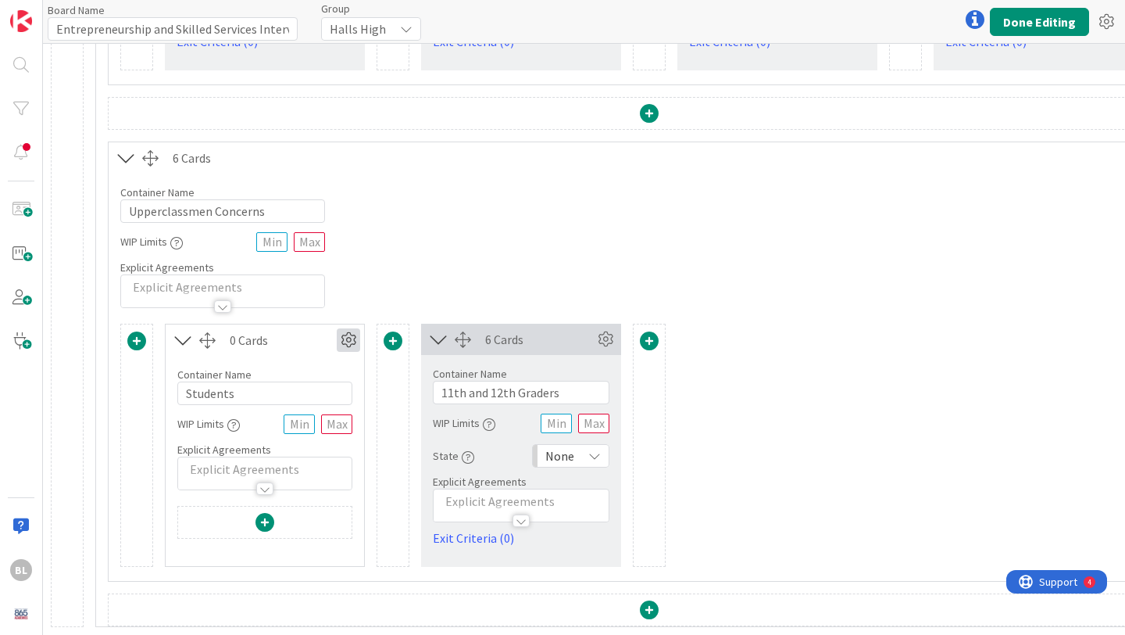
click at [343, 343] on icon at bounding box center [348, 339] width 23 height 23
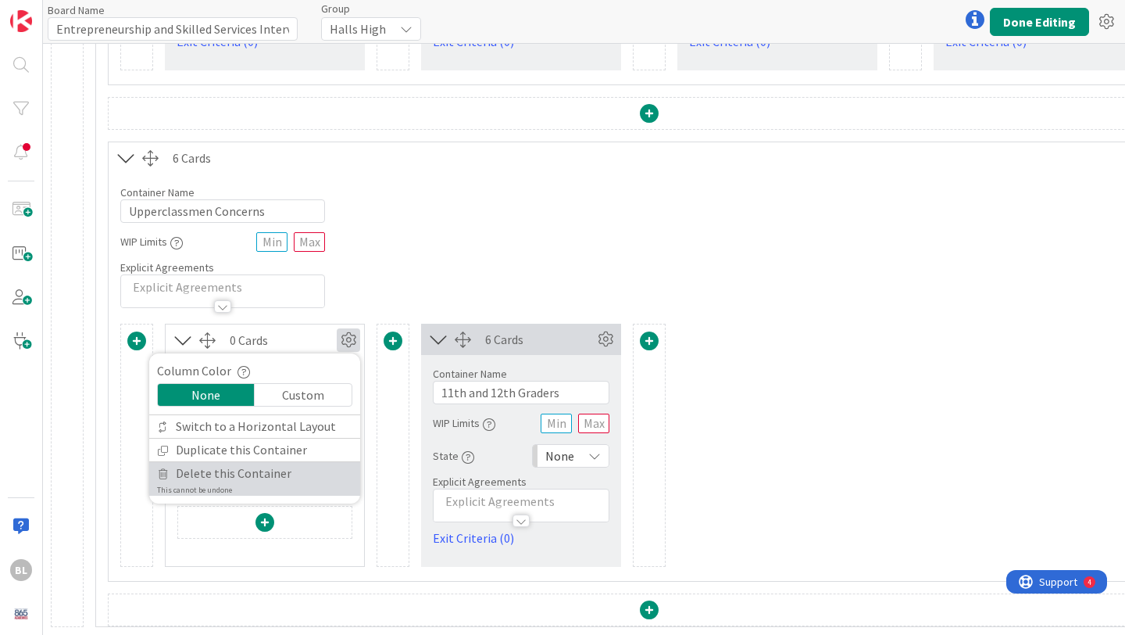
click at [266, 473] on span "Delete this Container" at bounding box center [234, 473] width 116 height 23
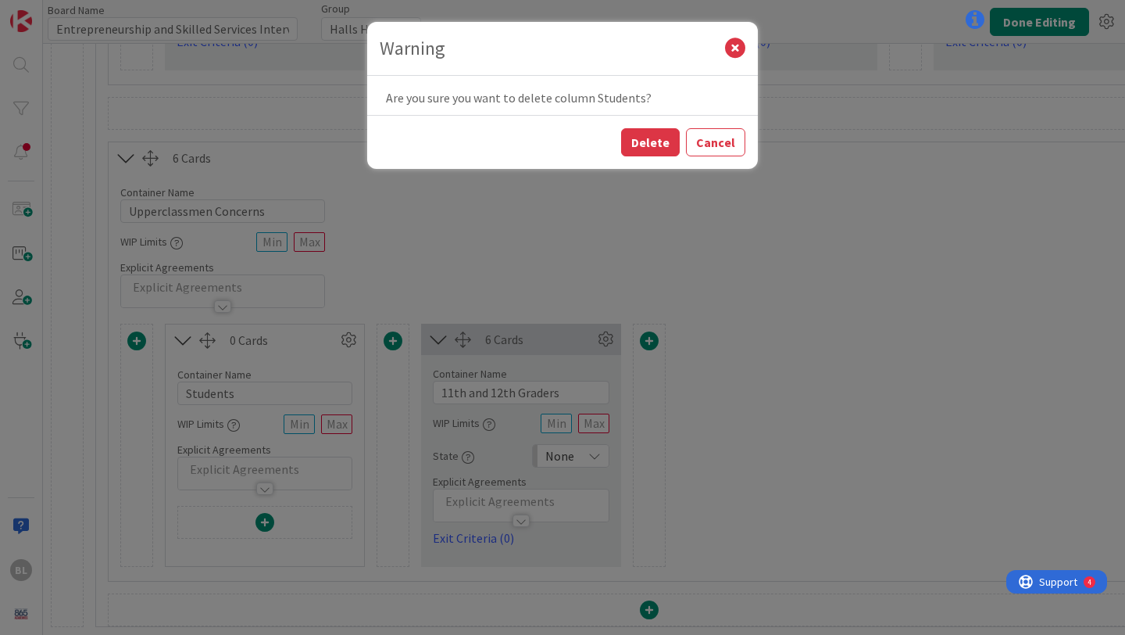
click at [674, 159] on div "Delete Cancel" at bounding box center [562, 142] width 391 height 54
click at [670, 143] on button "Delete" at bounding box center [650, 142] width 59 height 28
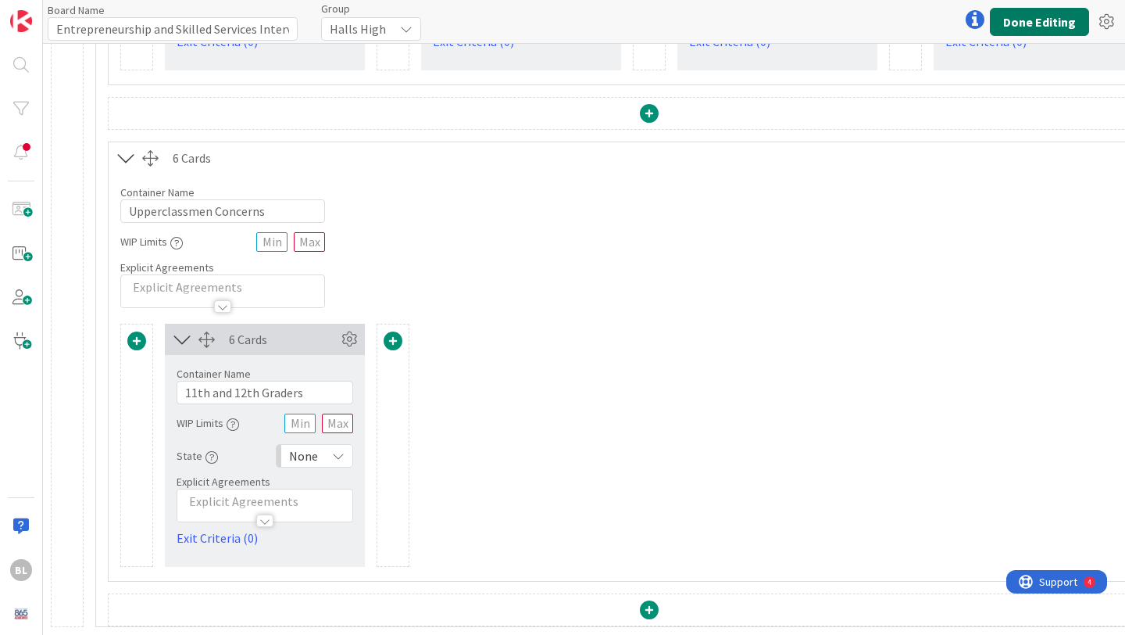
click at [1039, 26] on button "Done Editing" at bounding box center [1039, 22] width 99 height 28
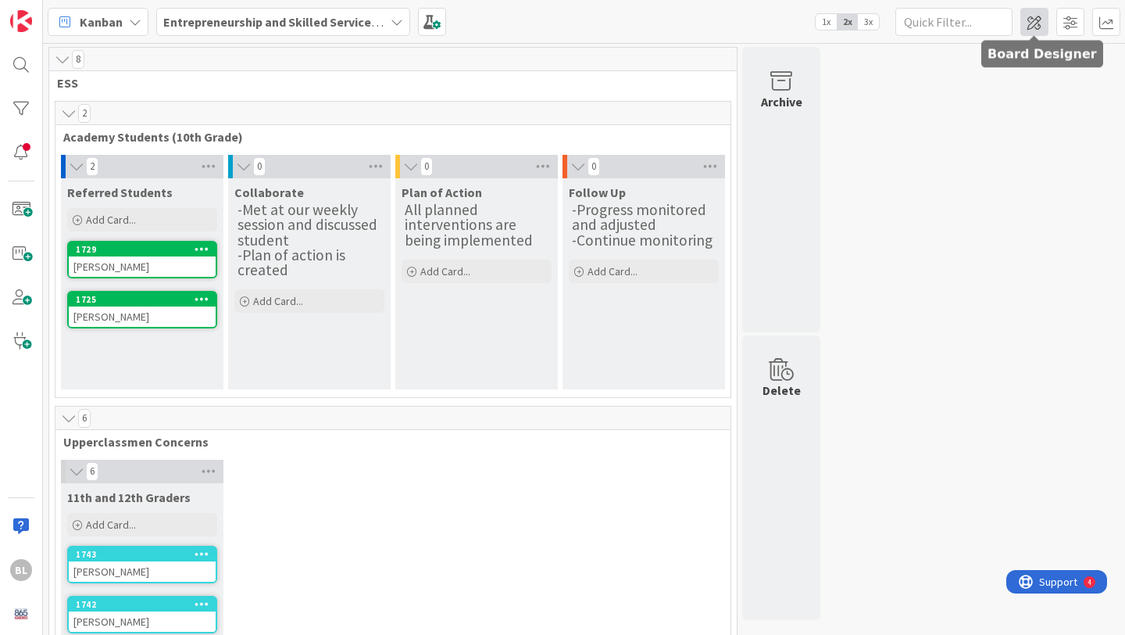
click at [1041, 29] on span at bounding box center [1035, 22] width 28 height 28
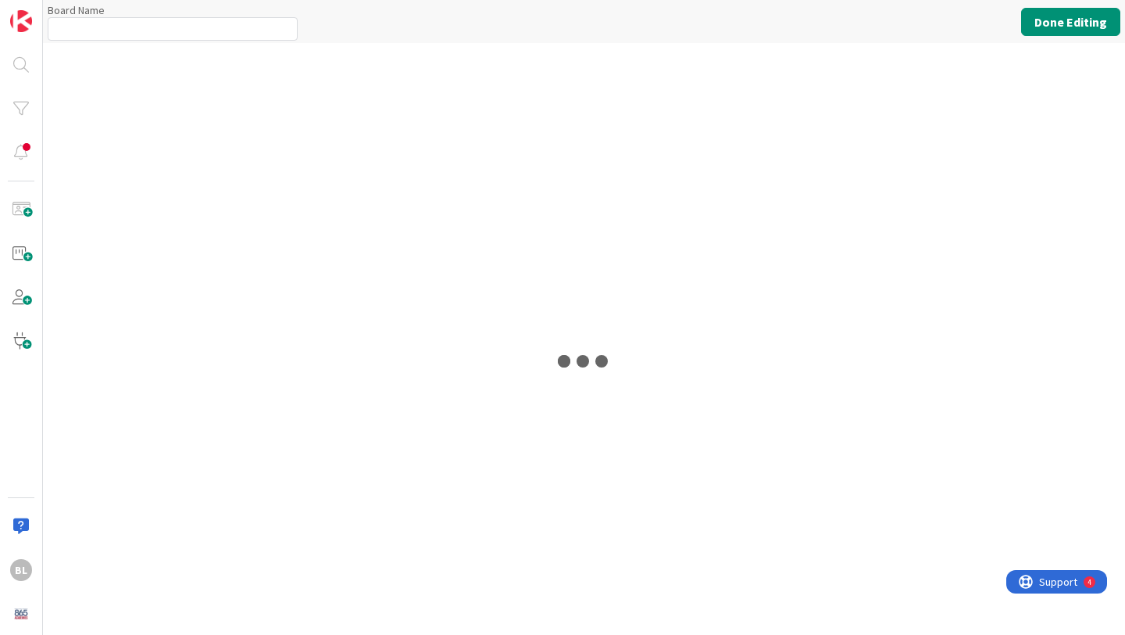
type input "Entrepreneurship and Skilled Services Interventions - [DATE]-[DATE]"
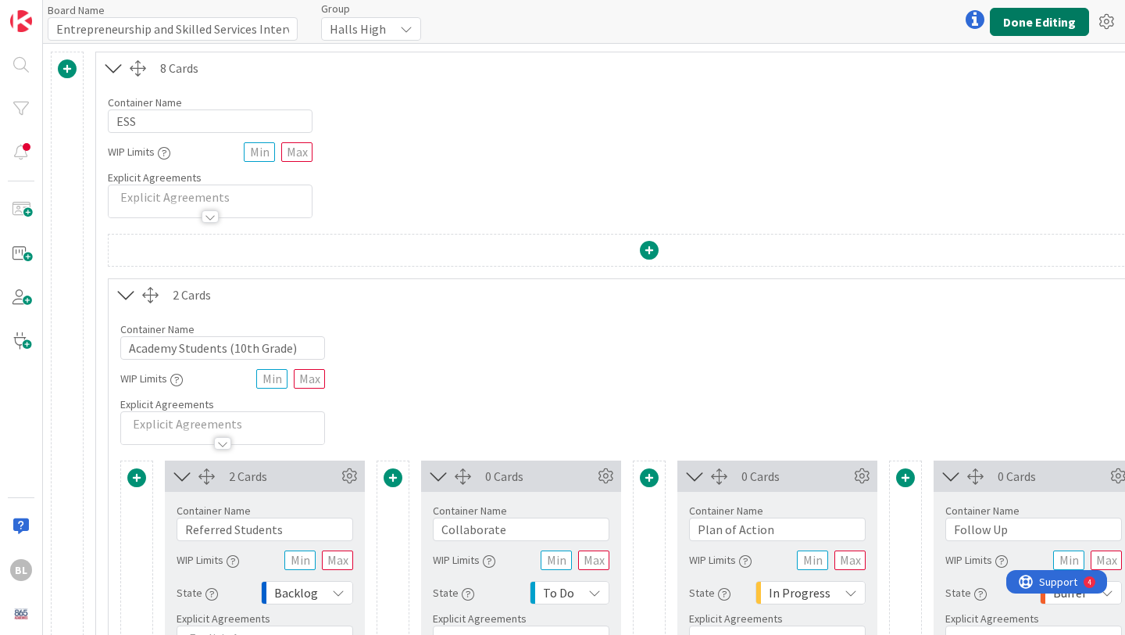
click at [1042, 27] on button "Done Editing" at bounding box center [1039, 22] width 99 height 28
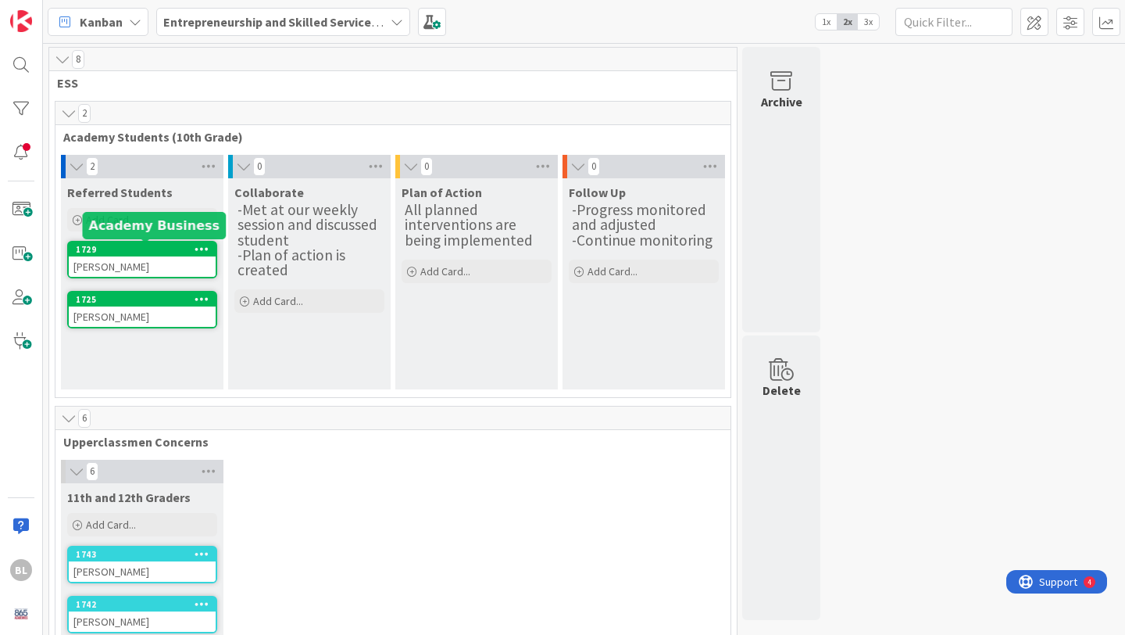
click at [164, 250] on div "1729" at bounding box center [146, 249] width 140 height 11
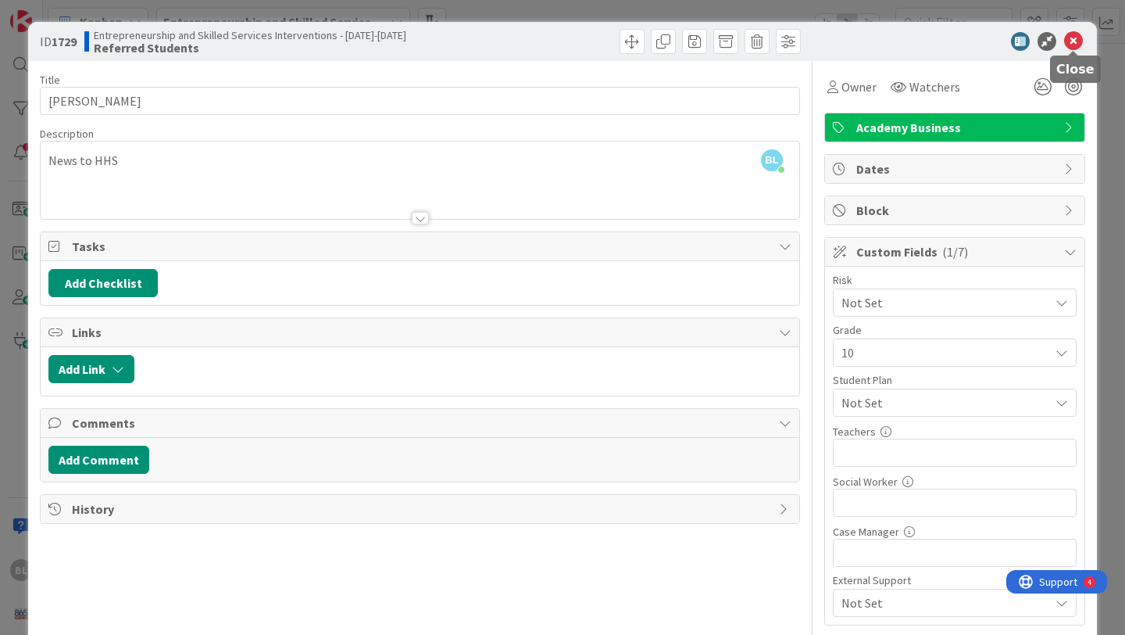
click at [1077, 41] on icon at bounding box center [1073, 41] width 19 height 19
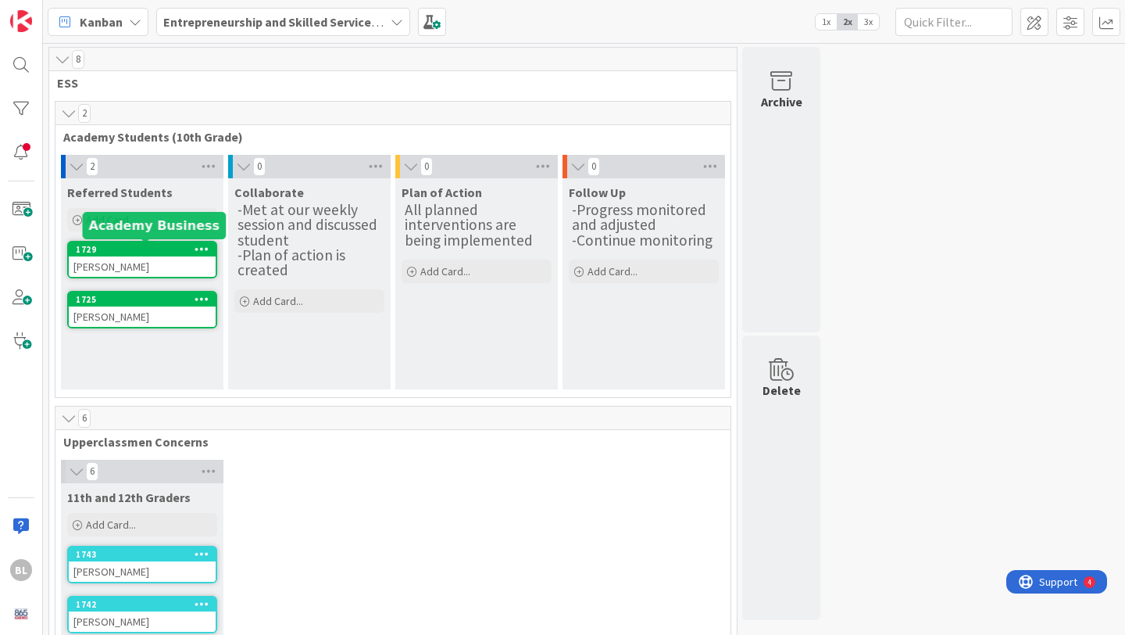
click at [156, 252] on div "1729" at bounding box center [146, 249] width 140 height 11
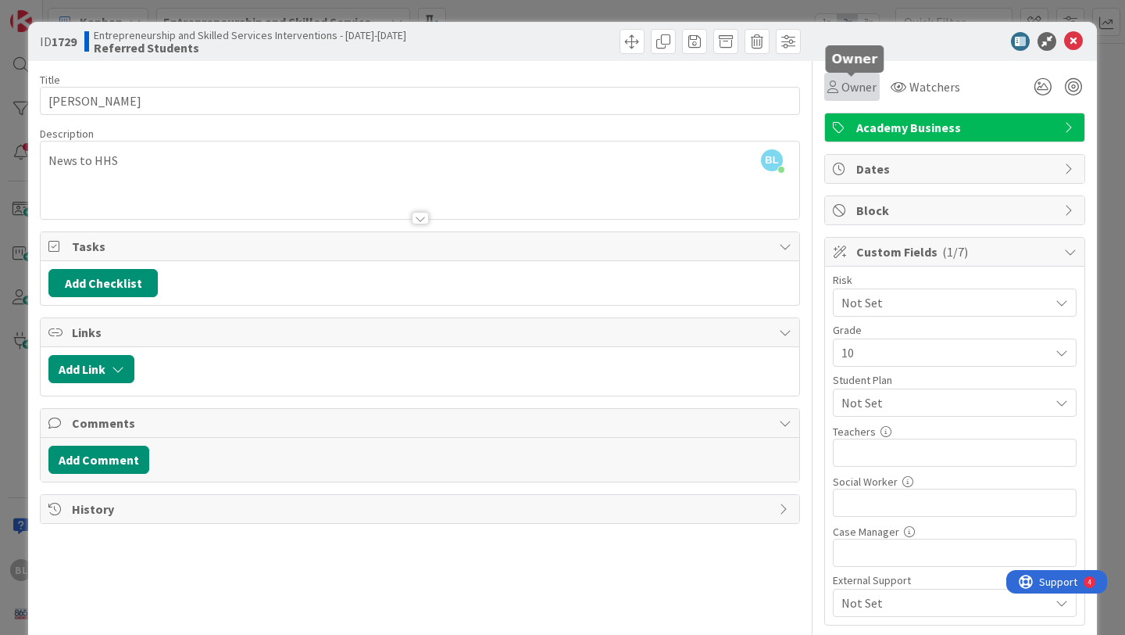
click at [849, 81] on span "Owner" at bounding box center [859, 86] width 35 height 19
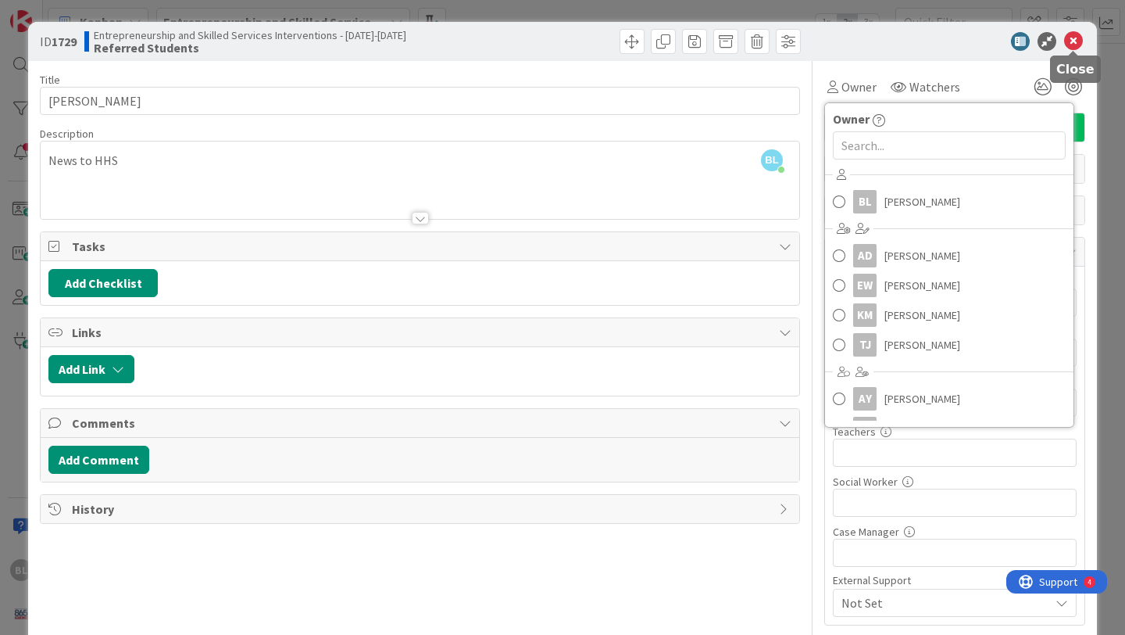
click at [1072, 37] on icon at bounding box center [1073, 41] width 19 height 19
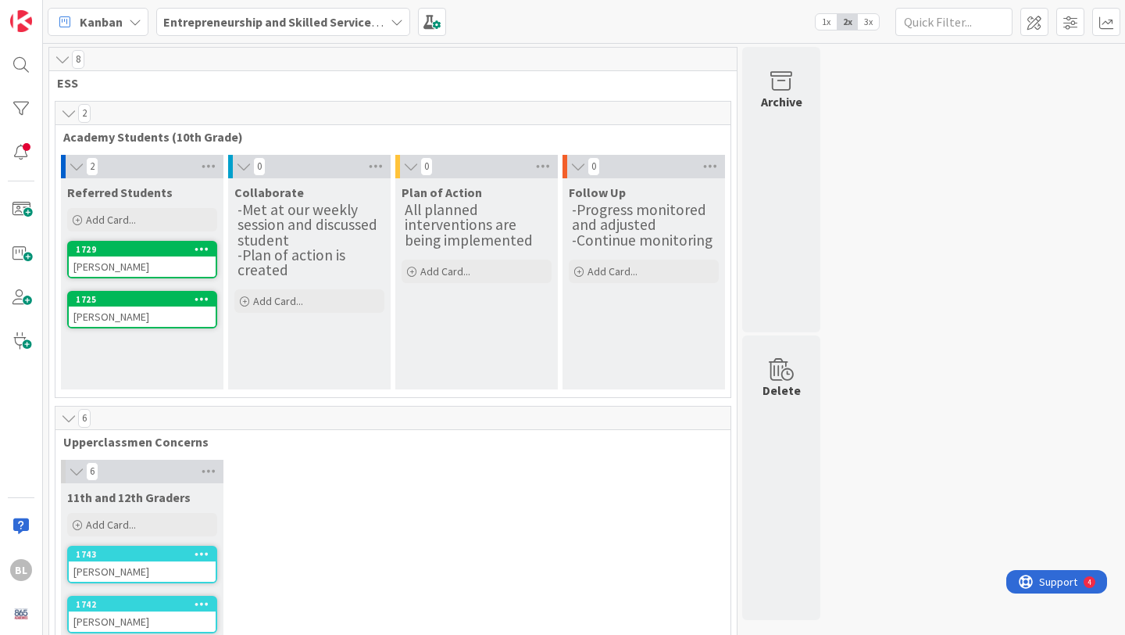
click at [867, 20] on span "3x" at bounding box center [868, 22] width 21 height 16
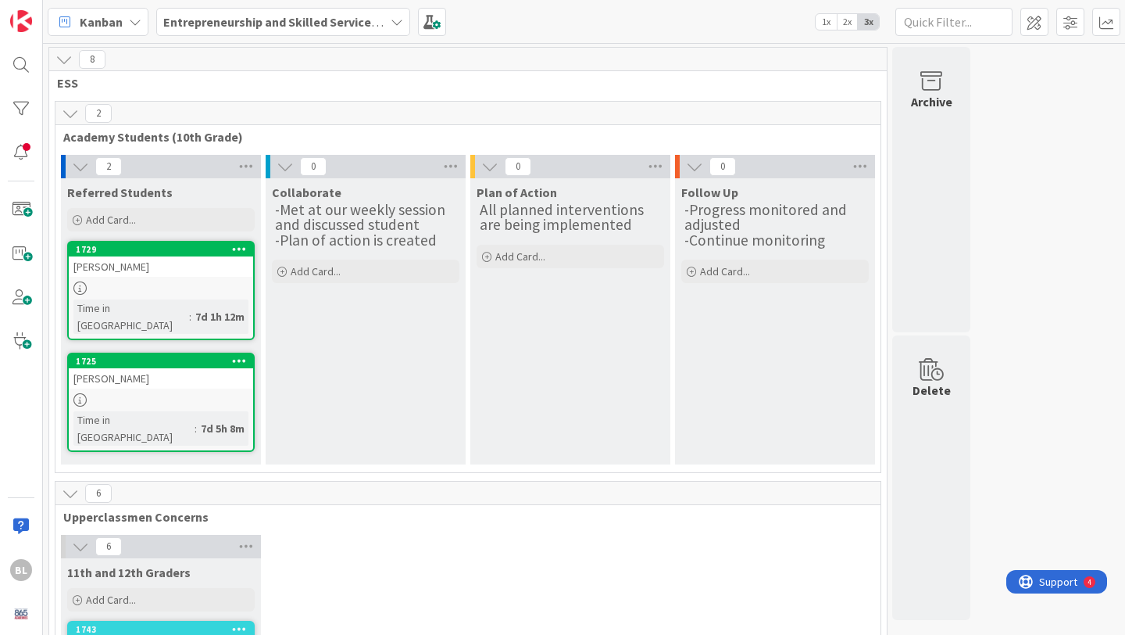
click at [846, 21] on span "2x" at bounding box center [847, 22] width 21 height 16
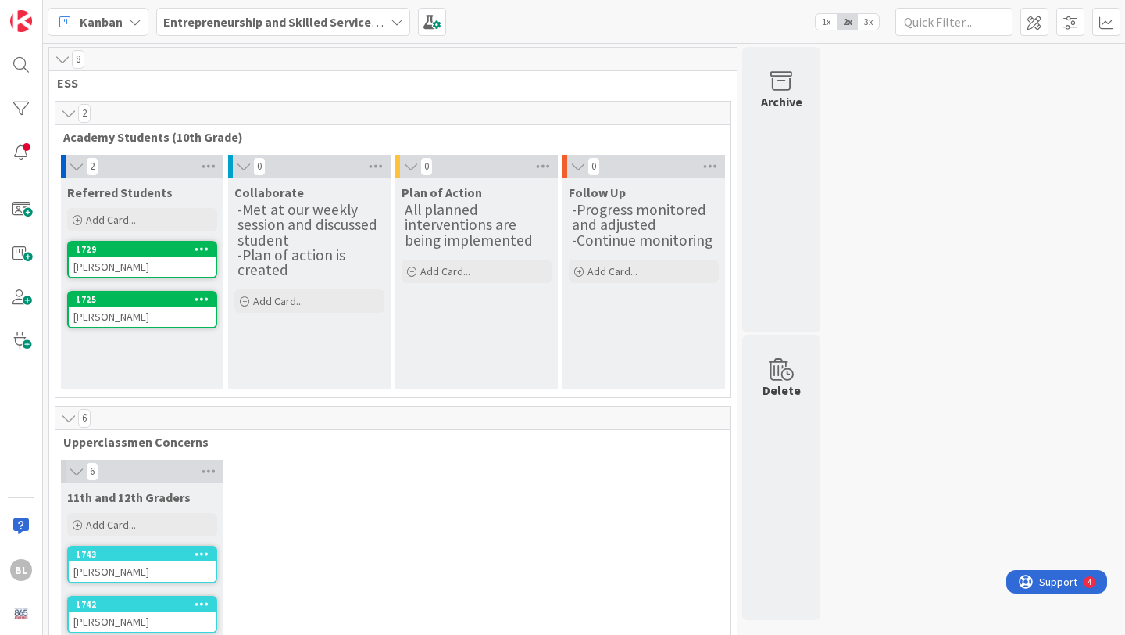
click at [134, 258] on div "[PERSON_NAME]" at bounding box center [142, 266] width 147 height 20
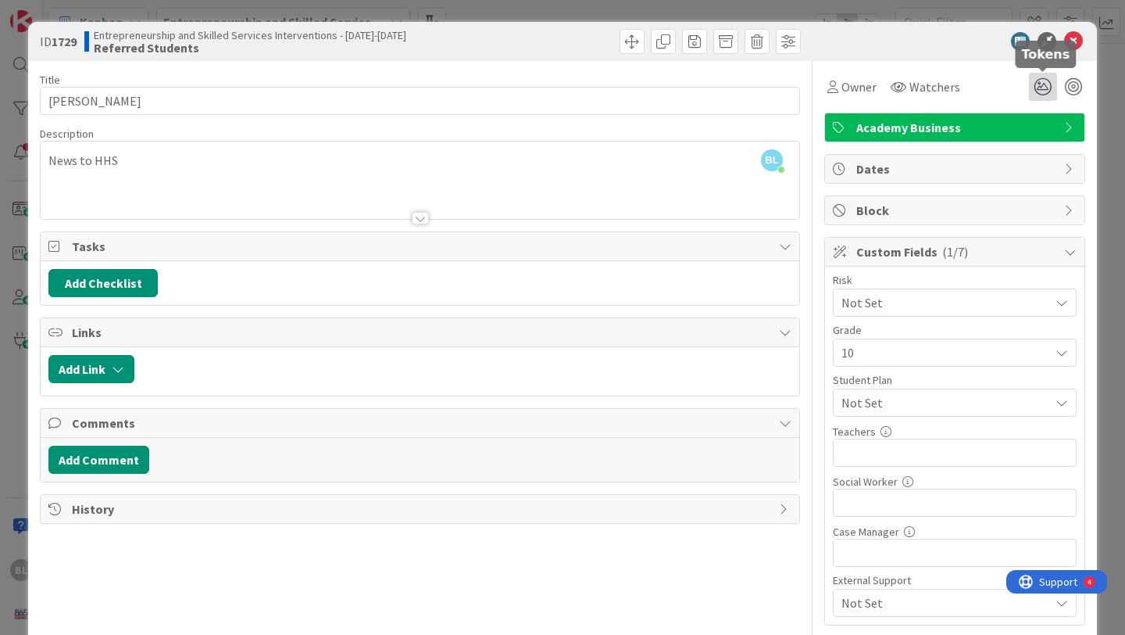
click at [1048, 83] on icon at bounding box center [1043, 87] width 28 height 28
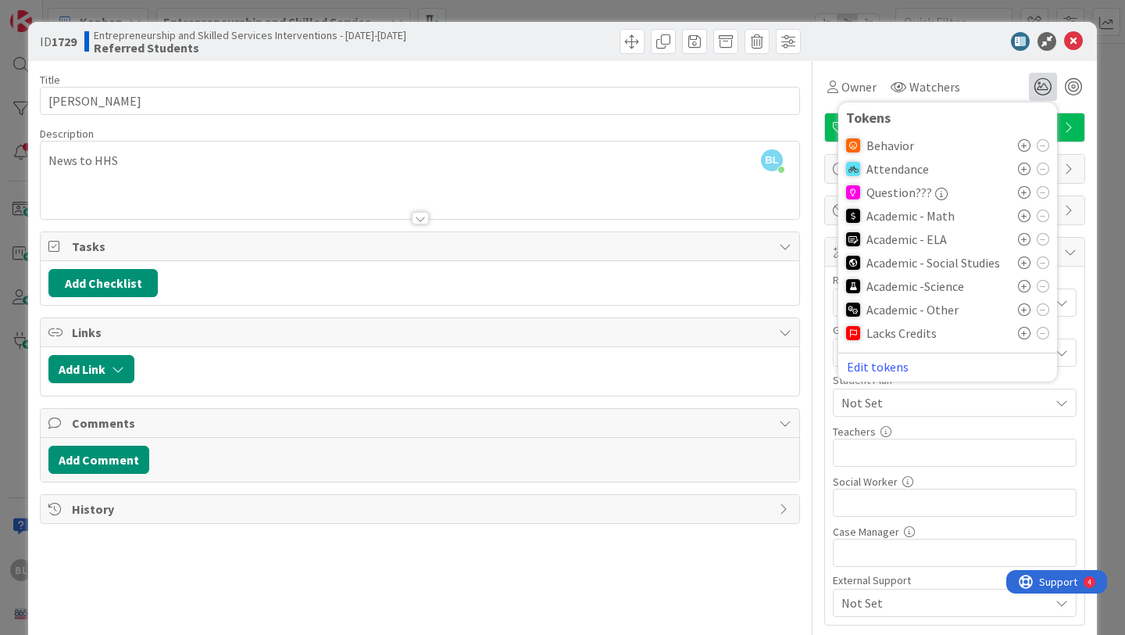
click at [970, 34] on div at bounding box center [947, 41] width 277 height 19
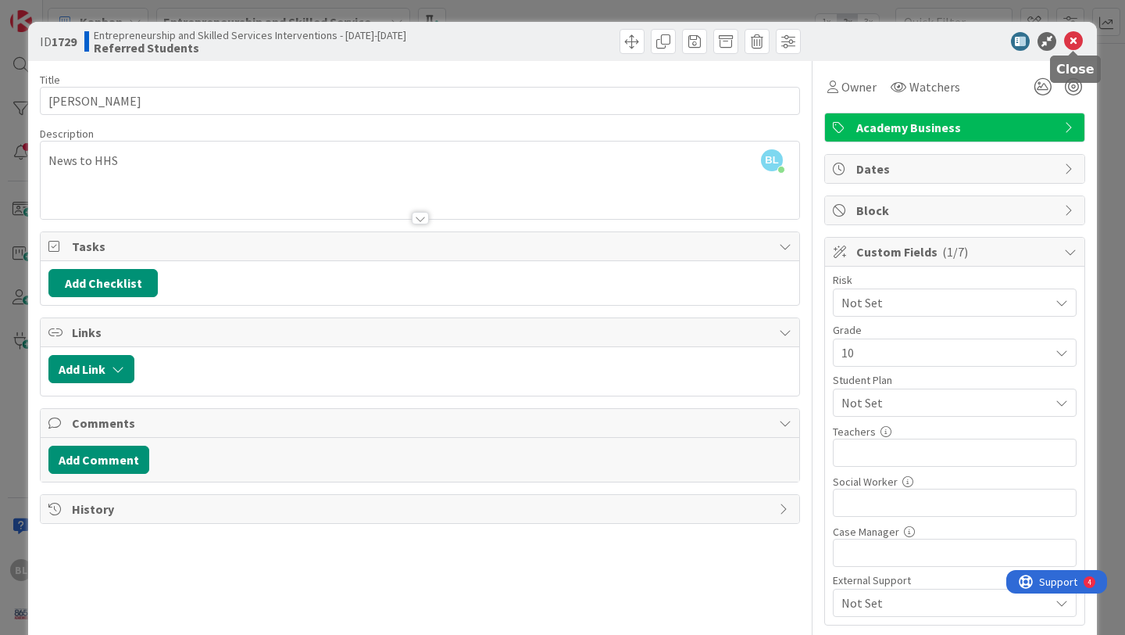
click at [1083, 46] on div at bounding box center [947, 41] width 277 height 19
click at [1078, 43] on icon at bounding box center [1073, 41] width 19 height 19
